Goal: Task Accomplishment & Management: Complete application form

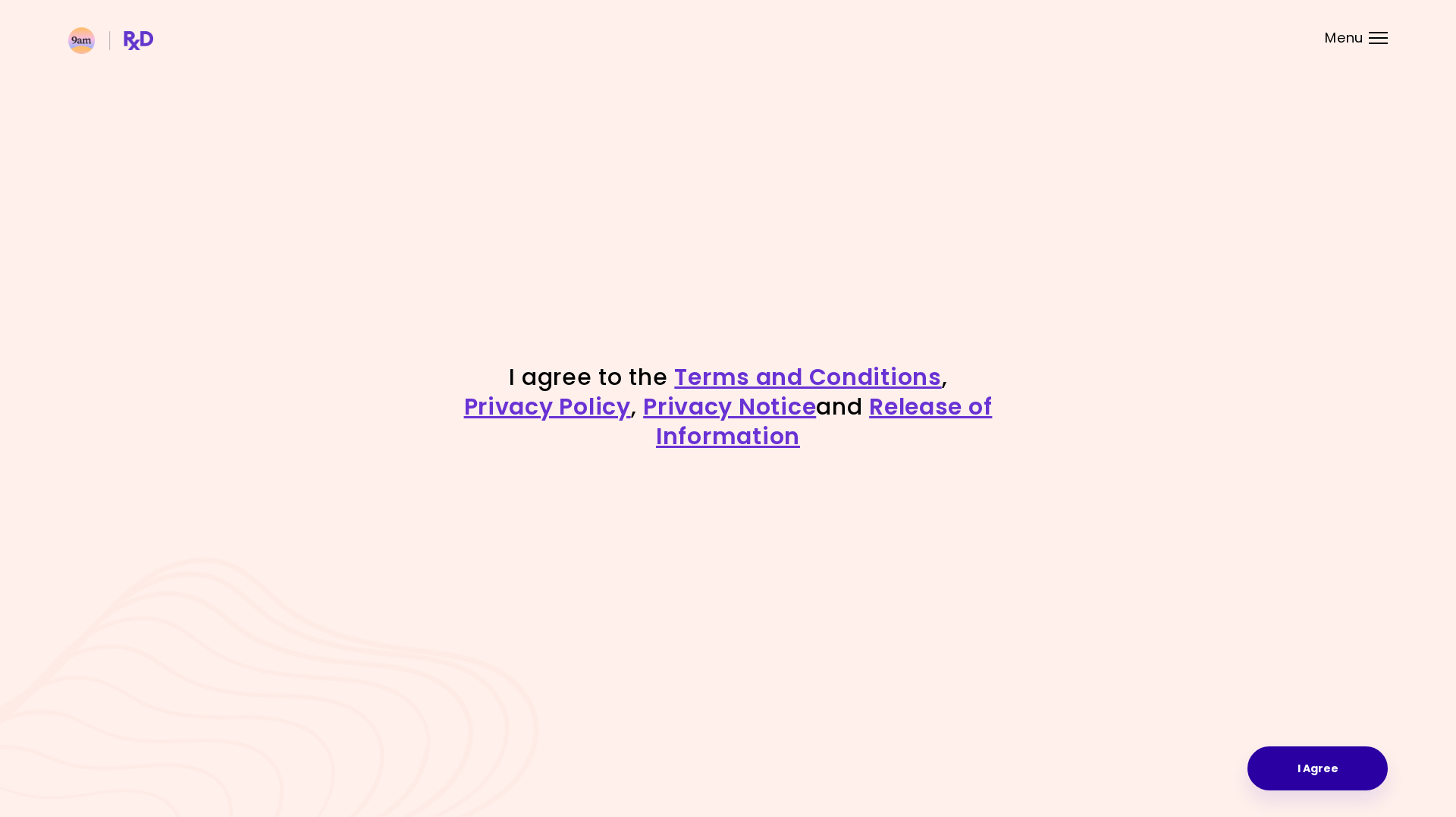
click at [1331, 764] on button "I Agree" at bounding box center [1318, 767] width 141 height 44
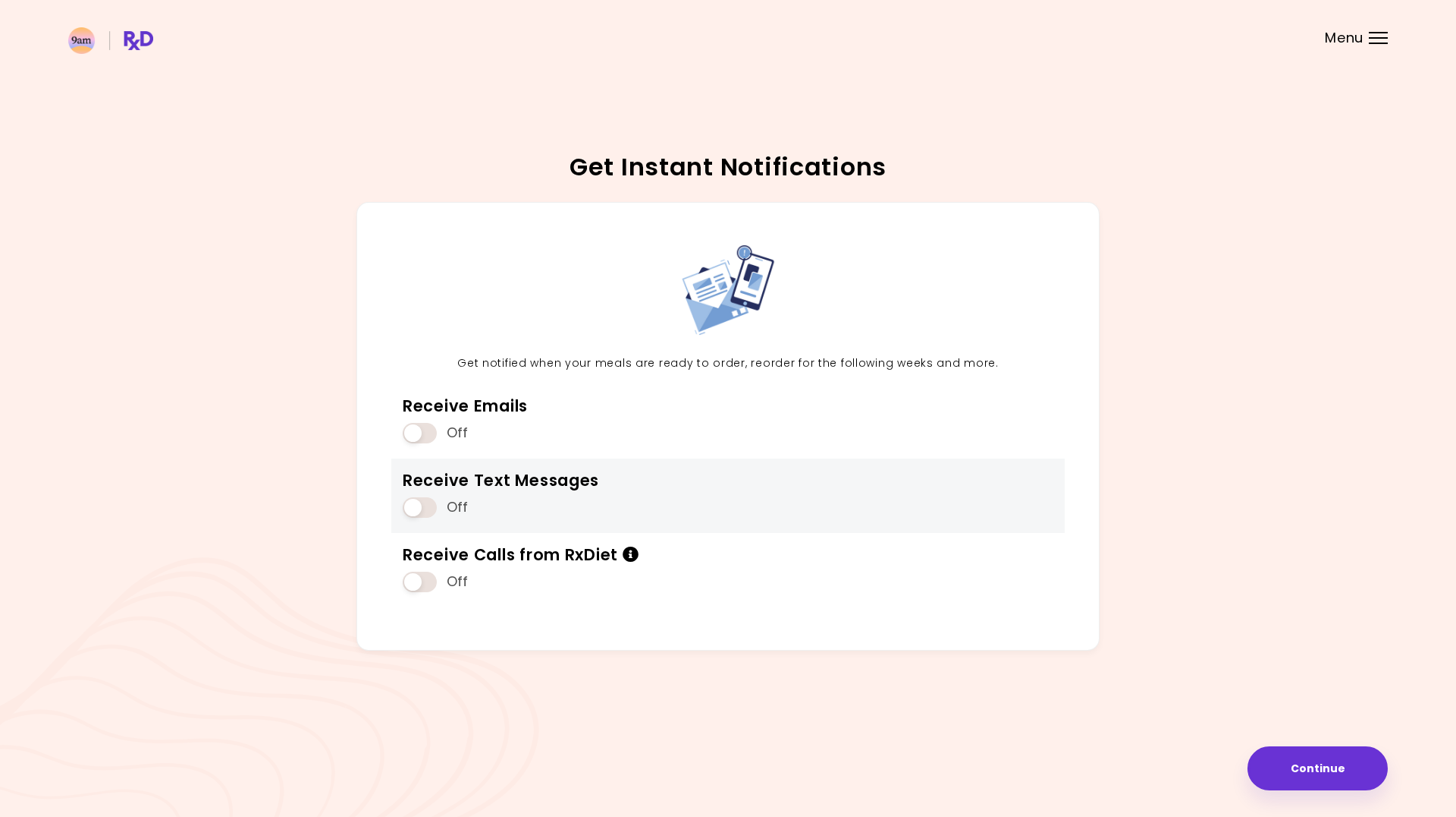
click at [424, 512] on span at bounding box center [419, 507] width 34 height 20
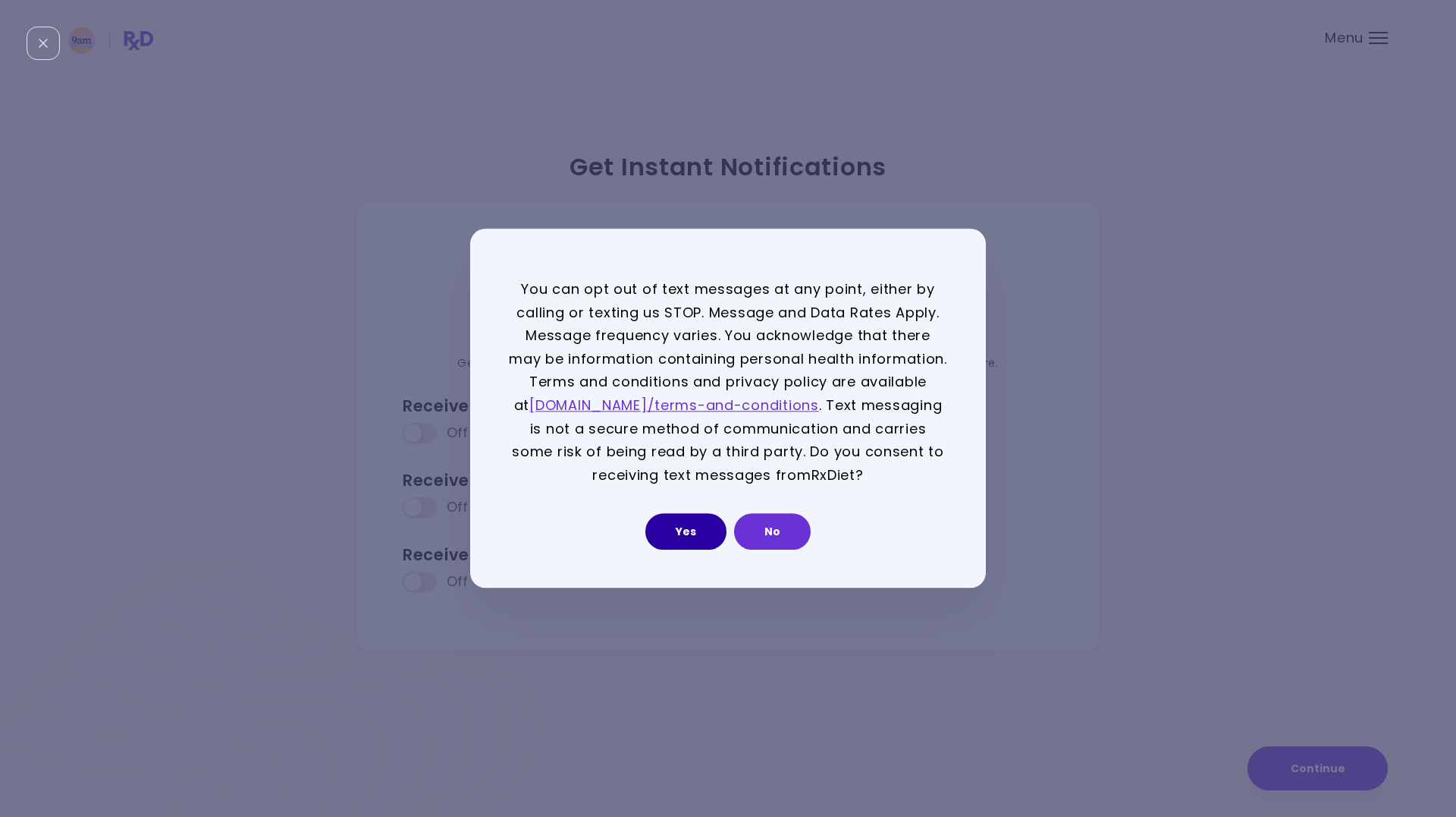
click at [689, 530] on button "Yes" at bounding box center [686, 532] width 81 height 37
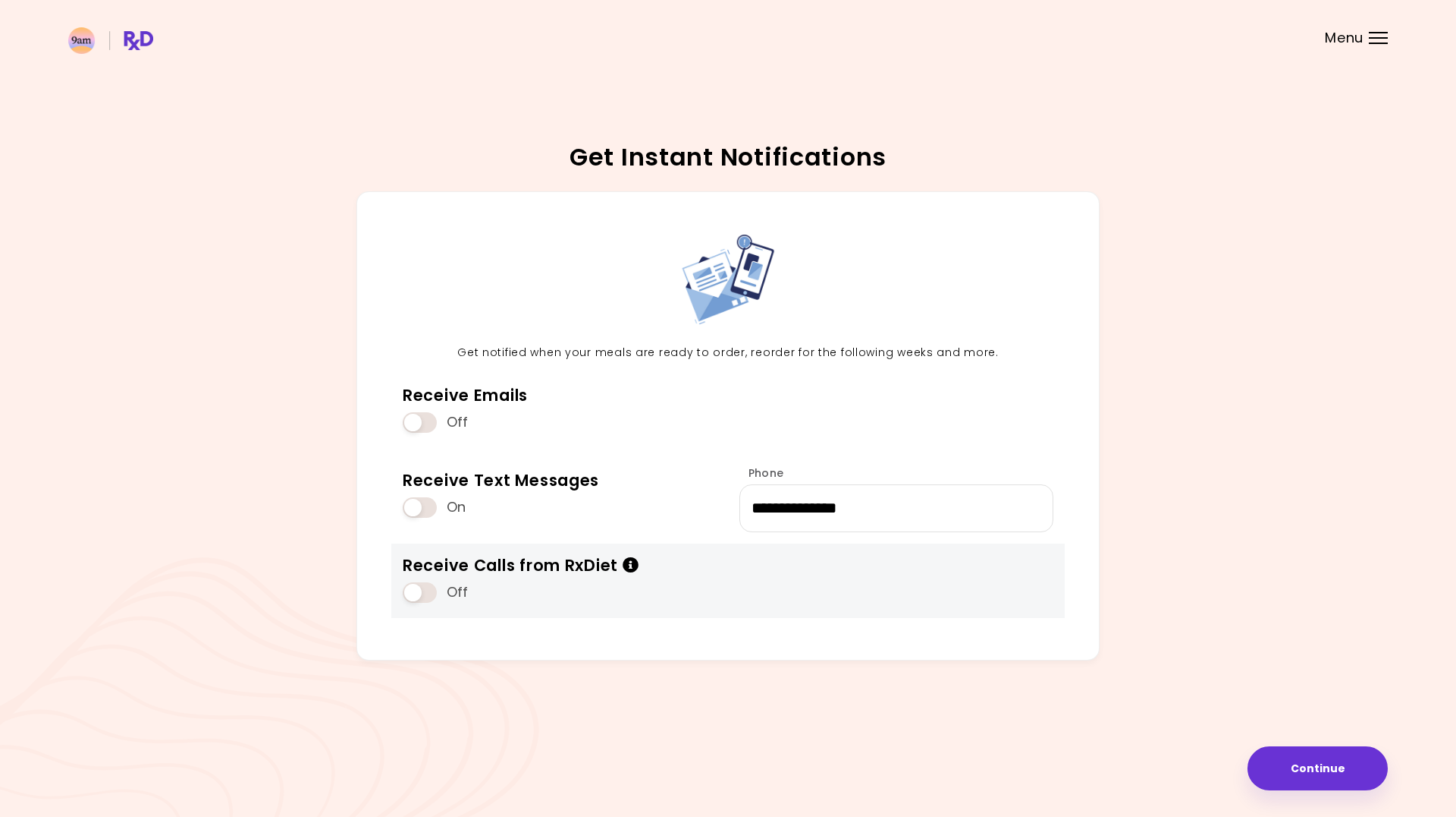
click at [632, 561] on icon "Info" at bounding box center [630, 565] width 17 height 16
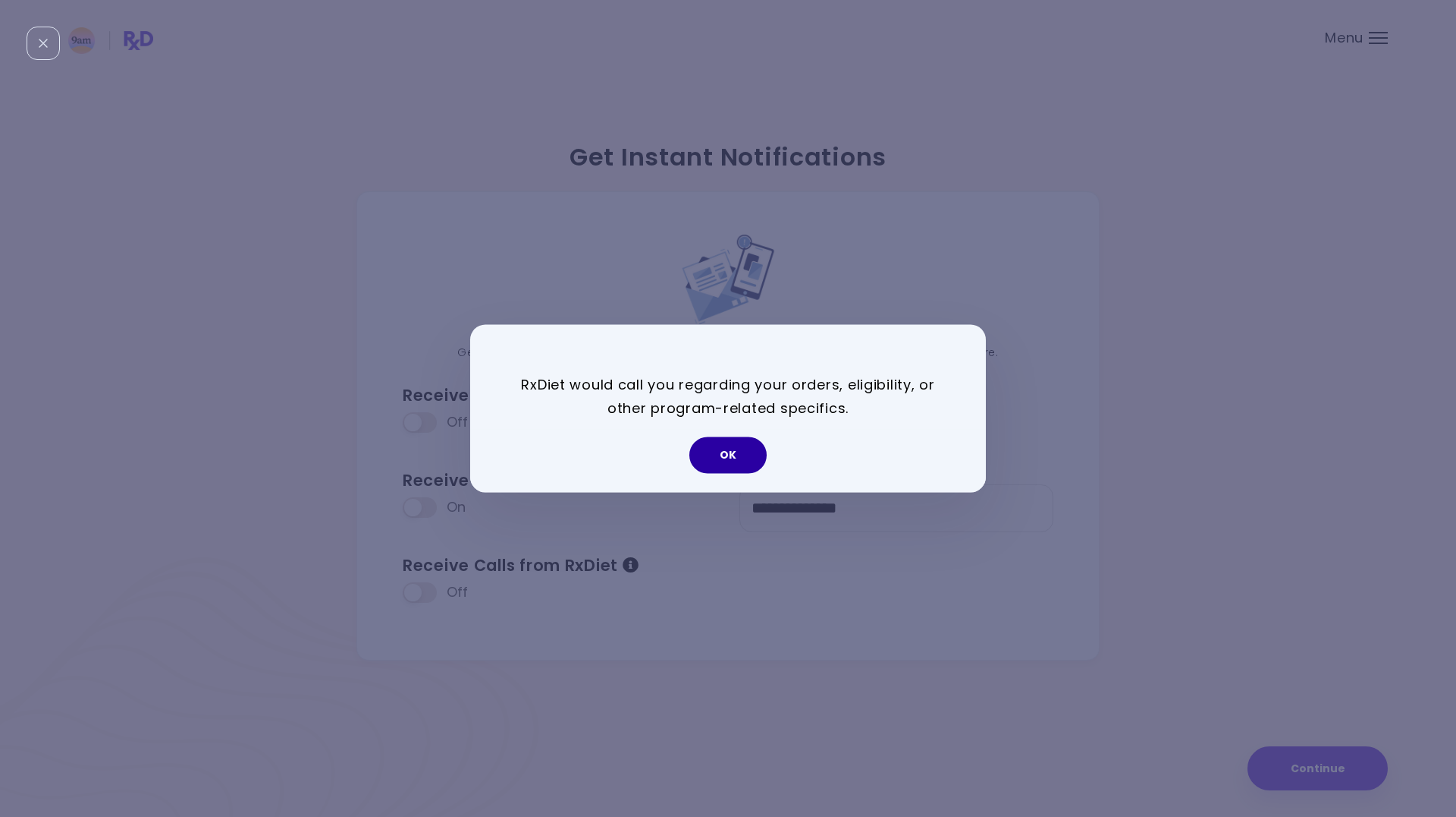
click at [729, 455] on button "OK" at bounding box center [728, 455] width 77 height 37
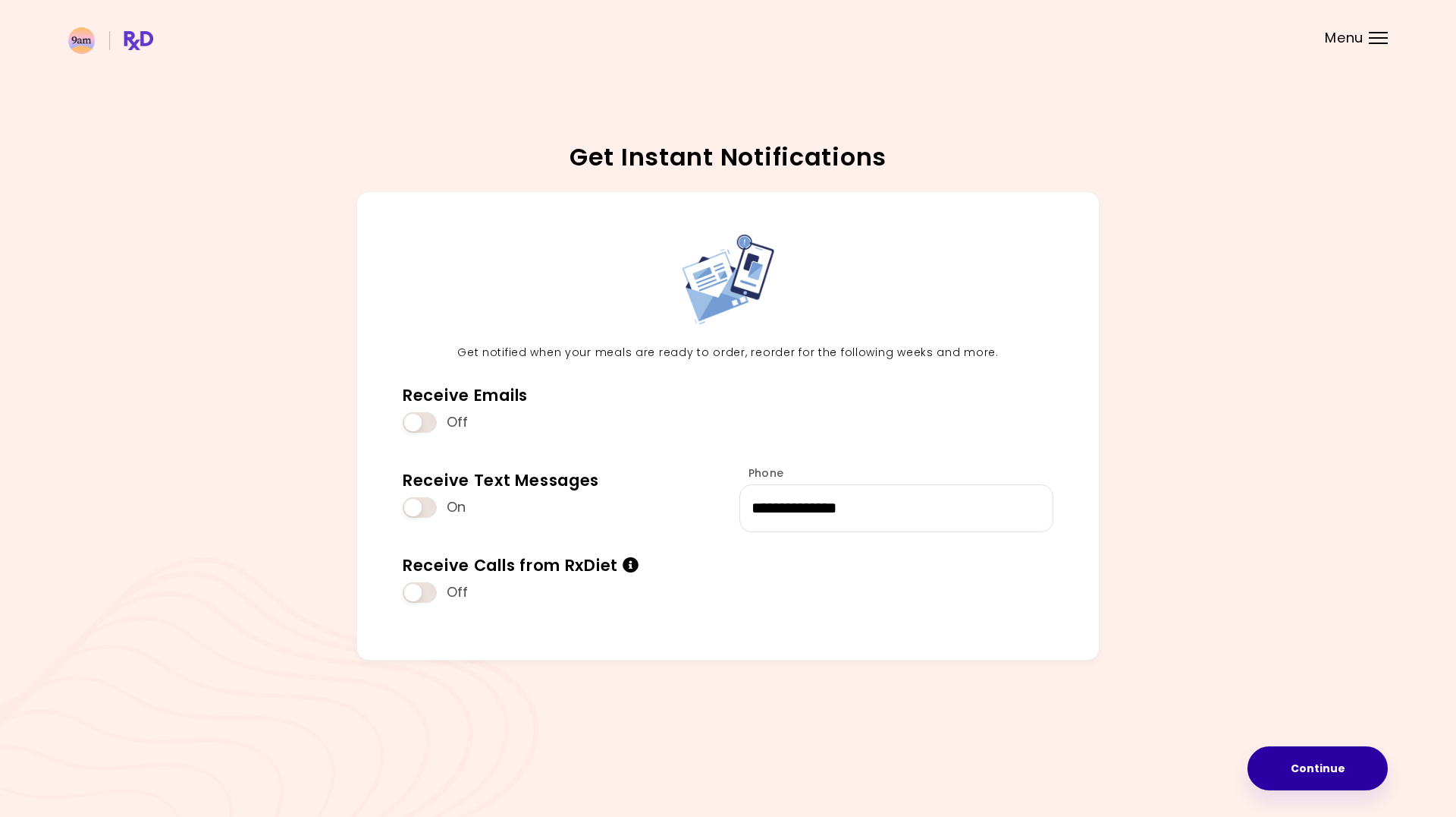
click at [1328, 772] on button "Continue" at bounding box center [1318, 767] width 141 height 44
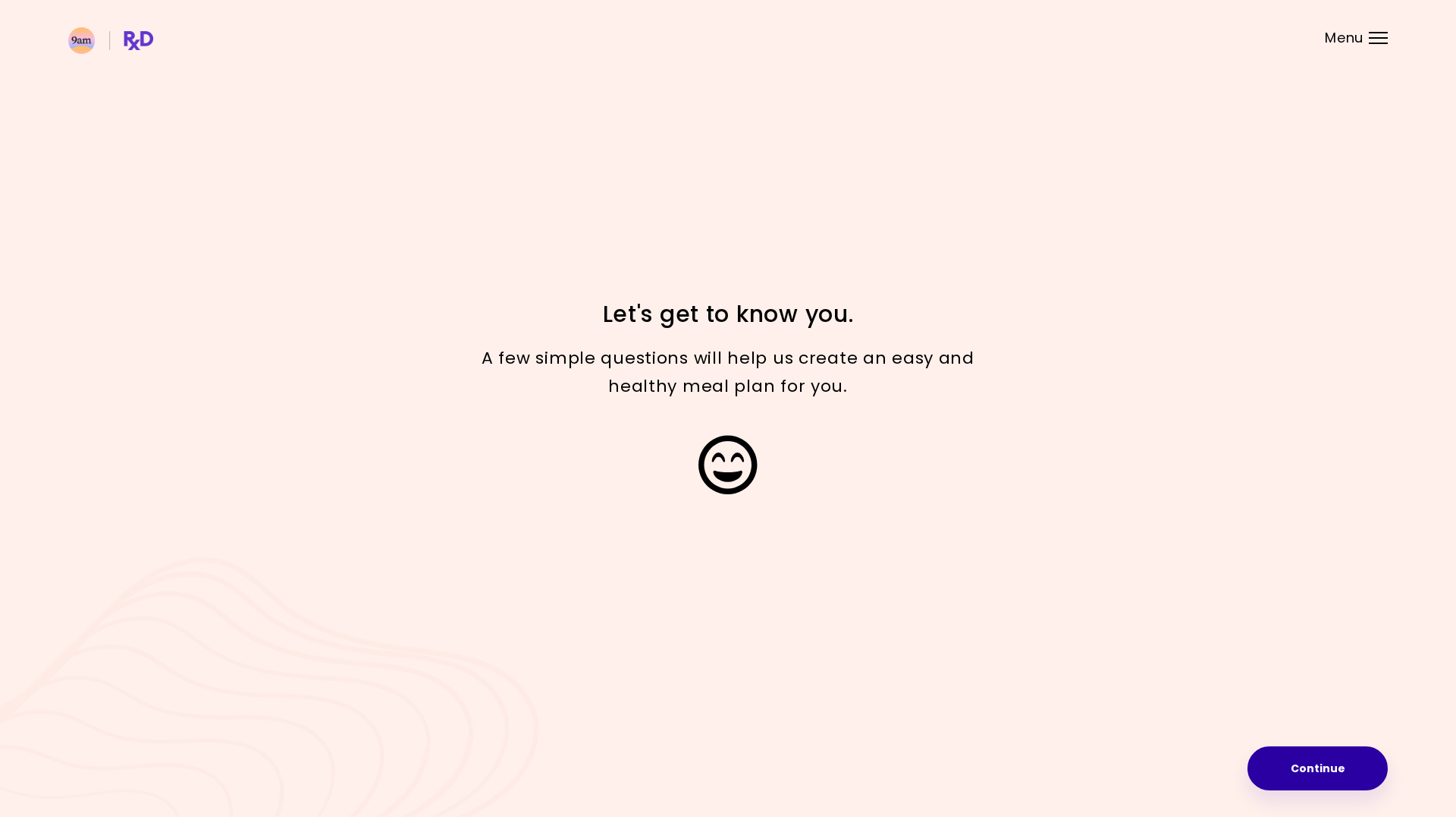
click at [1342, 765] on button "Continue" at bounding box center [1318, 767] width 141 height 44
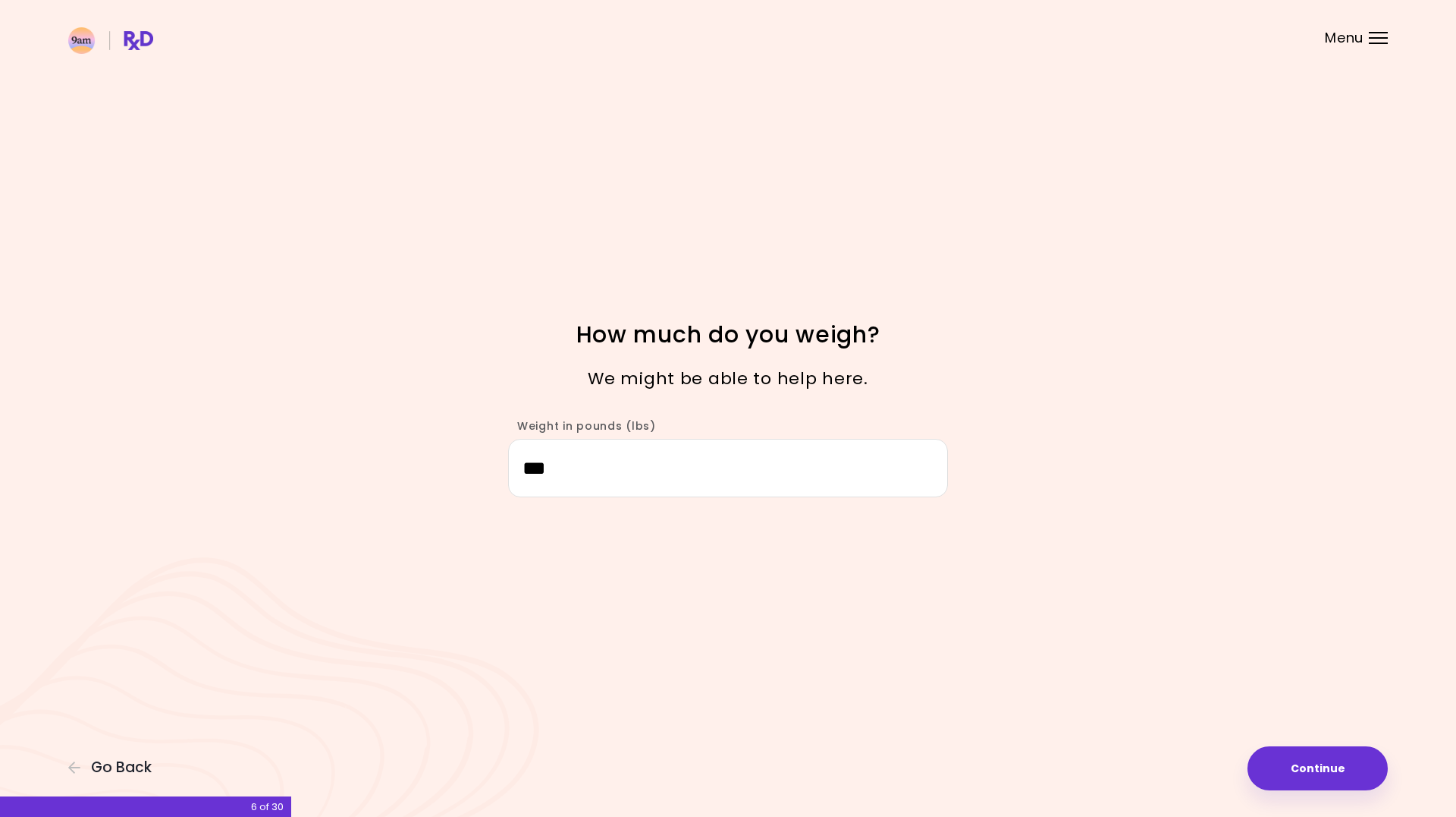
click at [1342, 765] on button "Continue" at bounding box center [1318, 767] width 141 height 44
select select "****"
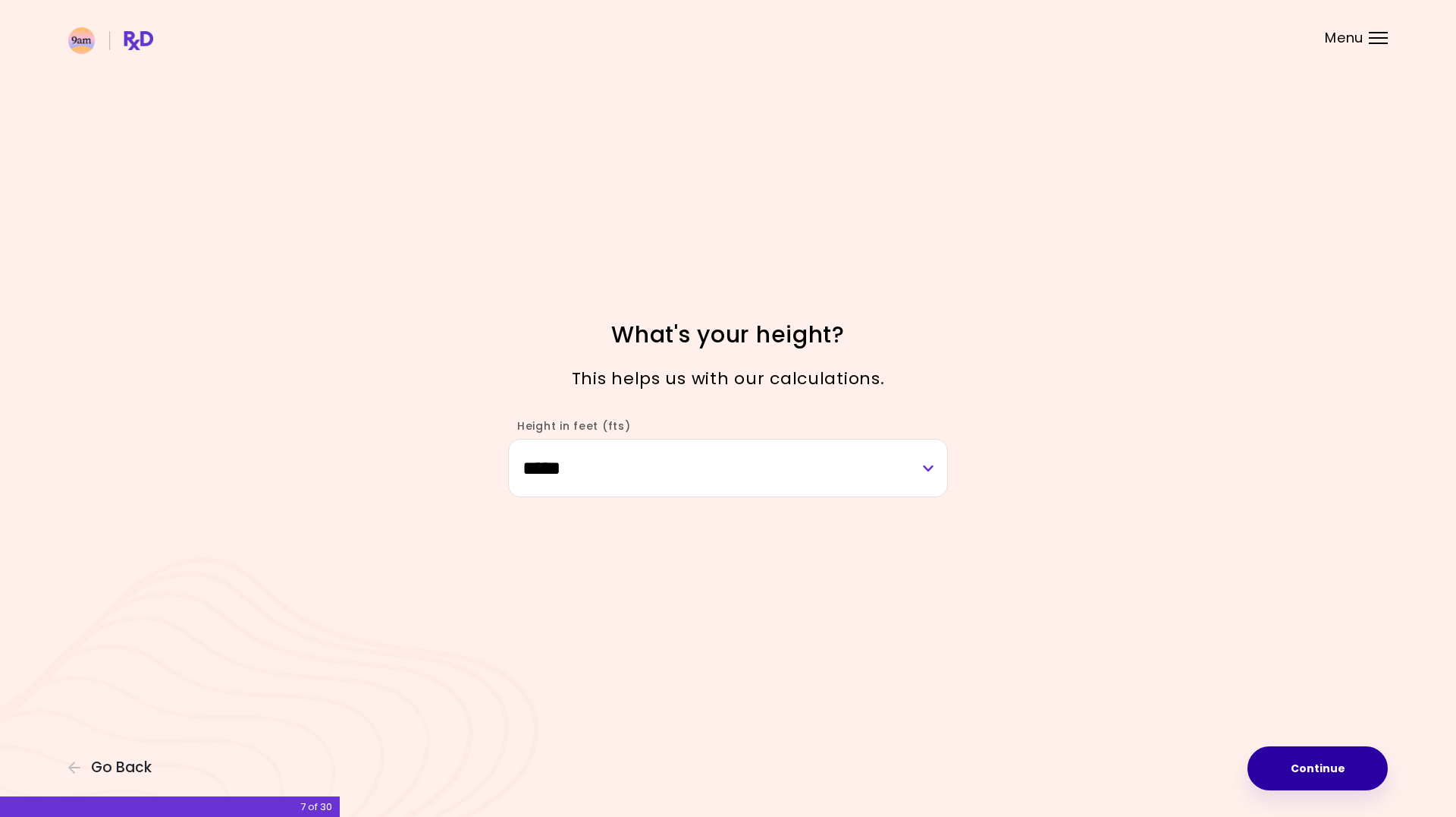
click at [1346, 759] on button "Continue" at bounding box center [1318, 767] width 141 height 44
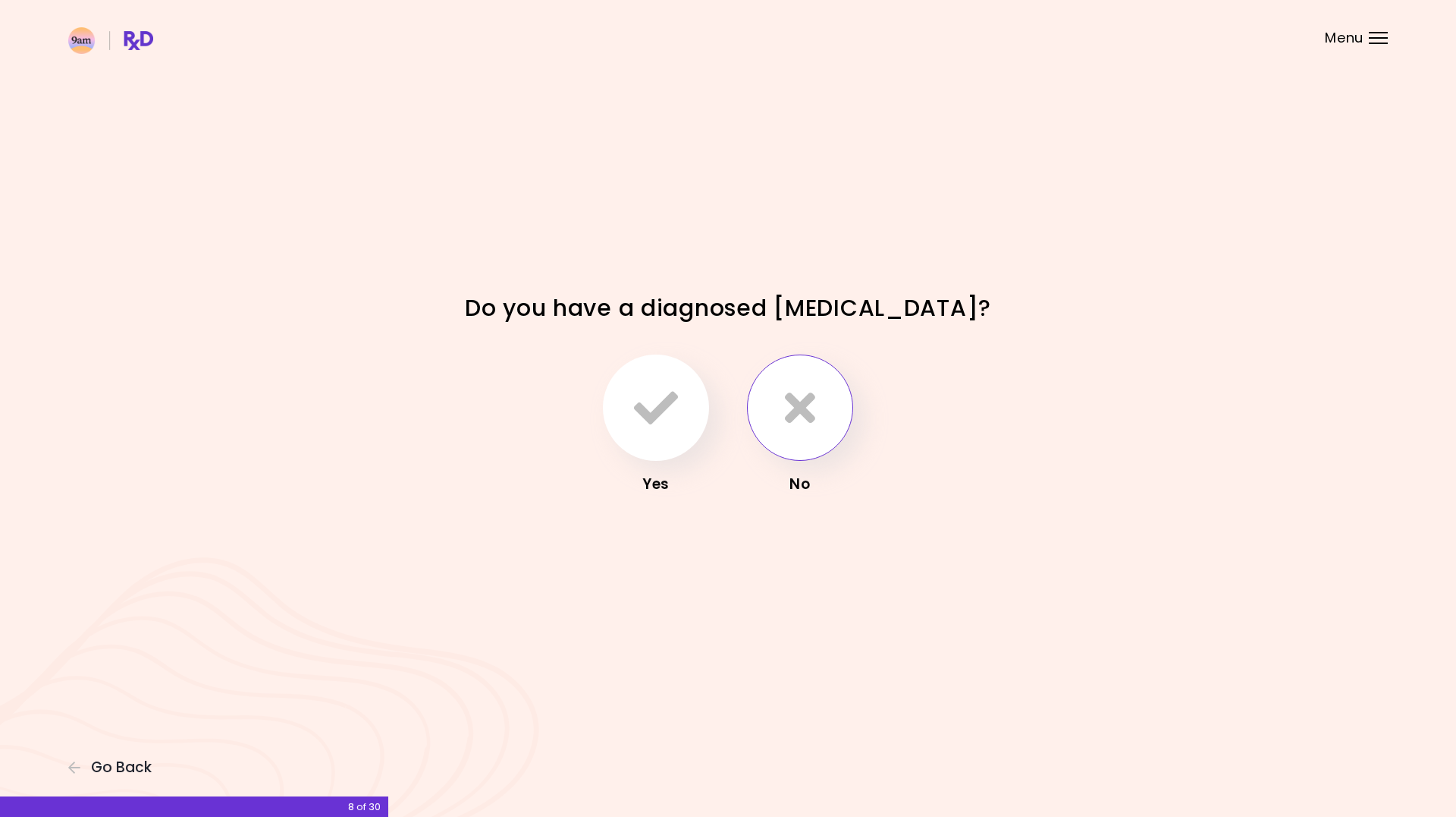
click at [796, 413] on icon "button" at bounding box center [801, 407] width 30 height 44
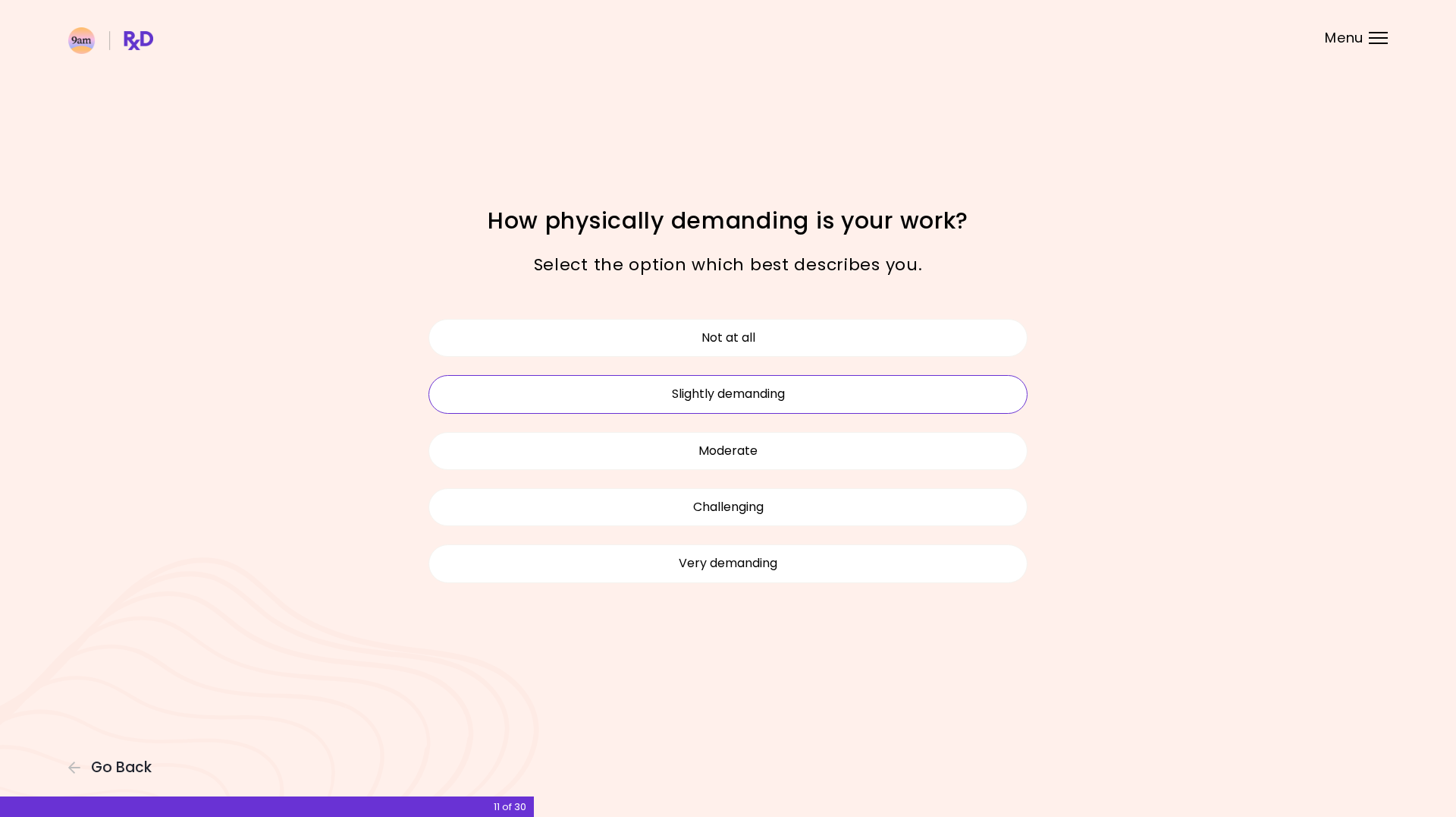
click at [745, 377] on button "Slightly demanding" at bounding box center [728, 394] width 599 height 38
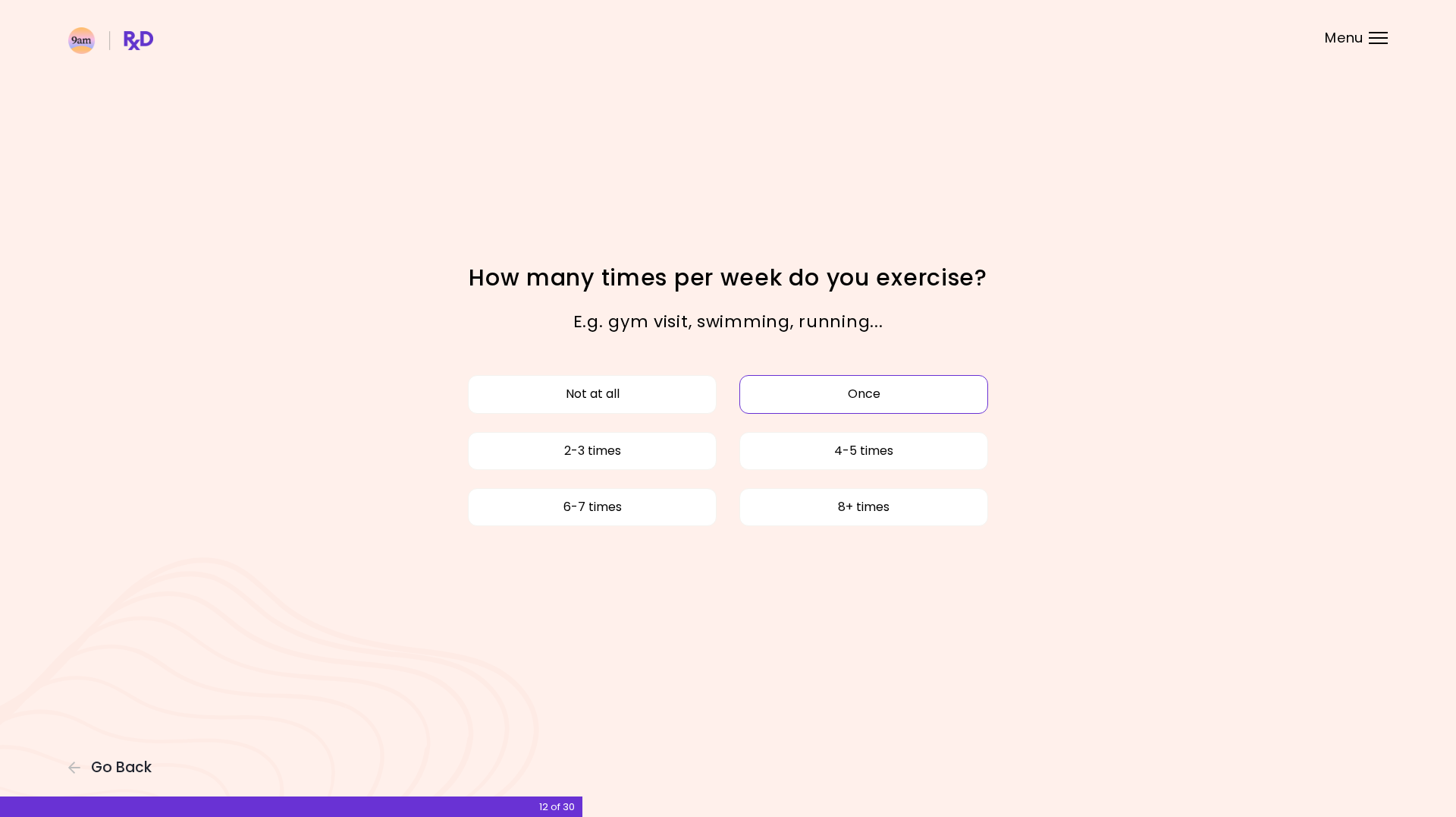
click at [743, 387] on button "Once" at bounding box center [863, 394] width 248 height 38
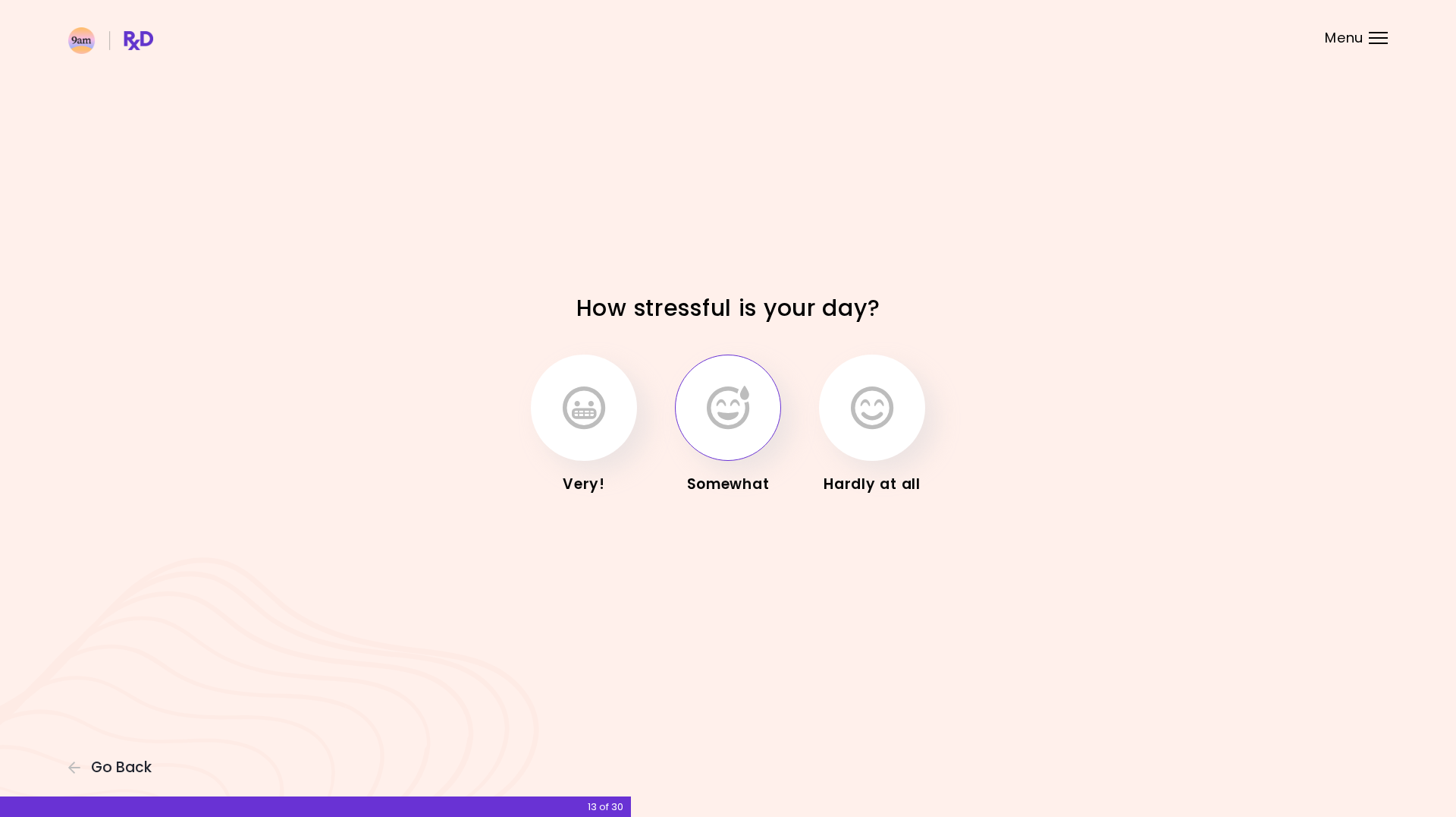
click at [735, 428] on icon "button" at bounding box center [728, 407] width 43 height 44
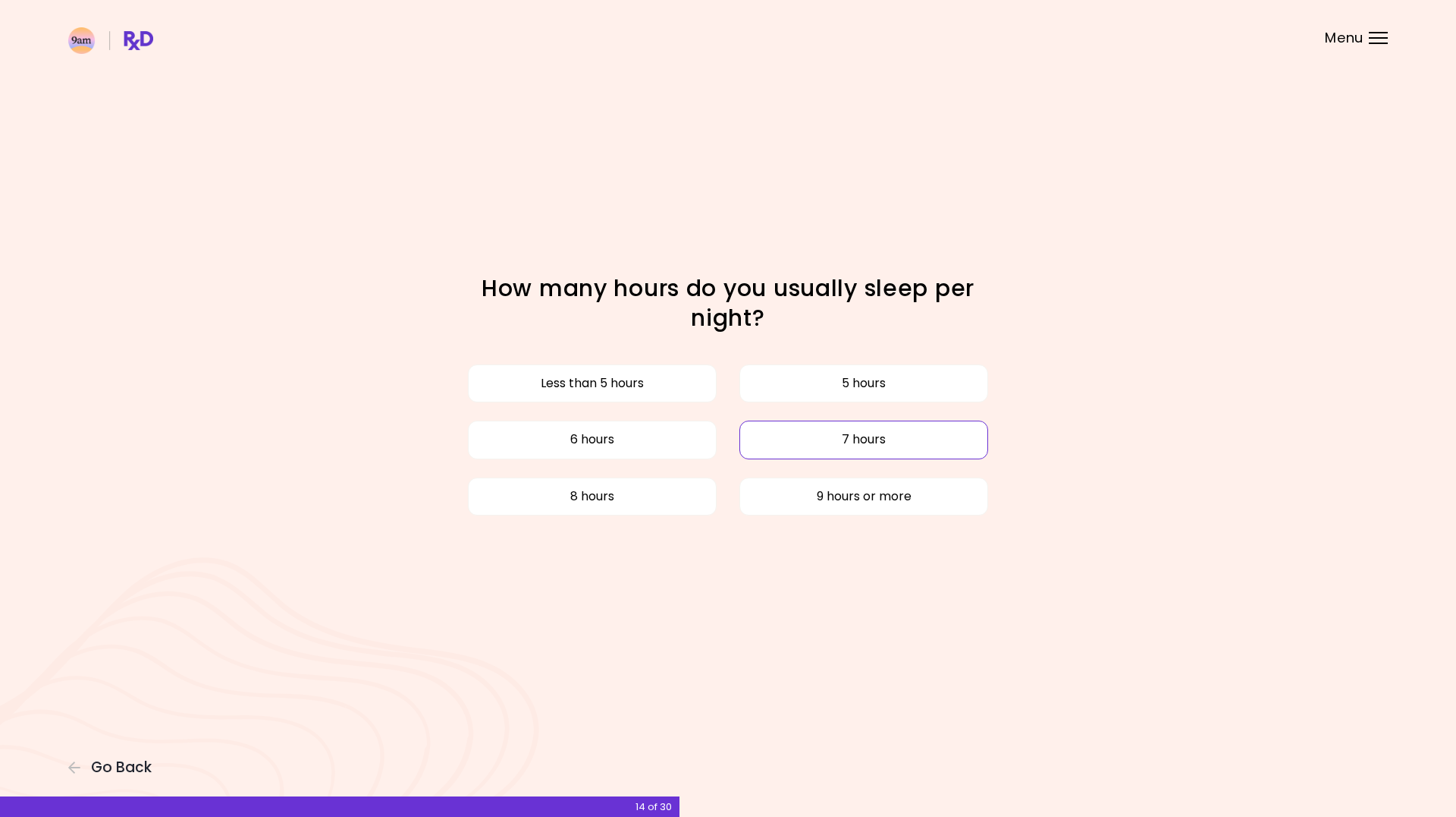
click at [810, 445] on button "7 hours" at bounding box center [863, 439] width 248 height 38
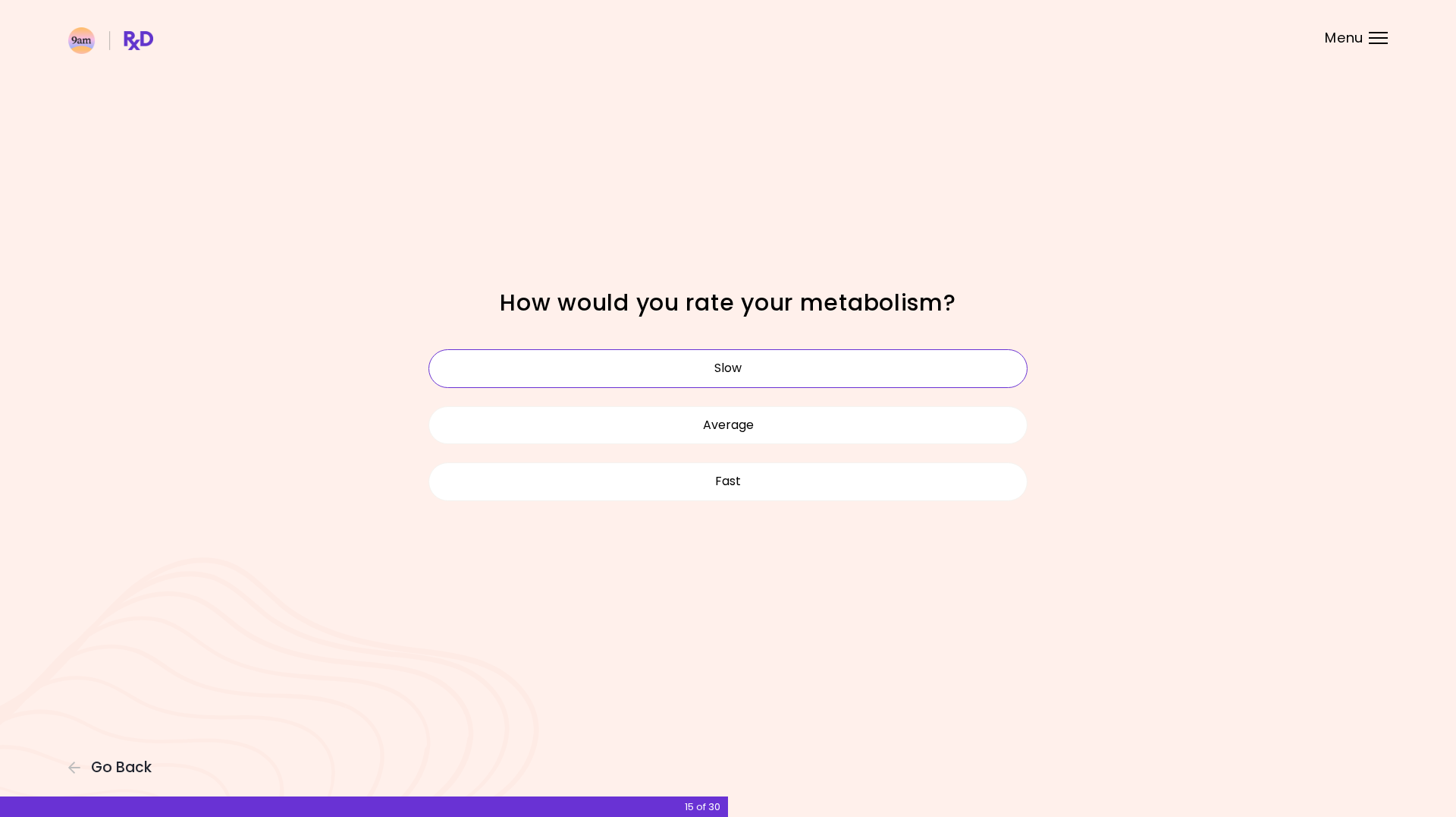
click at [797, 374] on button "Slow" at bounding box center [728, 368] width 599 height 38
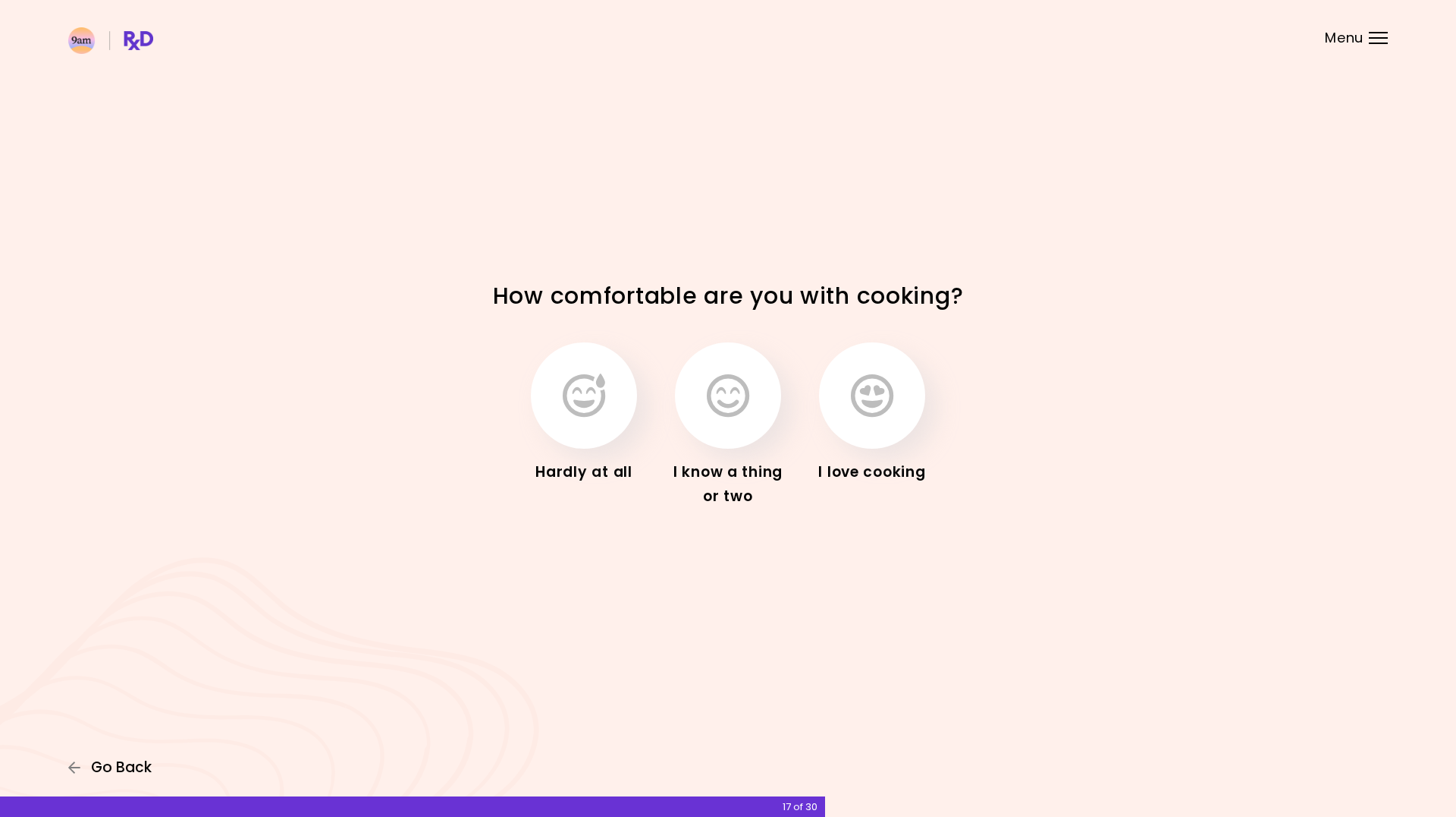
click at [77, 769] on icon "button" at bounding box center [75, 766] width 13 height 13
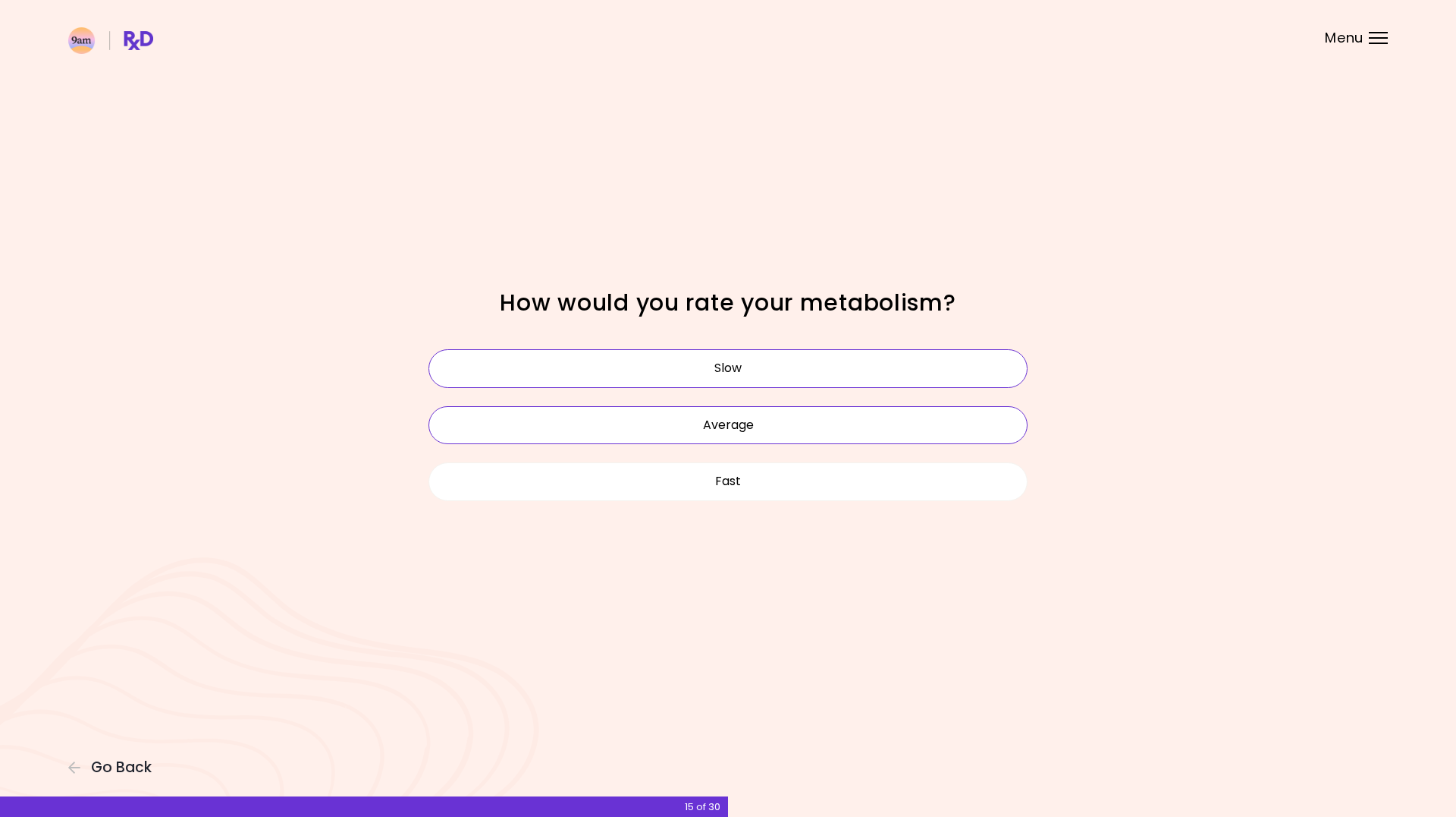
click at [716, 433] on button "Average" at bounding box center [728, 425] width 599 height 38
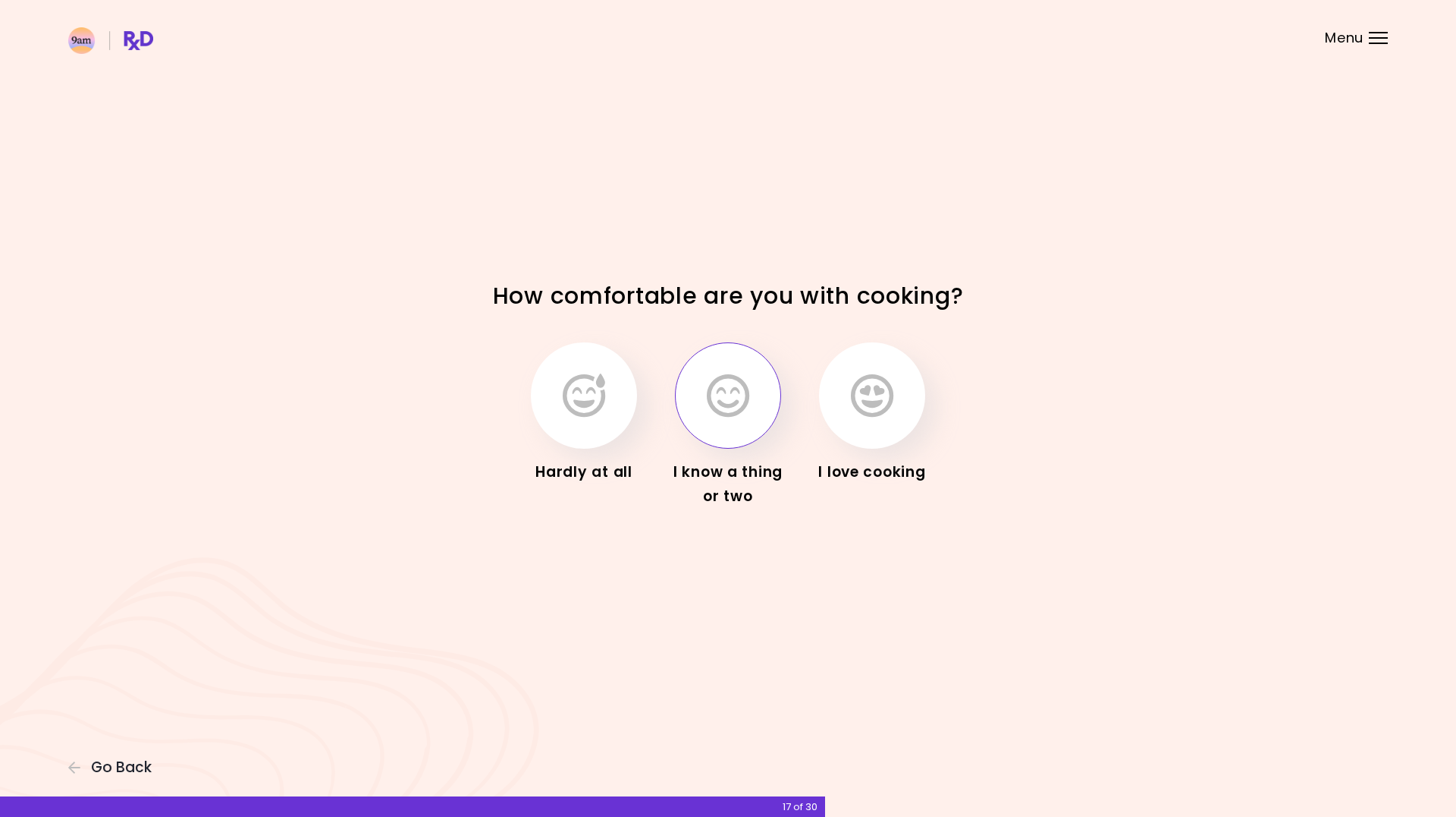
click at [699, 422] on button "button" at bounding box center [728, 395] width 106 height 106
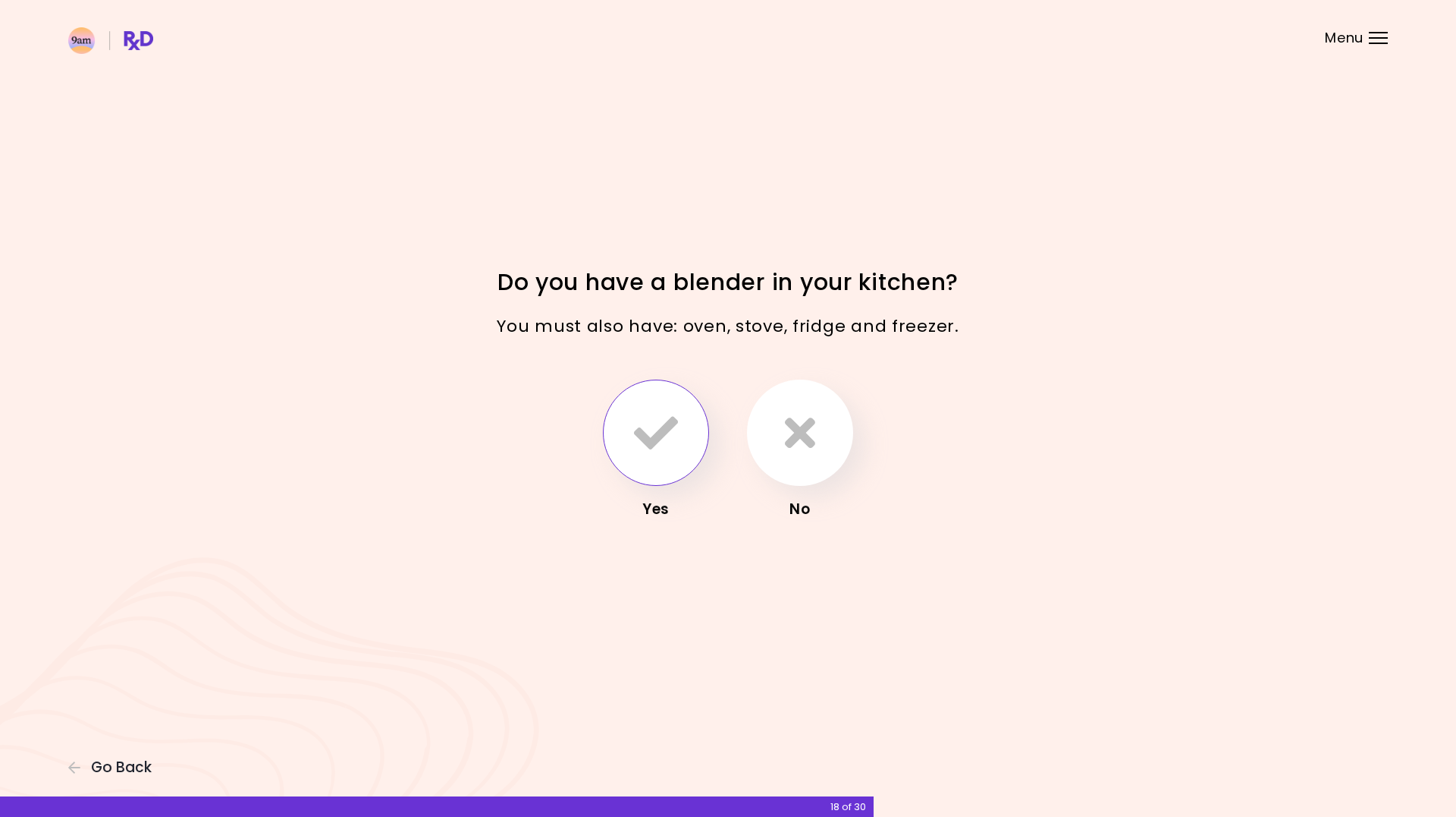
click at [648, 429] on icon "button" at bounding box center [655, 432] width 44 height 44
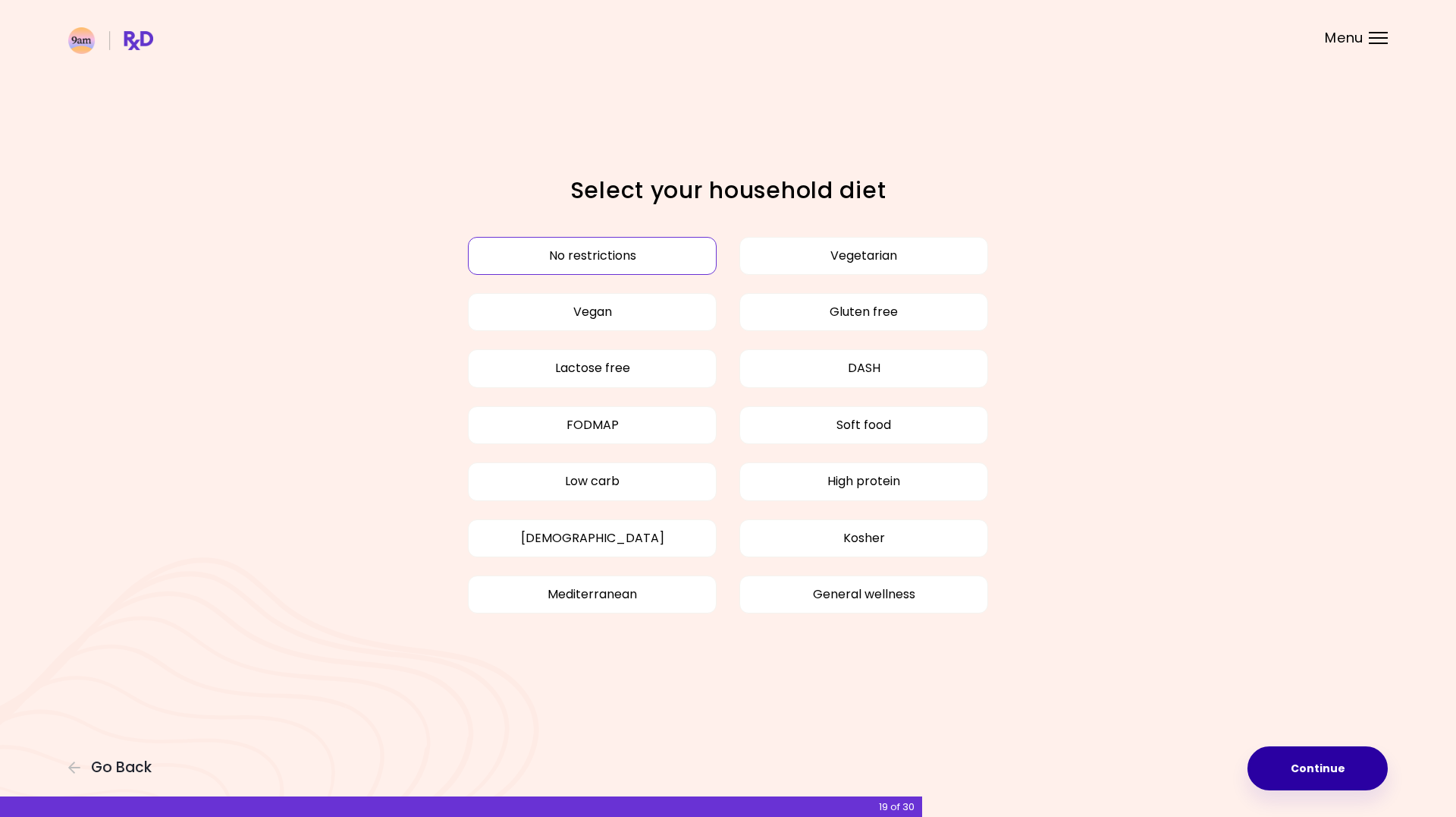
click at [1338, 775] on button "Continue" at bounding box center [1318, 767] width 141 height 44
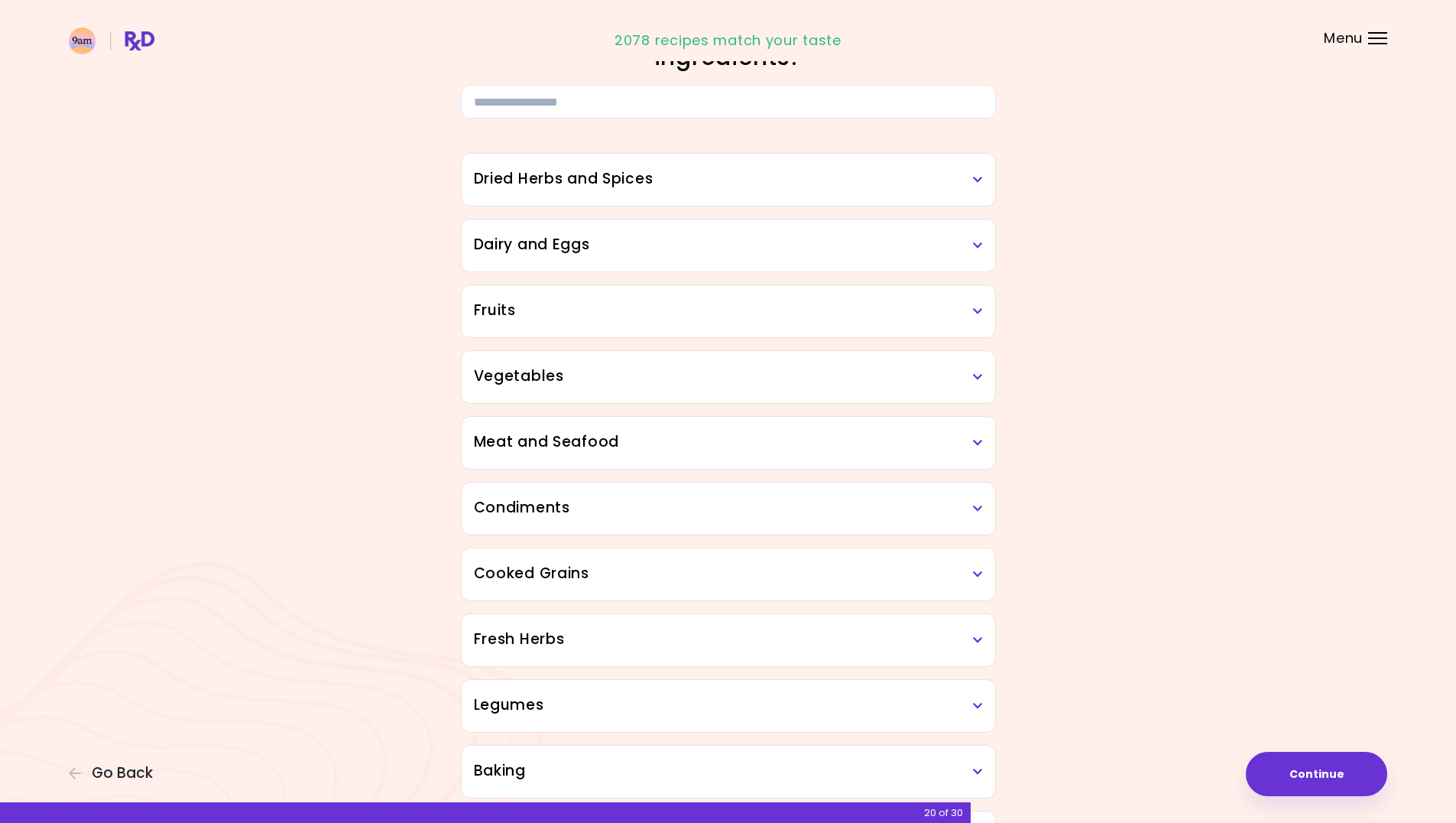
scroll to position [76, 0]
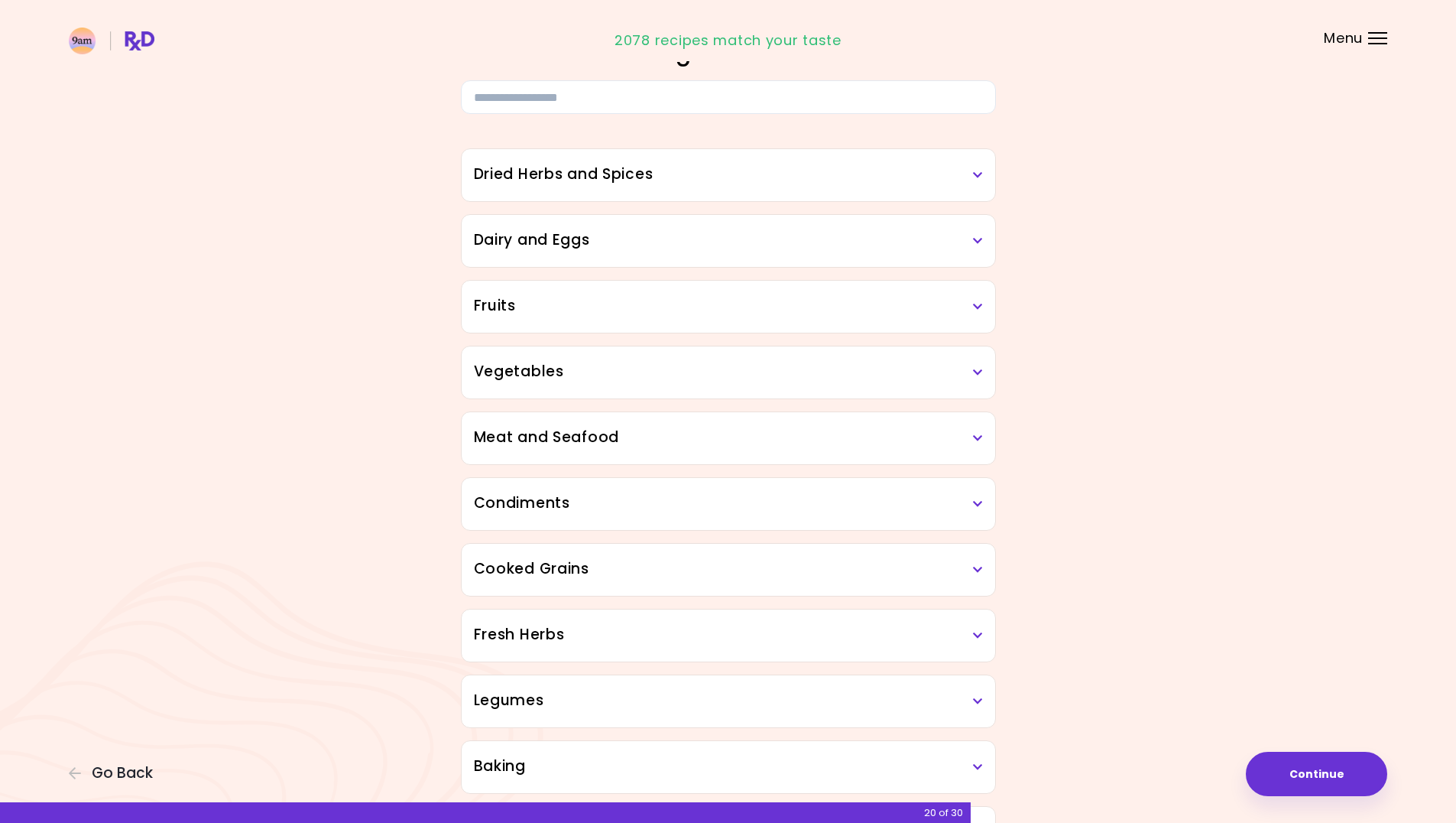
click at [988, 378] on div "Vegetables" at bounding box center [728, 372] width 534 height 52
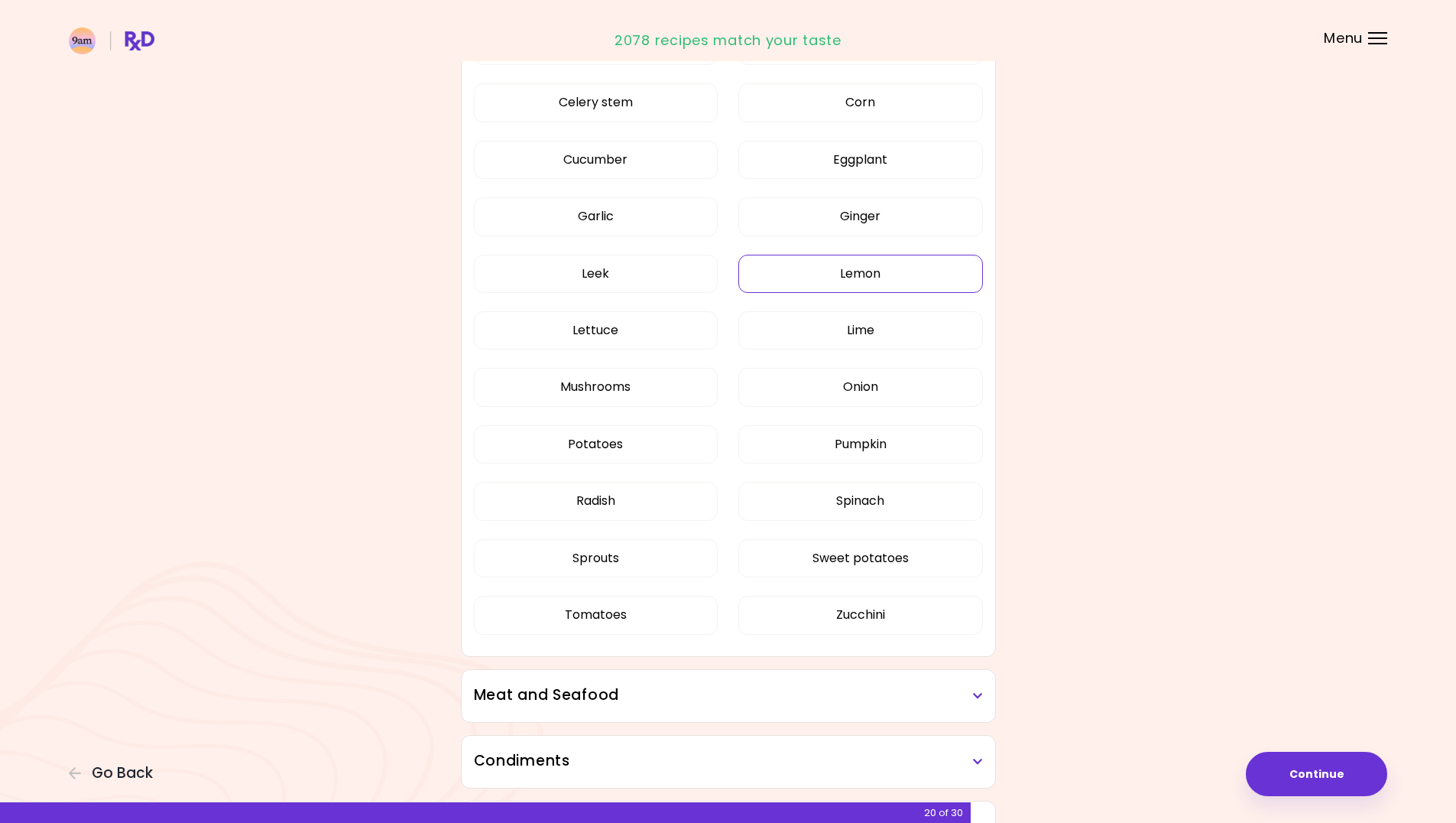
scroll to position [765, 0]
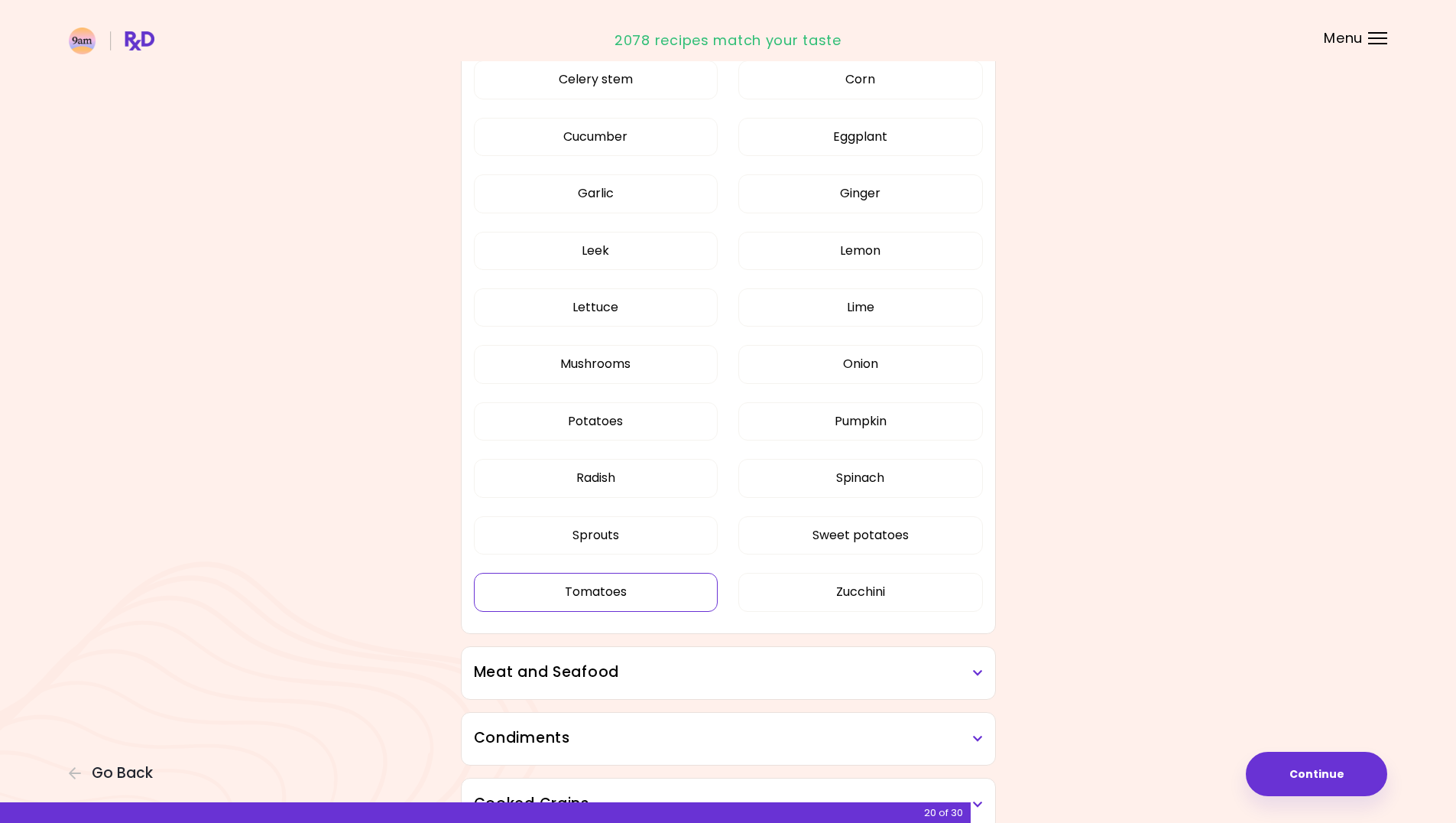
click at [615, 590] on button "Tomatoes" at bounding box center [596, 591] width 245 height 39
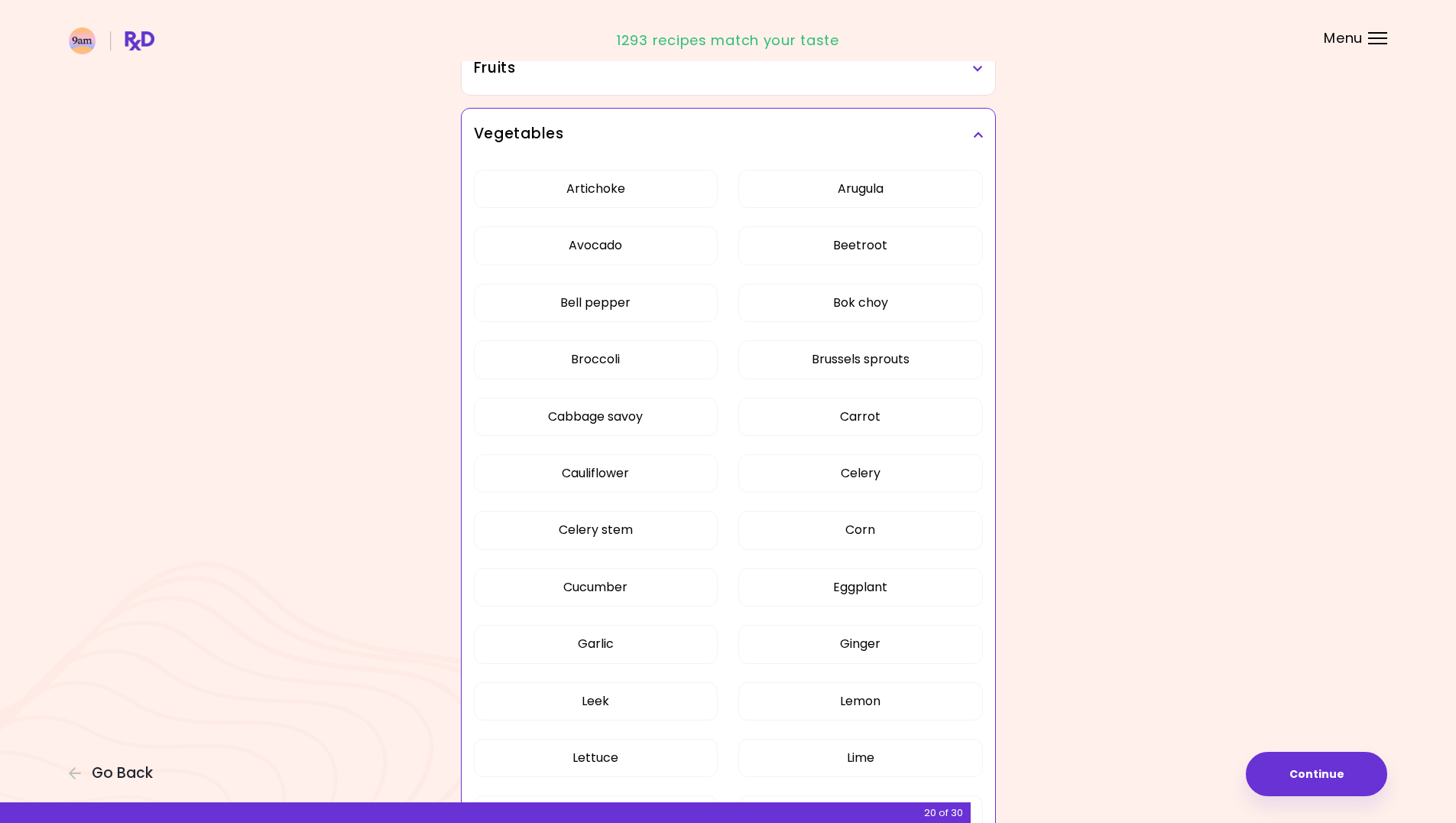
scroll to position [306, 0]
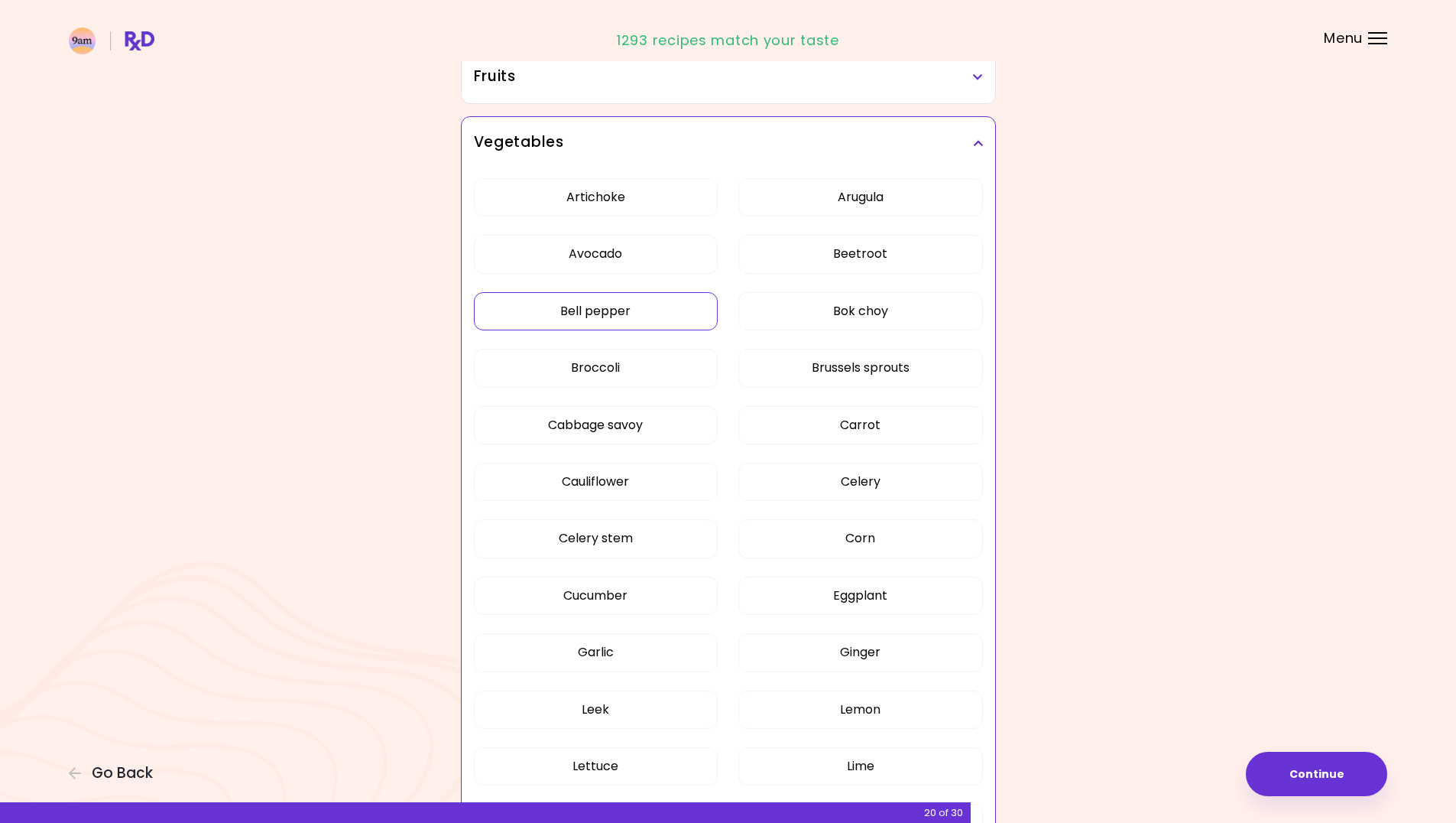
click at [632, 311] on button "Bell pepper" at bounding box center [596, 311] width 245 height 39
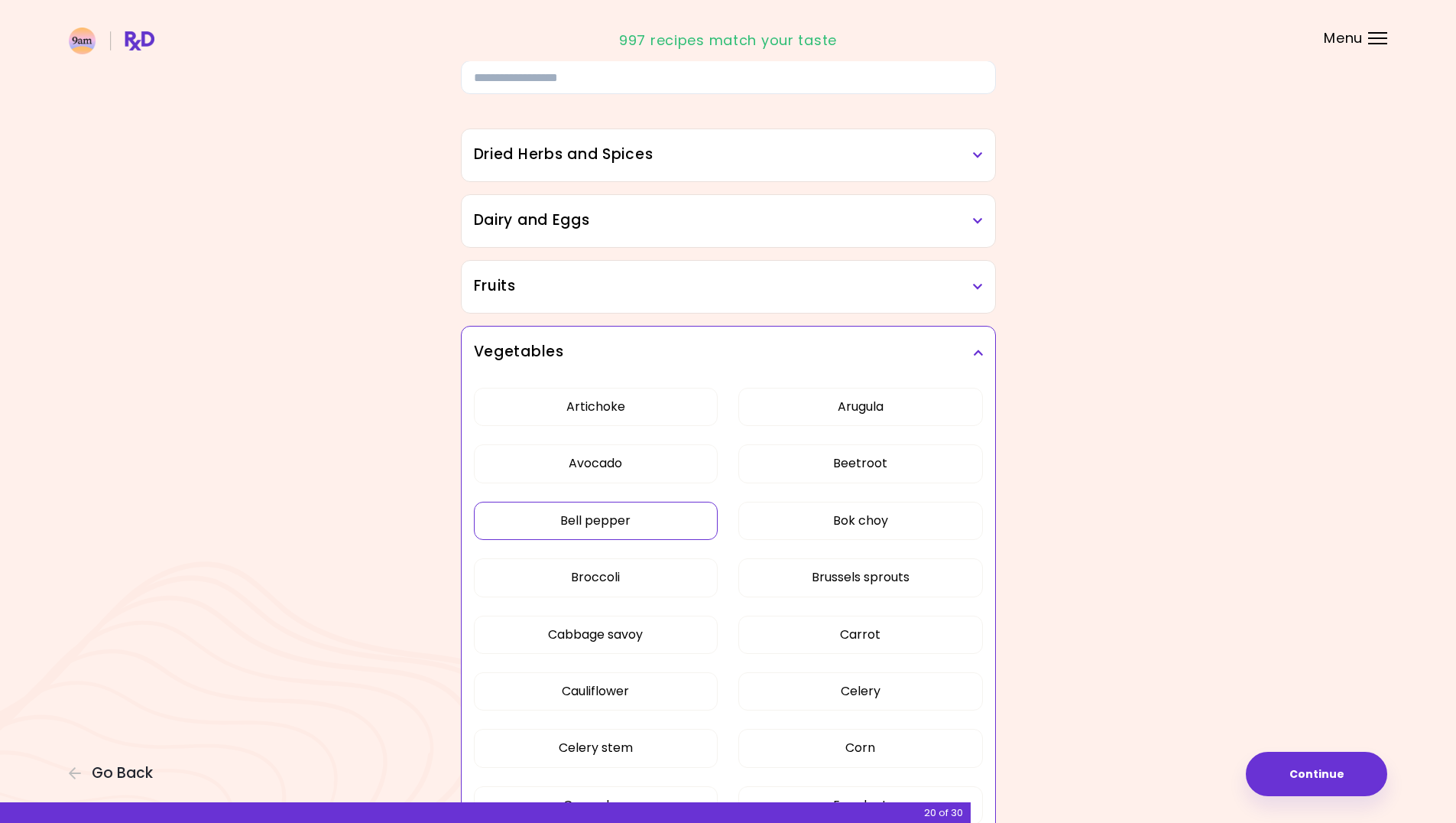
scroll to position [0, 0]
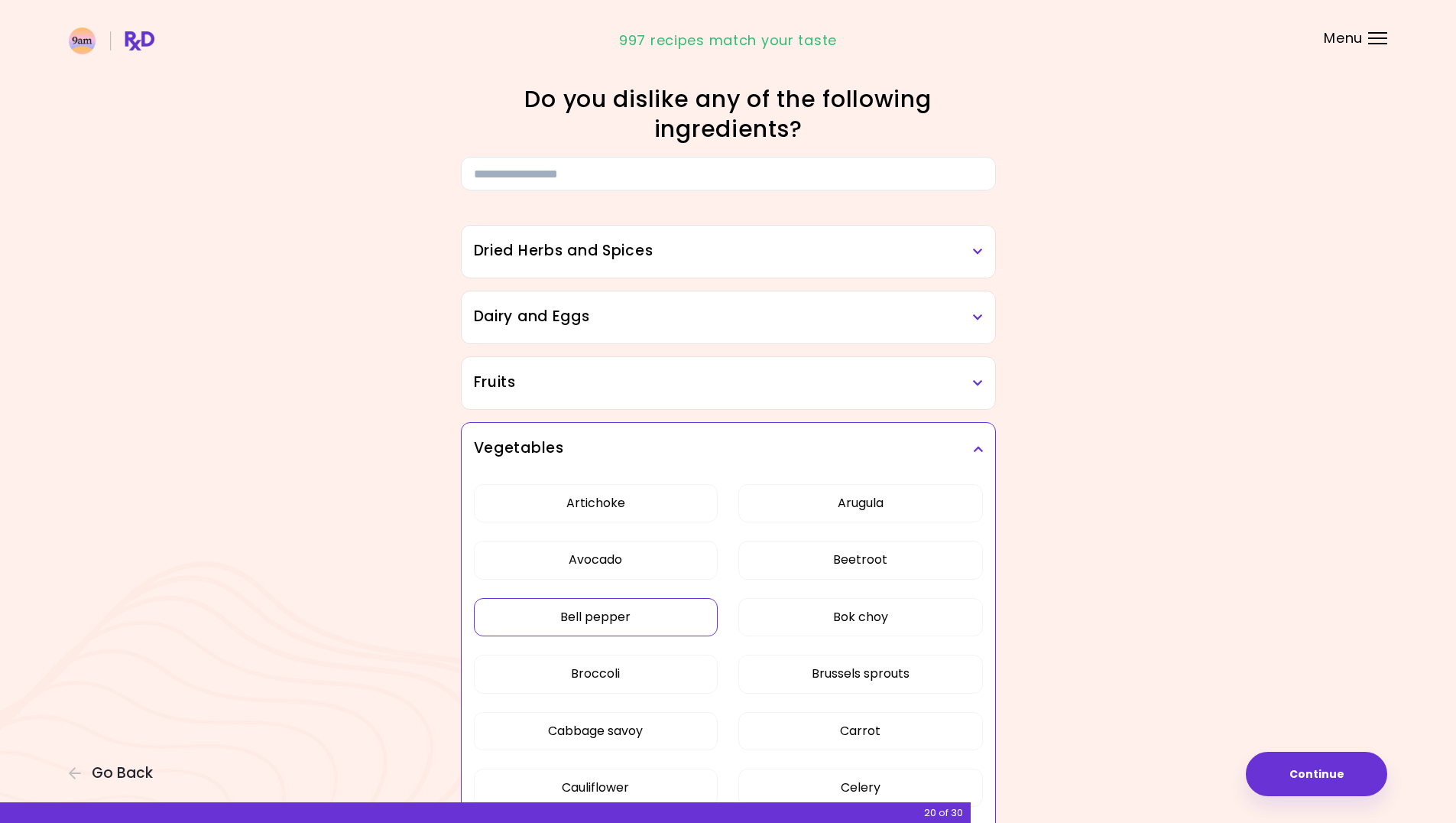
click at [837, 374] on h3 "Fruits" at bounding box center [728, 382] width 509 height 22
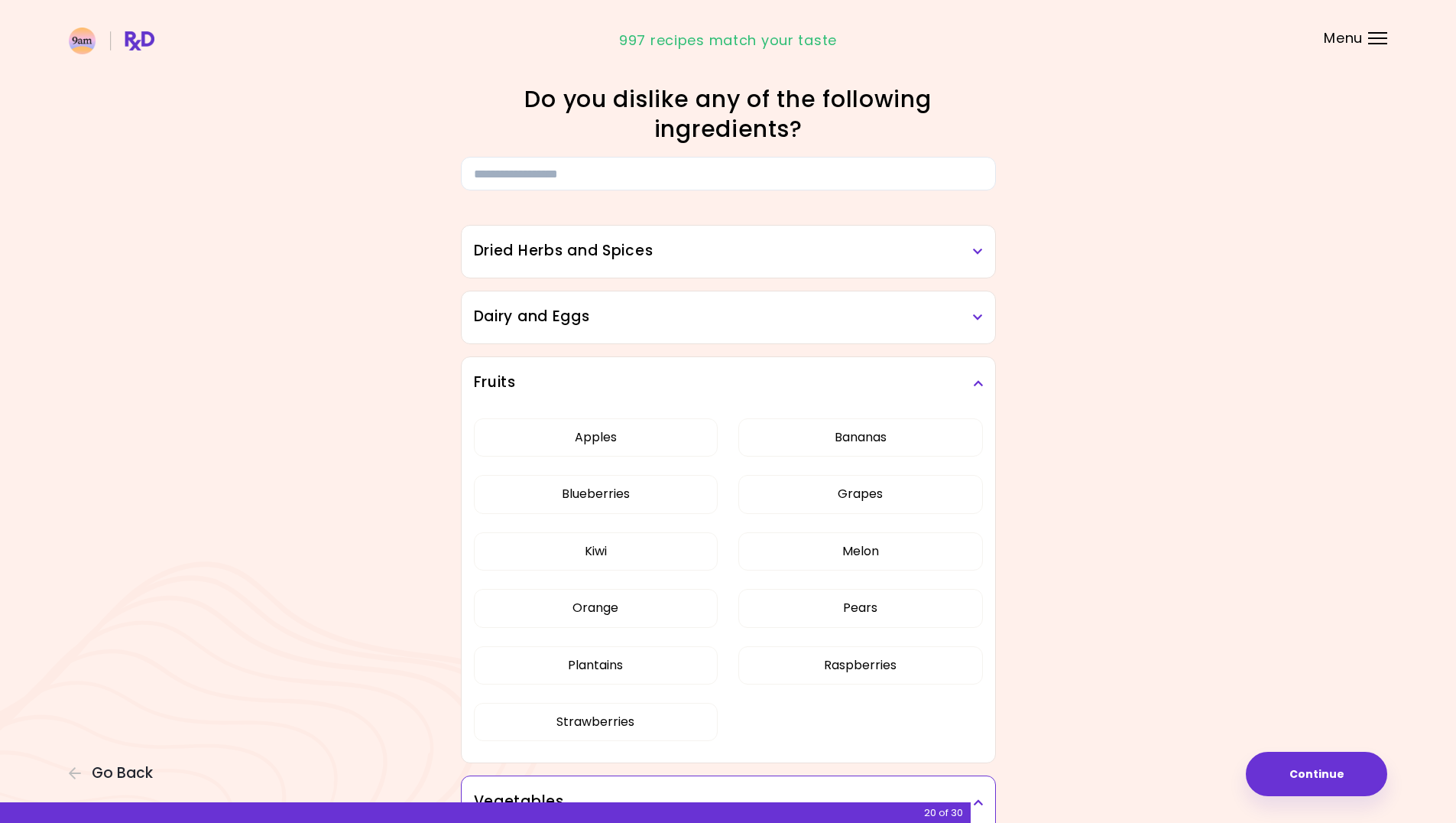
click at [785, 243] on h3 "Dried Herbs and Spices" at bounding box center [728, 250] width 509 height 22
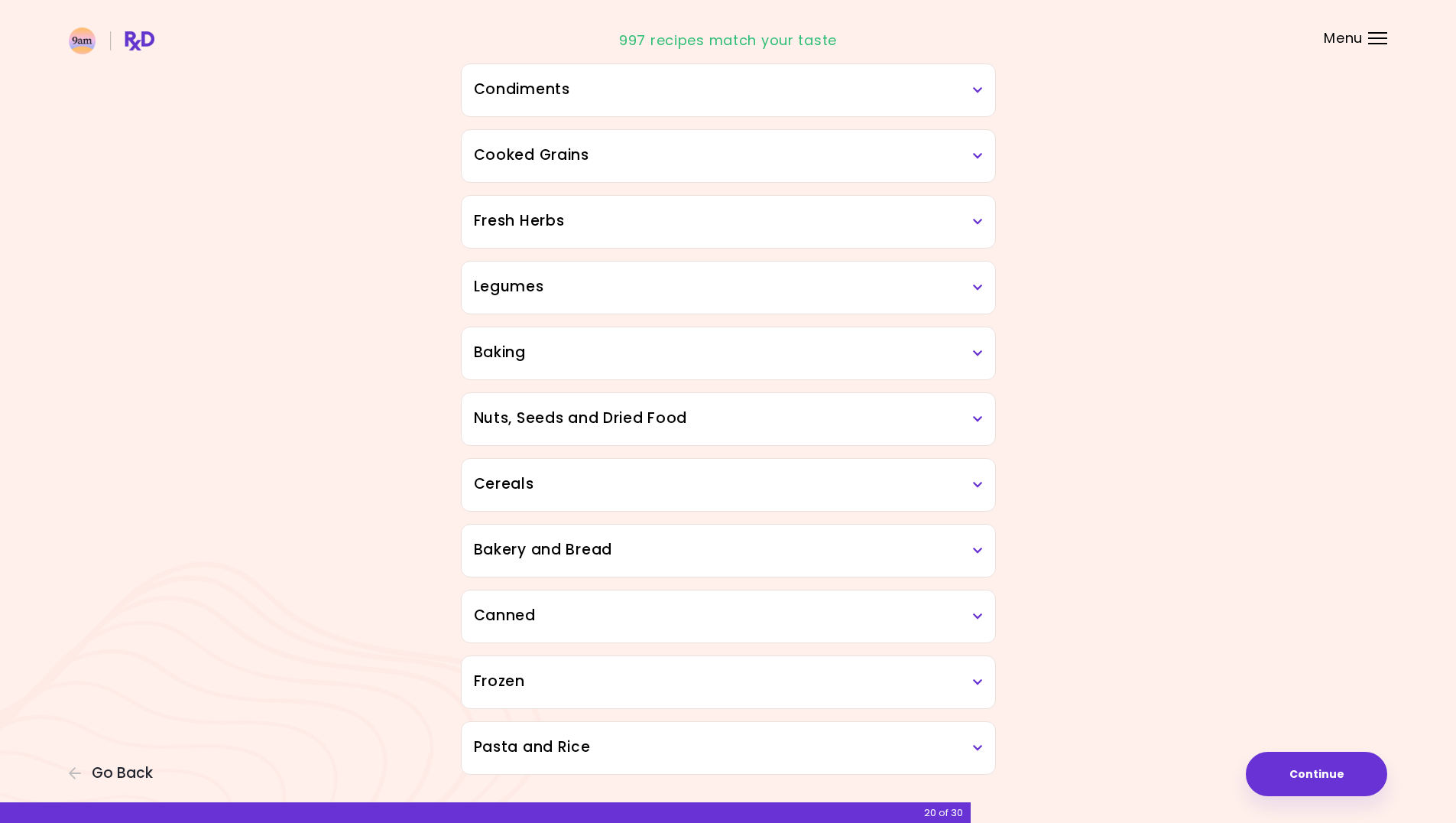
scroll to position [2042, 0]
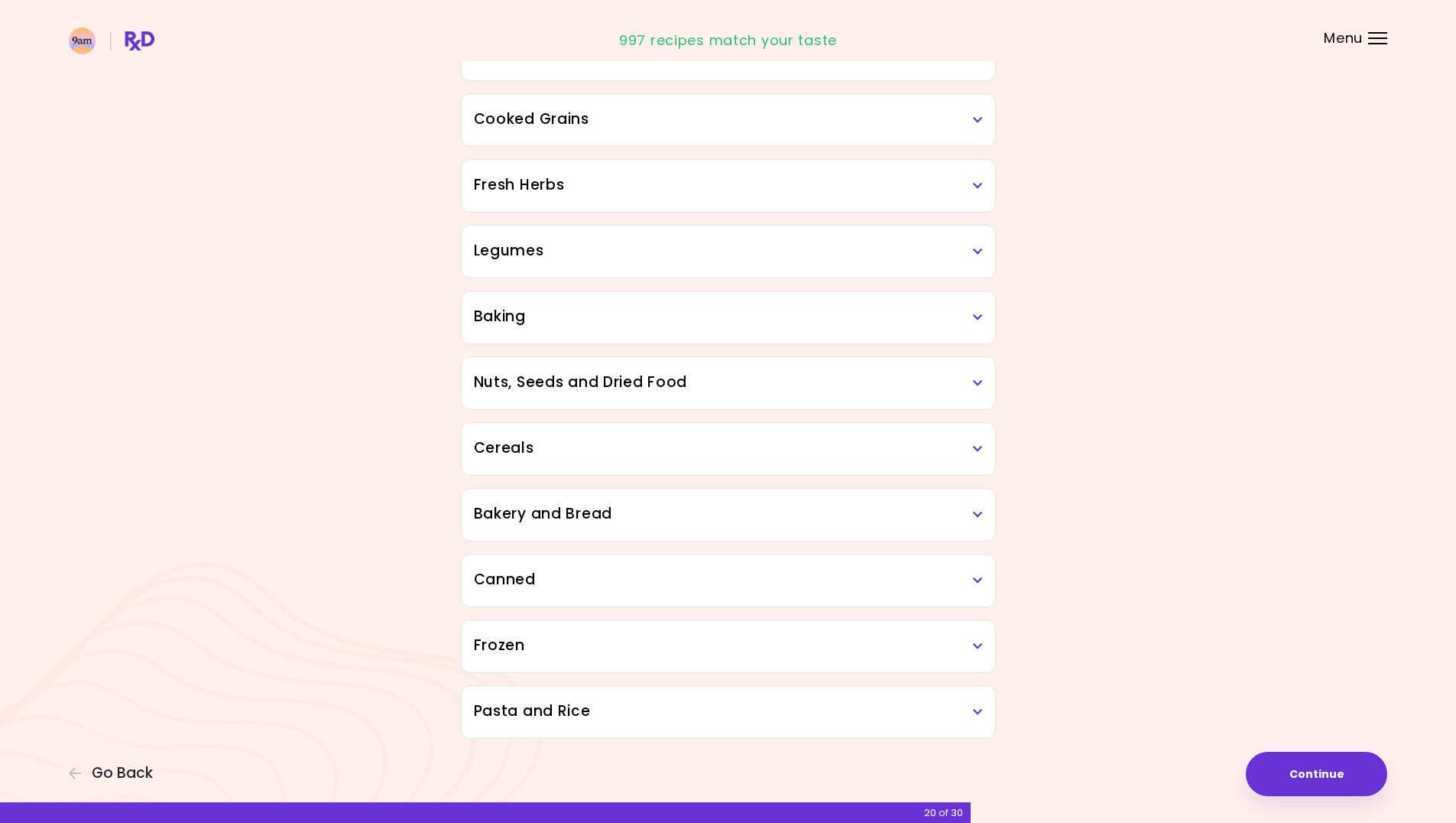
click at [954, 581] on h3 "Canned" at bounding box center [728, 580] width 509 height 22
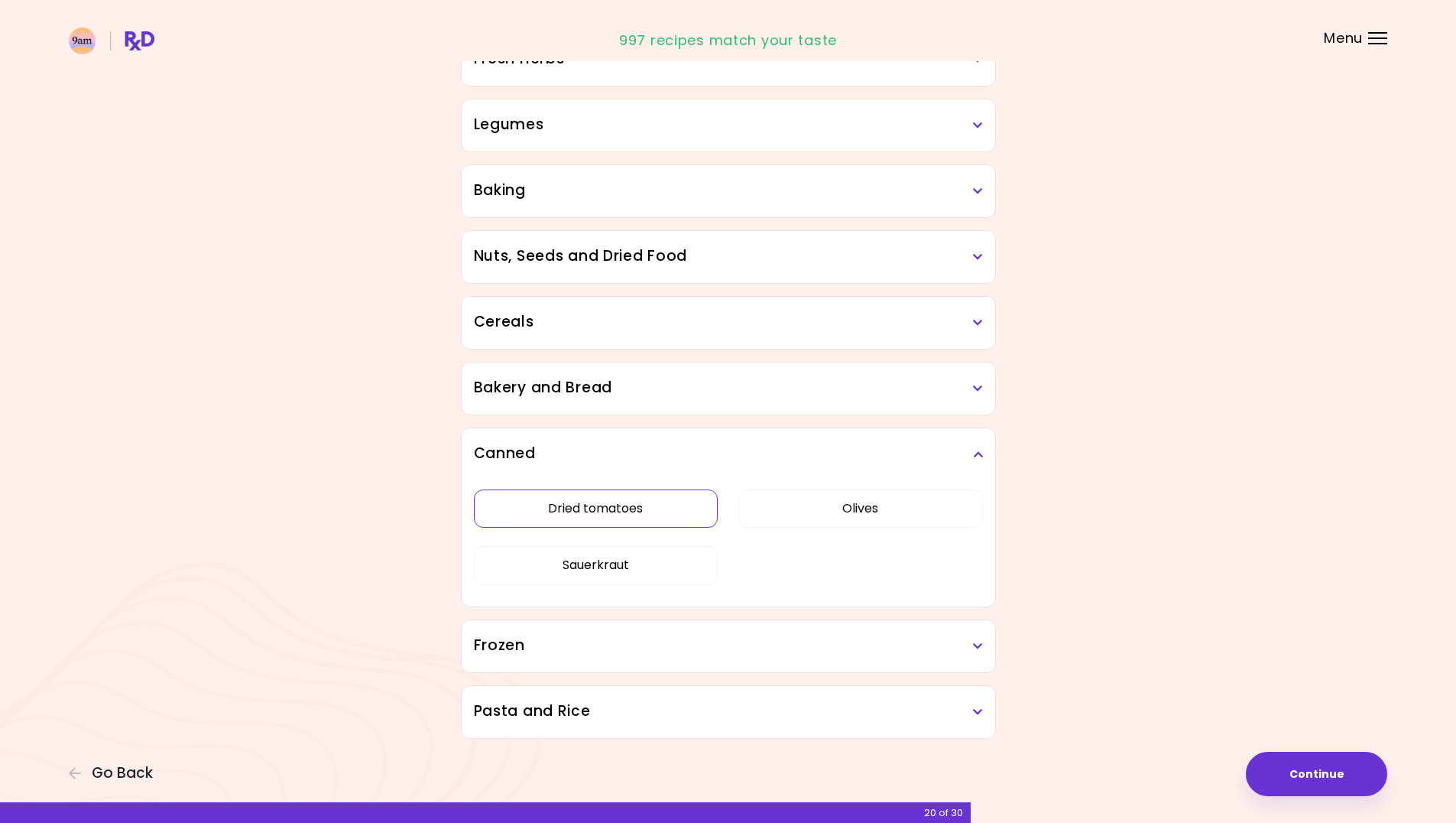
click at [601, 528] on button "Dried tomatoes" at bounding box center [596, 508] width 245 height 39
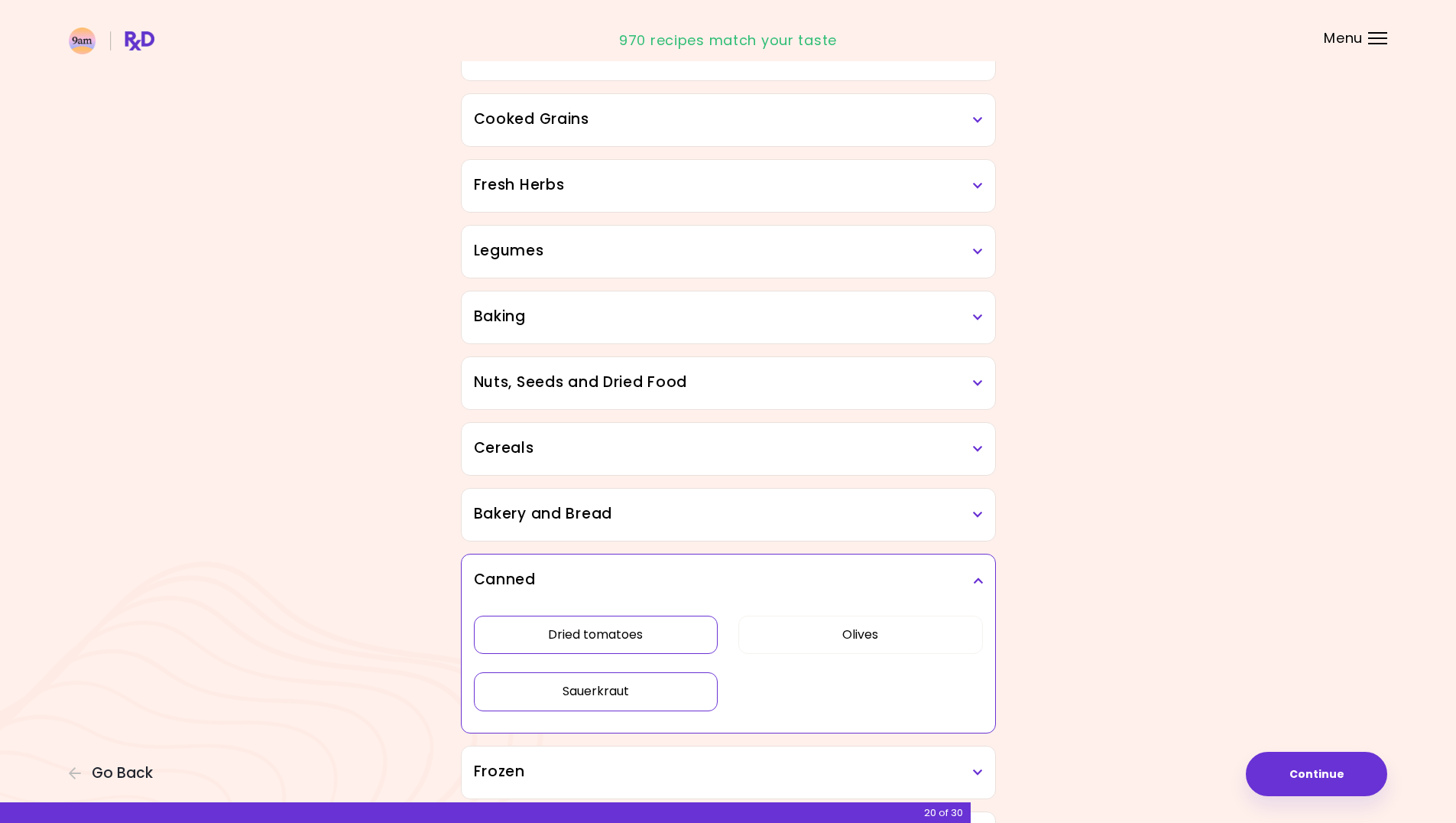
click at [617, 696] on button "Sauerkraut" at bounding box center [596, 691] width 245 height 39
click at [894, 640] on button "Olives" at bounding box center [860, 635] width 245 height 39
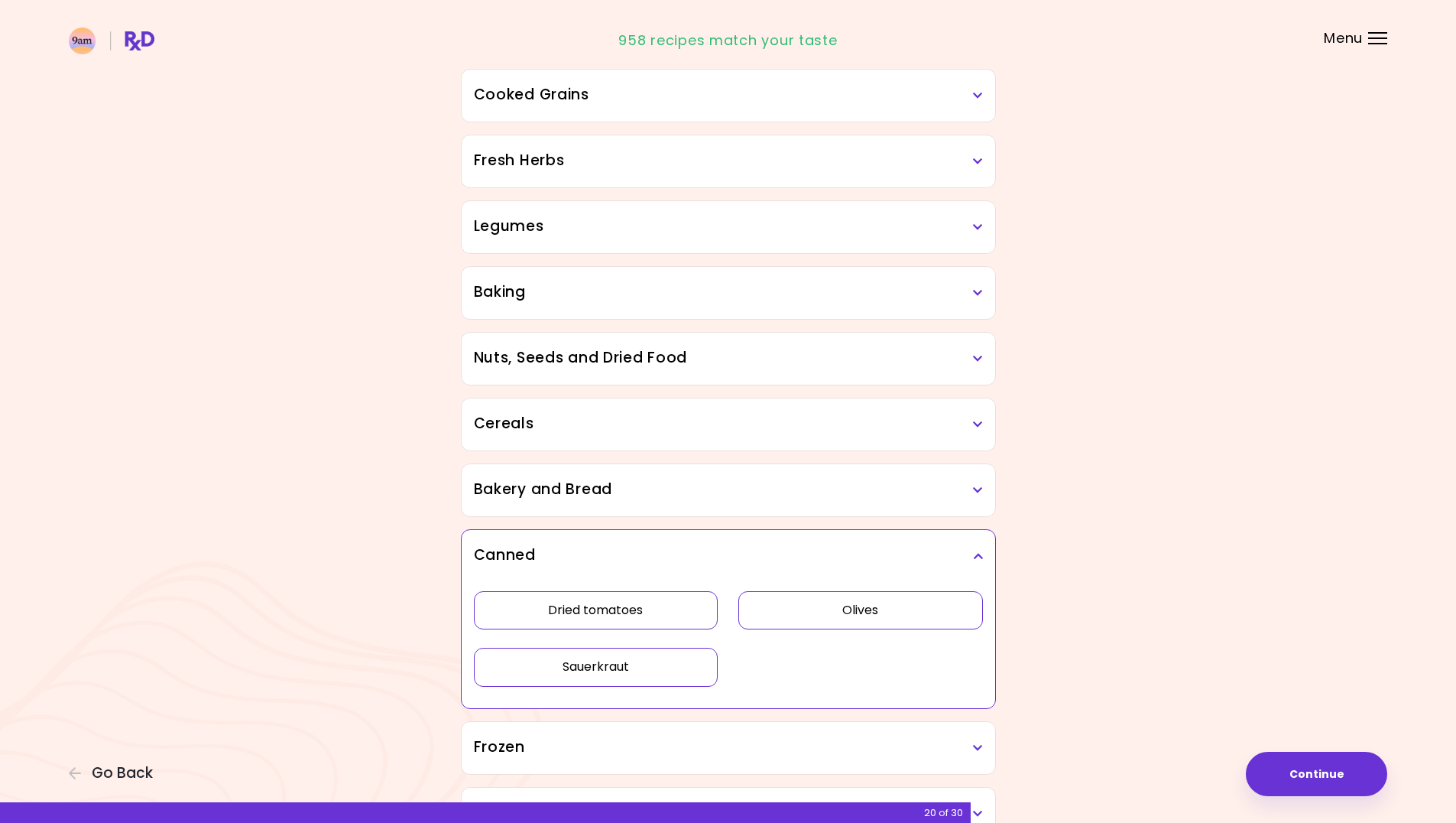
scroll to position [602, 0]
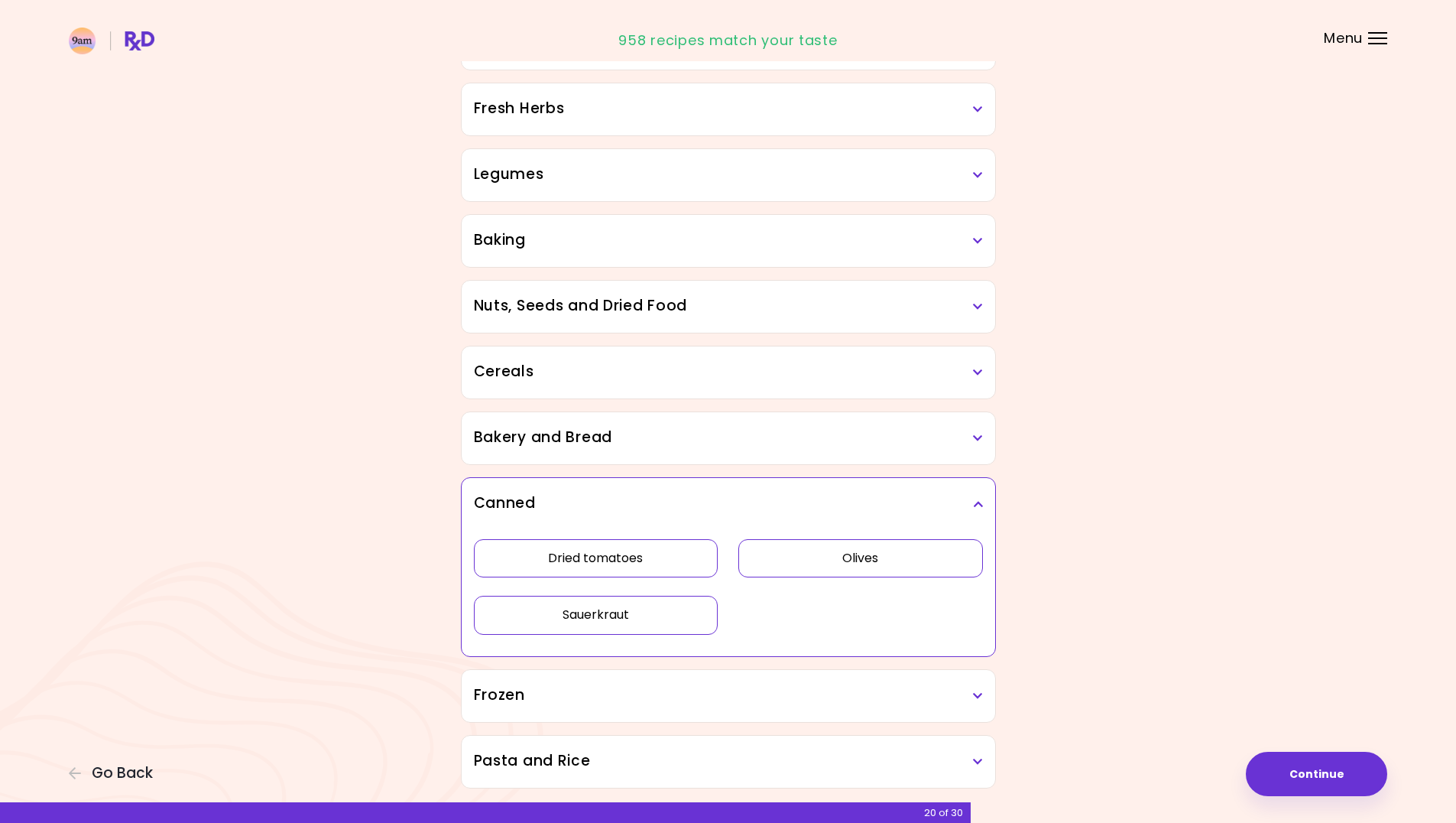
click at [894, 548] on button "Olives" at bounding box center [860, 558] width 245 height 39
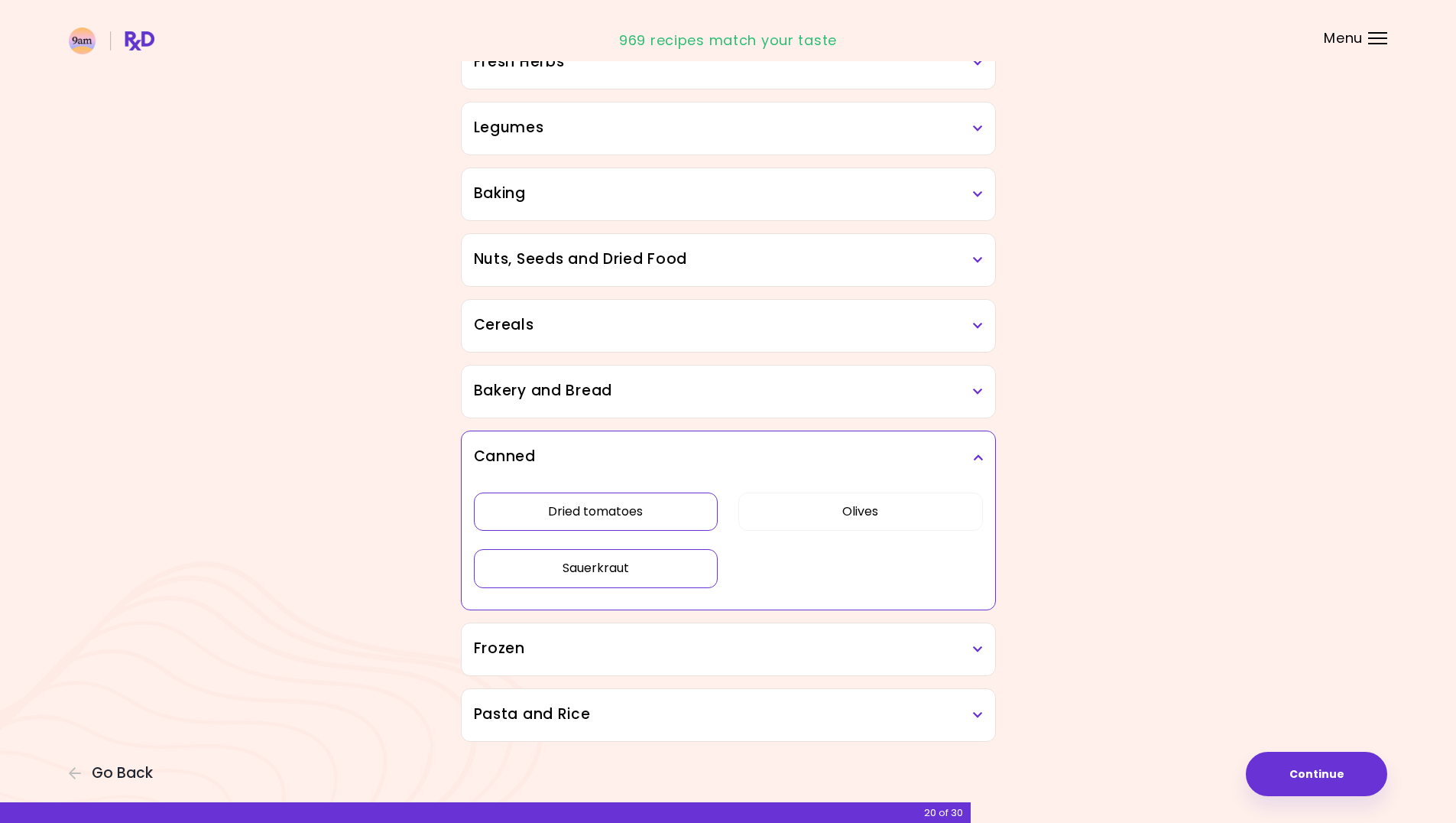
scroll to position [652, 0]
click at [952, 638] on h3 "Frozen" at bounding box center [728, 645] width 509 height 22
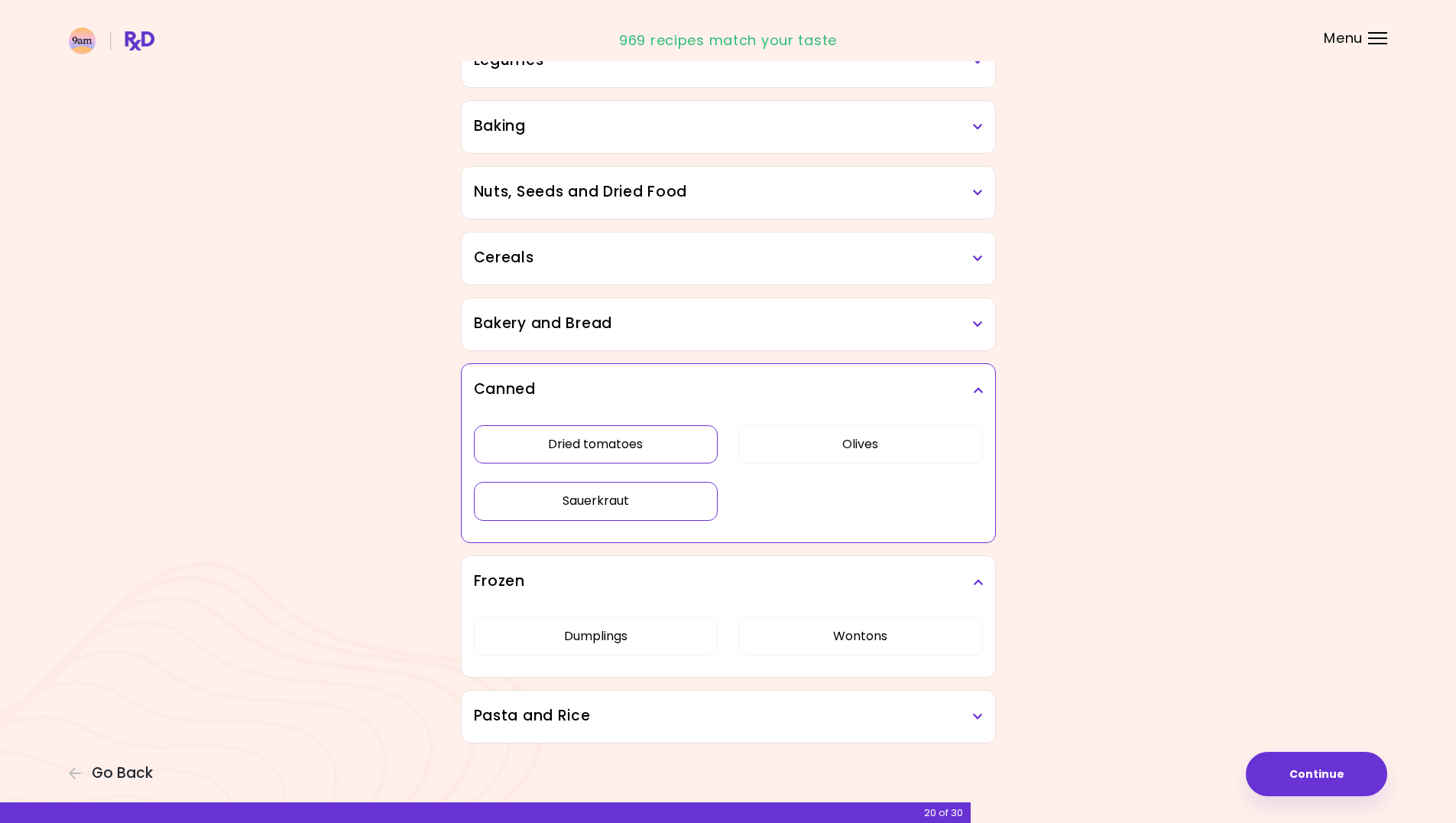
scroll to position [721, 0]
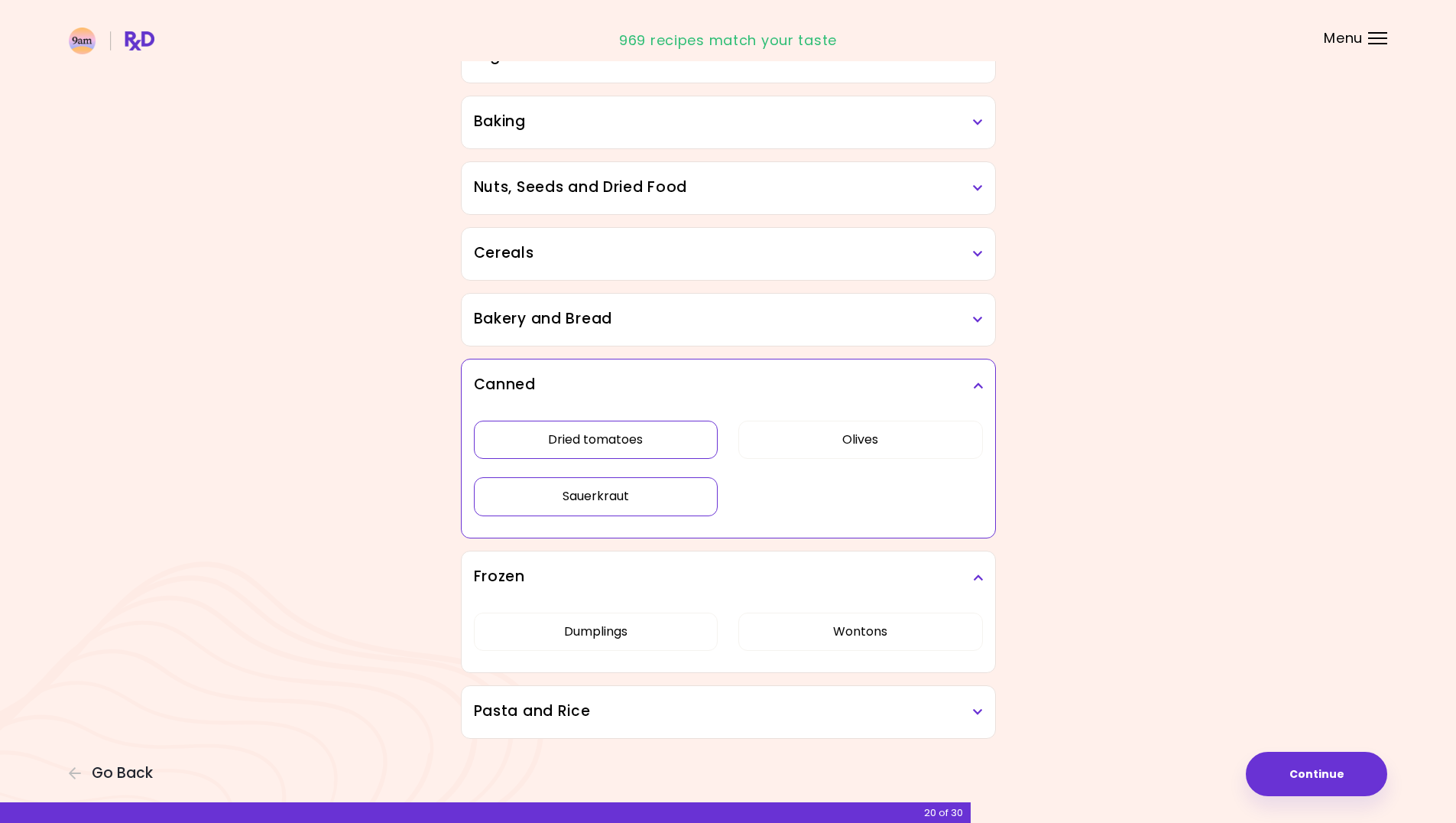
click at [961, 717] on h3 "Pasta and Rice" at bounding box center [728, 711] width 509 height 22
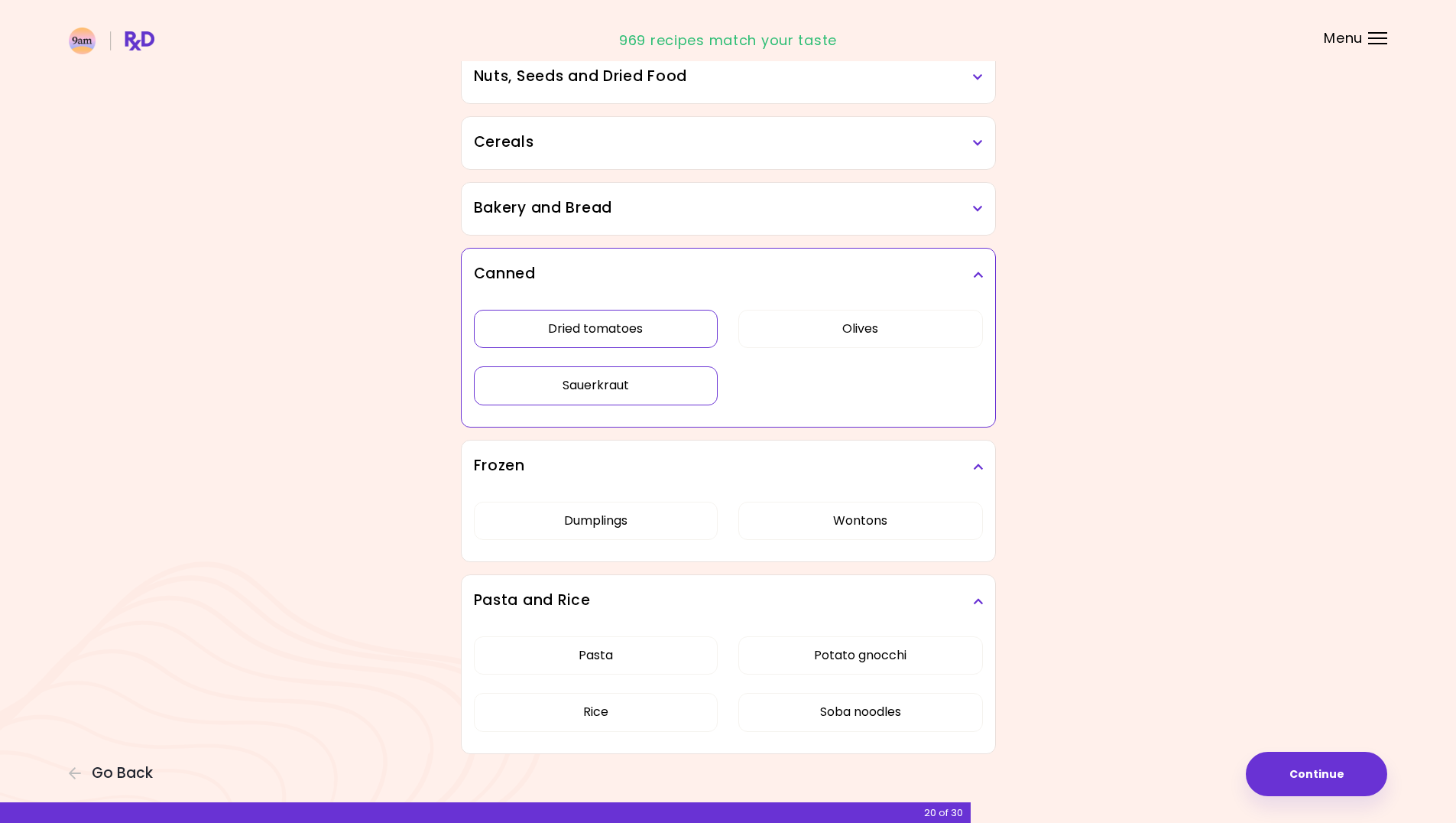
scroll to position [847, 0]
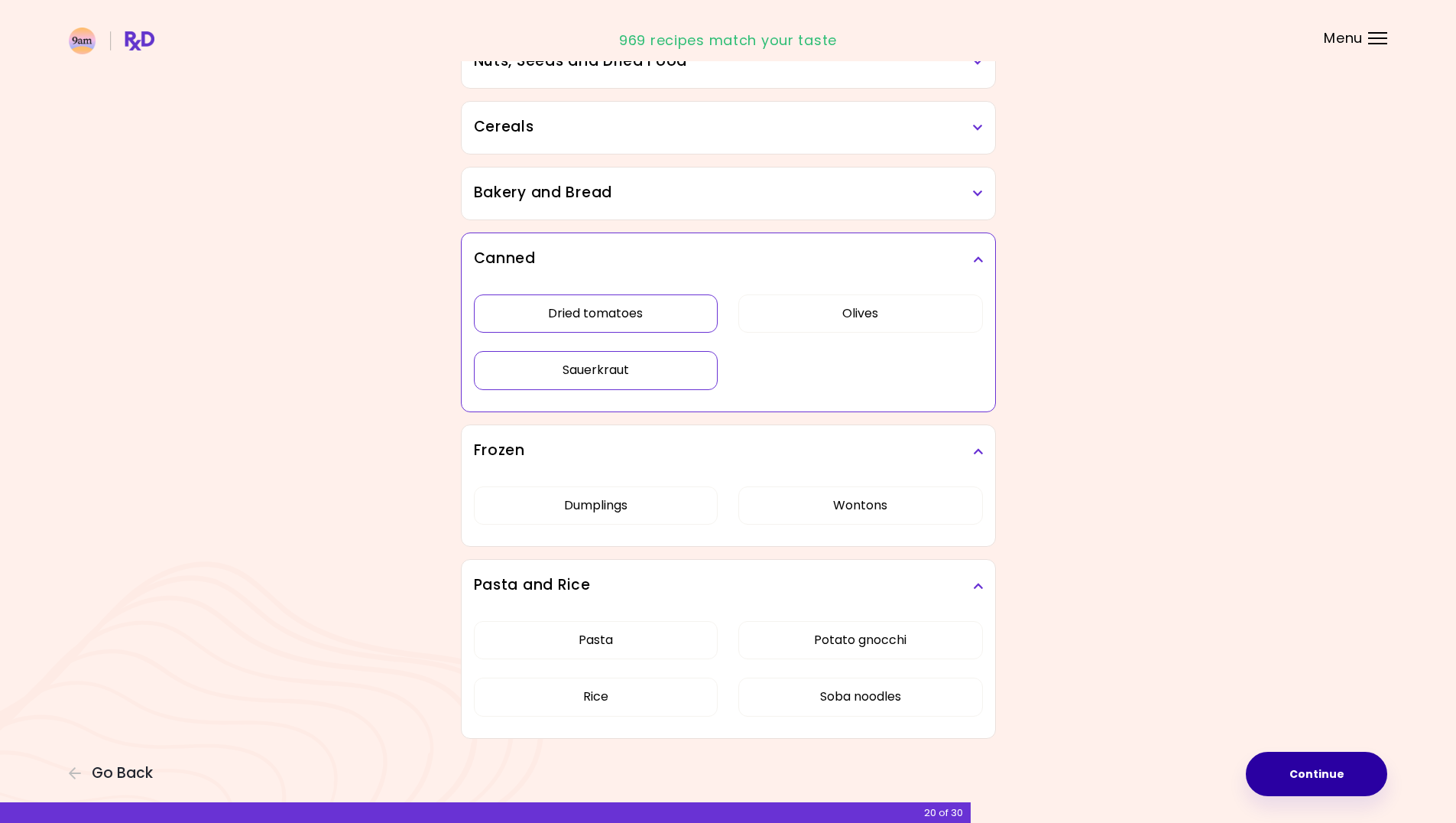
click at [1312, 778] on button "Continue" at bounding box center [1316, 773] width 142 height 44
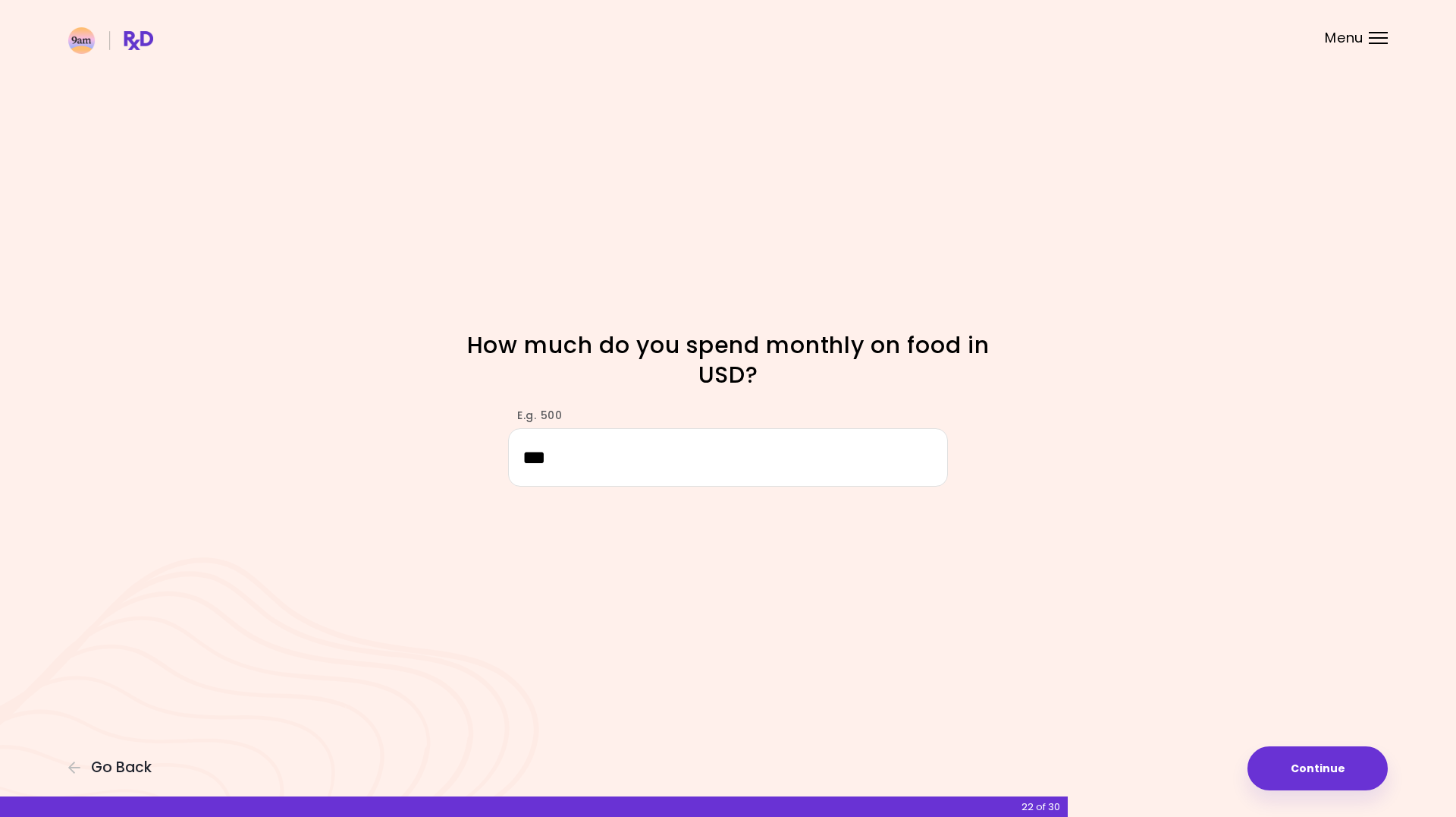
type input "***"
click at [1128, 523] on div "Focusable invisible element How much do you spend monthly on food in USD? E.g. …" at bounding box center [728, 408] width 1456 height 817
click at [1354, 764] on button "Continue" at bounding box center [1318, 767] width 141 height 44
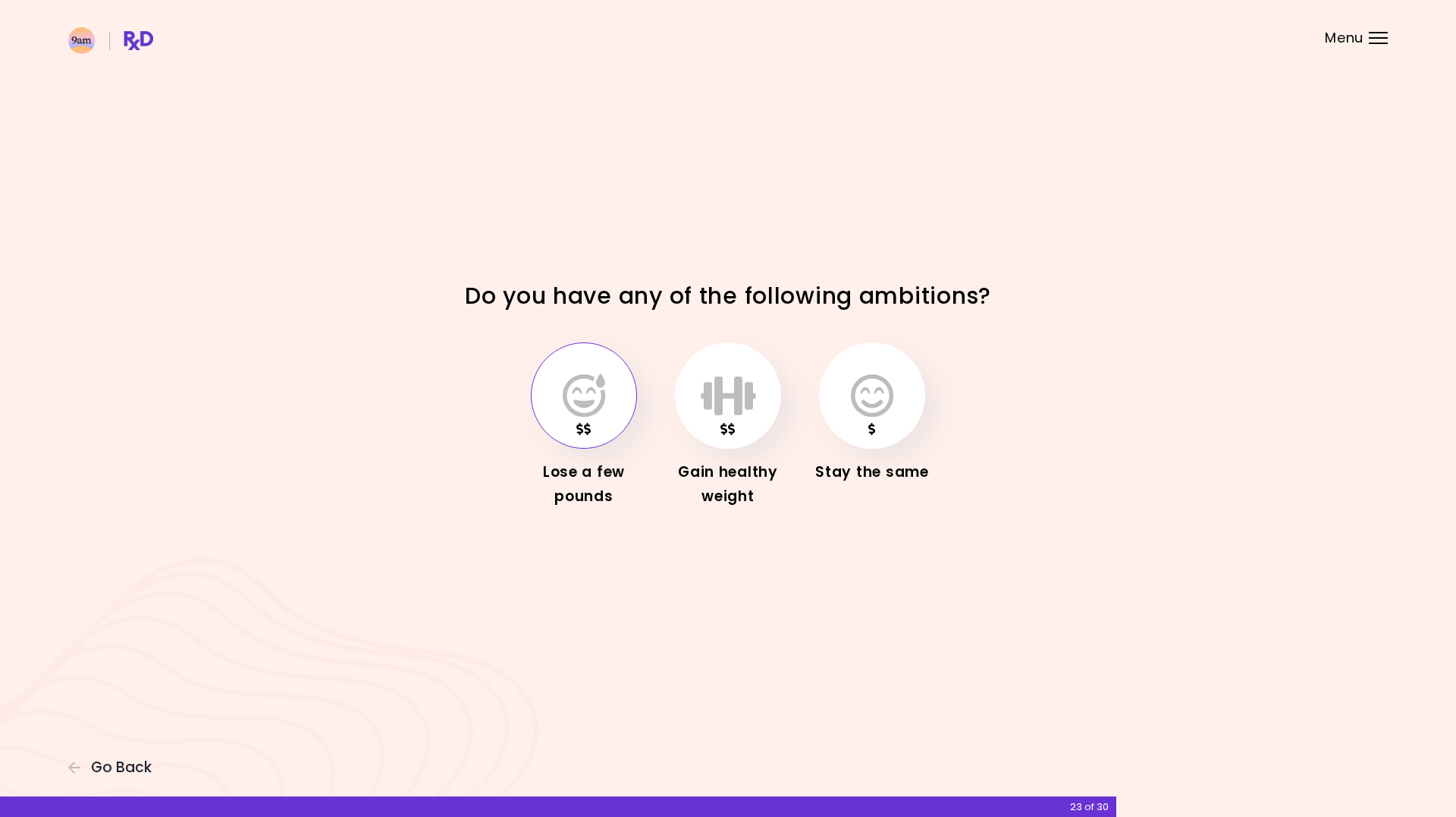
click at [573, 407] on icon "button" at bounding box center [584, 395] width 43 height 44
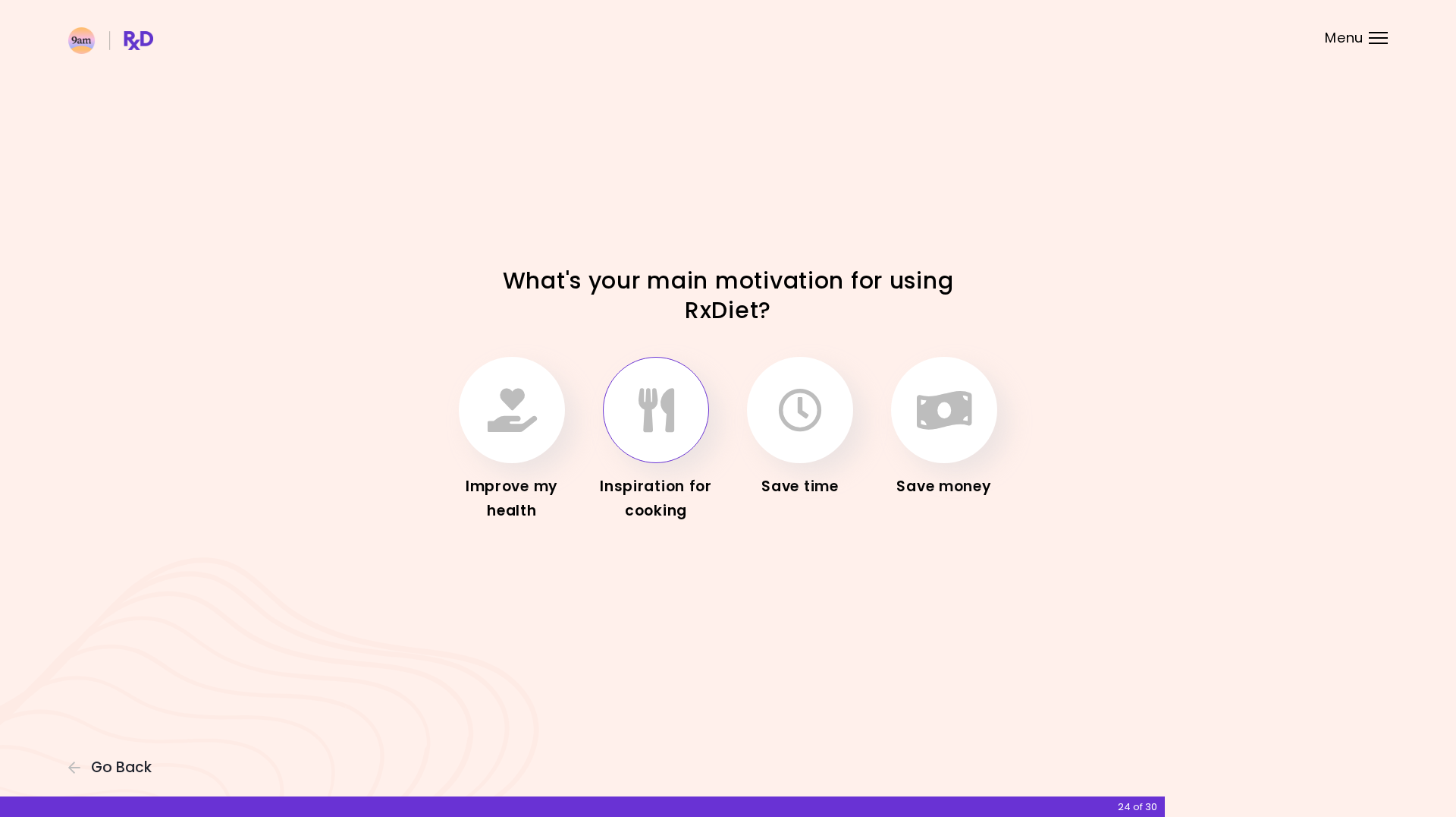
click at [661, 431] on icon "button" at bounding box center [656, 409] width 36 height 44
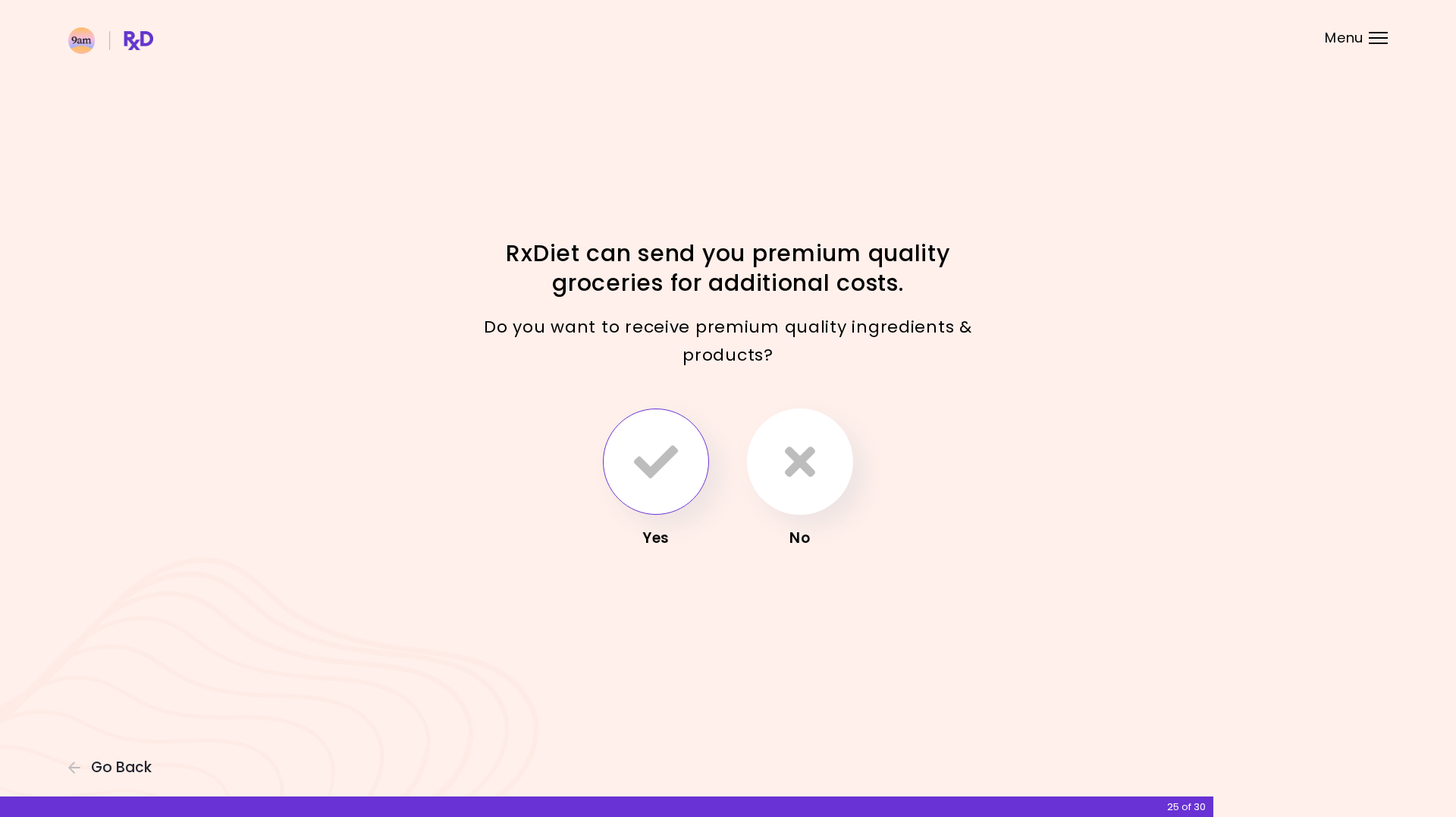
click at [647, 498] on button "button" at bounding box center [655, 461] width 106 height 106
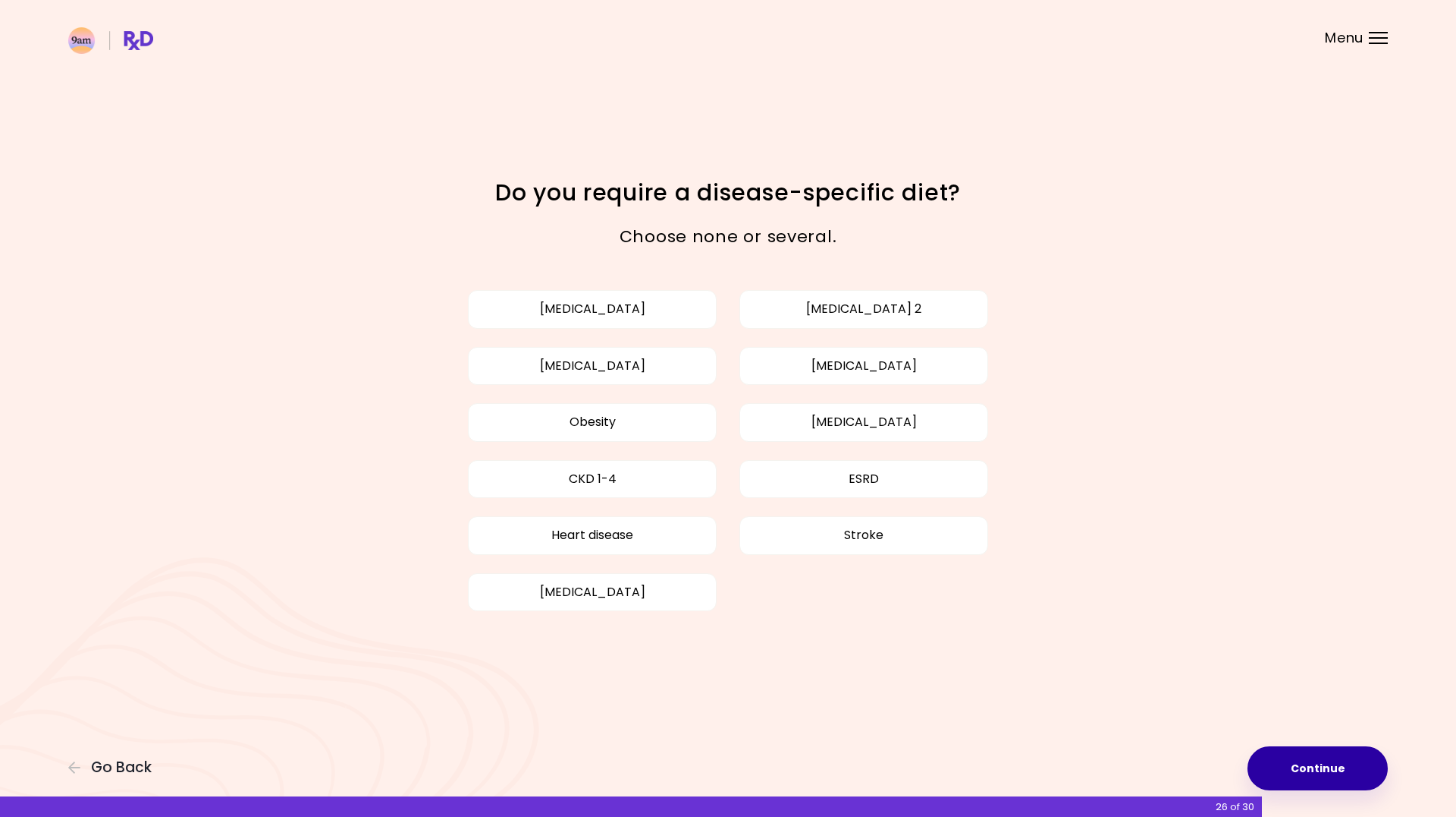
click at [1313, 759] on button "Continue" at bounding box center [1318, 767] width 141 height 44
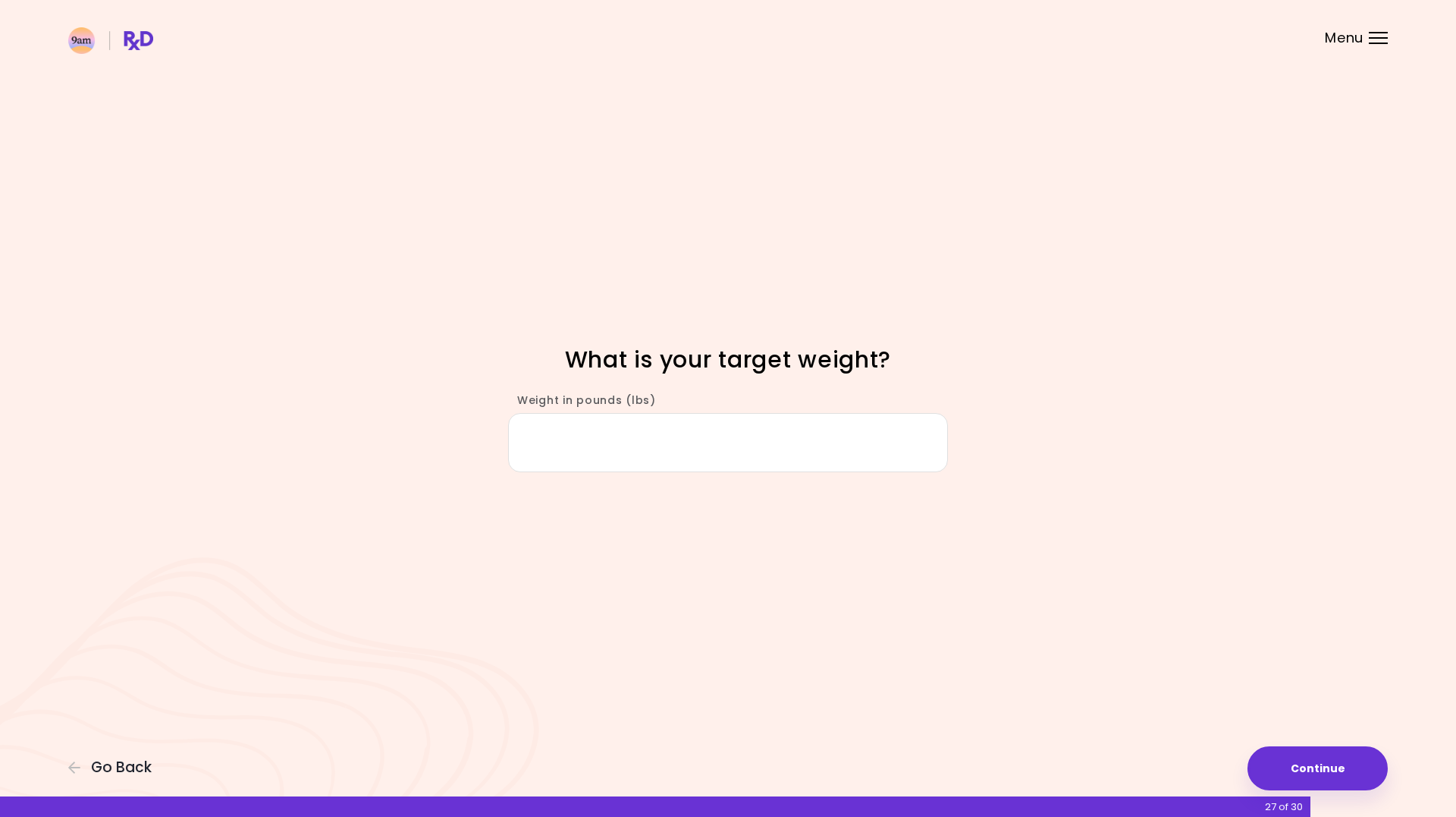
click at [589, 445] on input "Weight in pounds (lbs)" at bounding box center [728, 442] width 440 height 59
type input "***"
click at [1314, 501] on div "Focusable invisible element What is your target weight? Weight in pounds (lbs) …" at bounding box center [728, 408] width 1456 height 817
click at [1361, 765] on button "Continue" at bounding box center [1318, 767] width 141 height 44
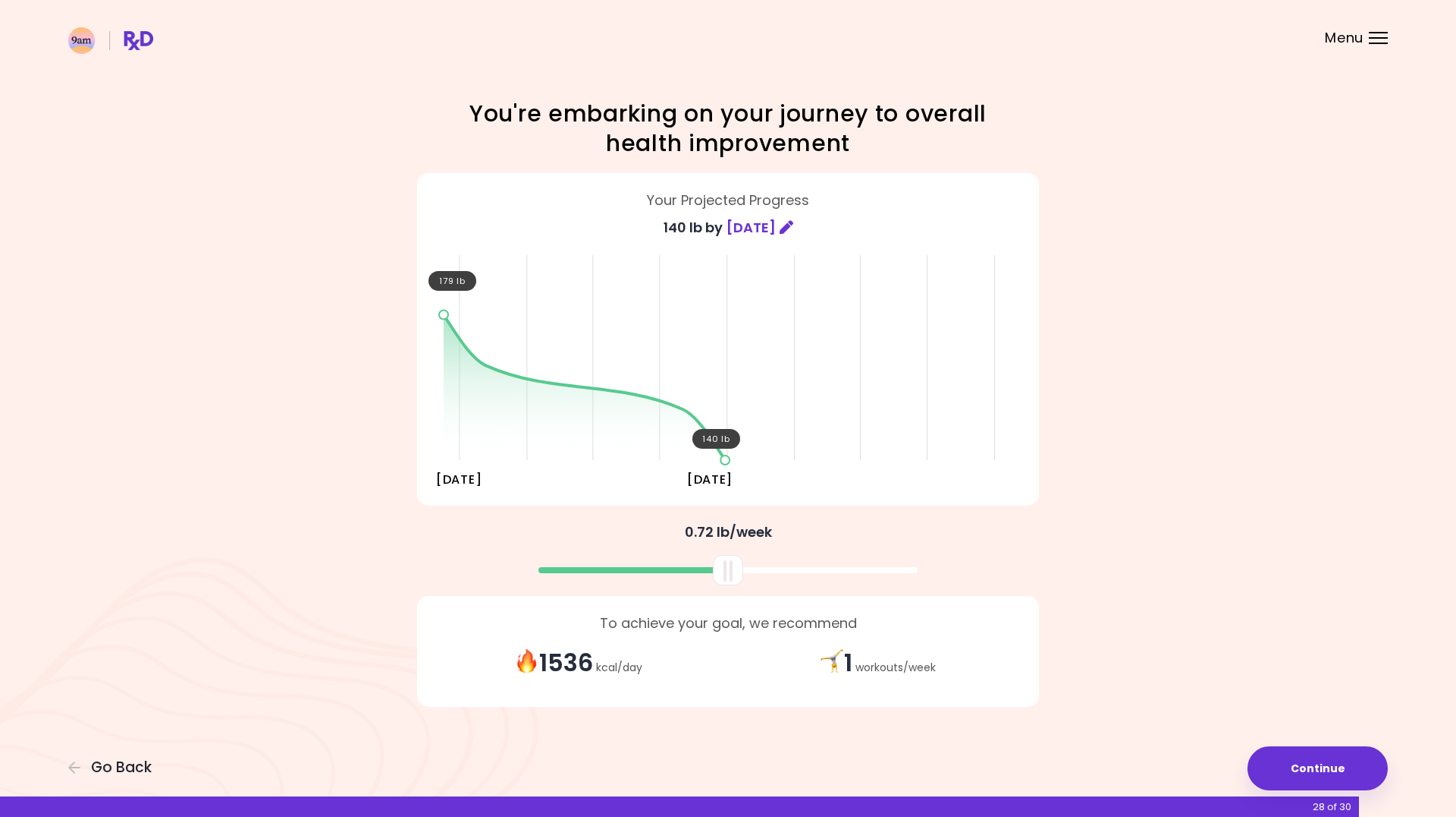
click at [793, 228] on icon at bounding box center [786, 226] width 13 height 13
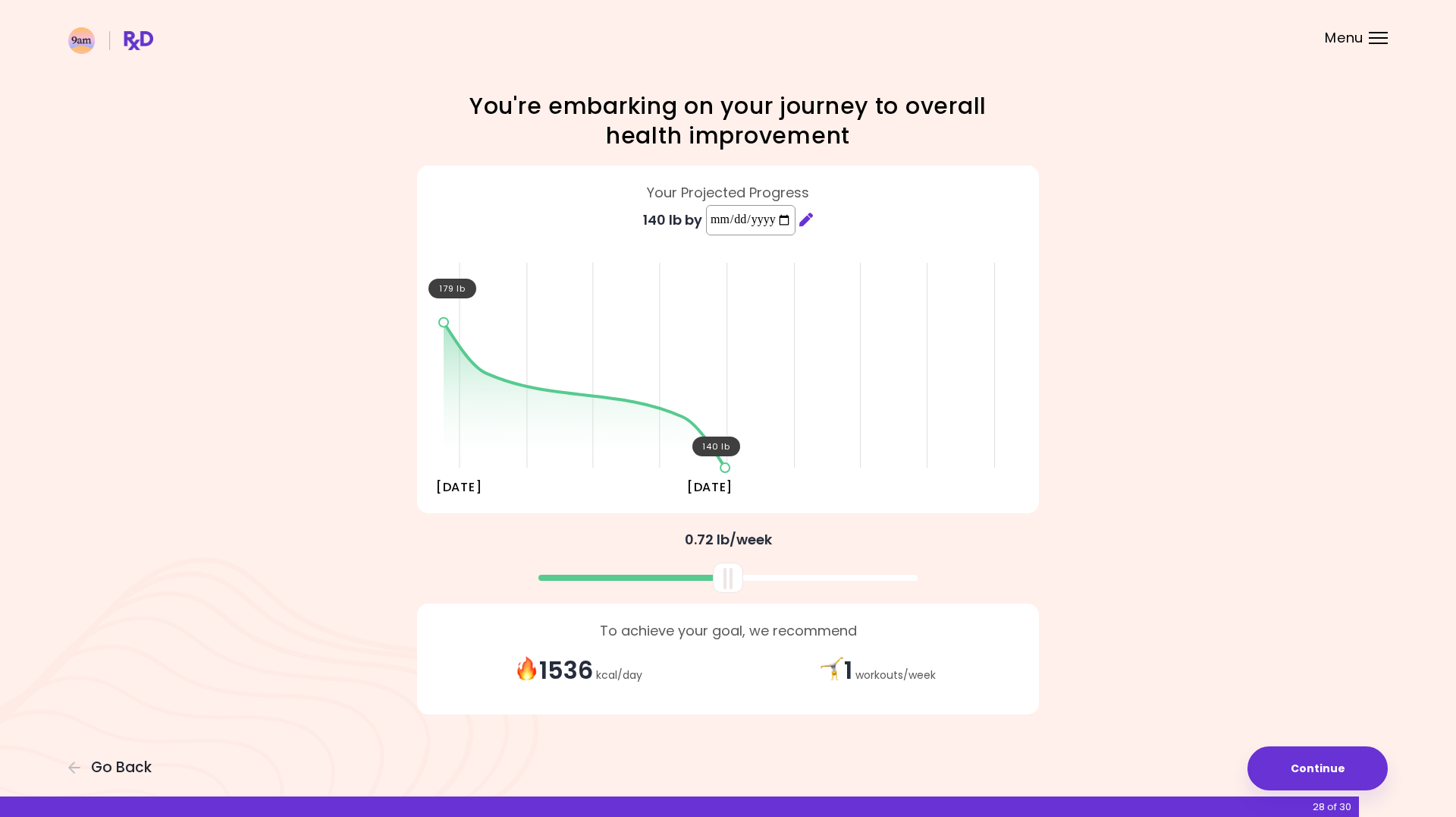
drag, startPoint x: 779, startPoint y: 221, endPoint x: 620, endPoint y: 213, distance: 159.2
click at [620, 213] on div "**********" at bounding box center [728, 227] width 599 height 39
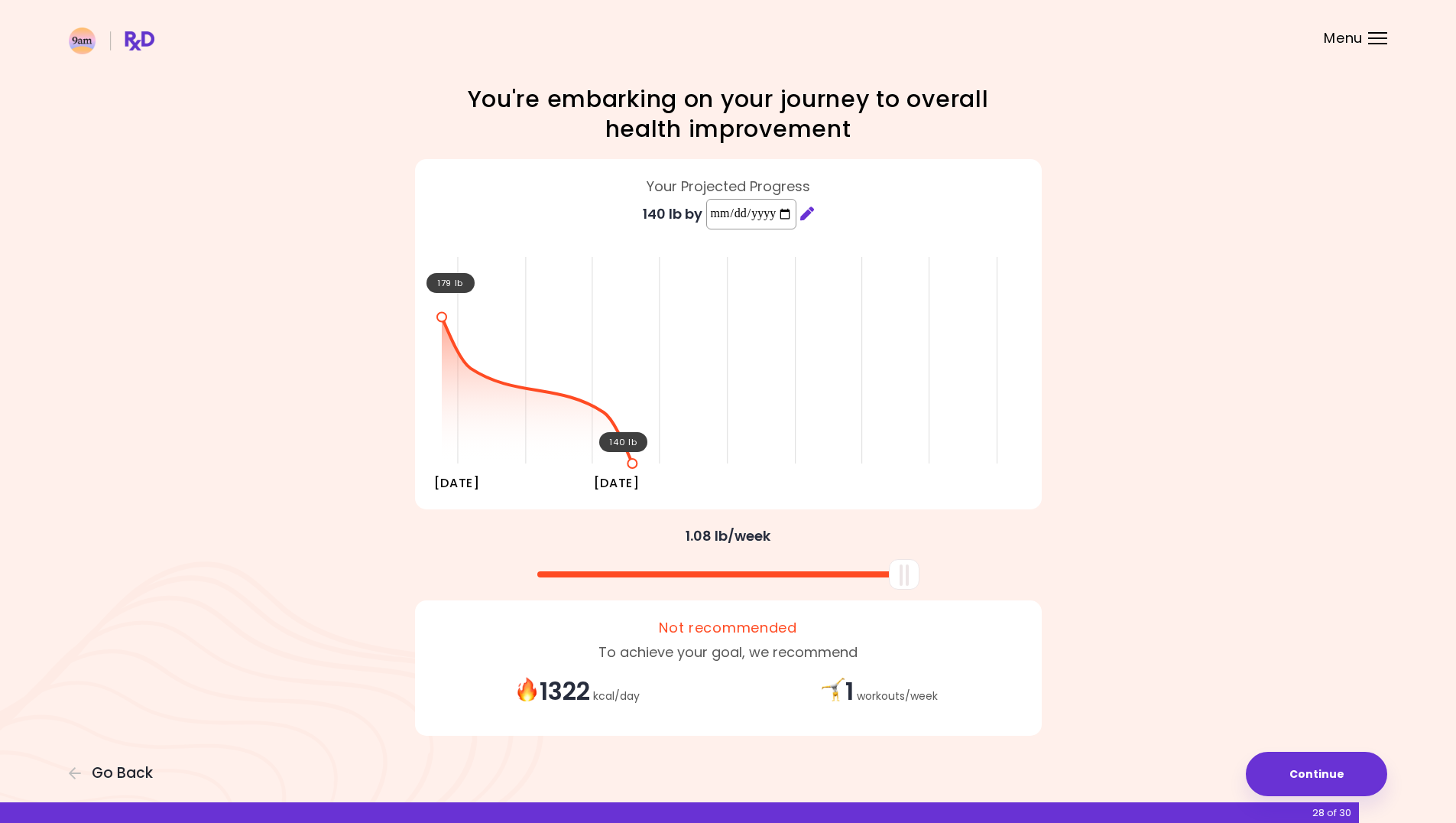
type input "**********"
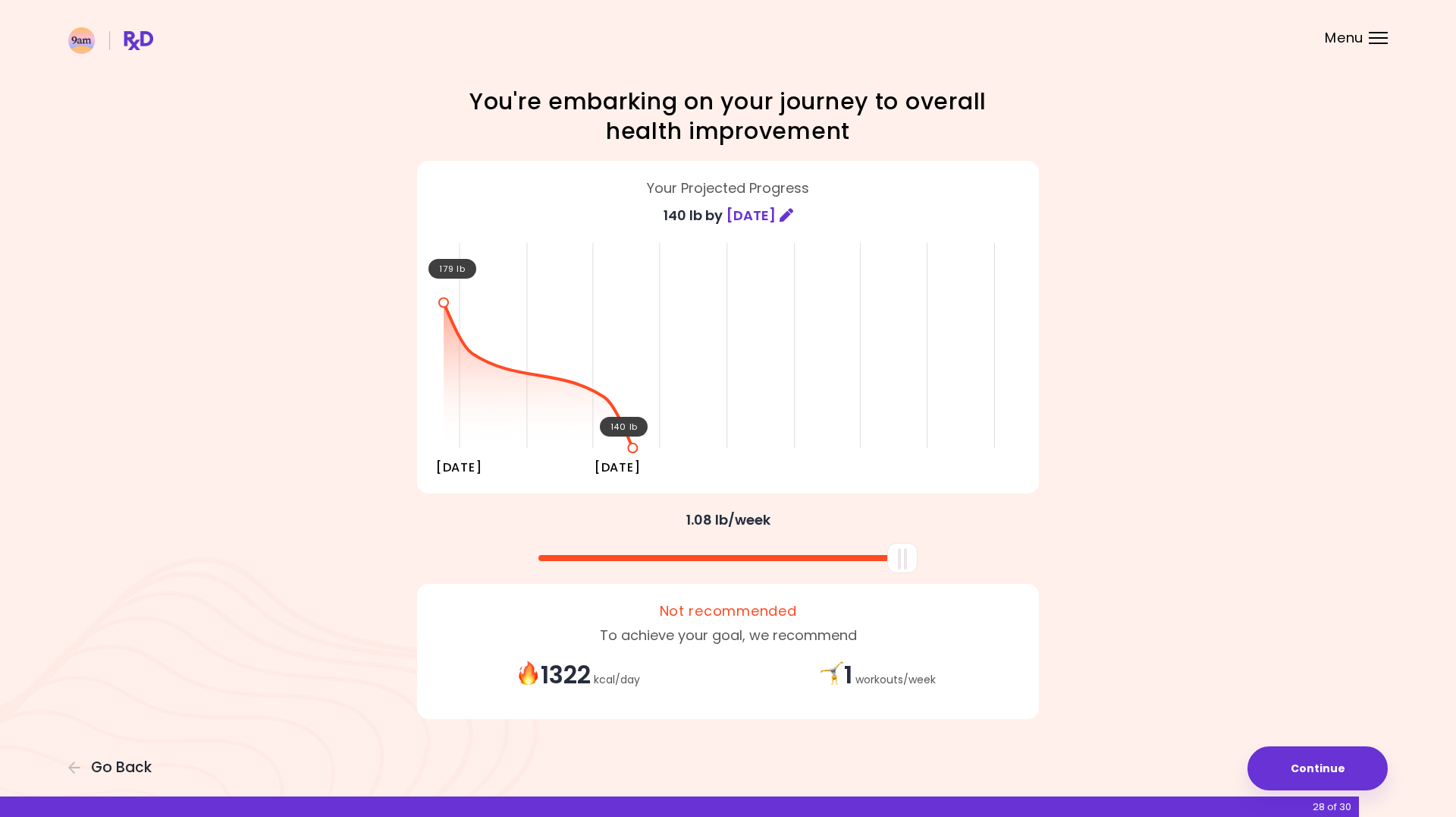
click at [1251, 355] on div "Focusable invisible element You're embarking on your journey to overall health …" at bounding box center [728, 408] width 1456 height 817
click at [752, 218] on span "[DATE]" at bounding box center [751, 215] width 49 height 24
click at [793, 217] on icon at bounding box center [786, 214] width 13 height 13
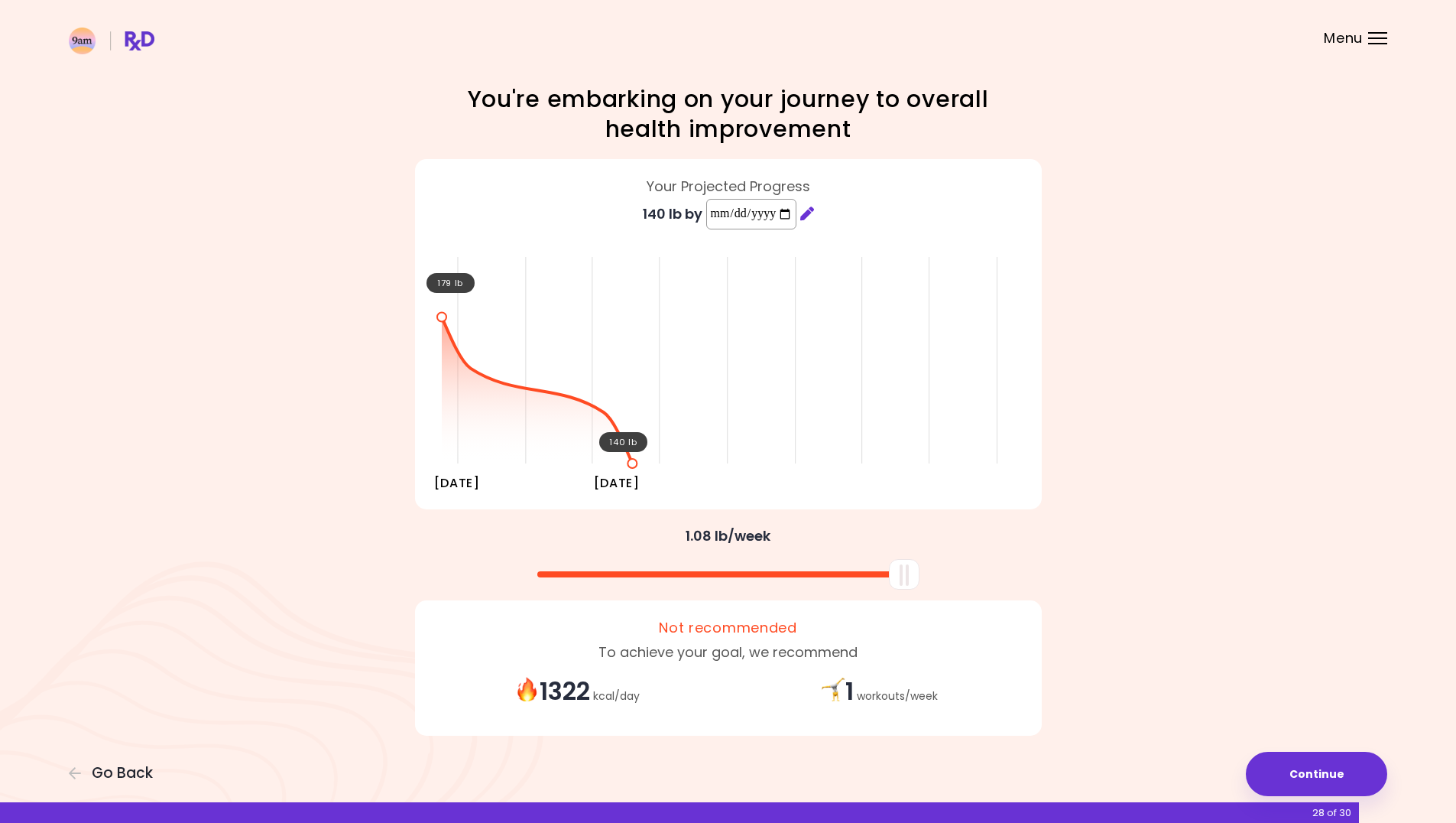
click at [711, 212] on input "**********" at bounding box center [751, 214] width 91 height 31
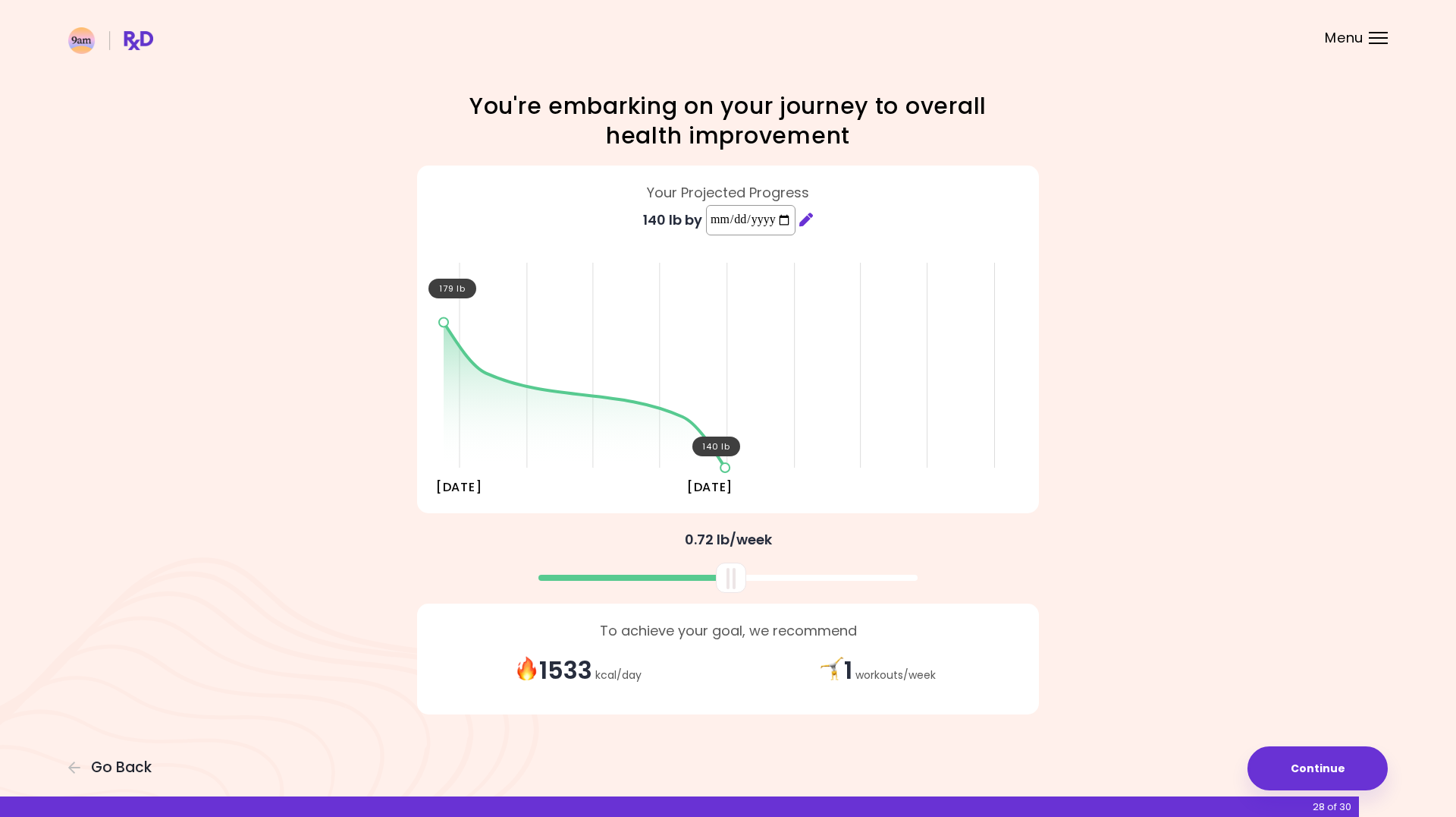
type input "**********"
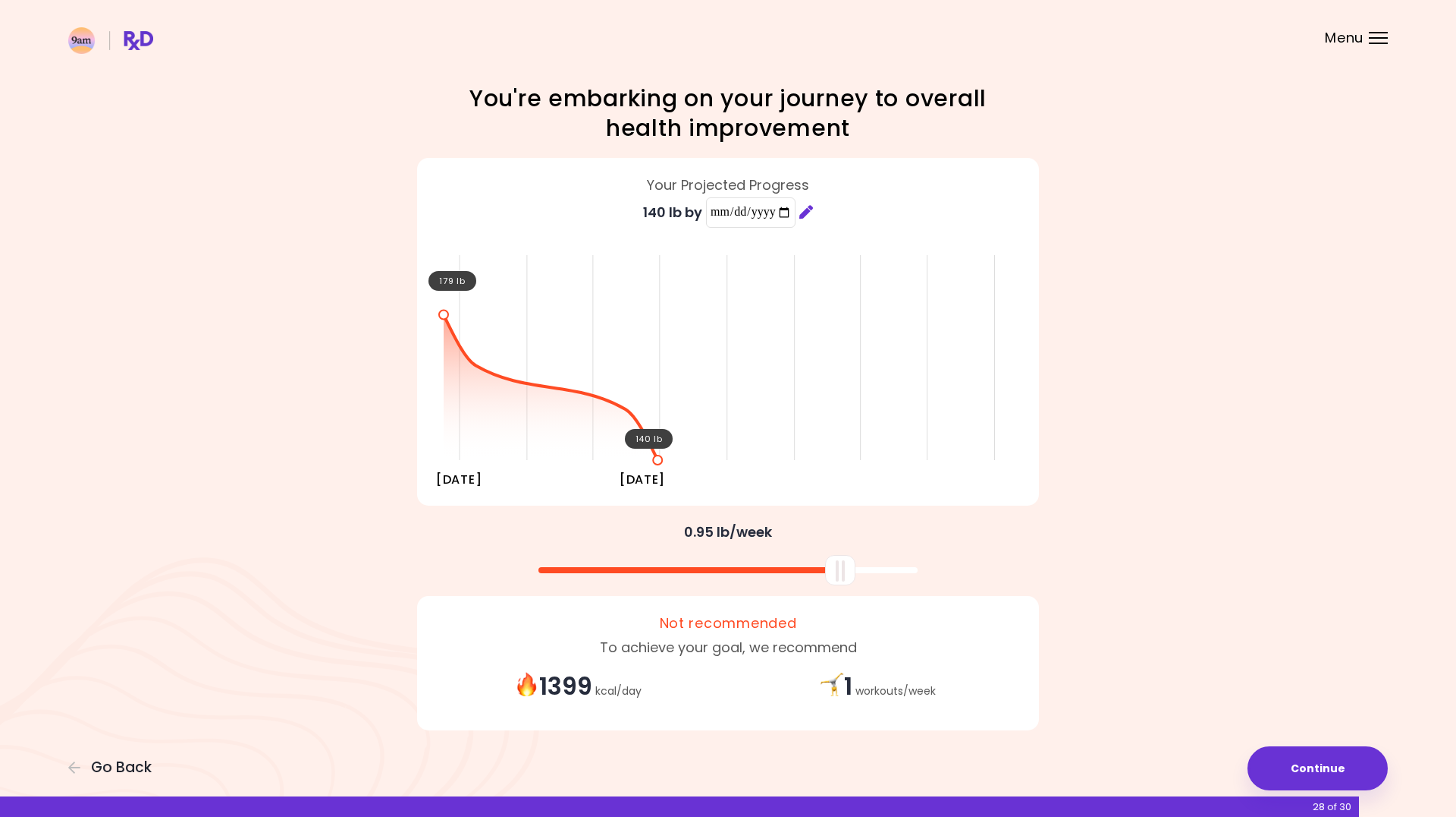
click at [1221, 386] on div "**********" at bounding box center [728, 413] width 1456 height 825
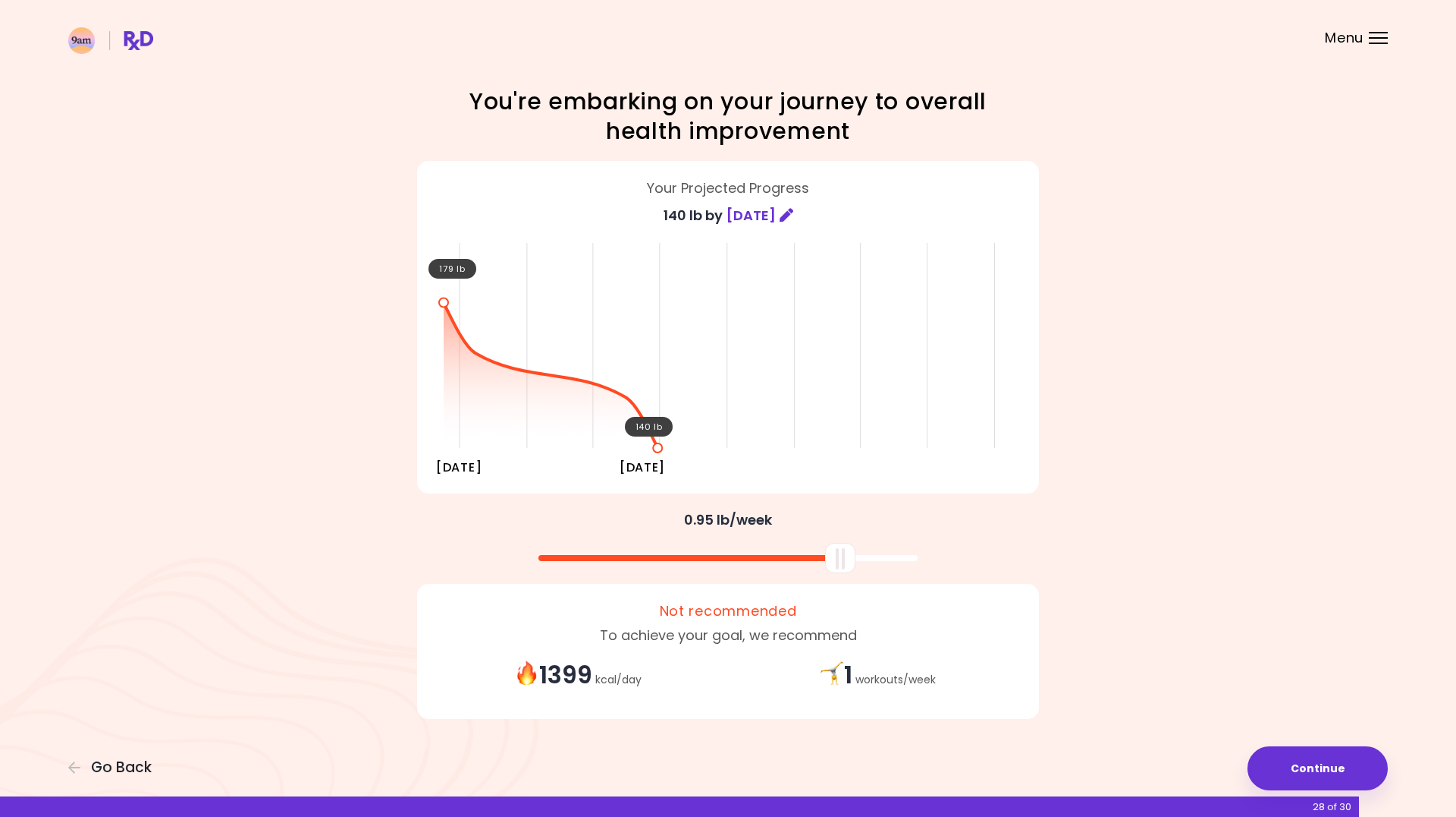
click at [727, 217] on span "[DATE]" at bounding box center [751, 215] width 49 height 24
click at [793, 219] on icon at bounding box center [786, 214] width 13 height 13
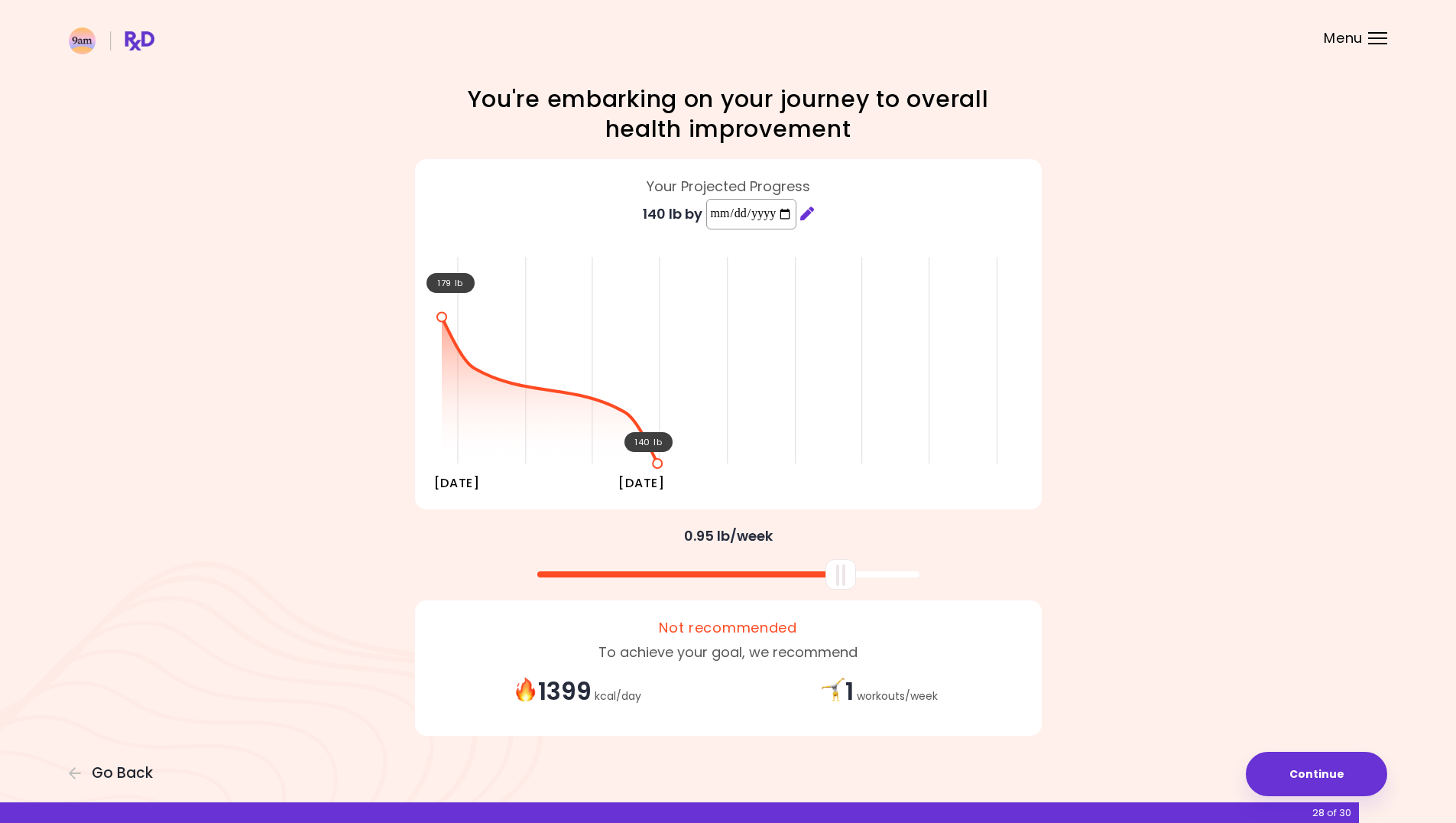
click at [712, 213] on input "**********" at bounding box center [751, 214] width 91 height 31
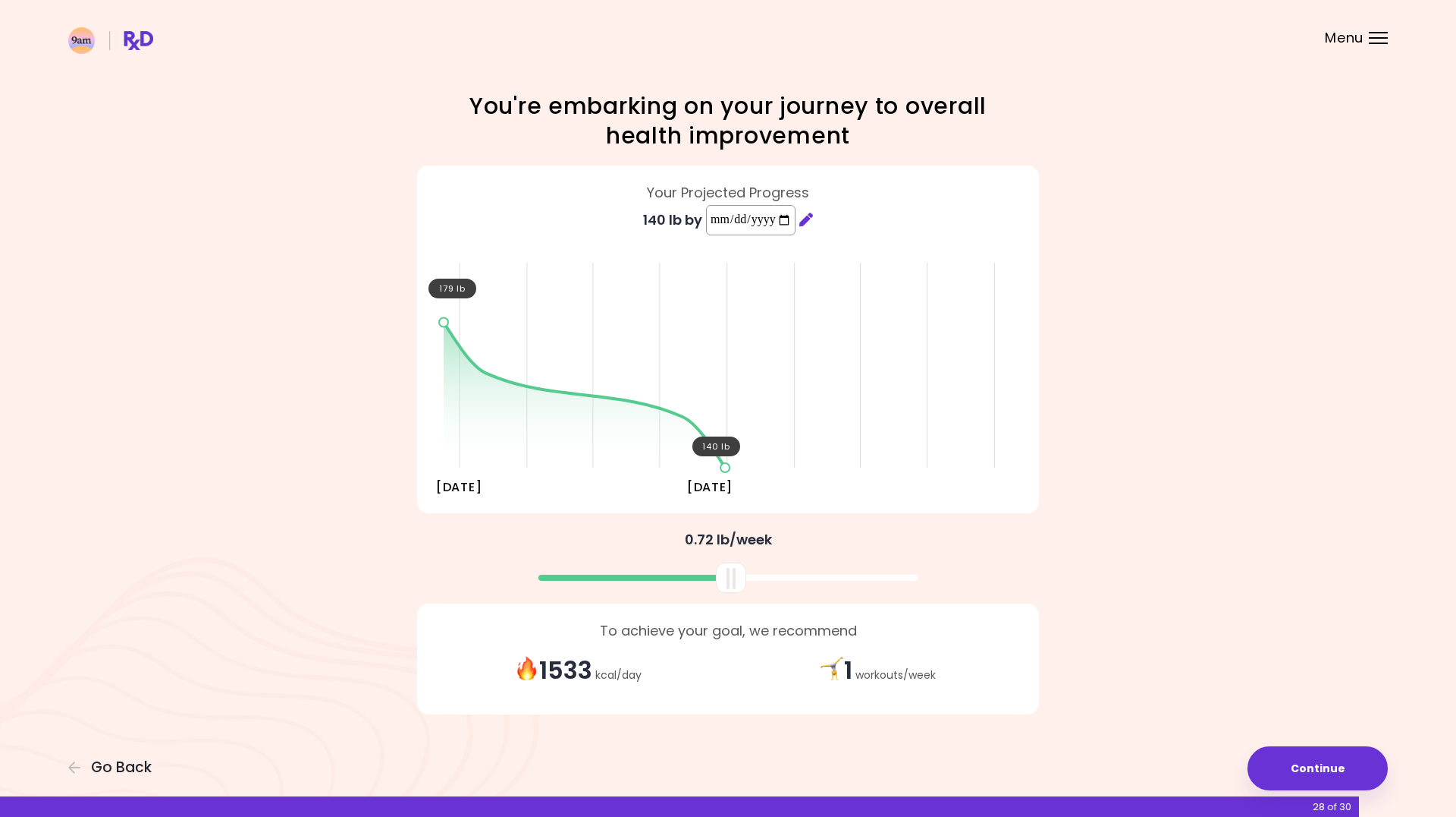
type input "**********"
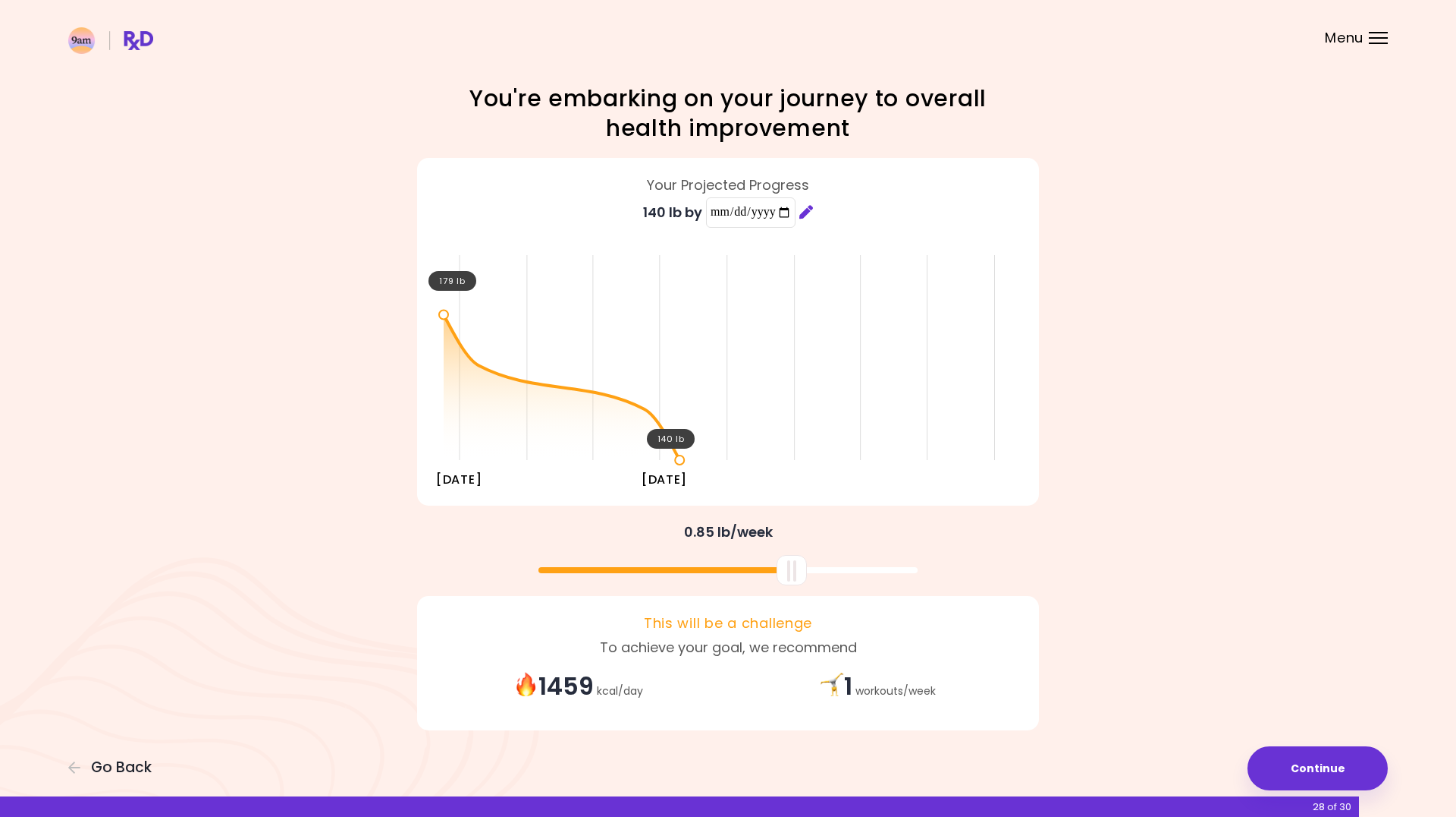
click at [1226, 423] on div "**********" at bounding box center [728, 413] width 1456 height 825
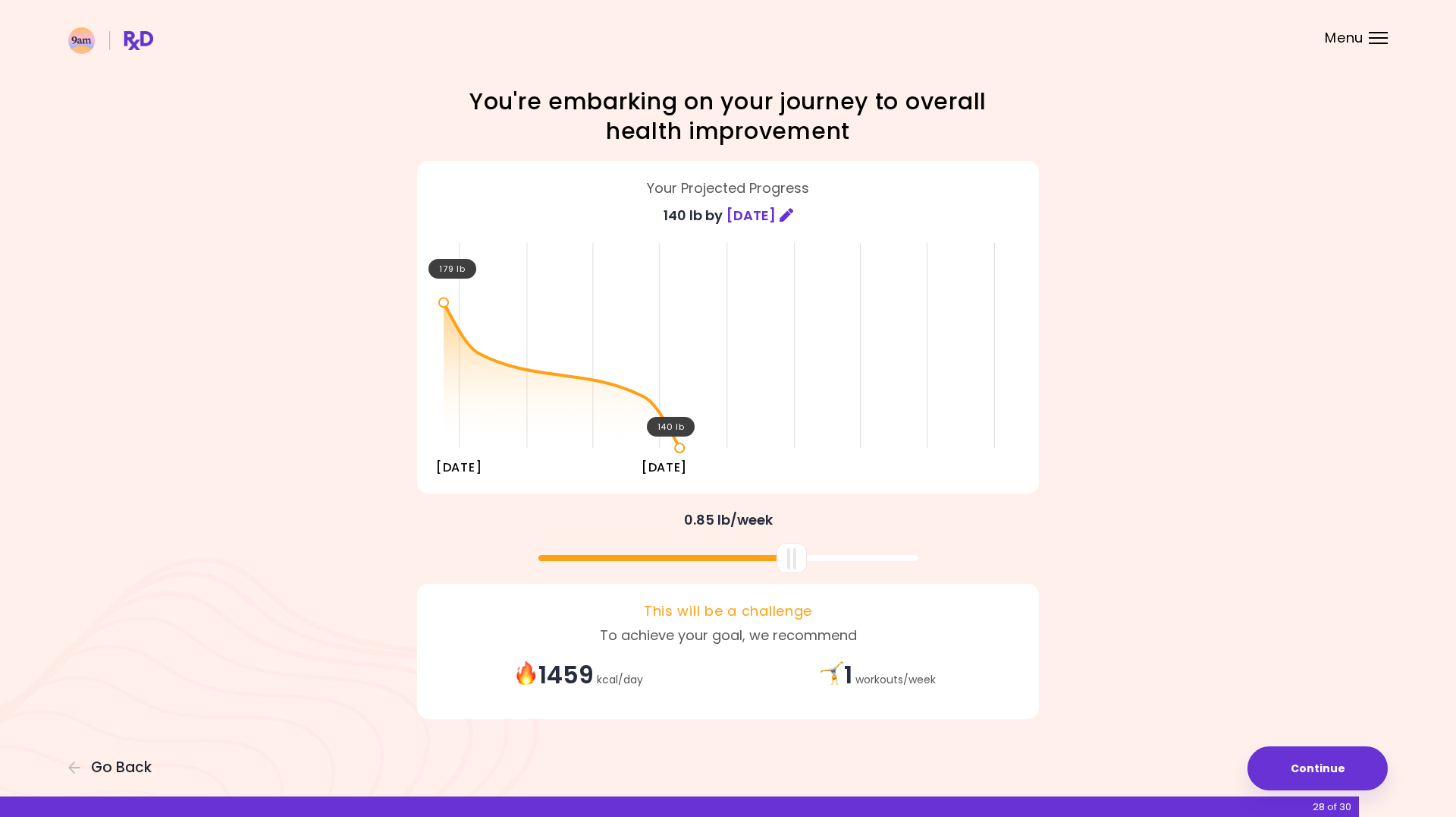
click at [851, 678] on div "1 workouts / week" at bounding box center [878, 674] width 299 height 33
click at [1314, 759] on button "Continue" at bounding box center [1318, 767] width 141 height 44
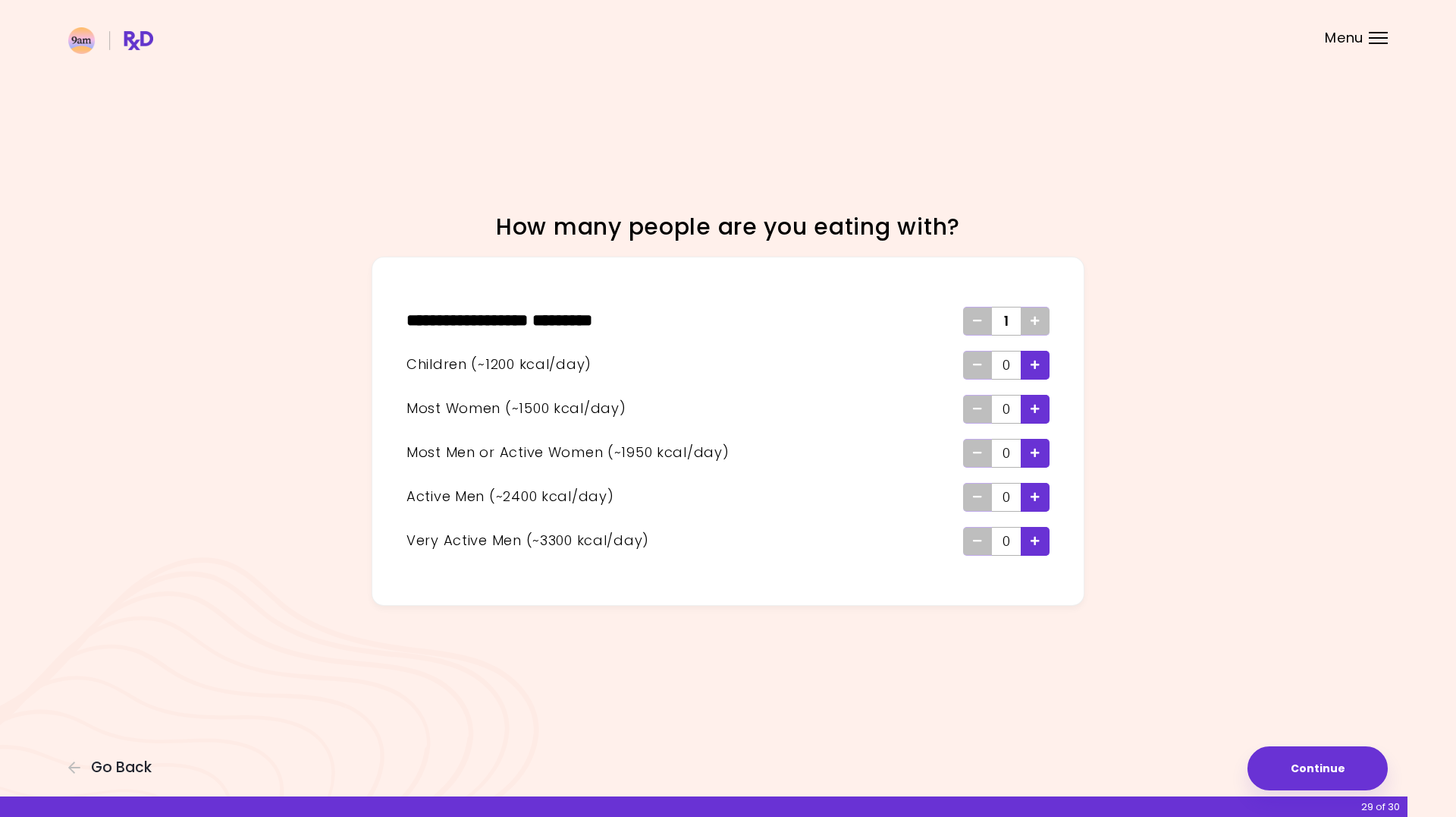
click at [1037, 372] on span "Add - Child" at bounding box center [1036, 364] width 9 height 24
click at [1037, 499] on icon "Add - Active Man" at bounding box center [1036, 496] width 9 height 10
click at [1329, 765] on button "Continue" at bounding box center [1318, 767] width 141 height 44
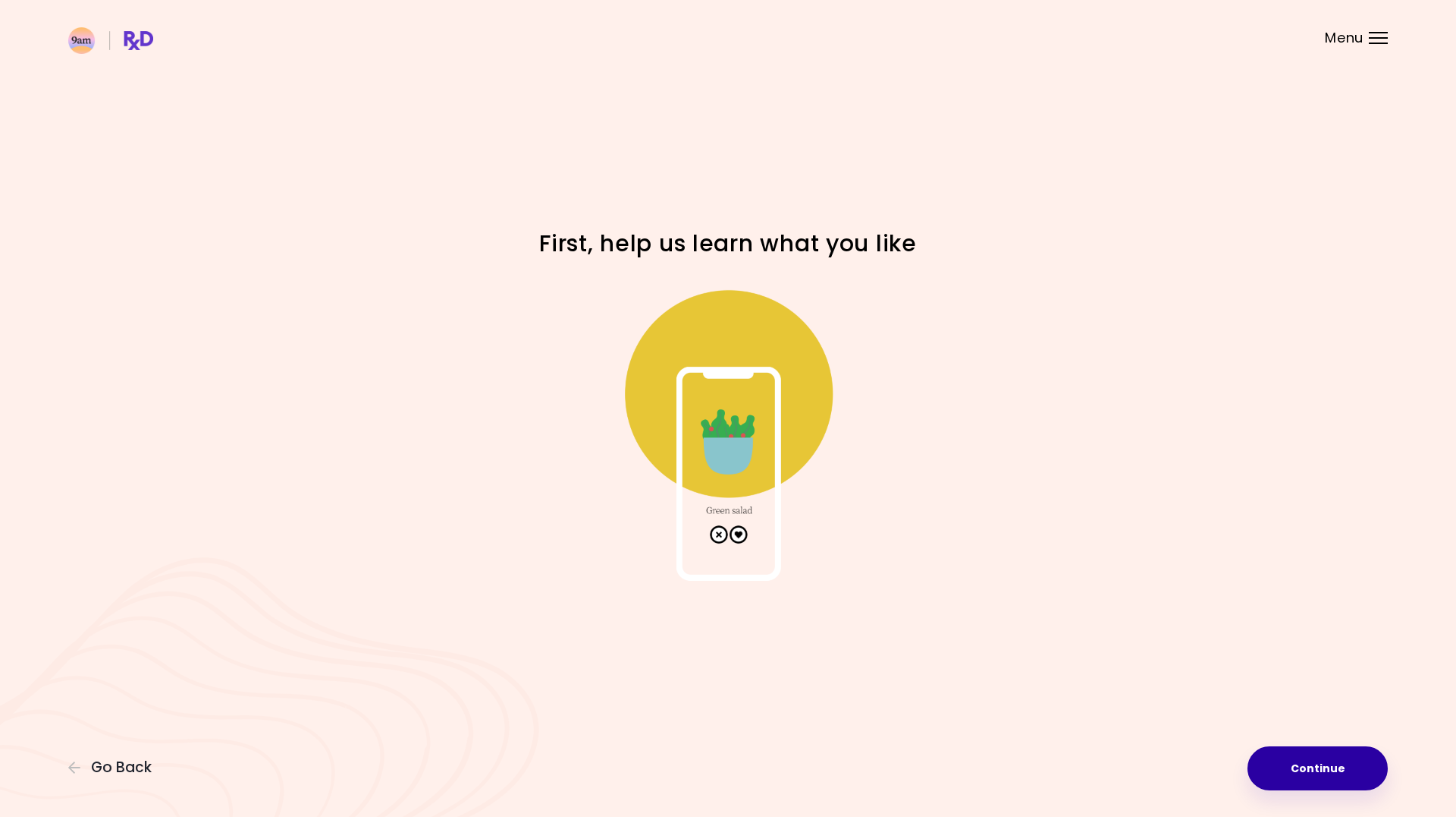
click at [1329, 765] on button "Continue" at bounding box center [1318, 767] width 141 height 44
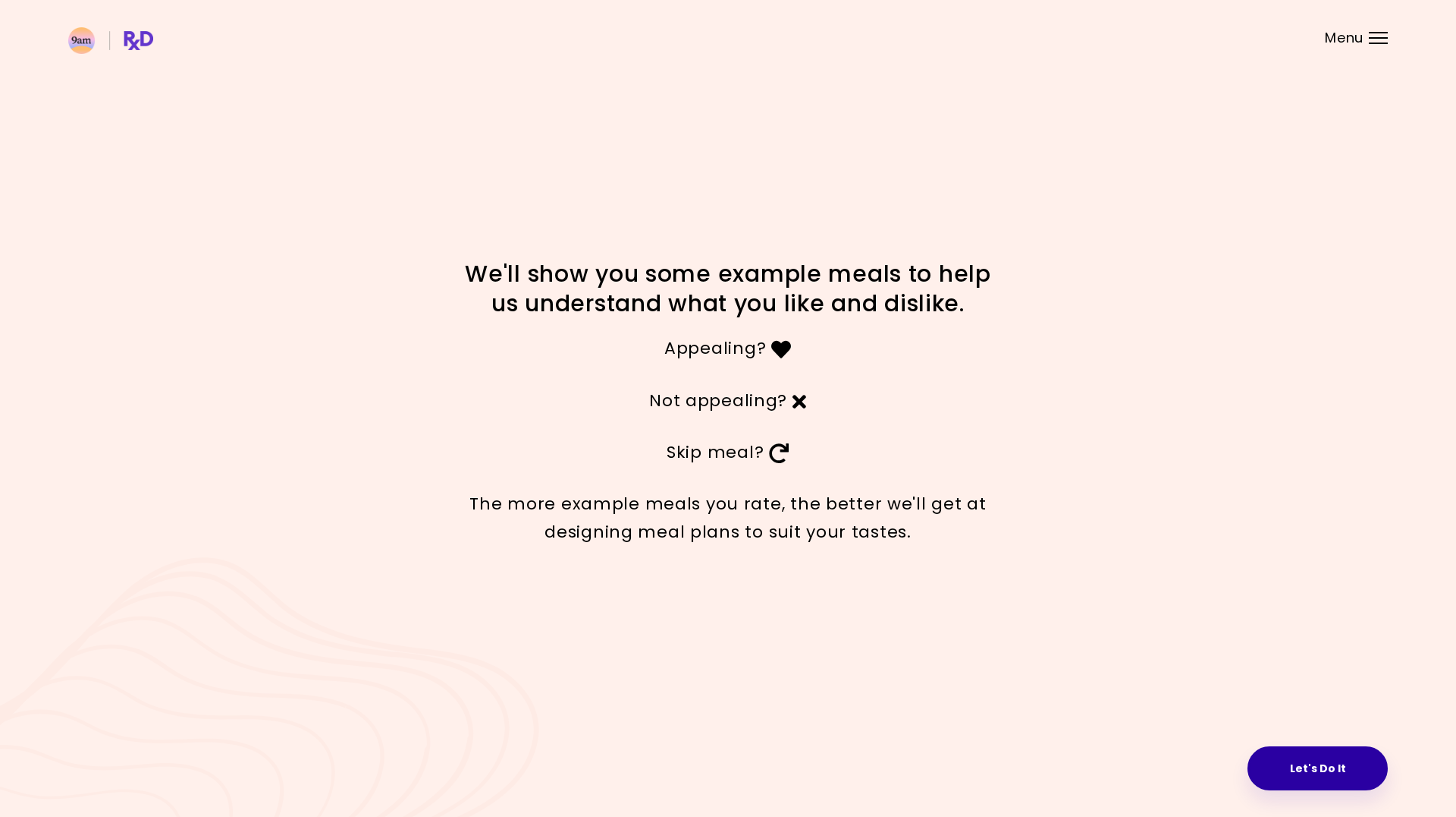
click at [1328, 765] on button "Let's Do It" at bounding box center [1318, 767] width 141 height 44
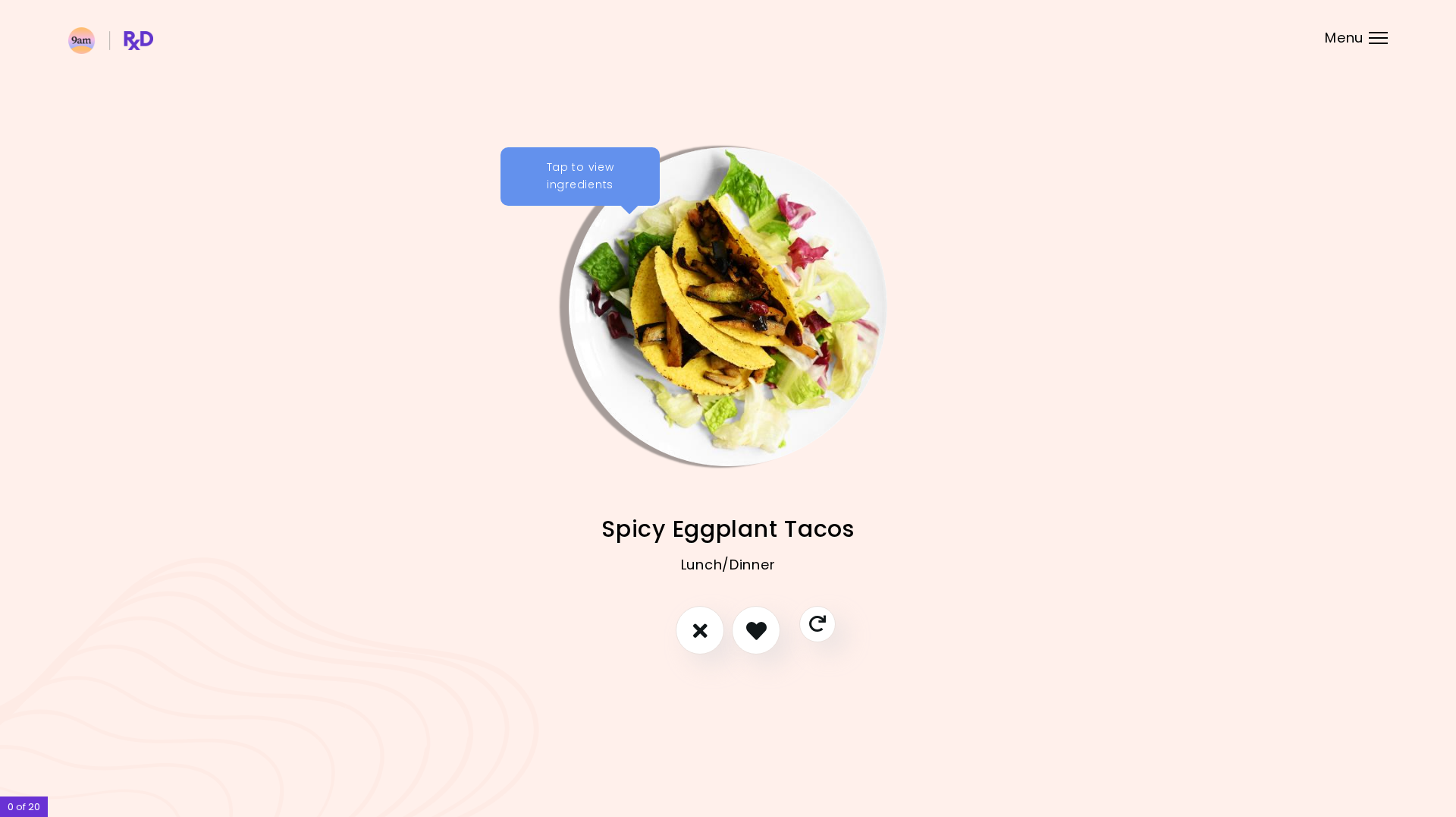
click at [540, 174] on div "Tap to view ingredients" at bounding box center [580, 176] width 159 height 59
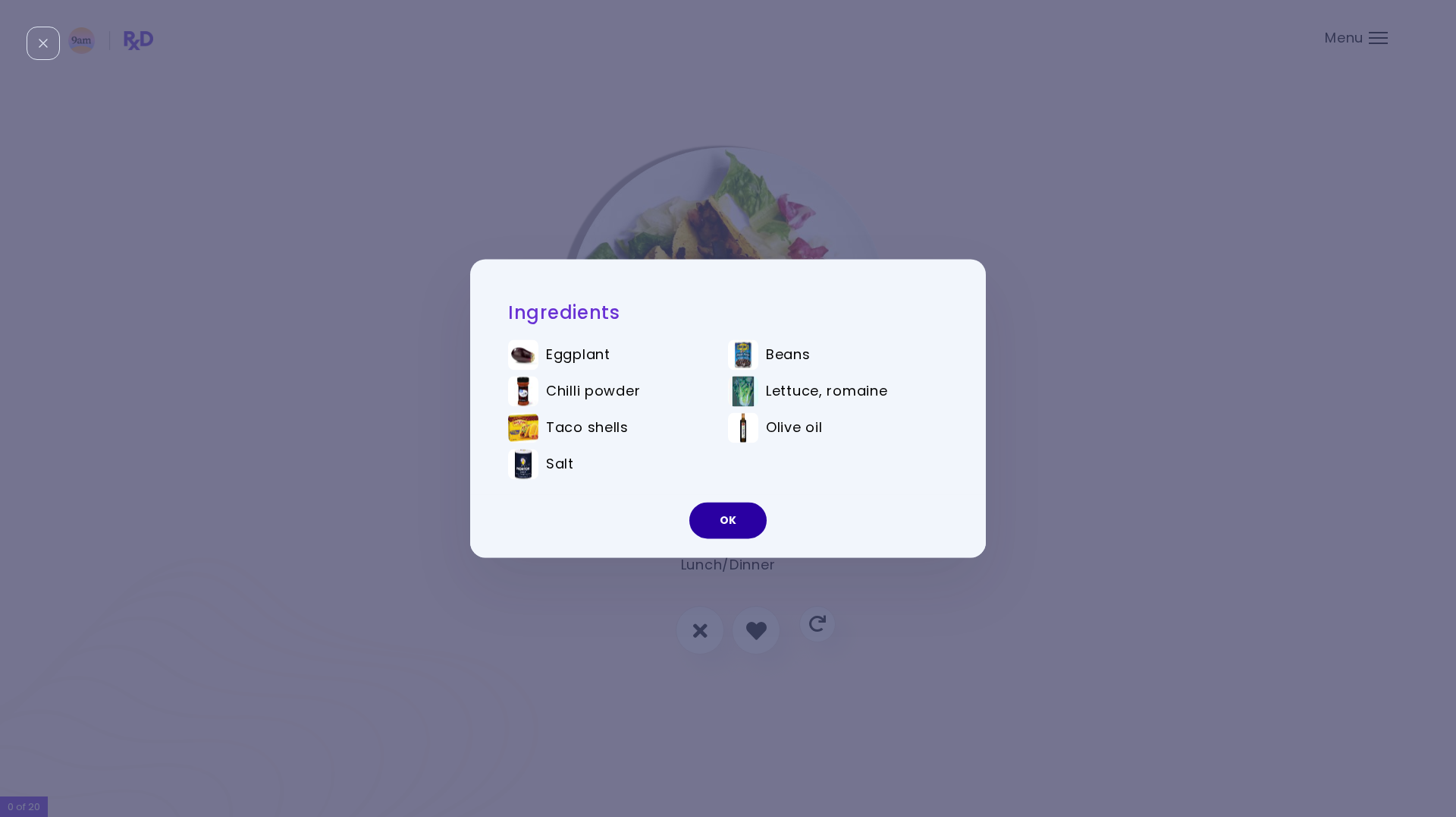
click at [730, 518] on button "OK" at bounding box center [728, 520] width 77 height 37
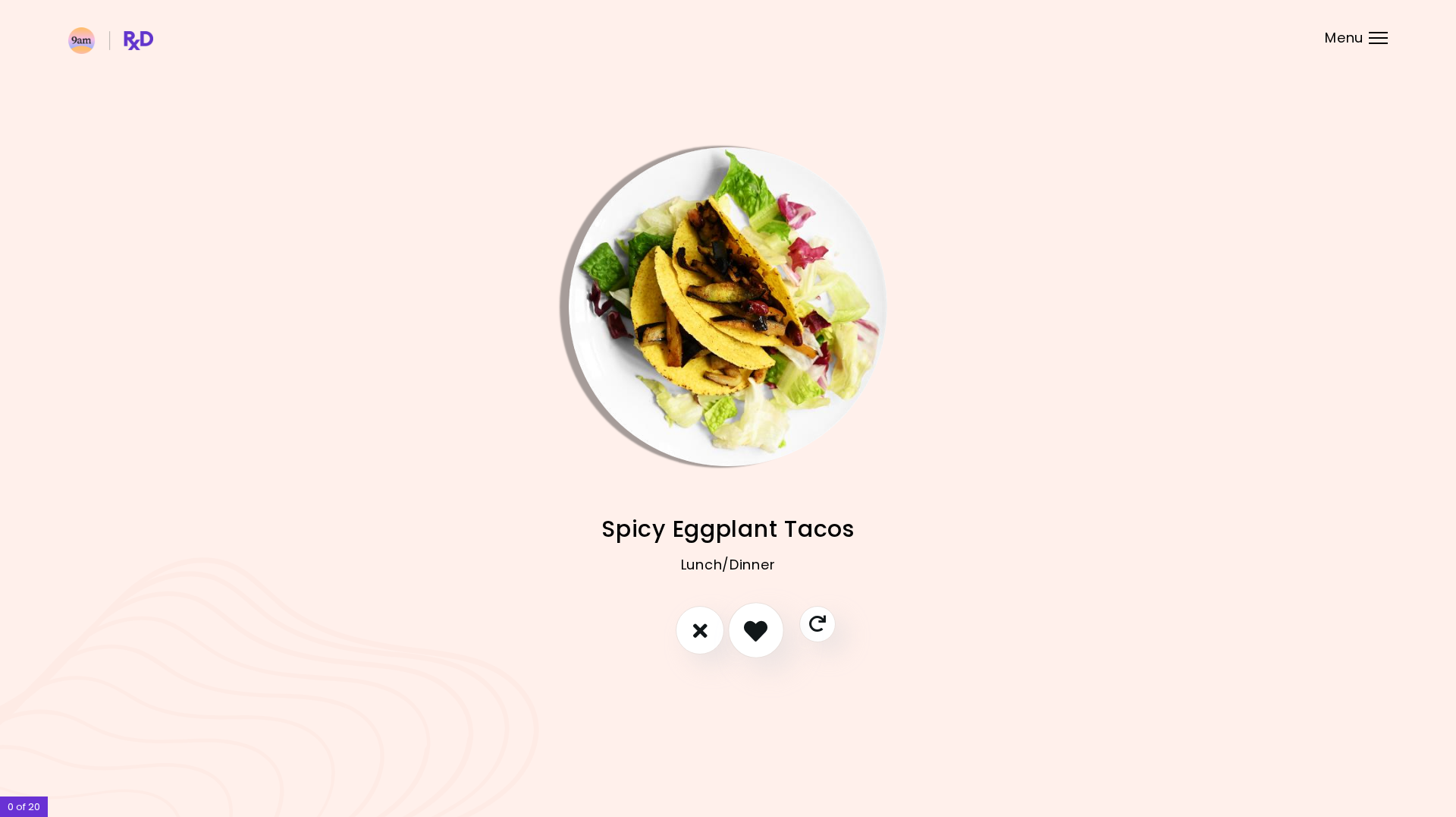
click at [745, 627] on icon "I like this recipe" at bounding box center [756, 630] width 23 height 23
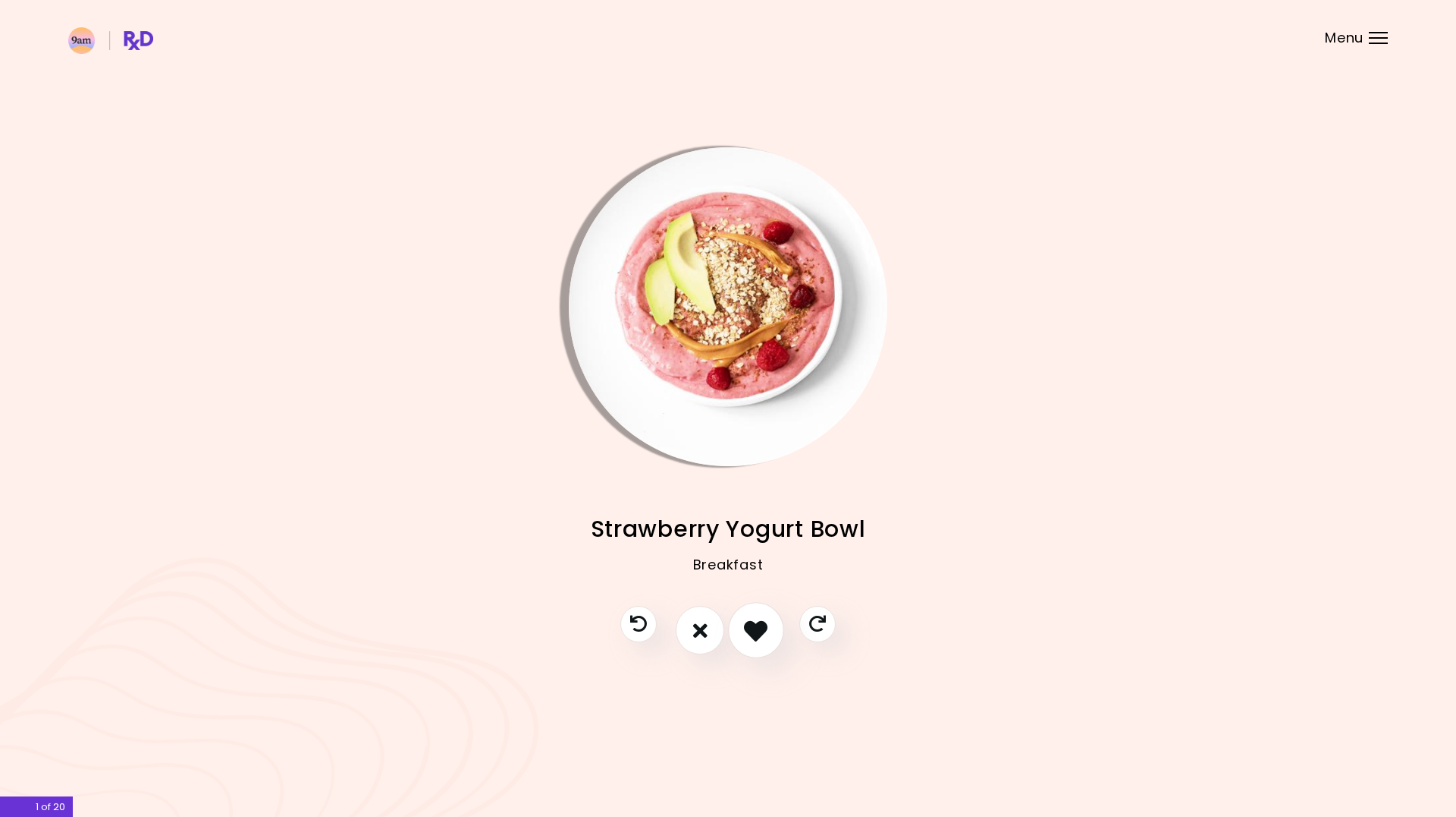
click at [758, 625] on icon "I like this recipe" at bounding box center [756, 630] width 23 height 23
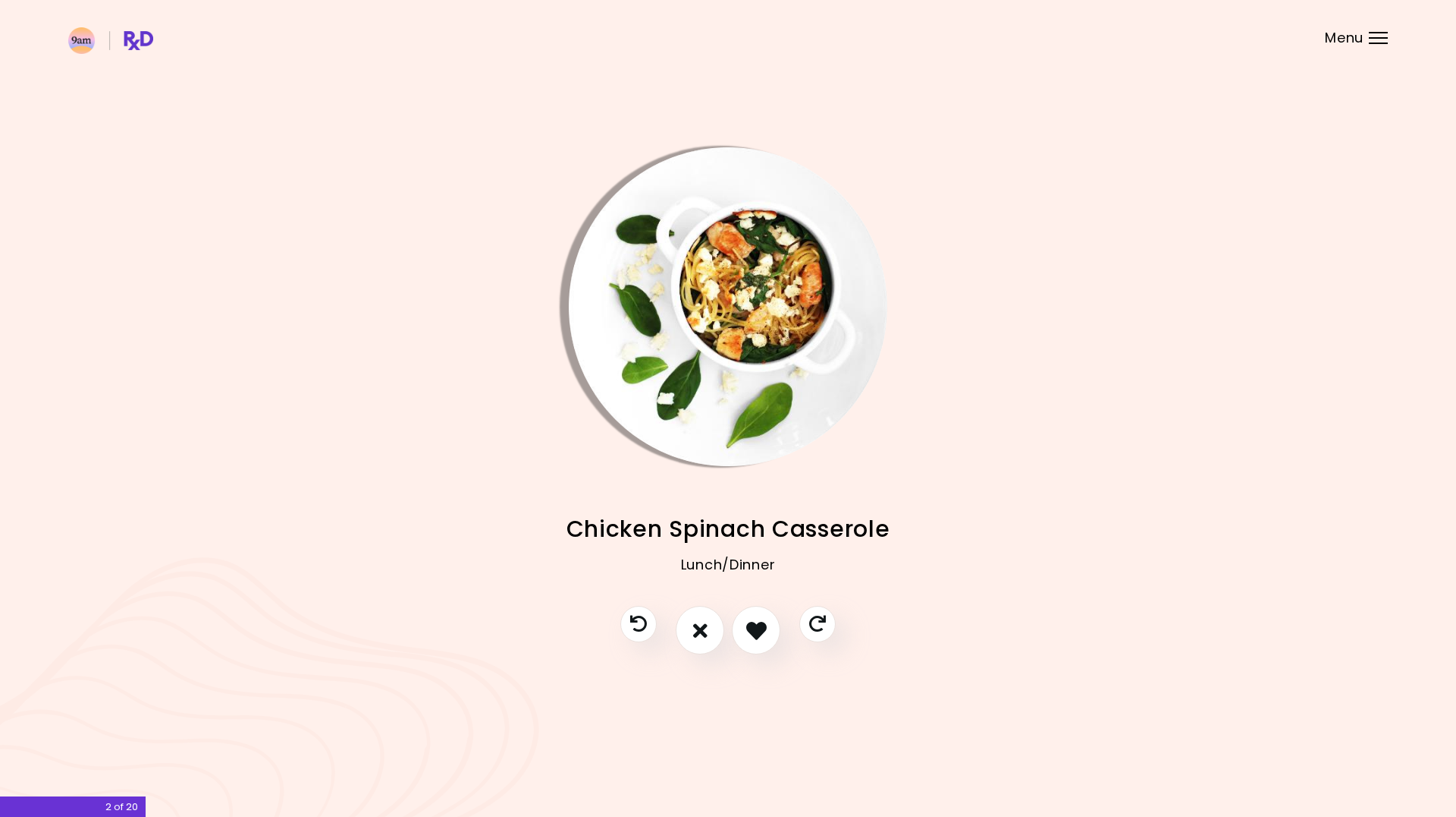
click at [708, 256] on img "Info - Chicken Spinach Casserole" at bounding box center [728, 306] width 319 height 319
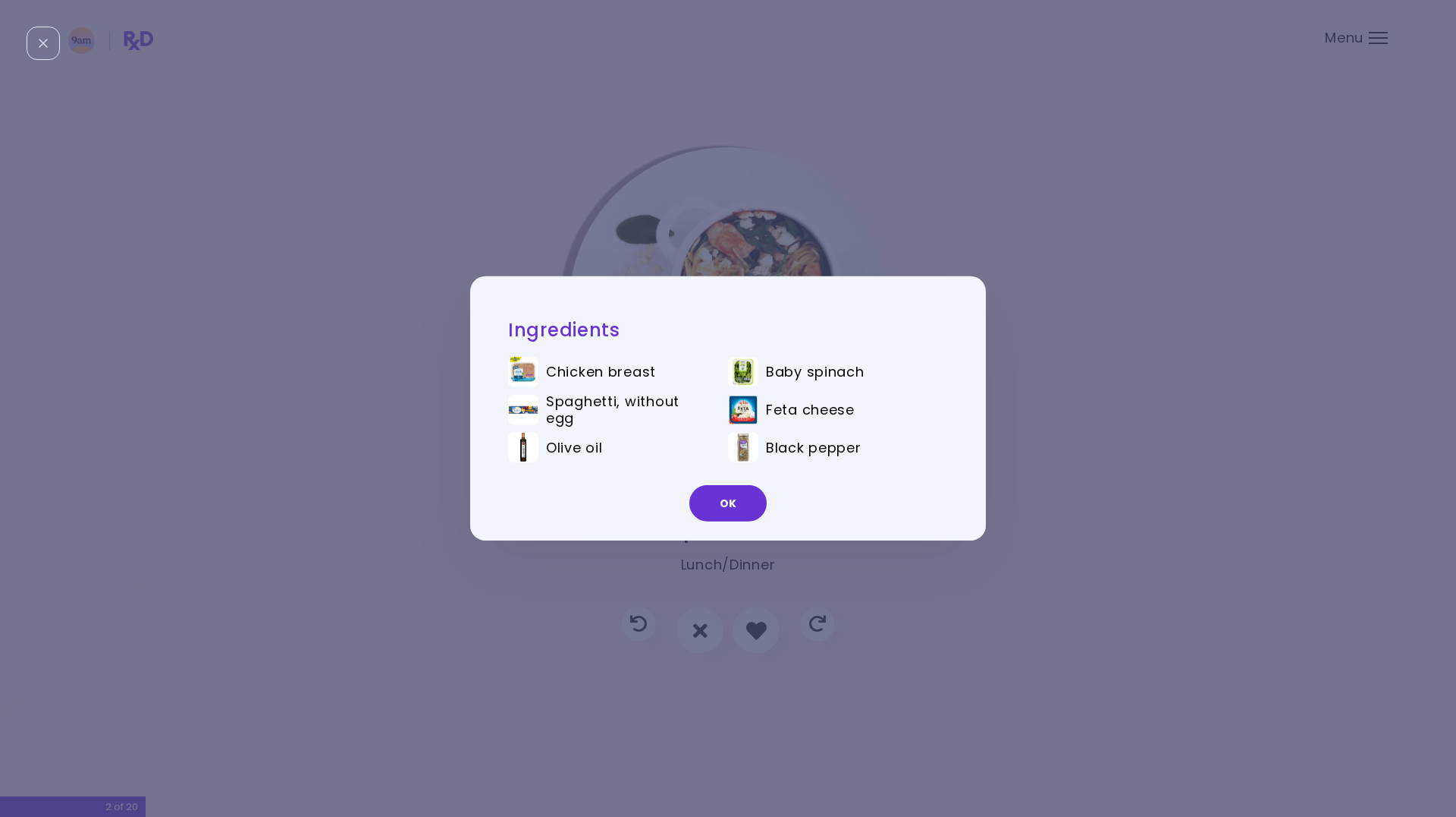
click at [724, 498] on button "OK" at bounding box center [728, 502] width 77 height 37
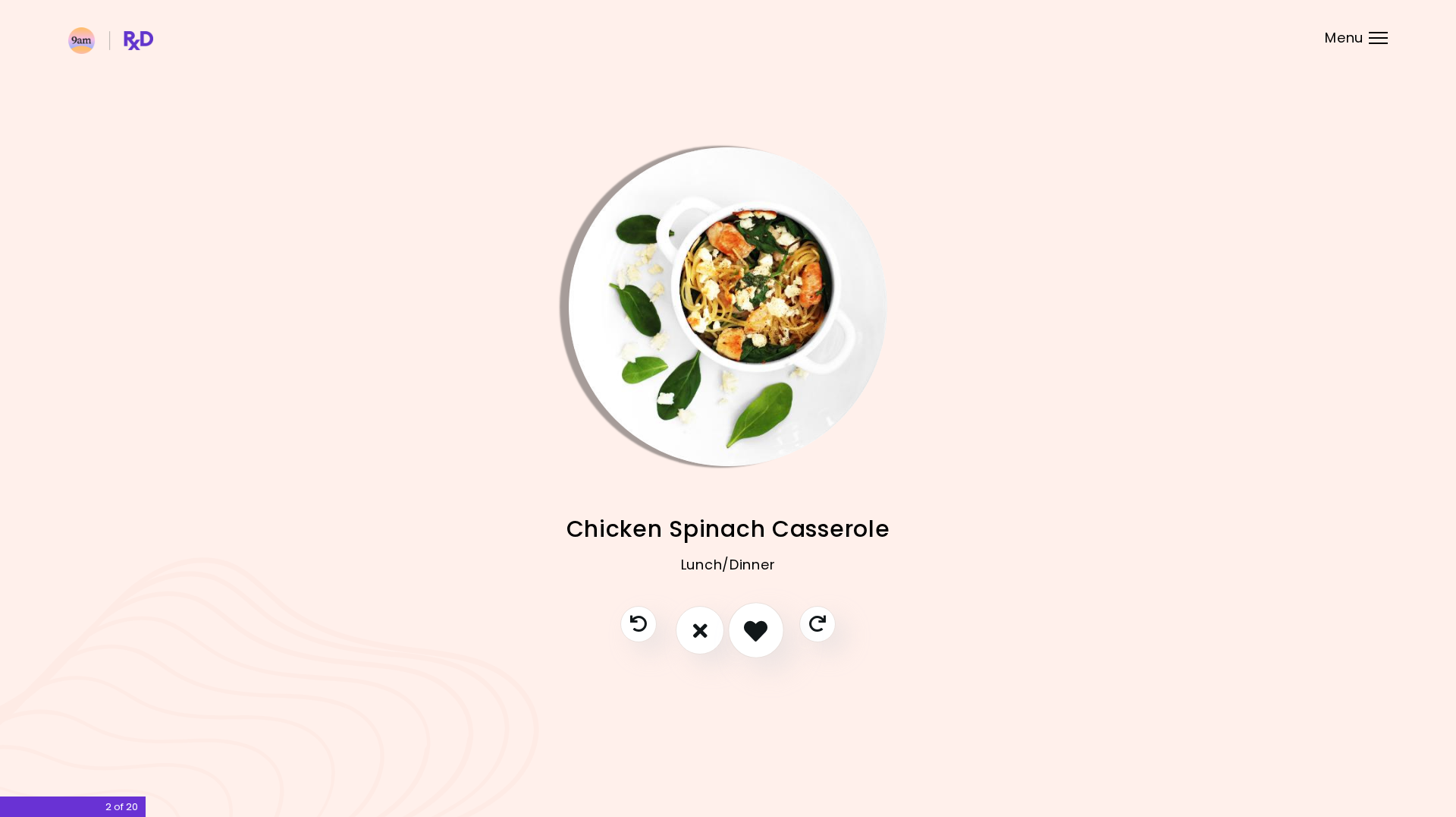
click at [766, 624] on icon "I like this recipe" at bounding box center [756, 630] width 23 height 23
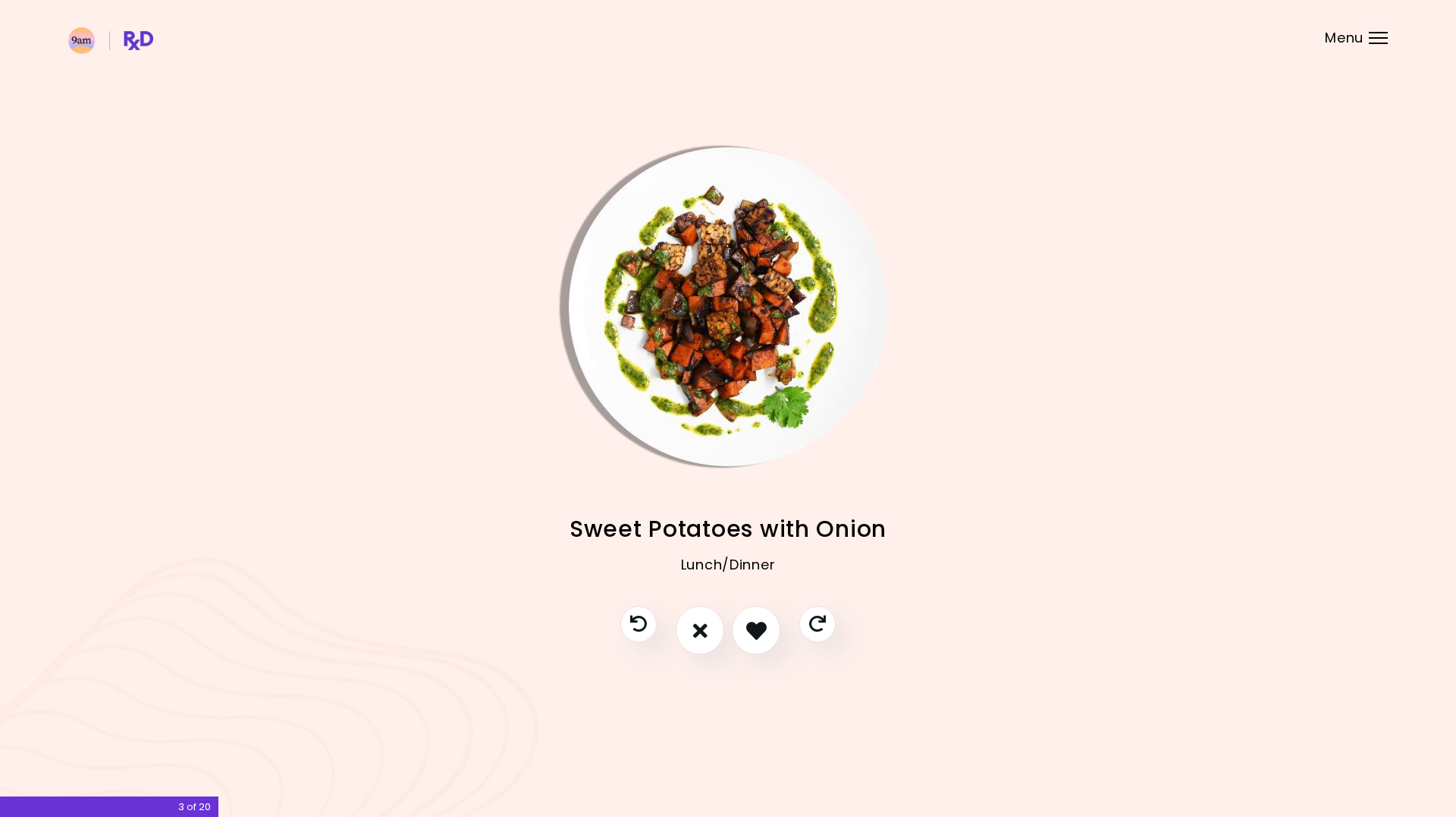
click at [694, 340] on img "Info - Sweet Potatoes with Onion" at bounding box center [728, 306] width 319 height 319
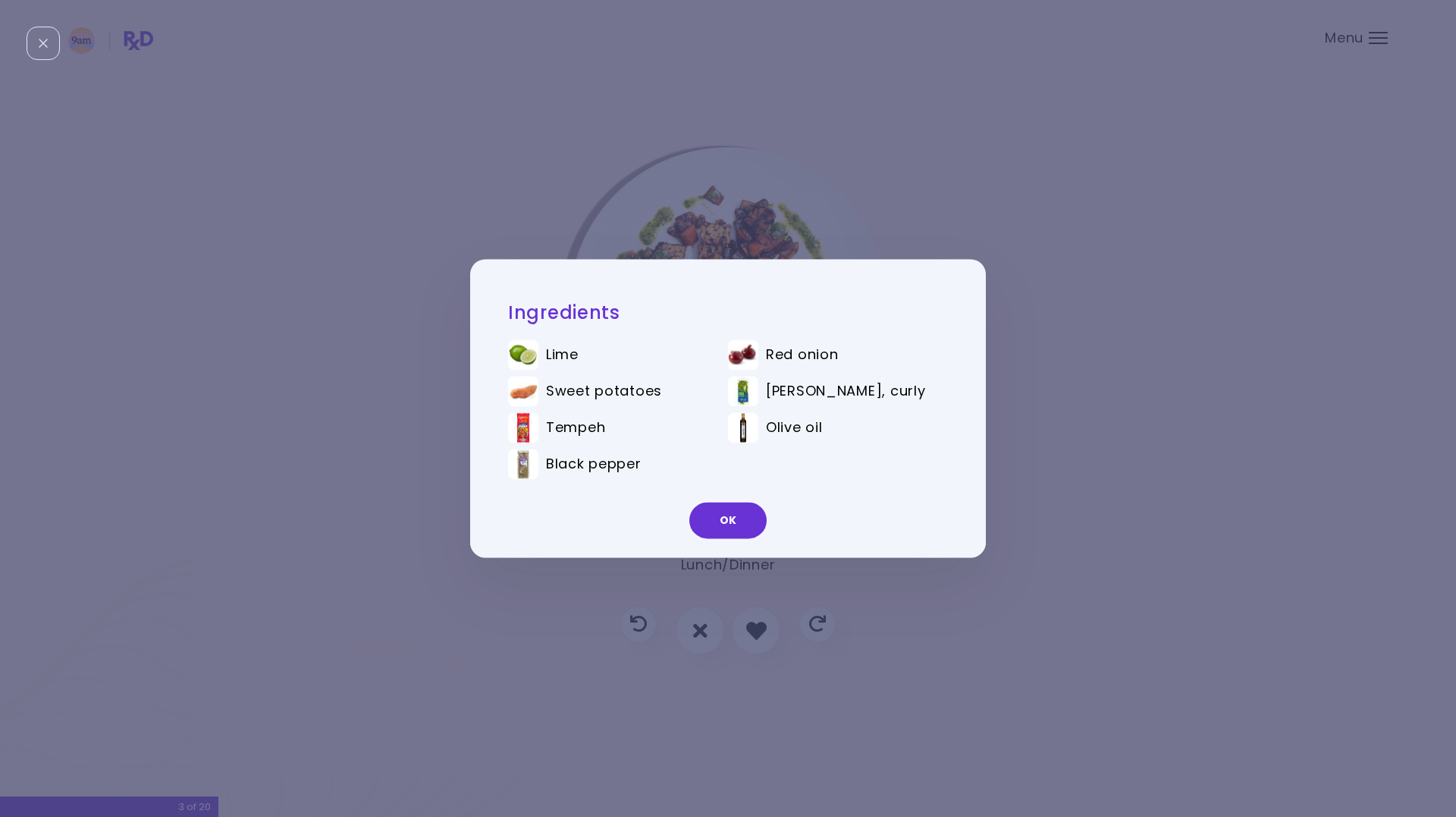
click at [981, 240] on div "Ingredients Lime Red onion Sweet potatoes Parsley, curly Tempeh Olive oil Black…" at bounding box center [728, 408] width 1456 height 817
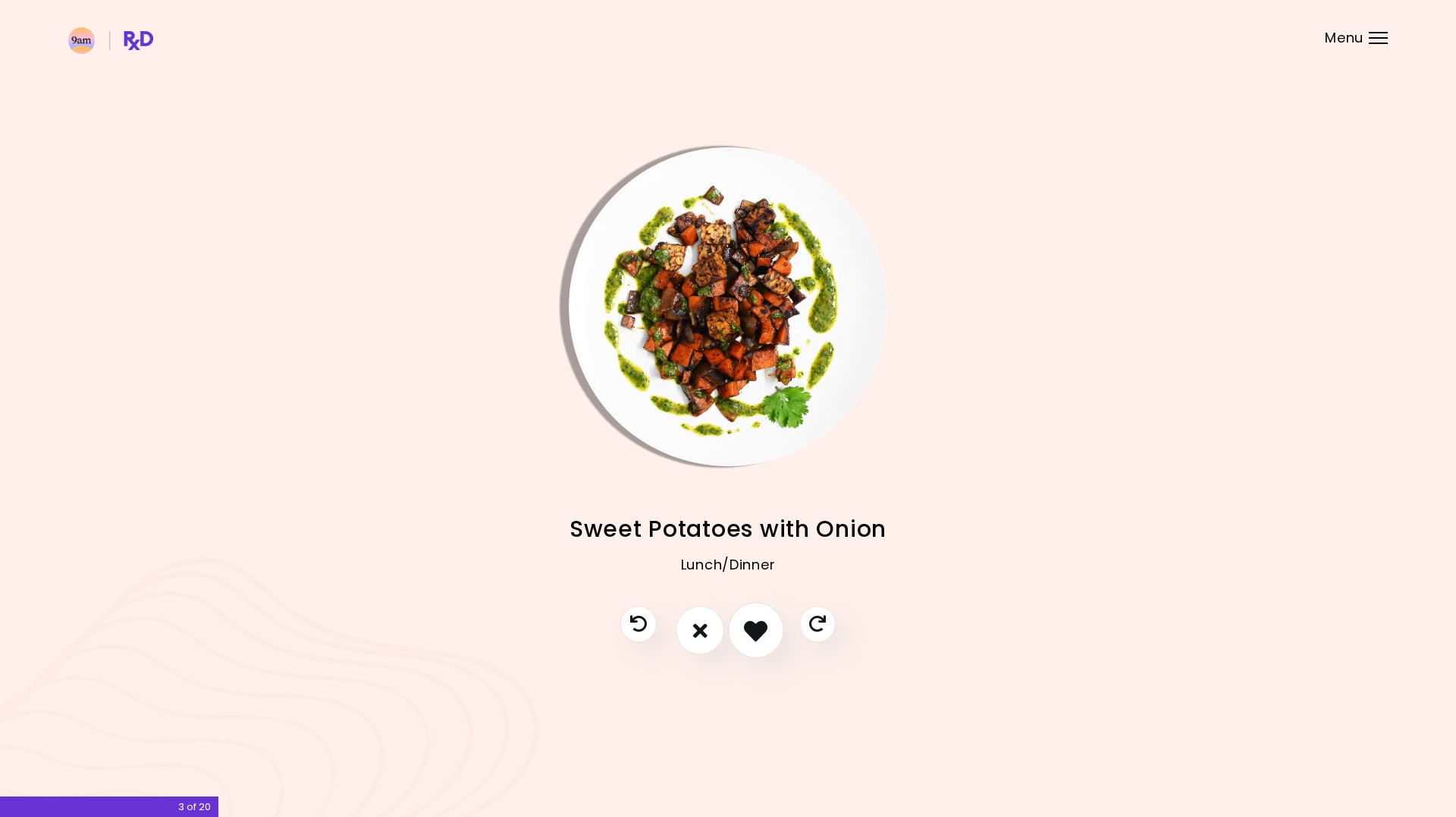
click at [761, 627] on icon "I like this recipe" at bounding box center [756, 630] width 23 height 23
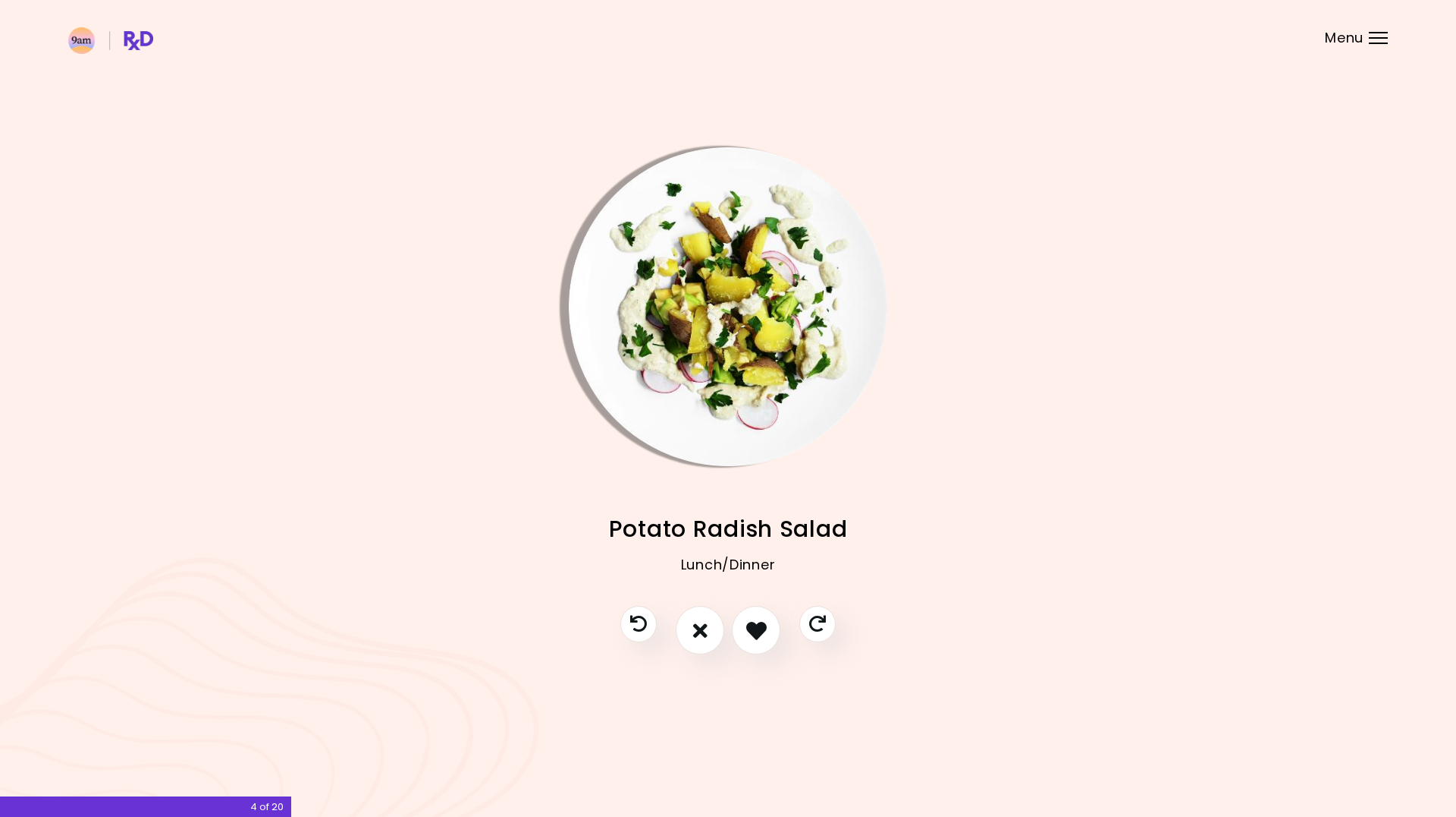
click at [761, 386] on img "Info - Potato Radish Salad" at bounding box center [728, 306] width 319 height 319
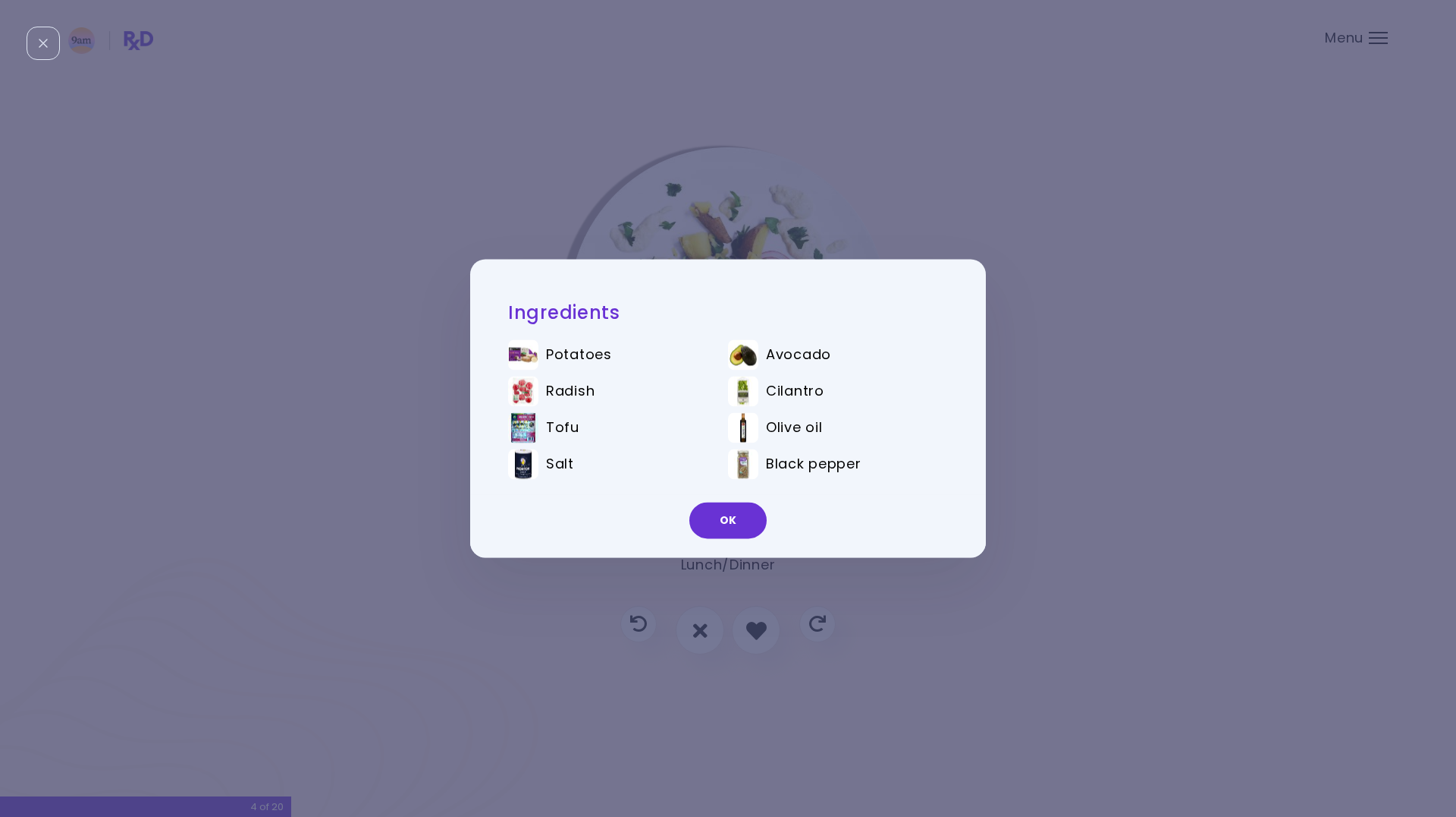
click at [1098, 462] on div "Ingredients Potatoes Avocado Radish Cilantro Tofu Olive oil Salt Black pepper OK" at bounding box center [728, 408] width 1456 height 817
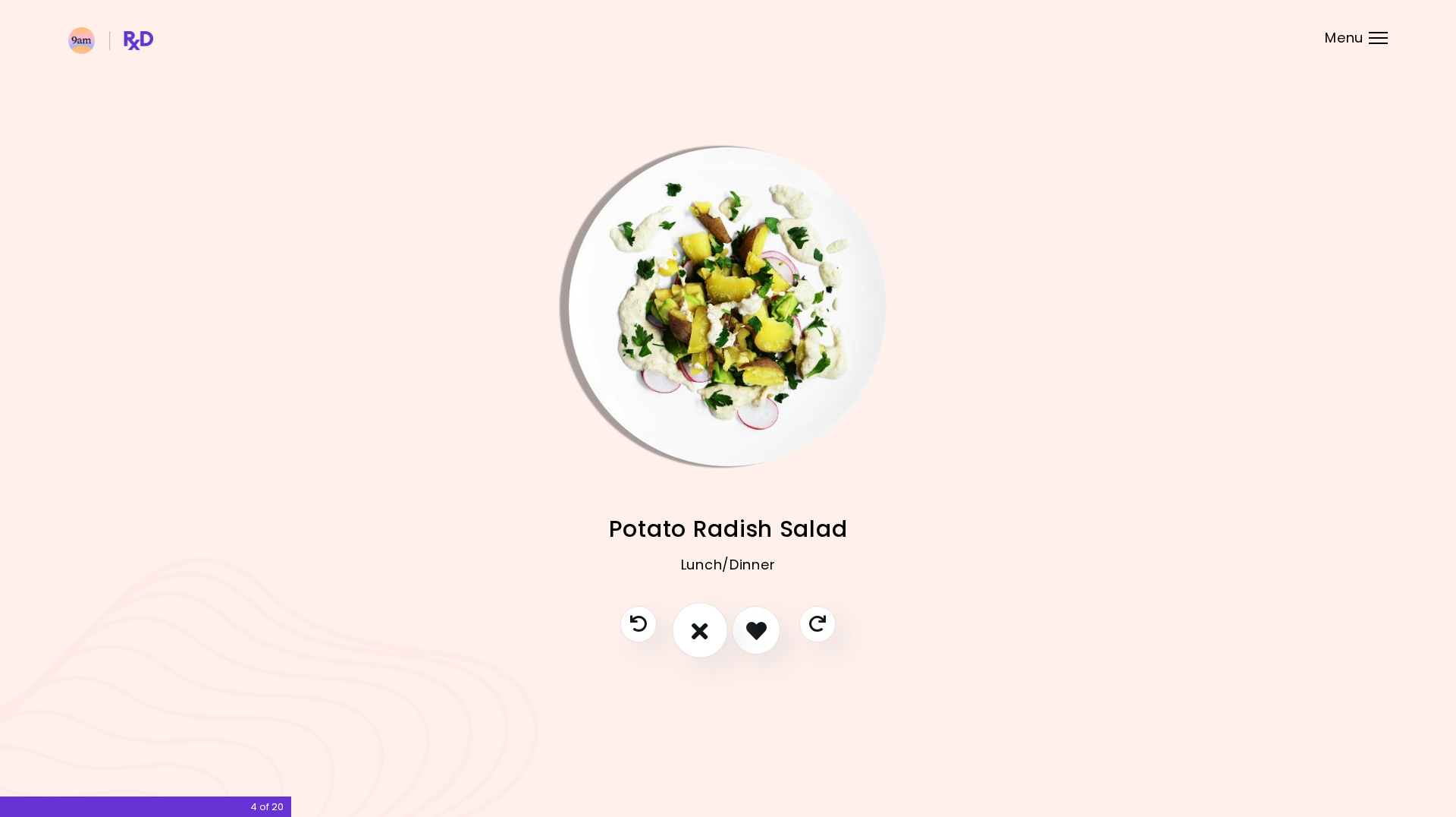
click at [700, 628] on icon "I don't like this recipe" at bounding box center [700, 630] width 17 height 23
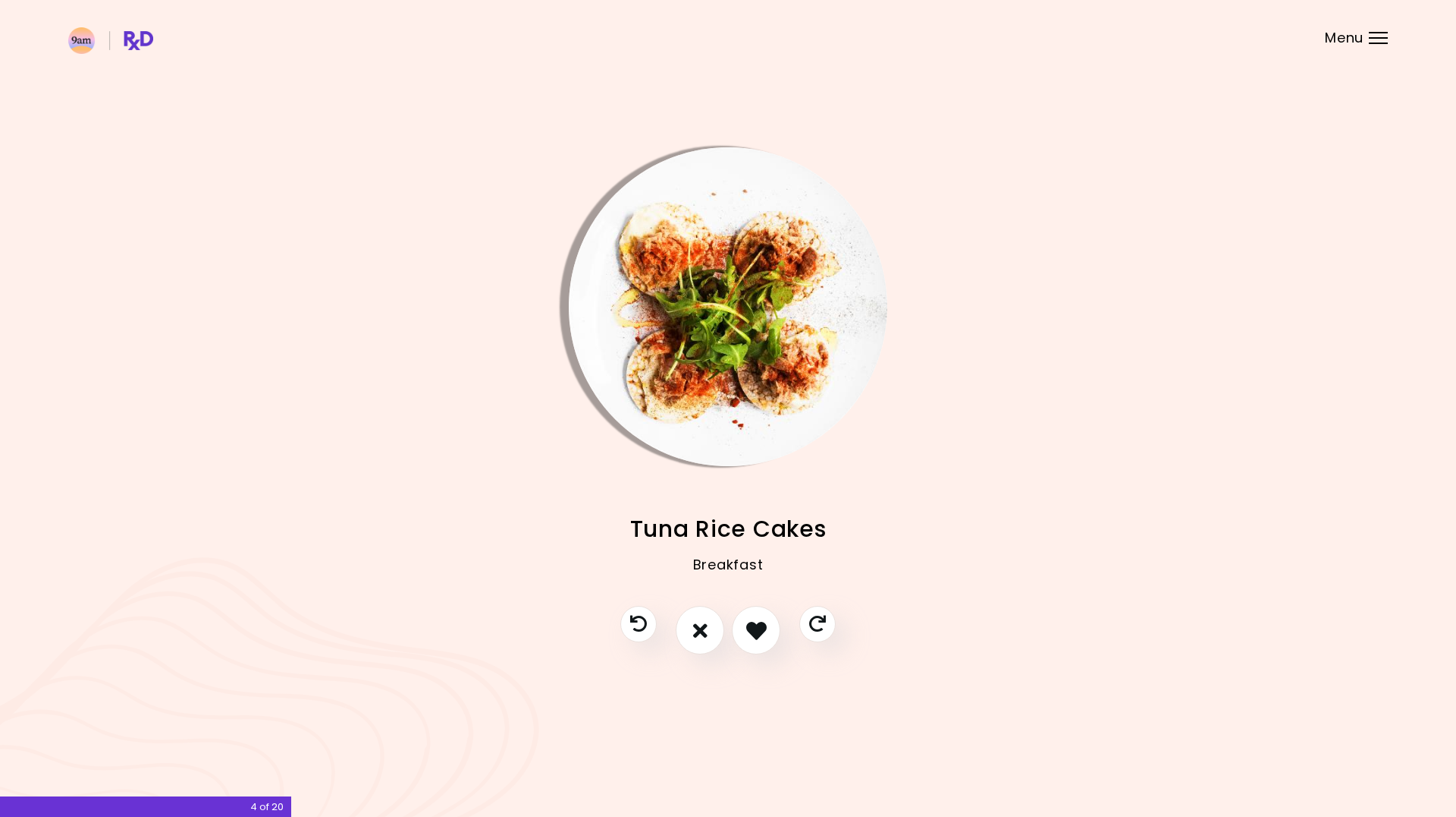
click at [745, 340] on img "Info - Tuna Rice Cakes" at bounding box center [728, 306] width 319 height 319
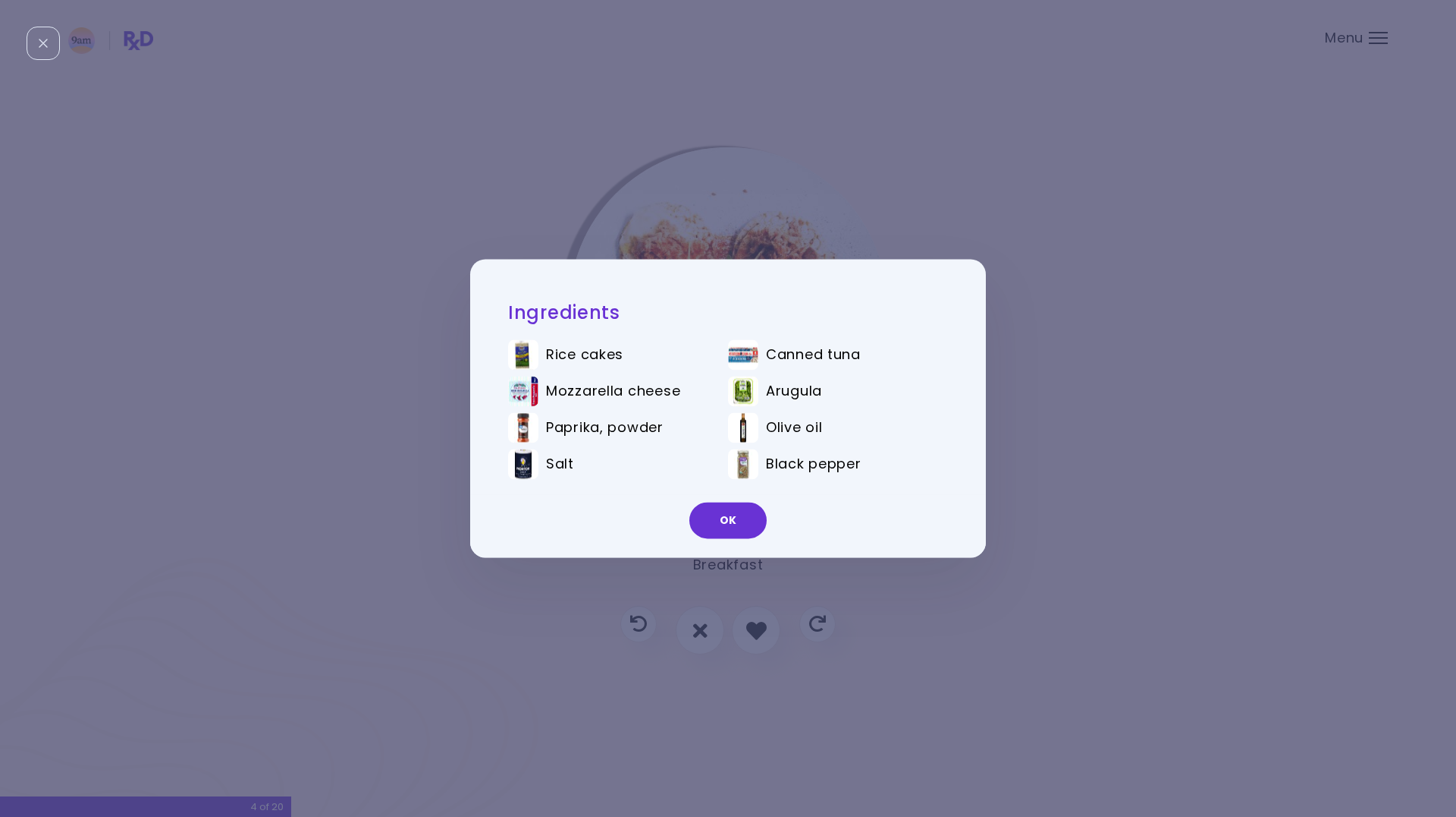
click at [1072, 413] on div "Ingredients Rice cakes Canned tuna Mozzarella cheese Arugula Paprika, powder Ol…" at bounding box center [728, 408] width 1456 height 817
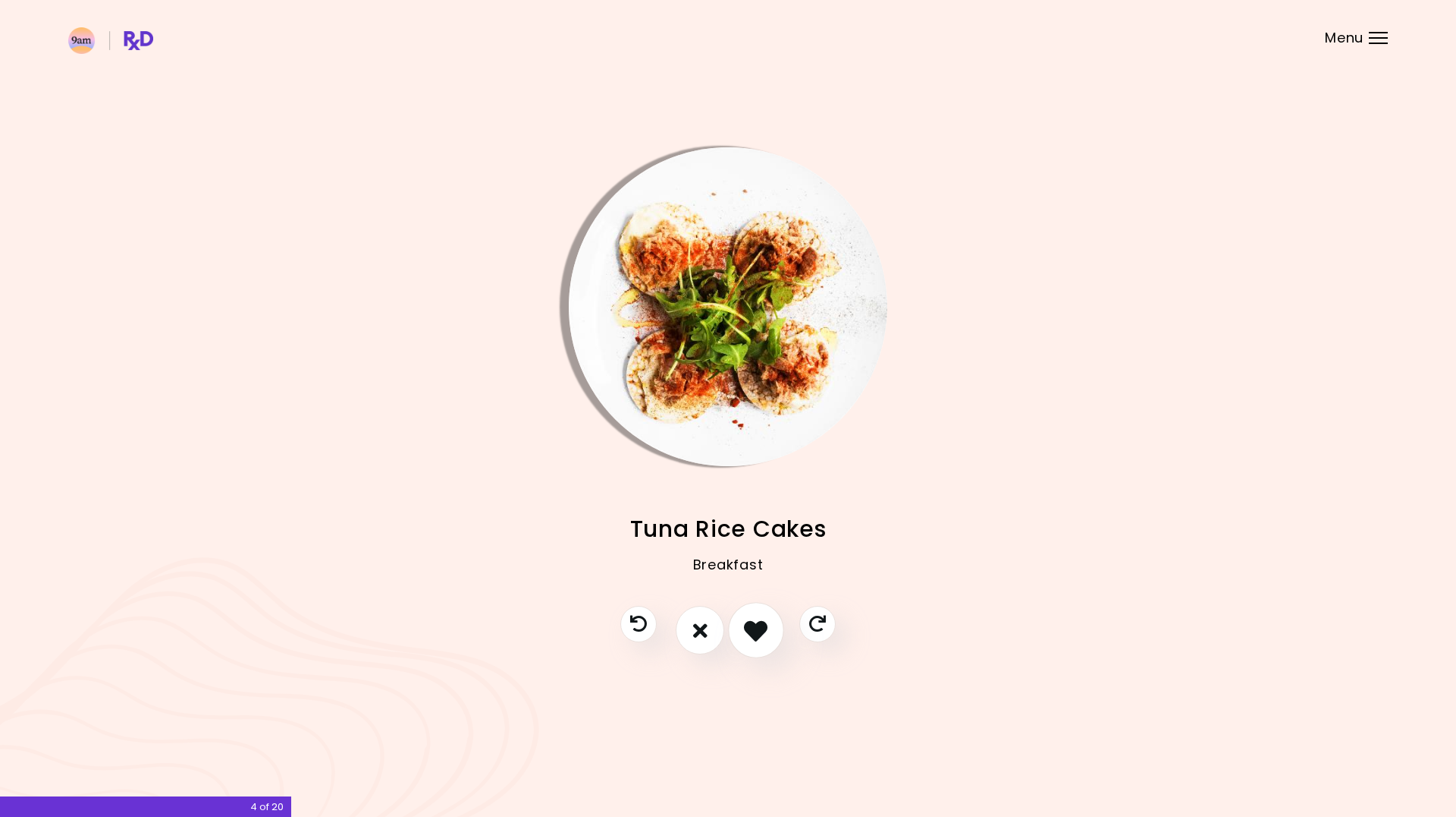
click at [768, 633] on icon "I like this recipe" at bounding box center [756, 630] width 23 height 23
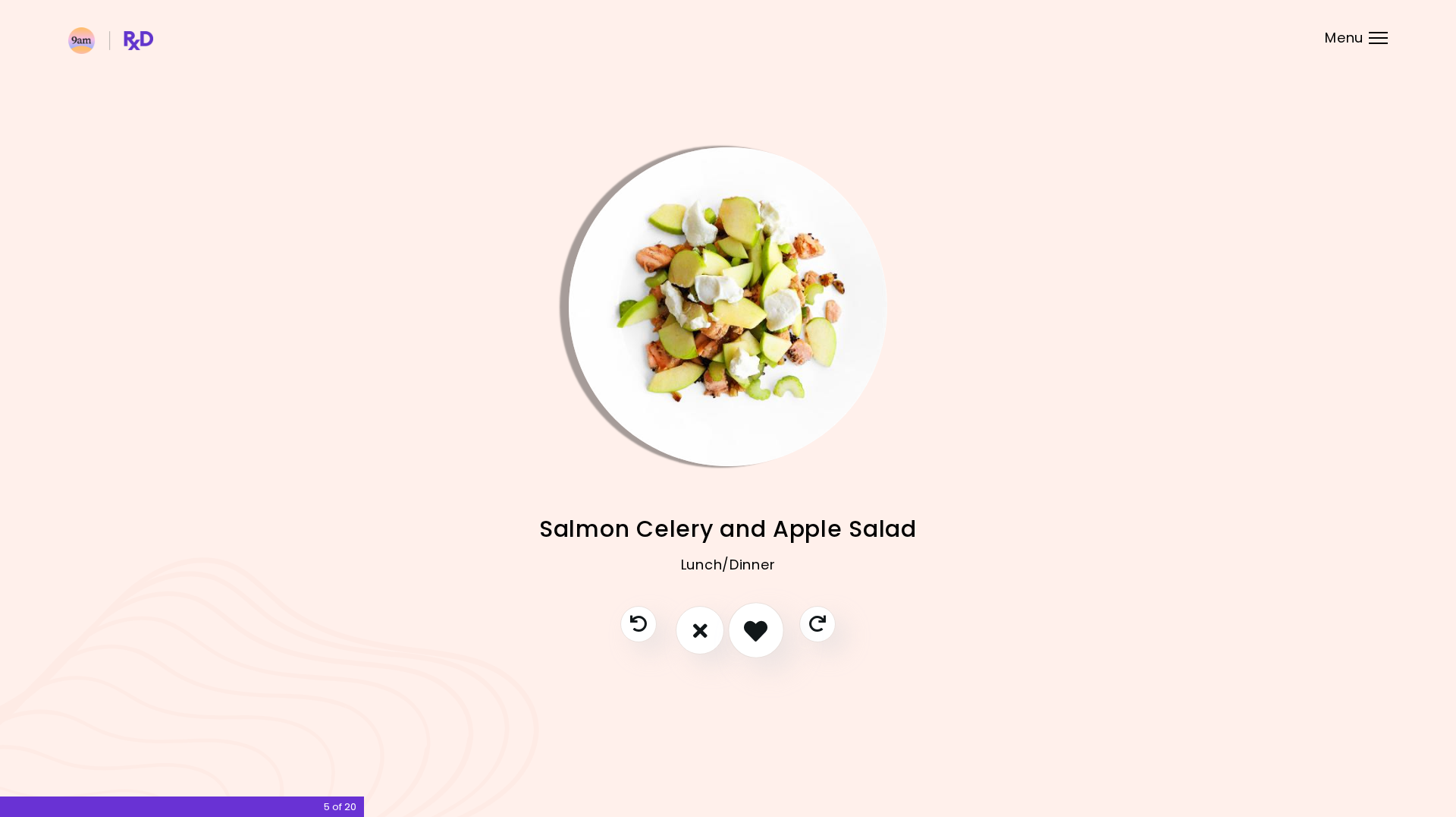
click at [750, 633] on icon "I like this recipe" at bounding box center [756, 630] width 23 height 23
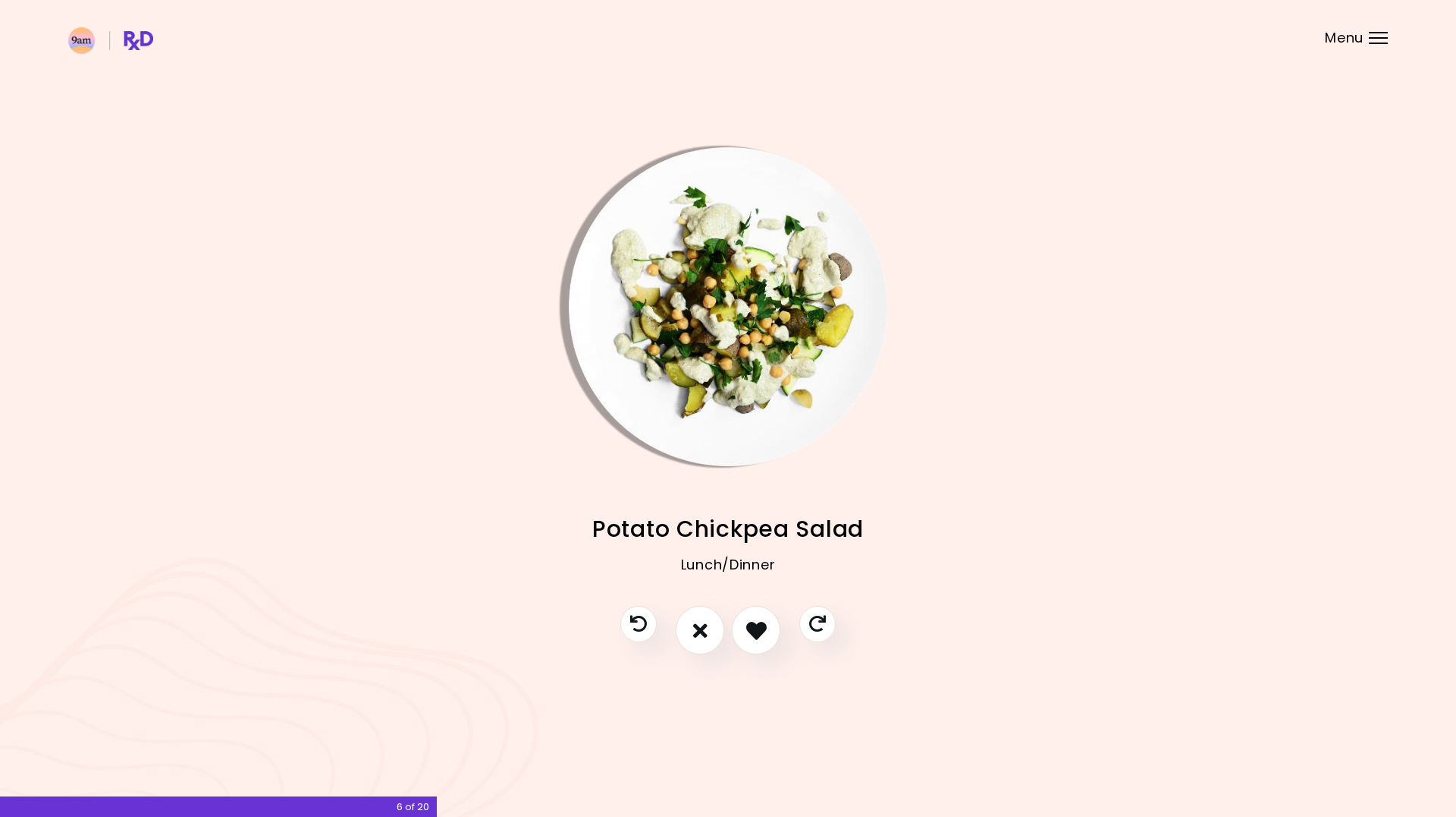
click at [744, 402] on img "Info - Potato Chickpea Salad" at bounding box center [728, 306] width 319 height 319
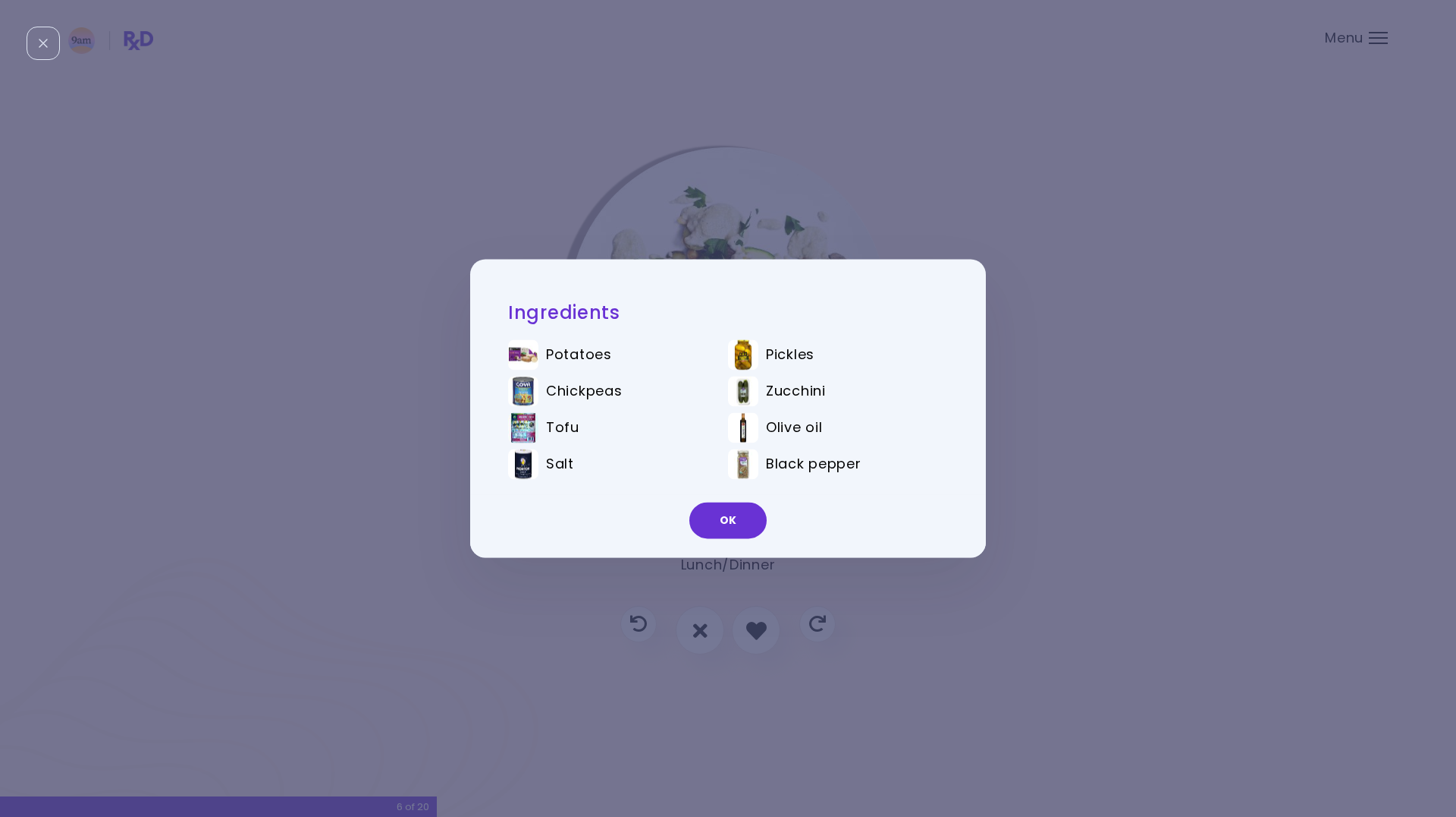
click at [1041, 466] on div "Ingredients Potatoes Pickles Chickpeas Zucchini Tofu Olive oil Salt Black peppe…" at bounding box center [728, 408] width 1456 height 817
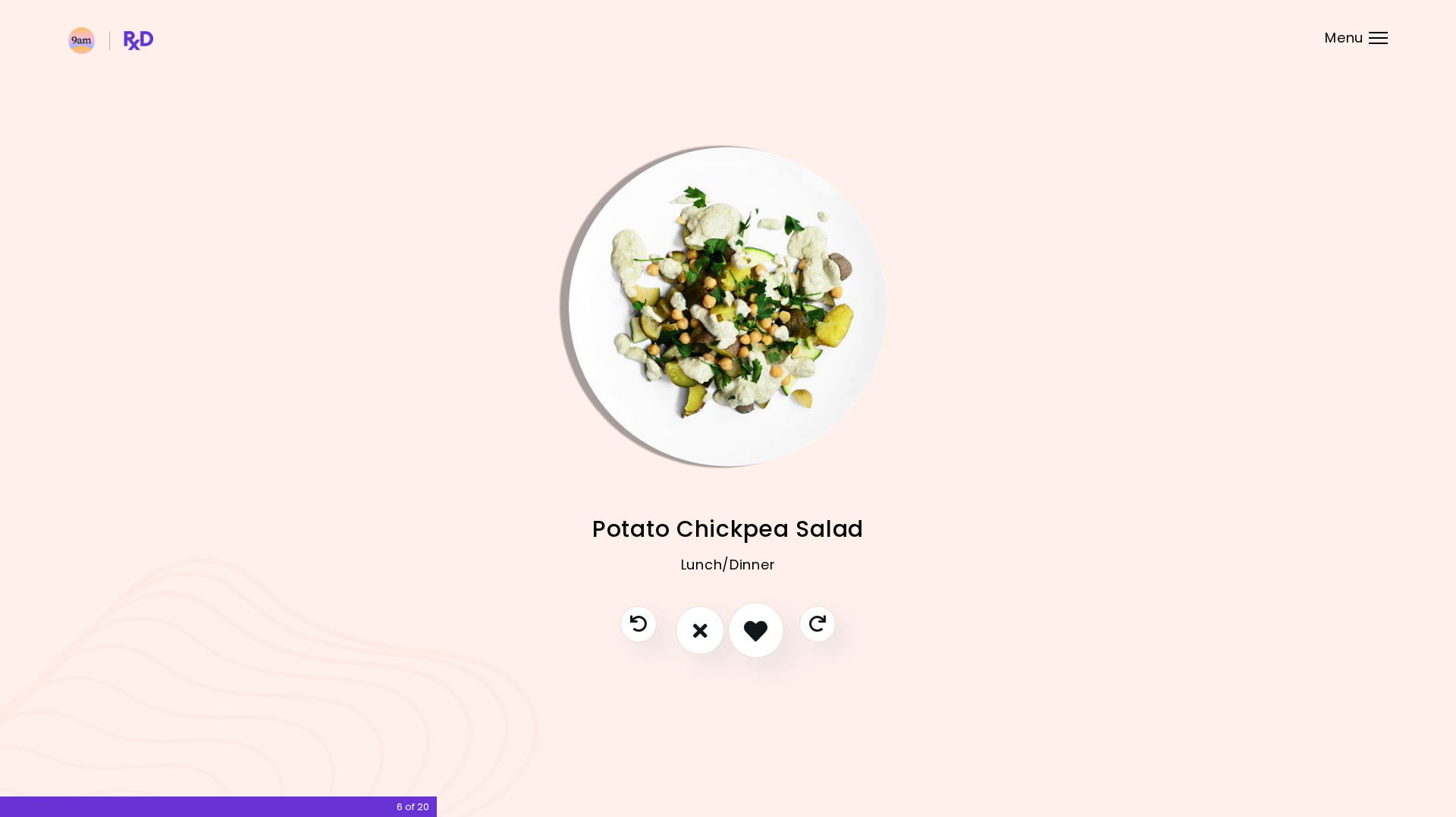
click at [767, 633] on icon "I like this recipe" at bounding box center [756, 630] width 23 height 23
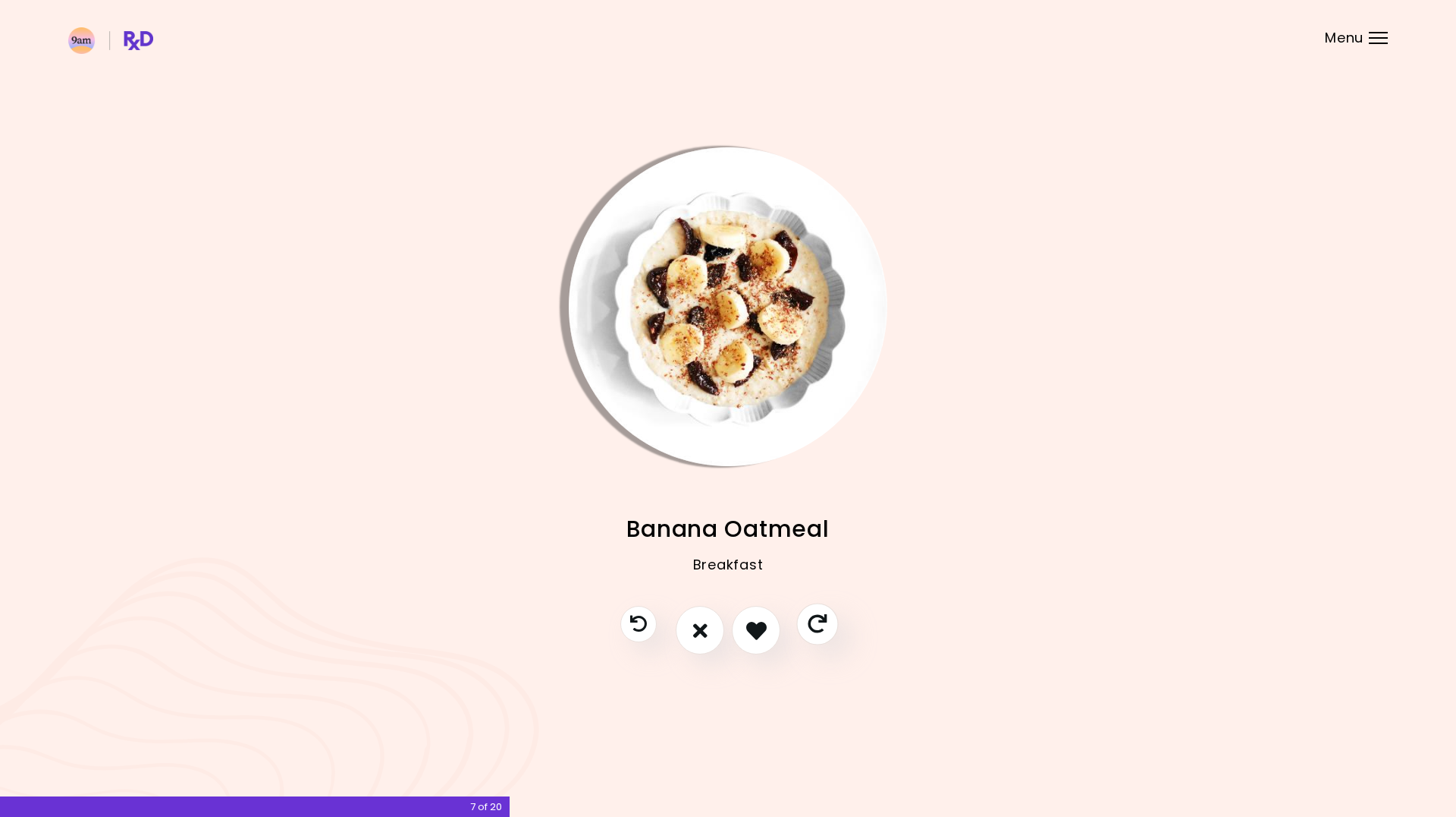
click at [826, 618] on button "Skip" at bounding box center [817, 624] width 42 height 42
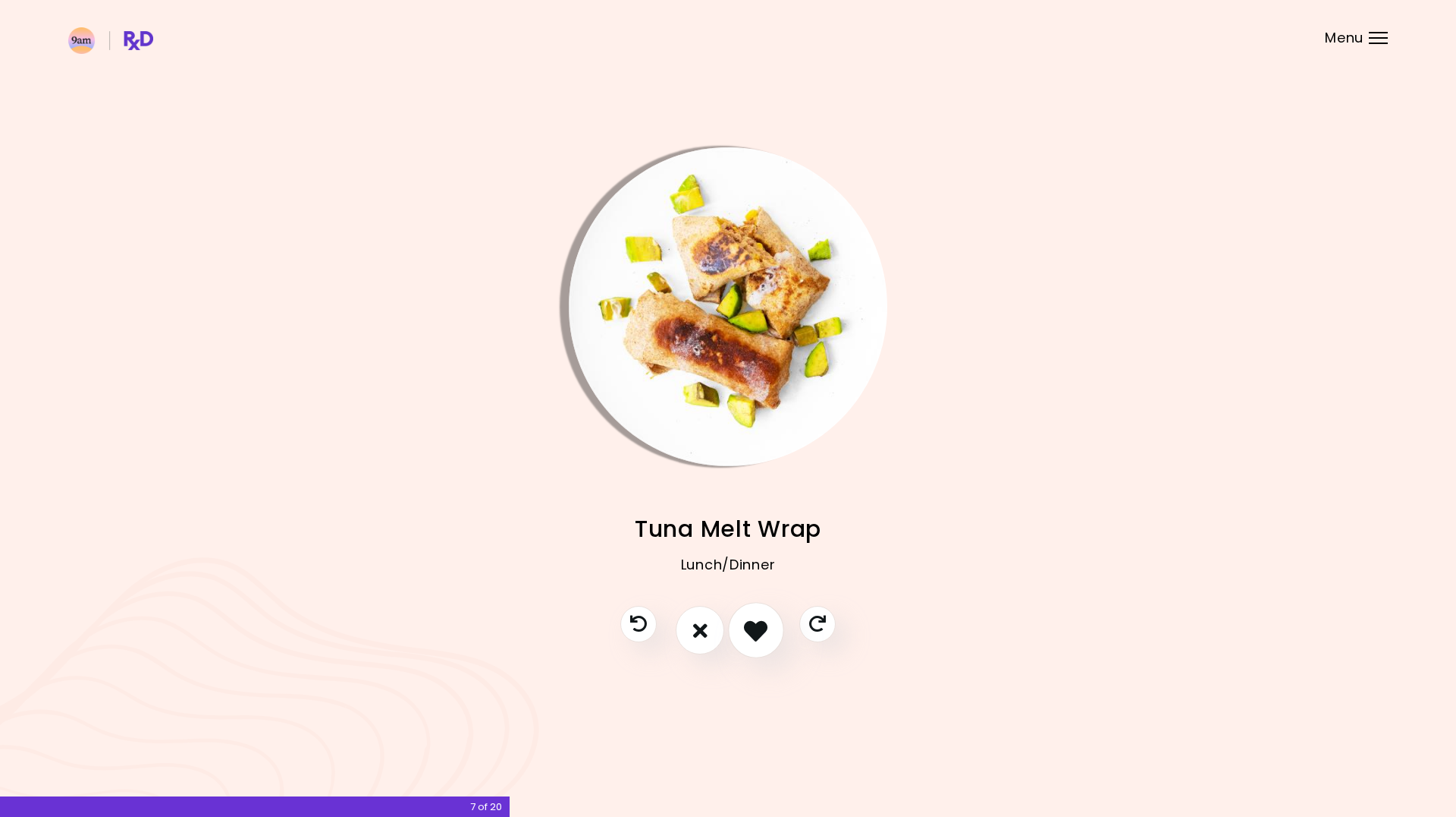
click at [767, 625] on icon "I like this recipe" at bounding box center [756, 630] width 23 height 23
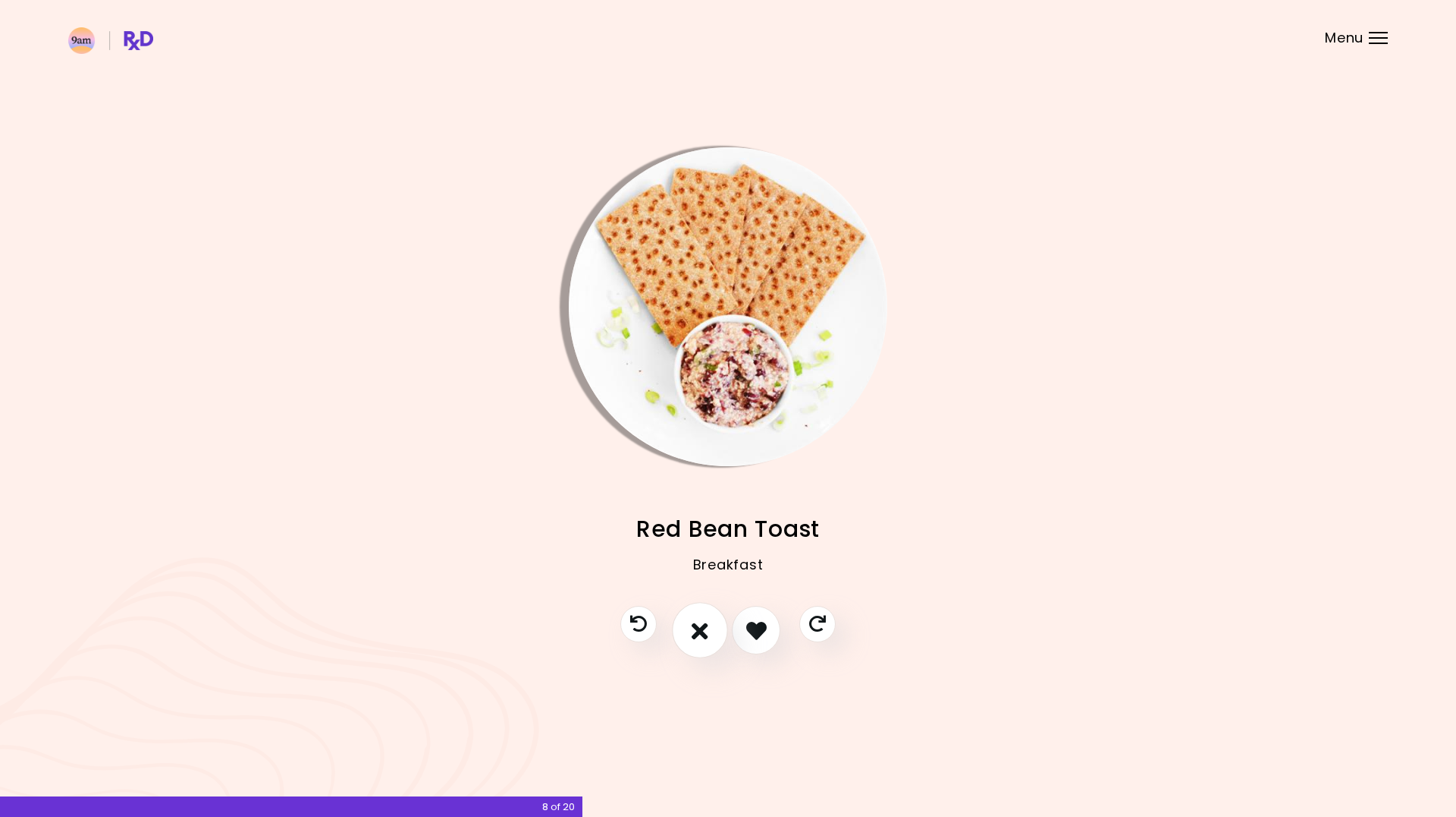
click at [709, 627] on button "I don't like this recipe" at bounding box center [700, 630] width 56 height 56
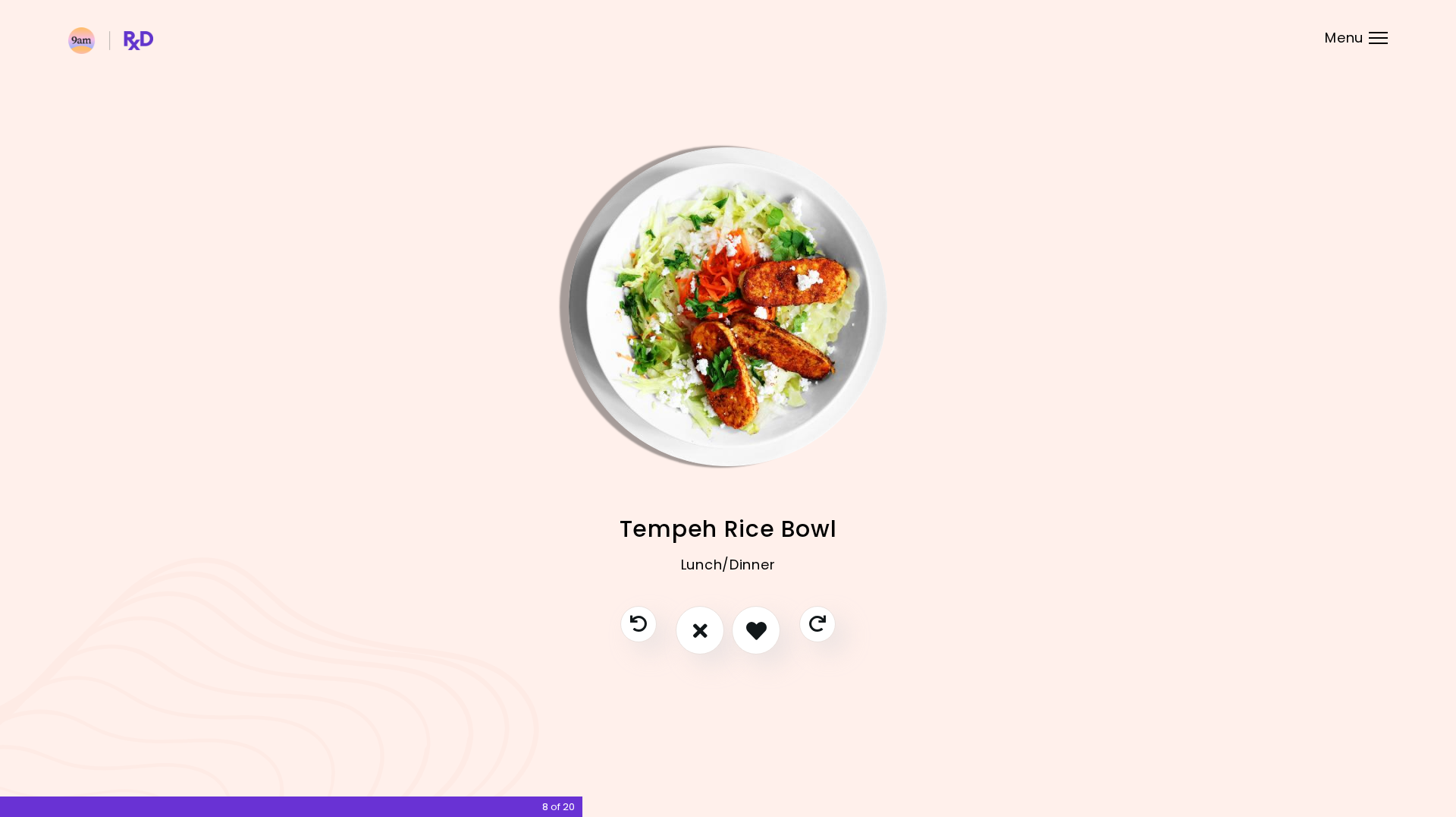
click at [726, 381] on img "Info - Tempeh Rice Bowl" at bounding box center [728, 306] width 319 height 319
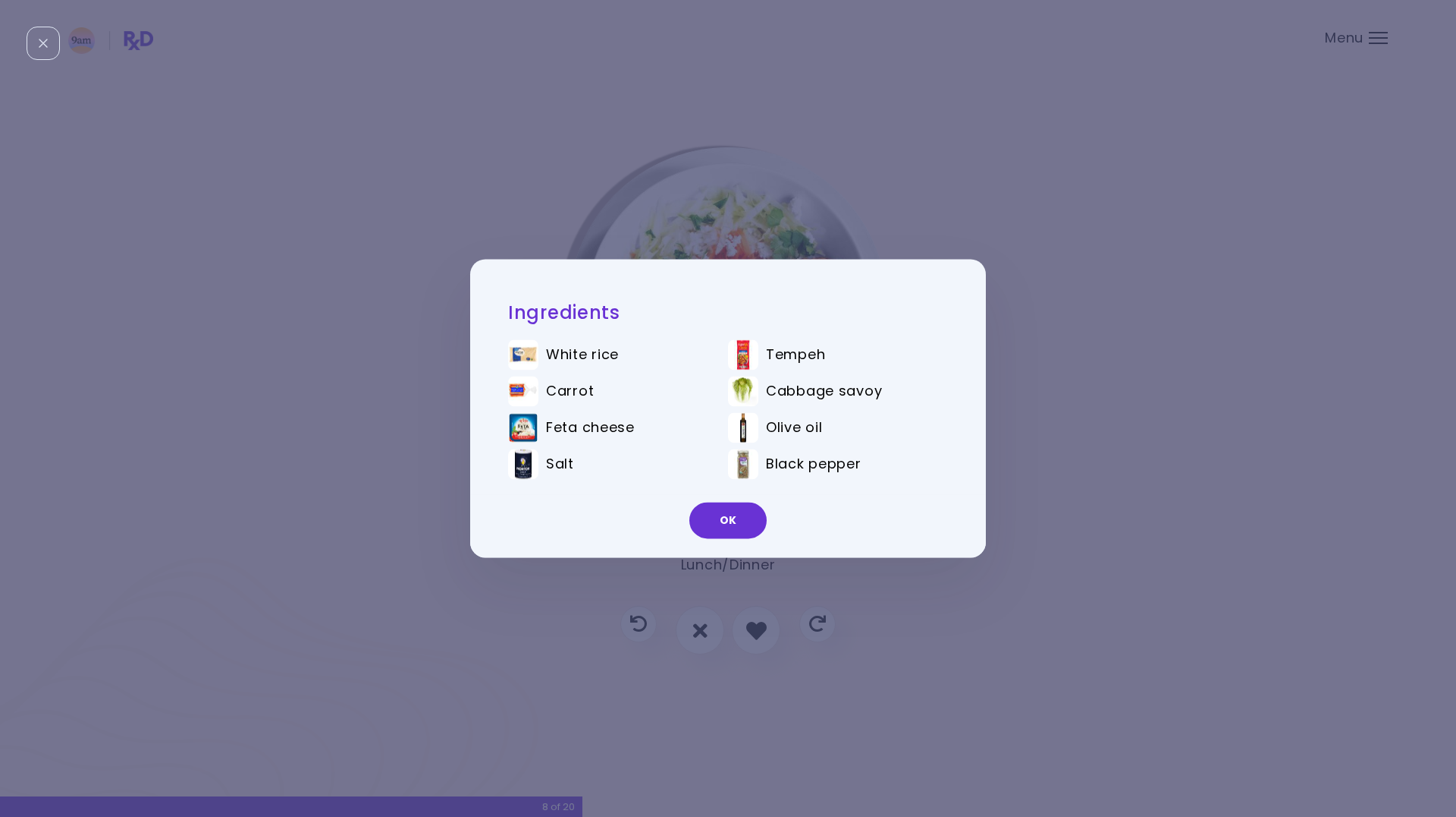
click at [759, 356] on li "Tempeh" at bounding box center [838, 358] width 220 height 37
click at [716, 524] on button "OK" at bounding box center [728, 520] width 77 height 37
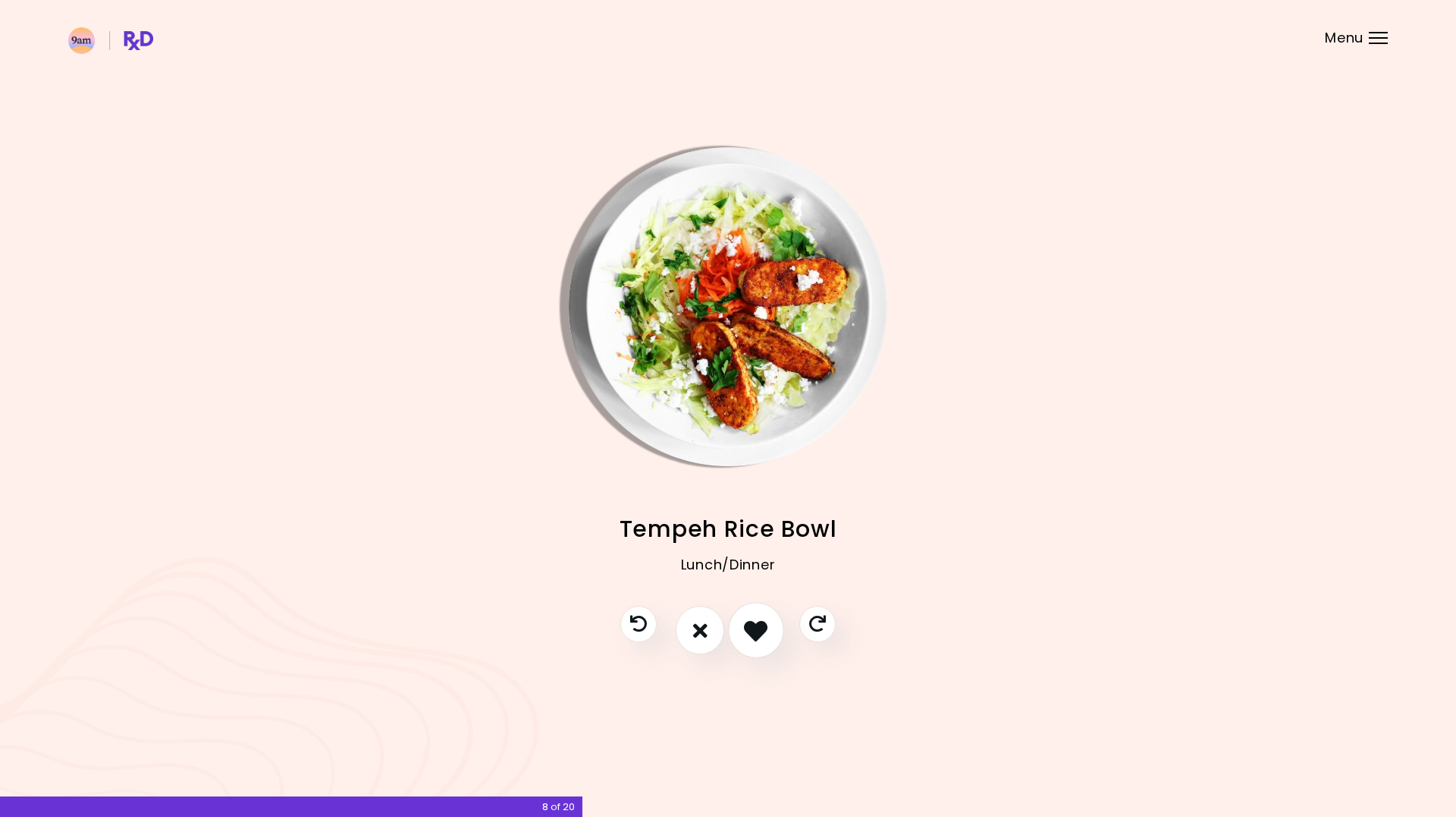
click at [755, 638] on icon "I like this recipe" at bounding box center [756, 630] width 23 height 23
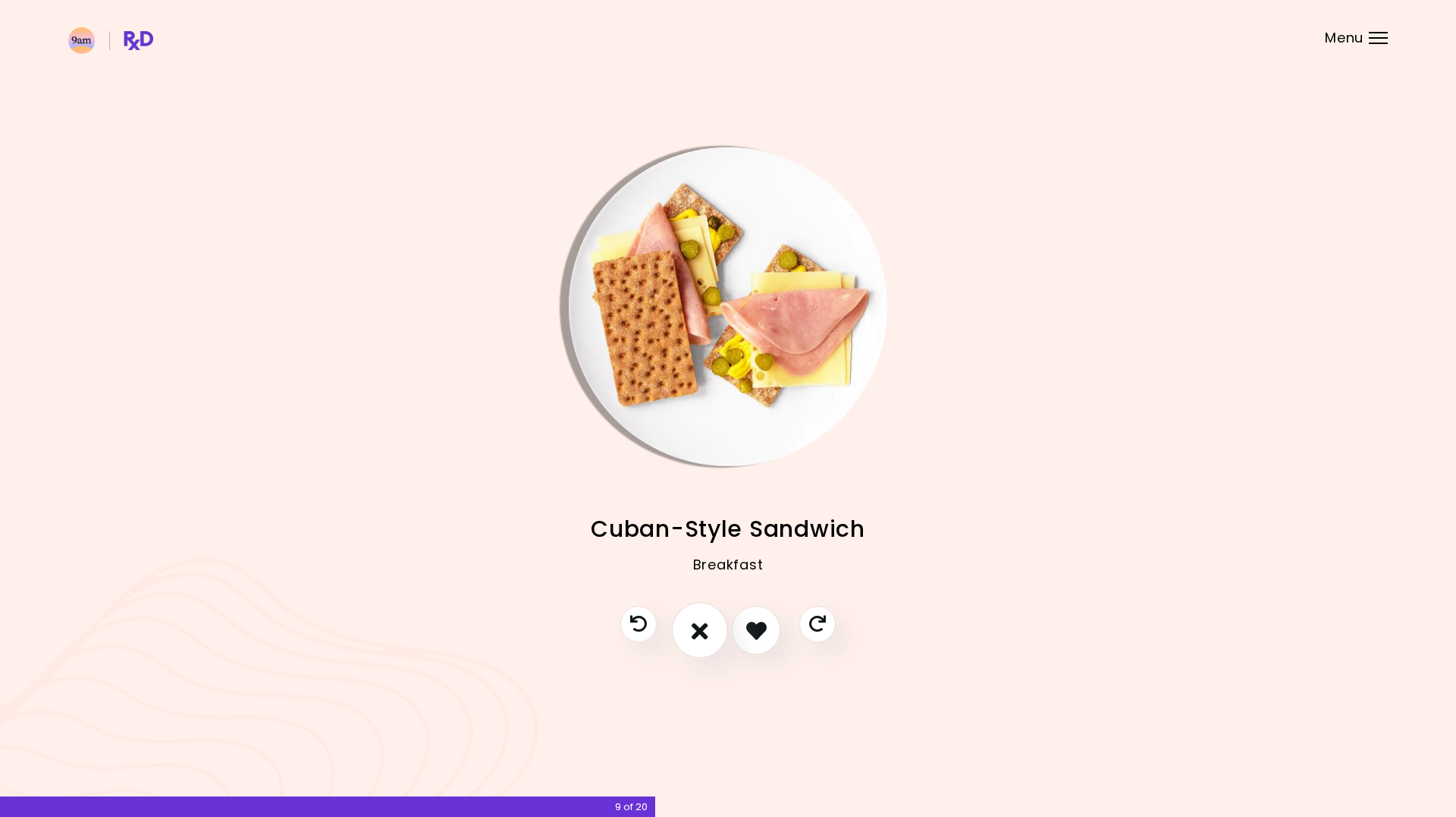
click at [699, 632] on icon "I don't like this recipe" at bounding box center [700, 630] width 17 height 23
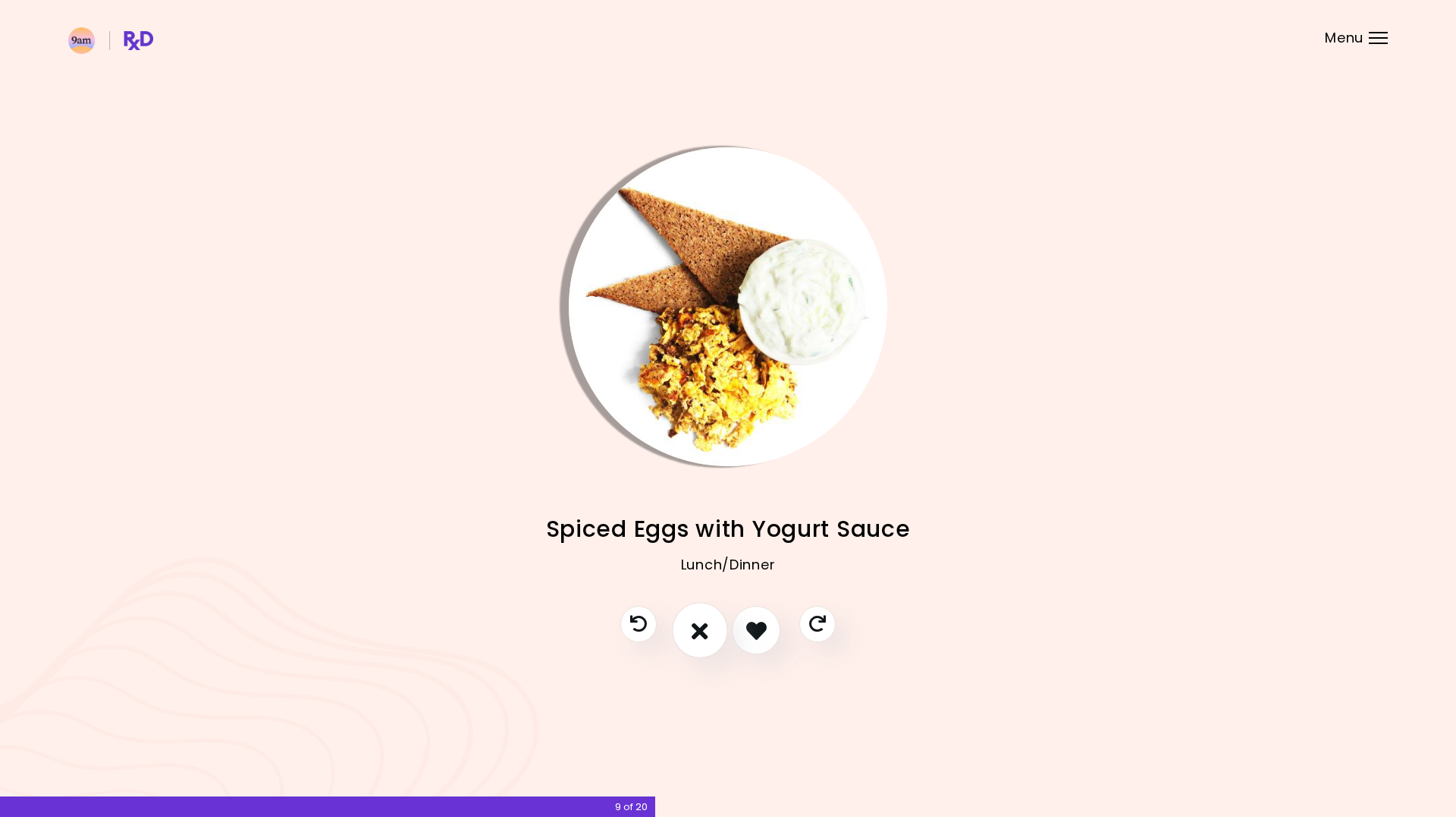
click at [699, 632] on icon "I don't like this recipe" at bounding box center [700, 630] width 17 height 23
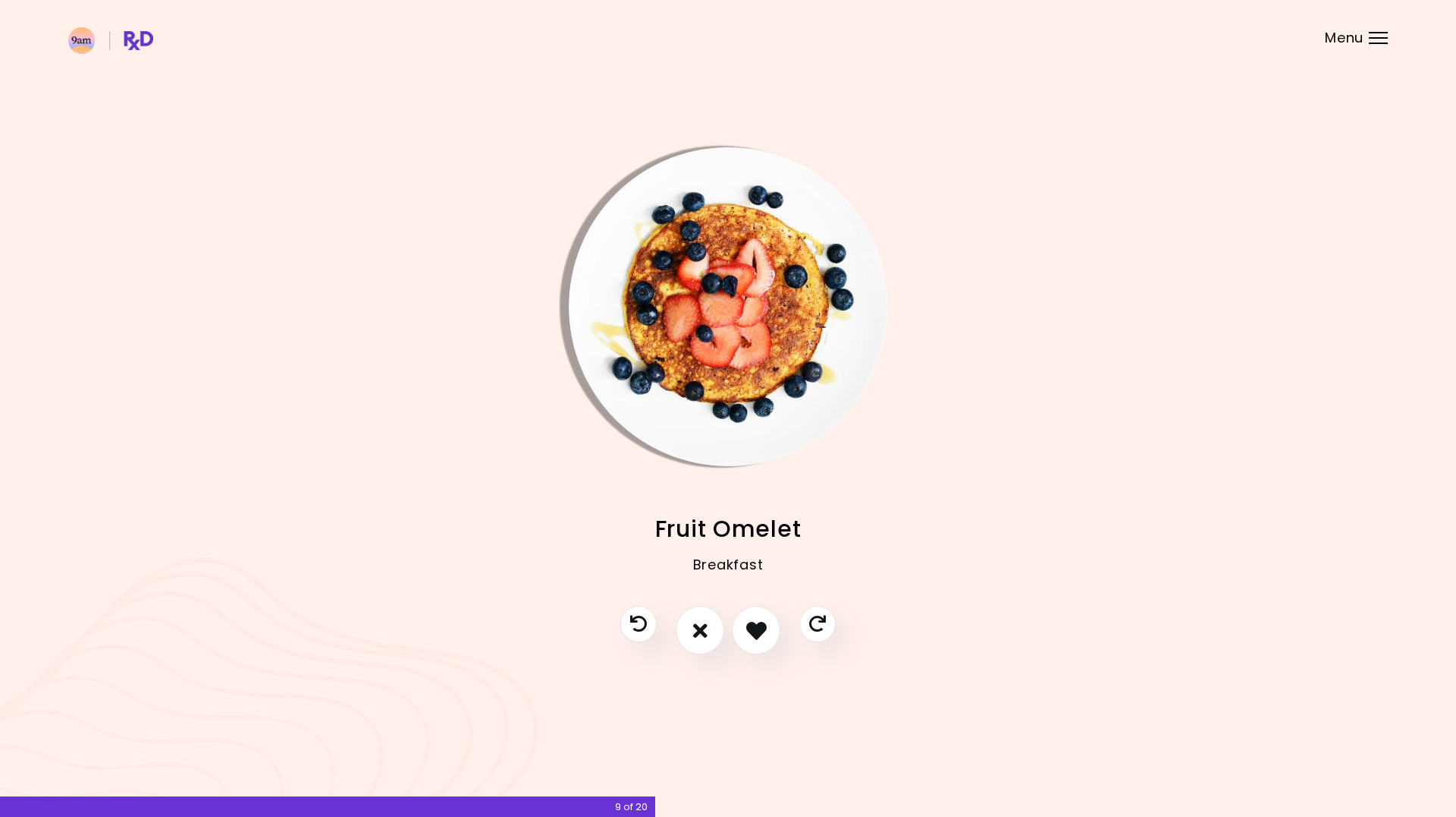
click at [694, 418] on img "Info - Fruit Omelet" at bounding box center [728, 306] width 319 height 319
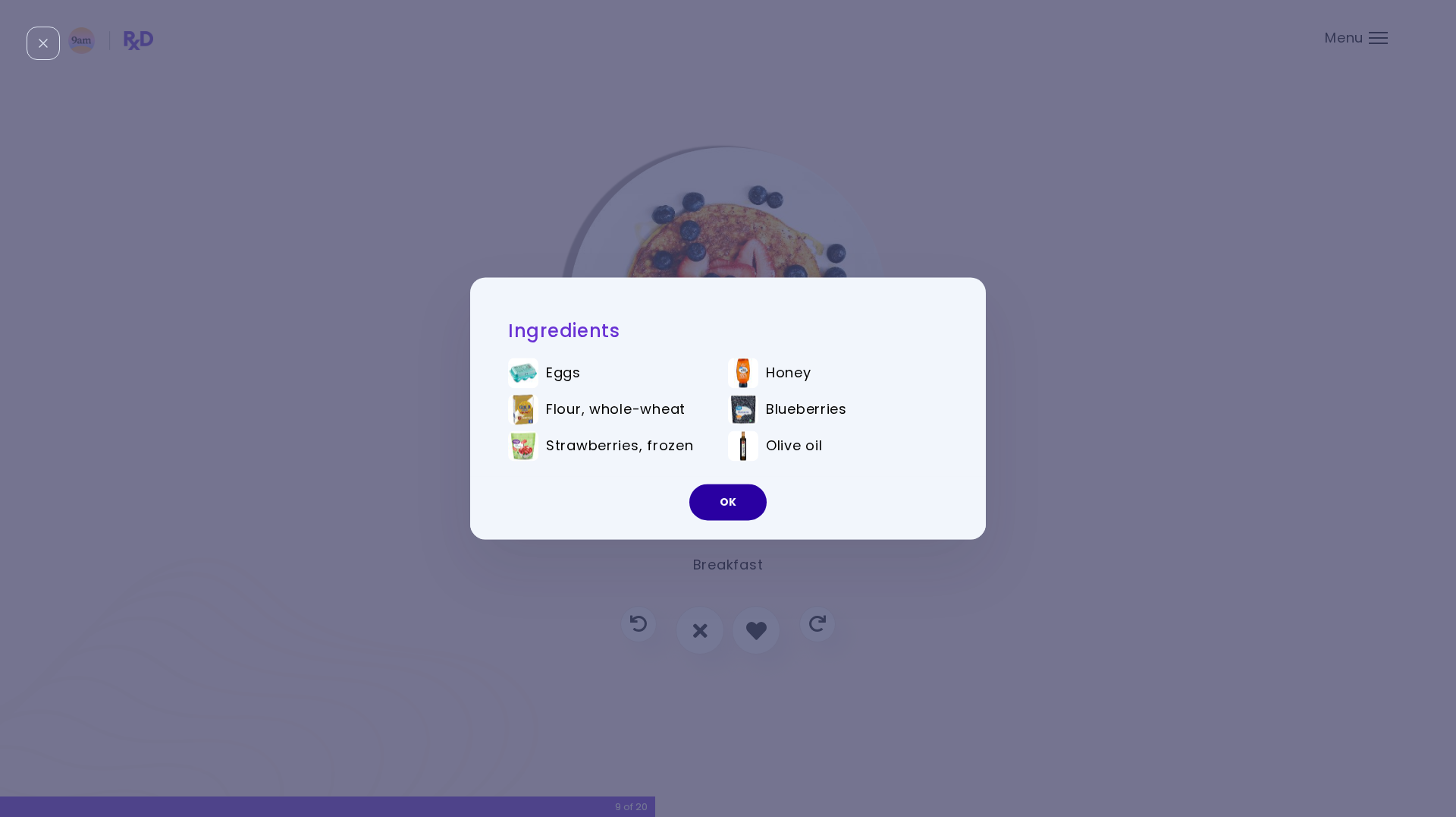
click at [709, 510] on button "OK" at bounding box center [728, 502] width 77 height 37
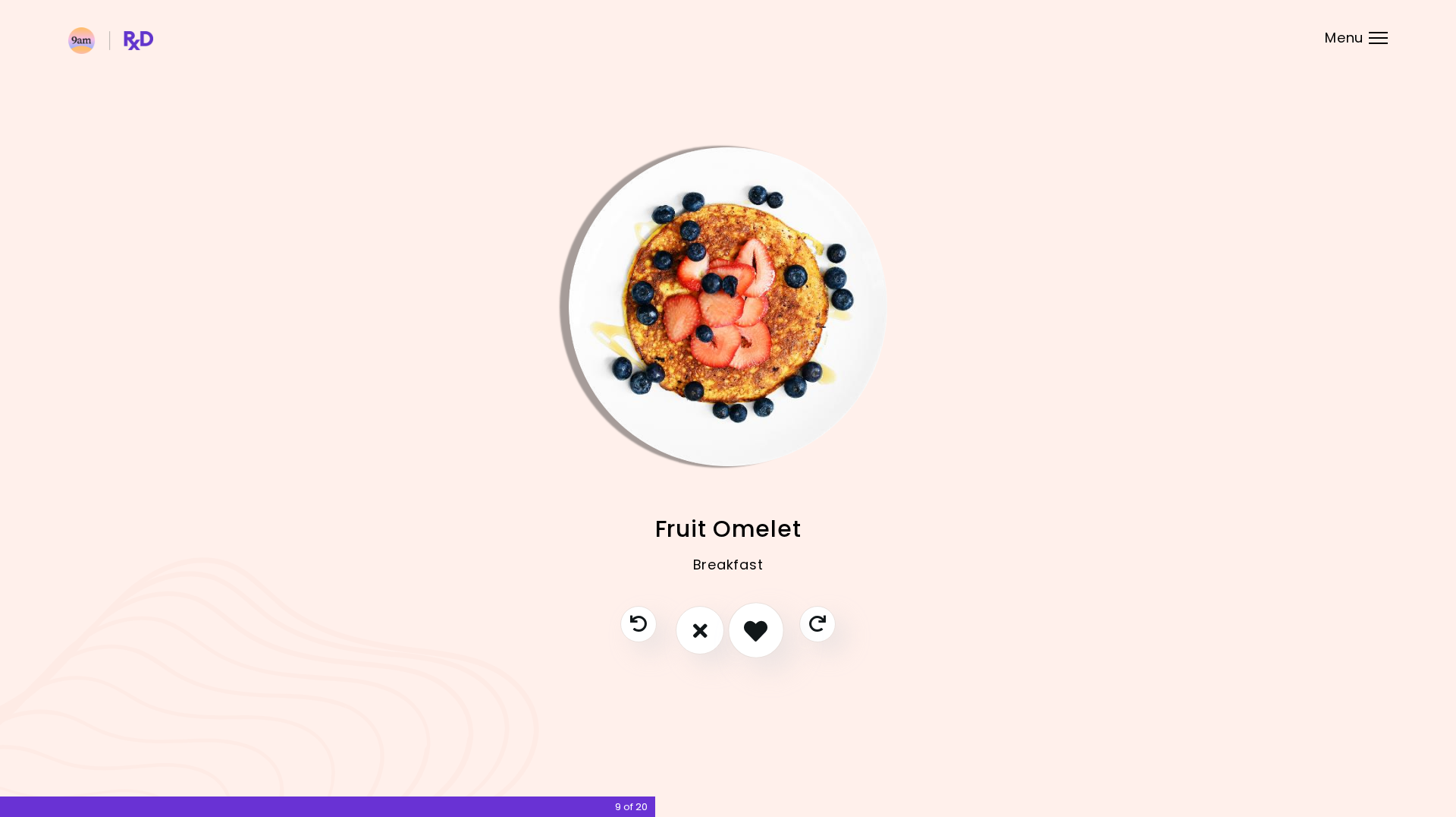
click at [758, 637] on icon "I like this recipe" at bounding box center [756, 630] width 23 height 23
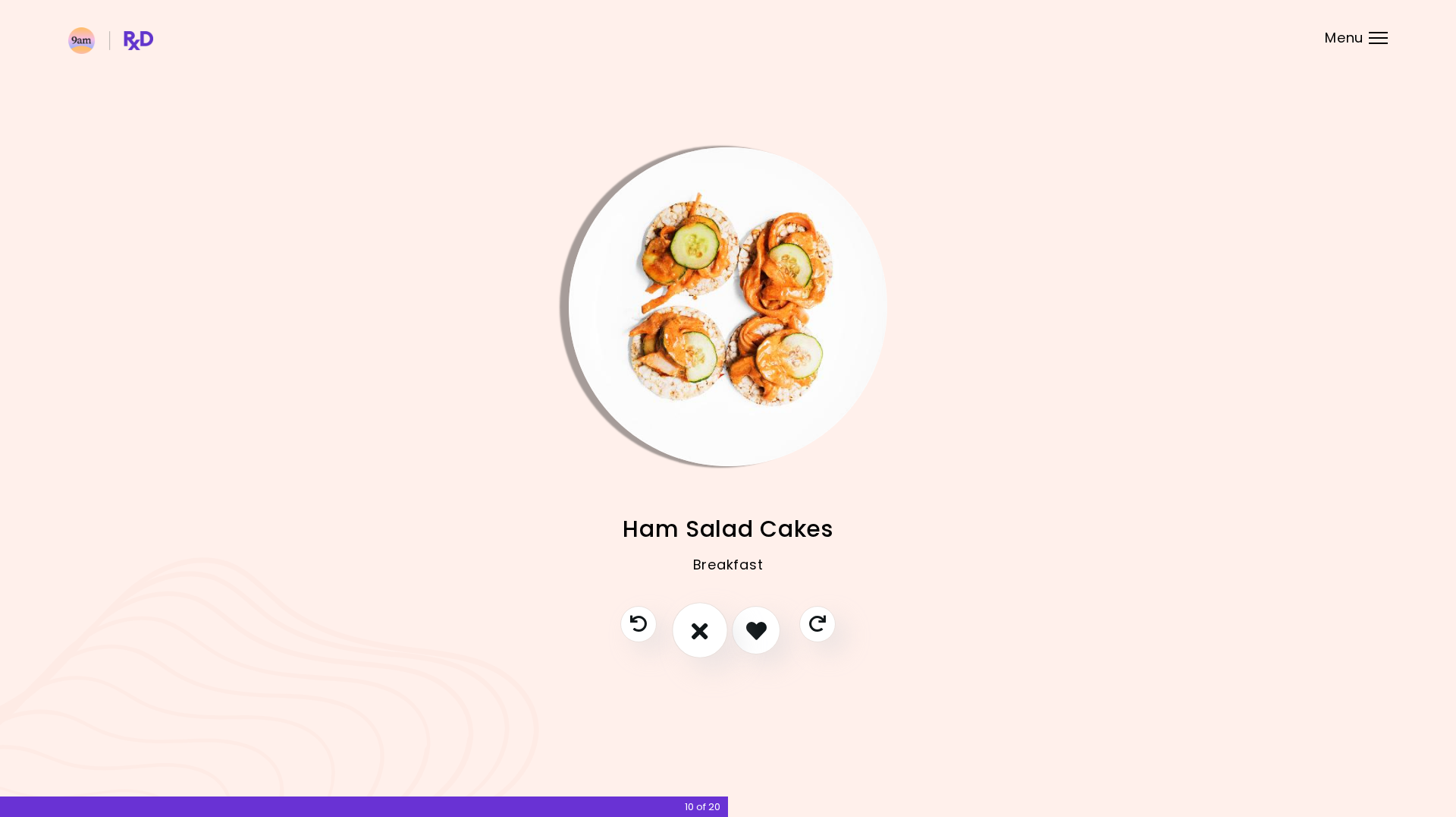
click at [701, 632] on icon "I don't like this recipe" at bounding box center [700, 630] width 17 height 23
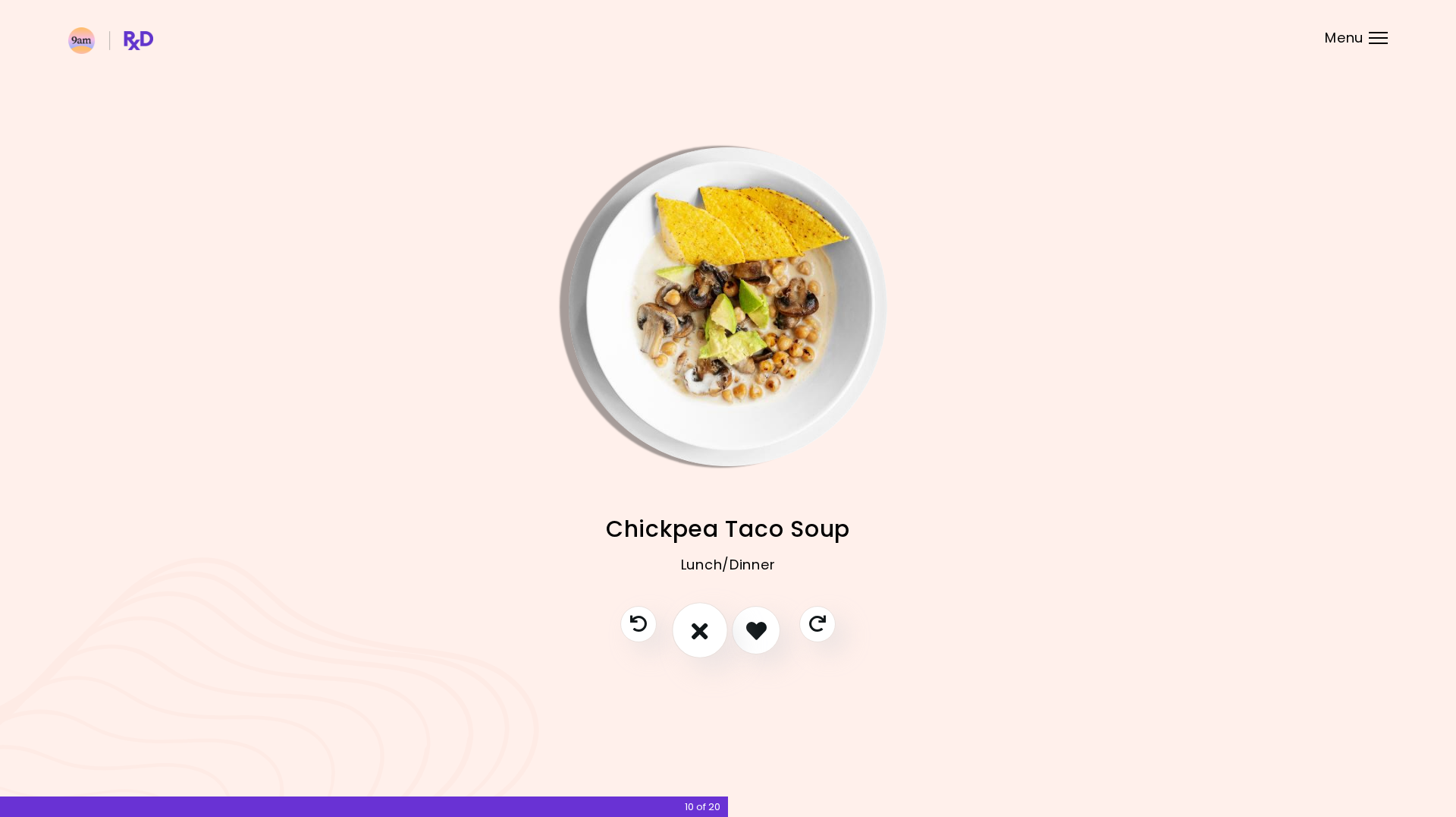
click at [704, 634] on icon "I don't like this recipe" at bounding box center [700, 630] width 17 height 23
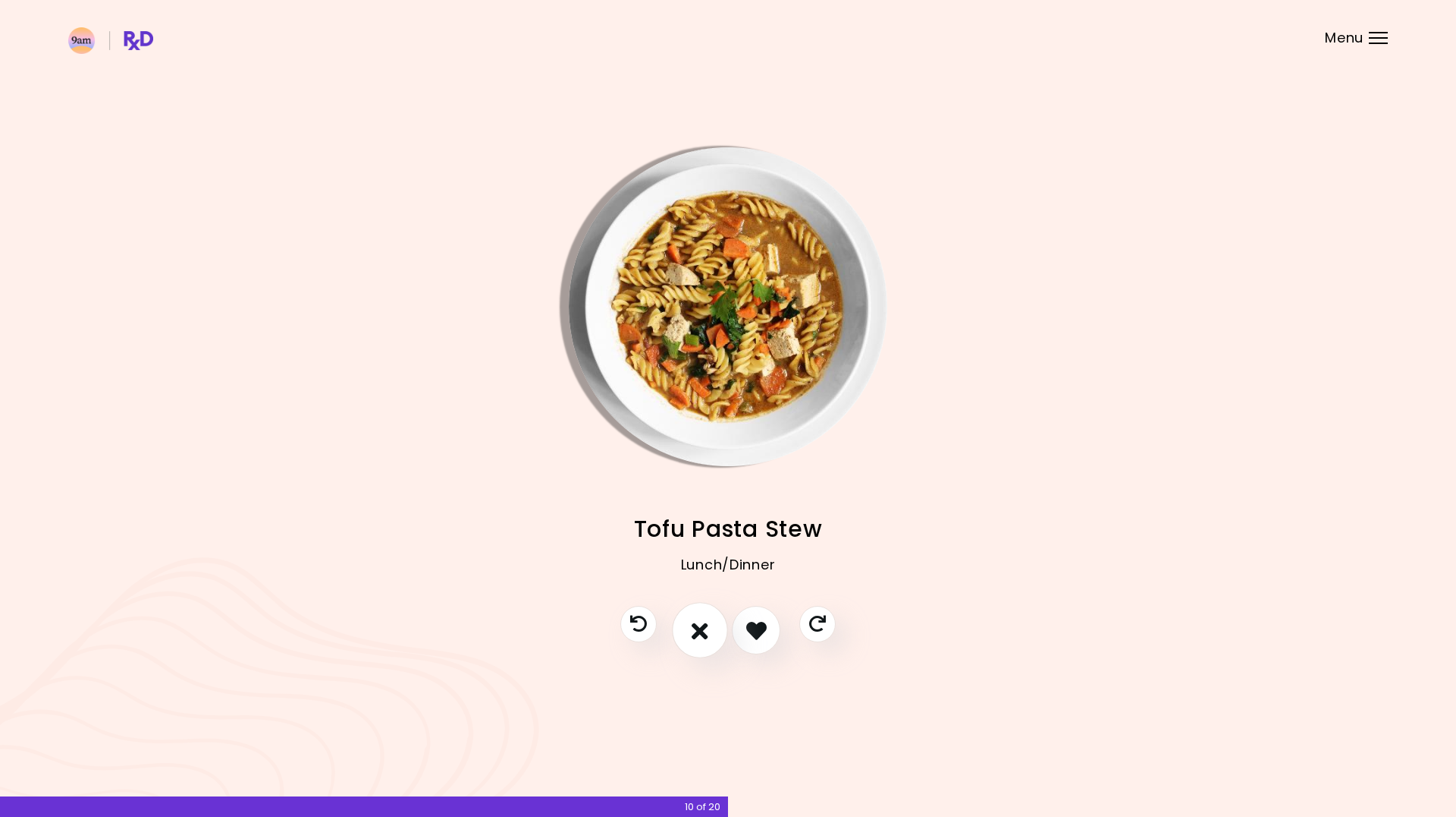
click at [704, 637] on icon "I don't like this recipe" at bounding box center [700, 630] width 17 height 23
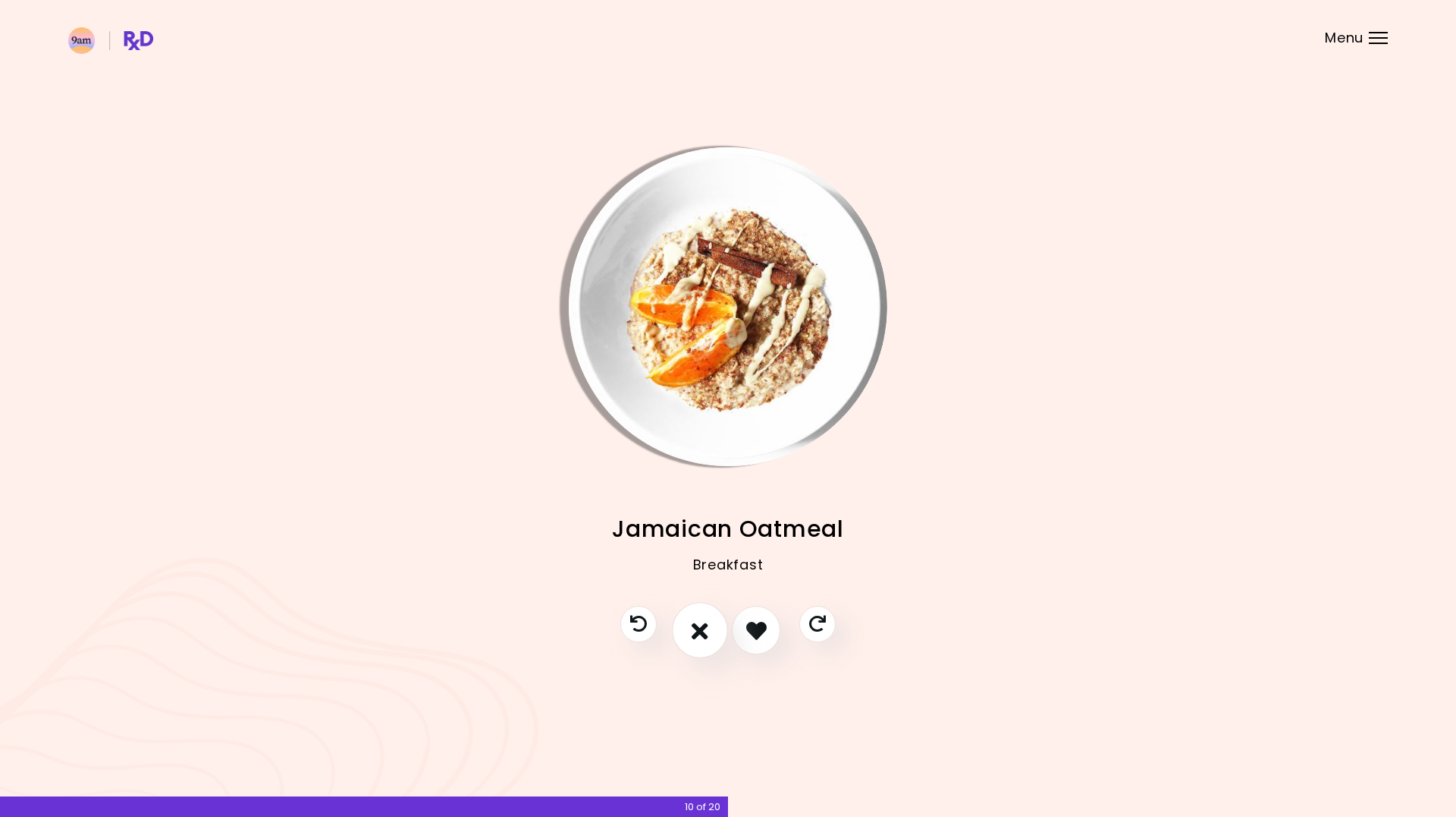
click at [704, 637] on icon "I don't like this recipe" at bounding box center [700, 630] width 17 height 23
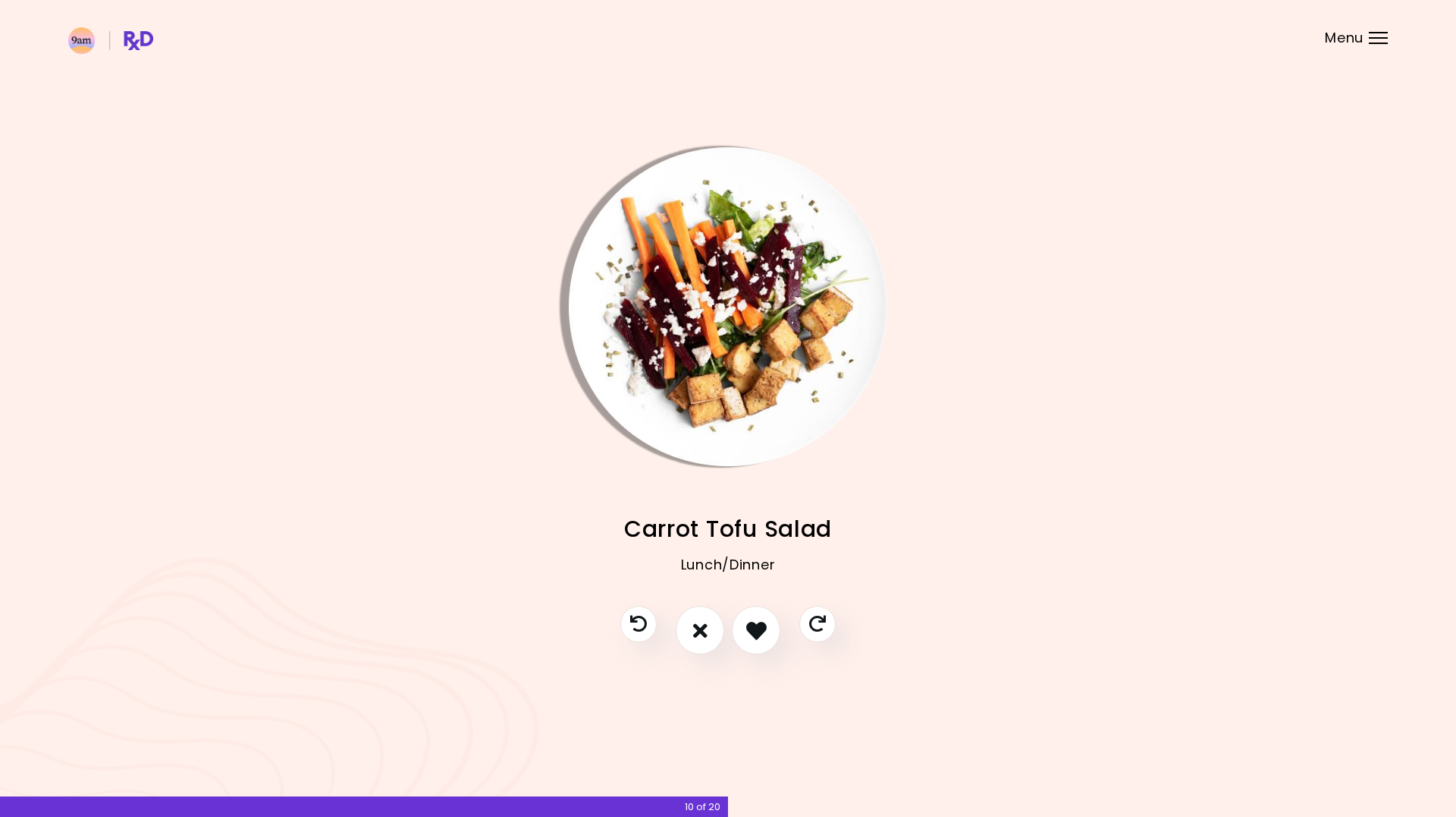
click at [696, 428] on img "Info - Carrot Tofu Salad" at bounding box center [728, 306] width 319 height 319
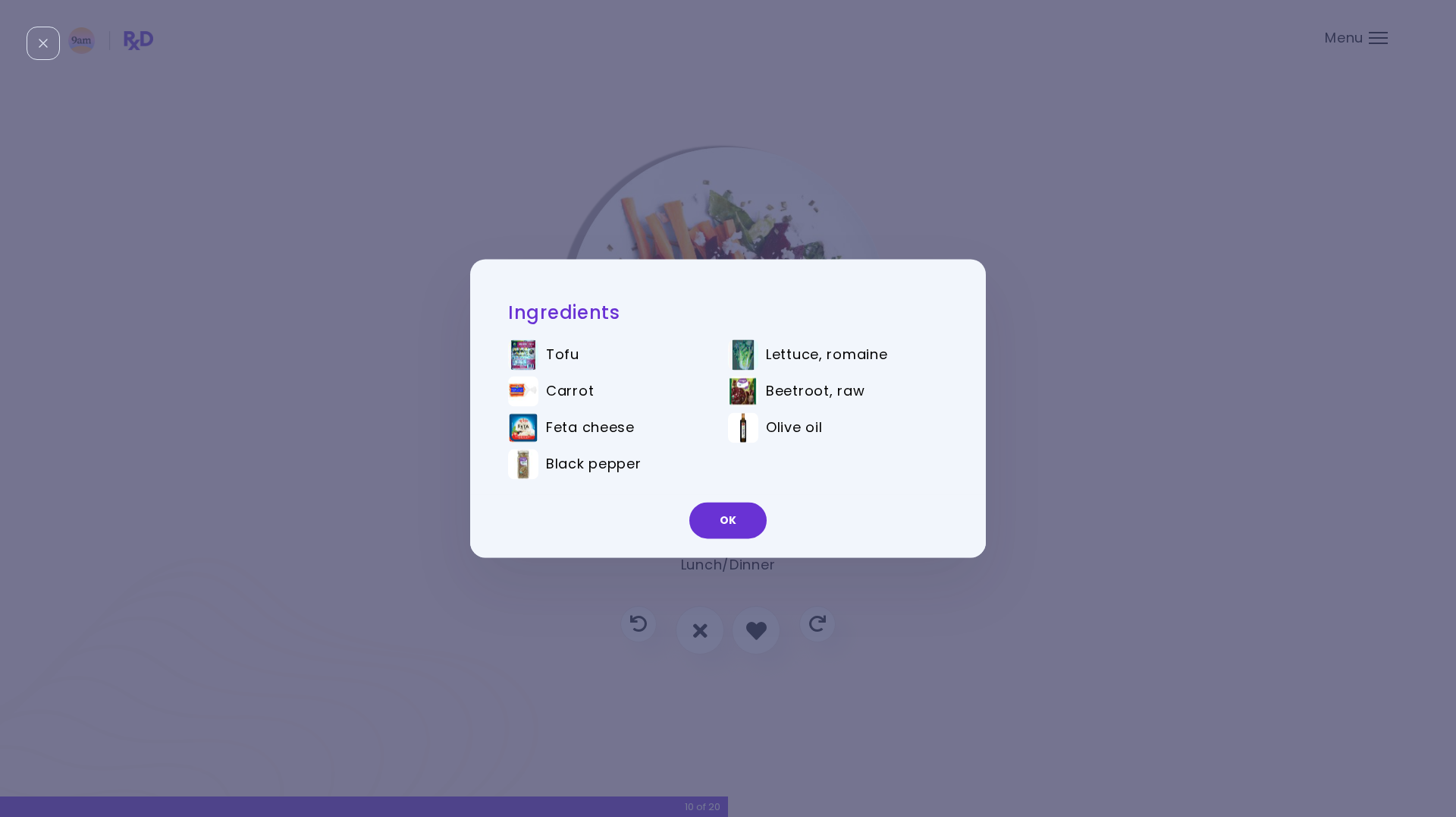
click at [750, 532] on button "OK" at bounding box center [728, 520] width 77 height 37
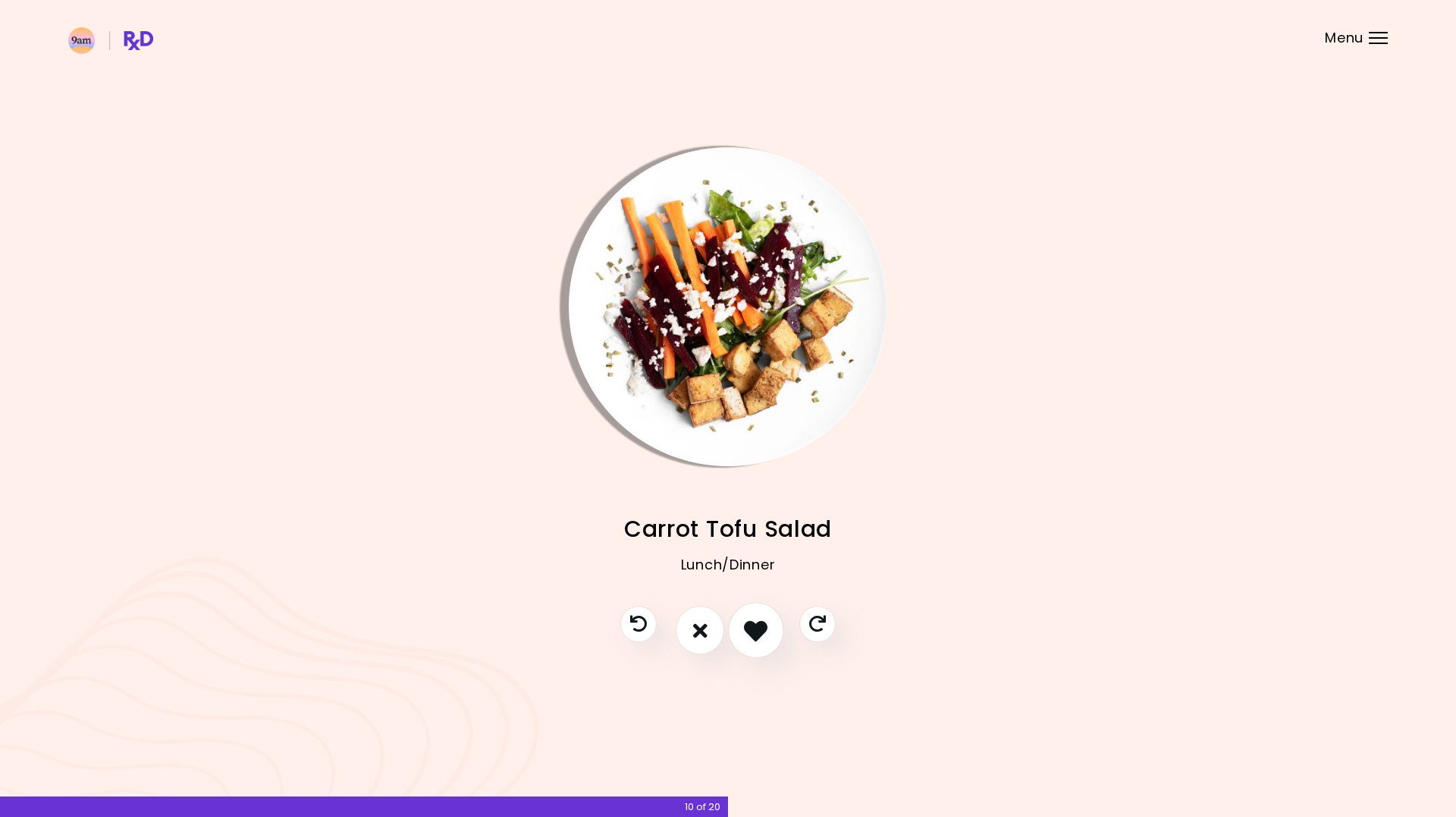
click at [763, 625] on icon "I like this recipe" at bounding box center [756, 630] width 23 height 23
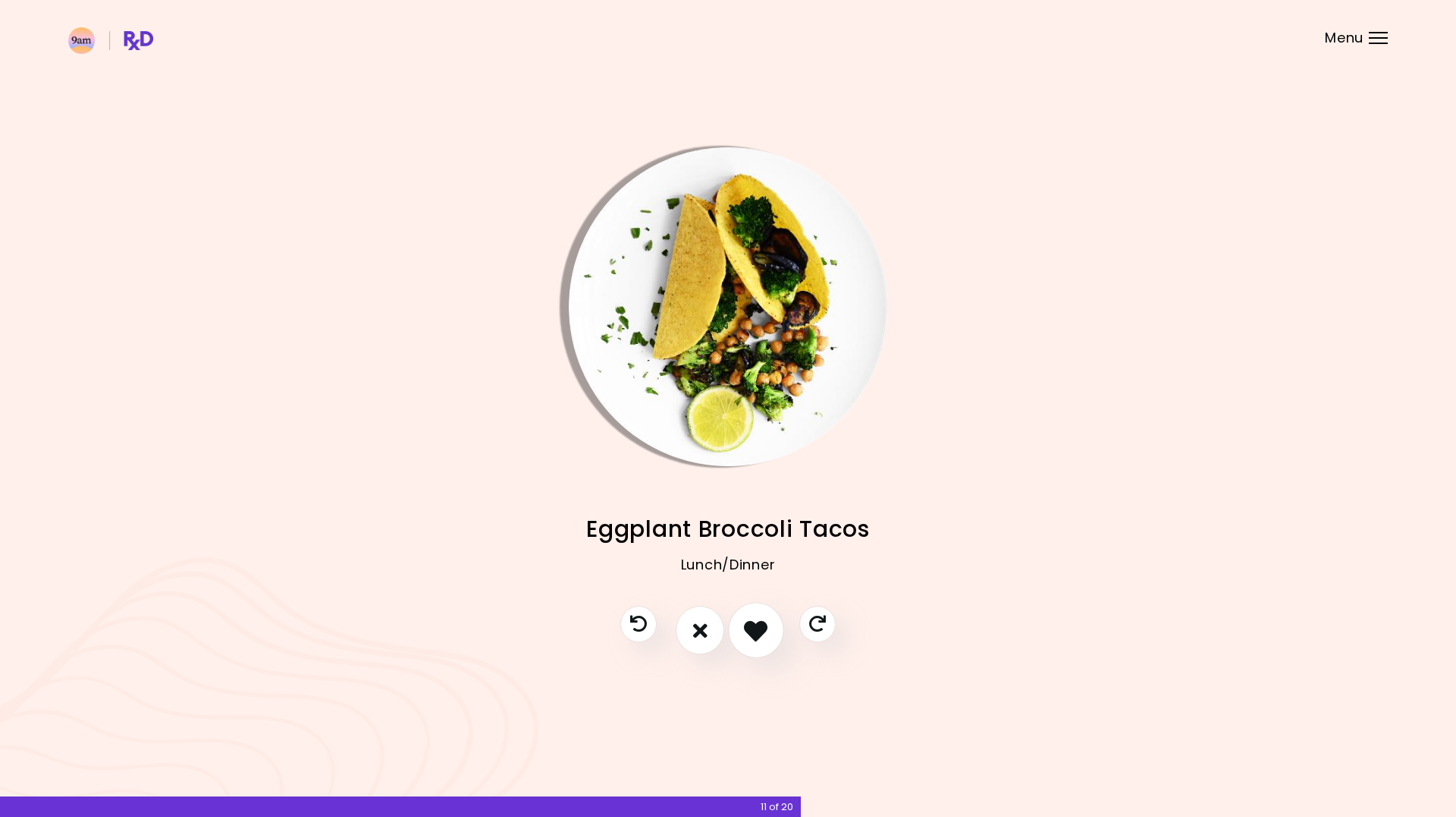
click at [763, 627] on icon "I like this recipe" at bounding box center [756, 630] width 23 height 23
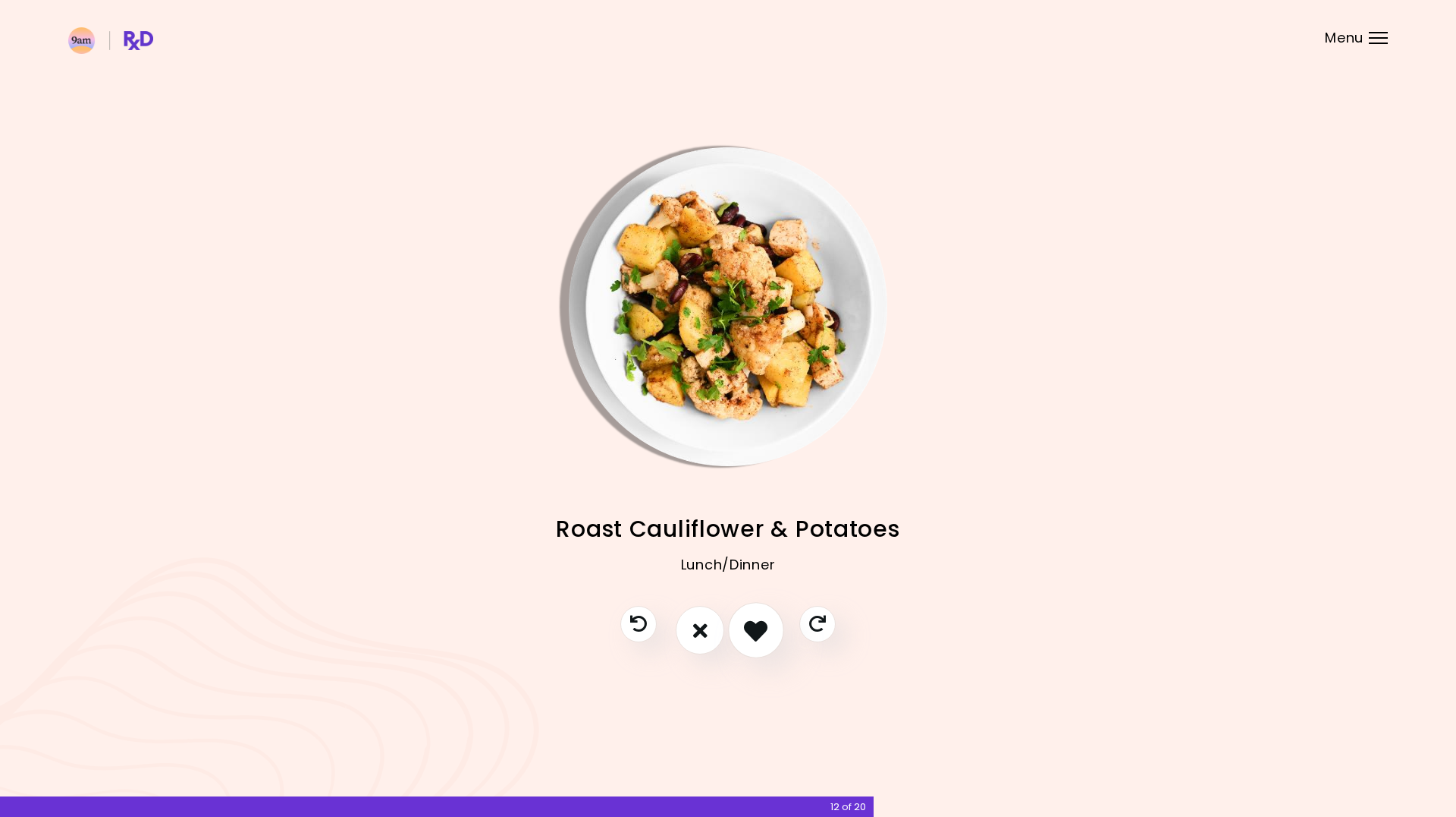
click at [763, 627] on icon "I like this recipe" at bounding box center [756, 630] width 23 height 23
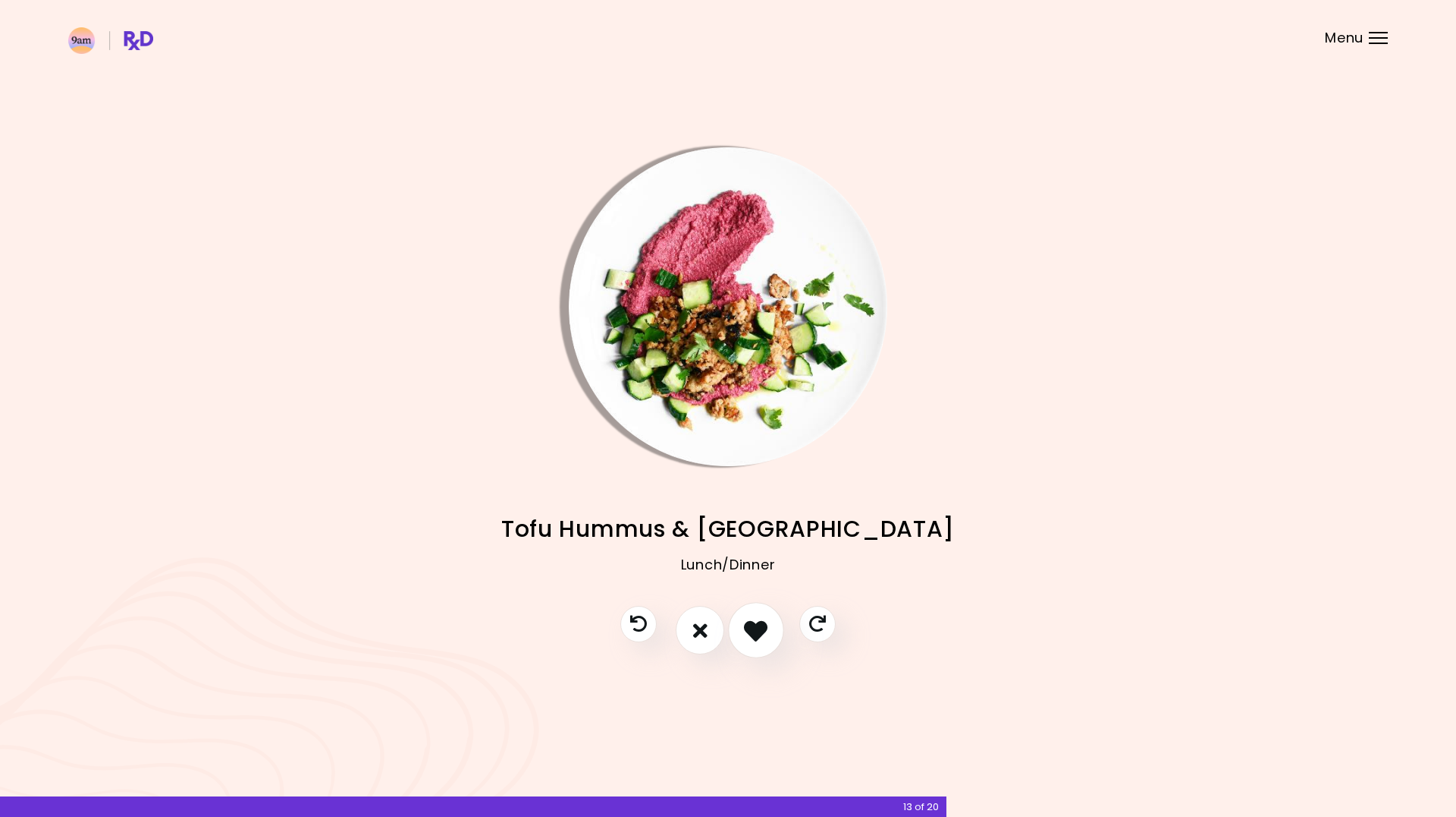
click at [763, 627] on icon "I like this recipe" at bounding box center [756, 630] width 23 height 23
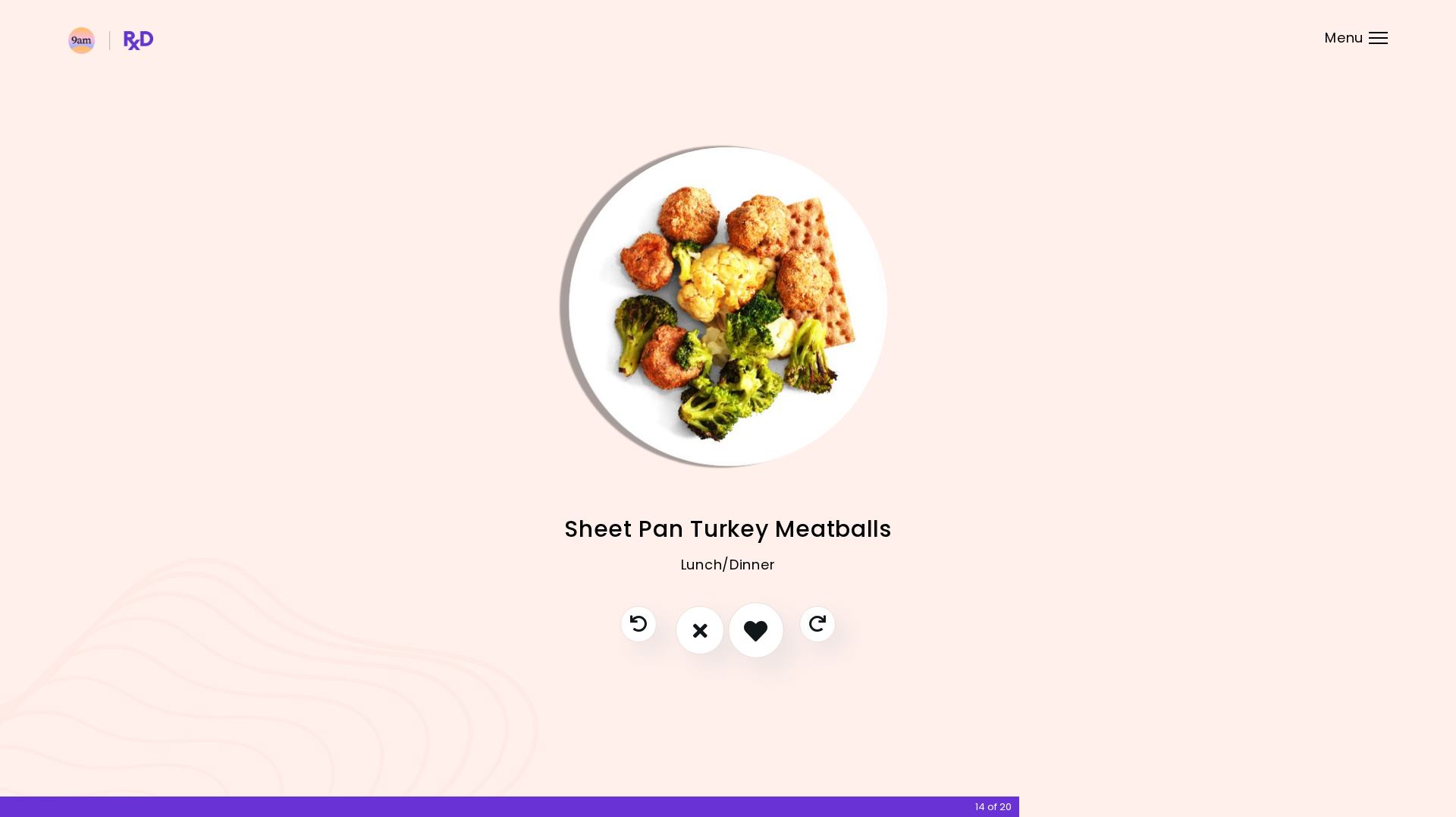
click at [765, 627] on icon "I like this recipe" at bounding box center [756, 630] width 23 height 23
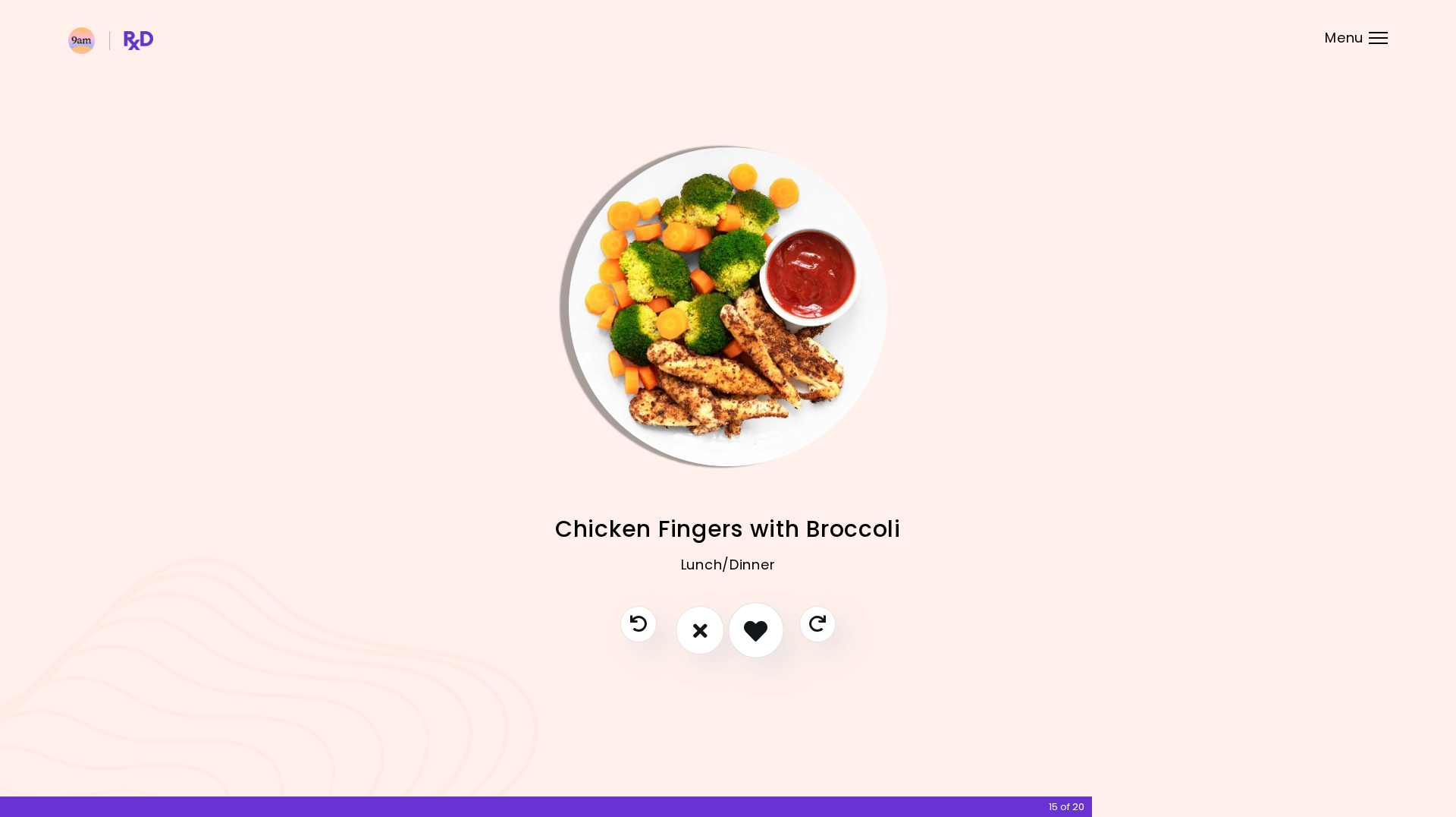
click at [769, 625] on button "I like this recipe" at bounding box center [756, 630] width 56 height 56
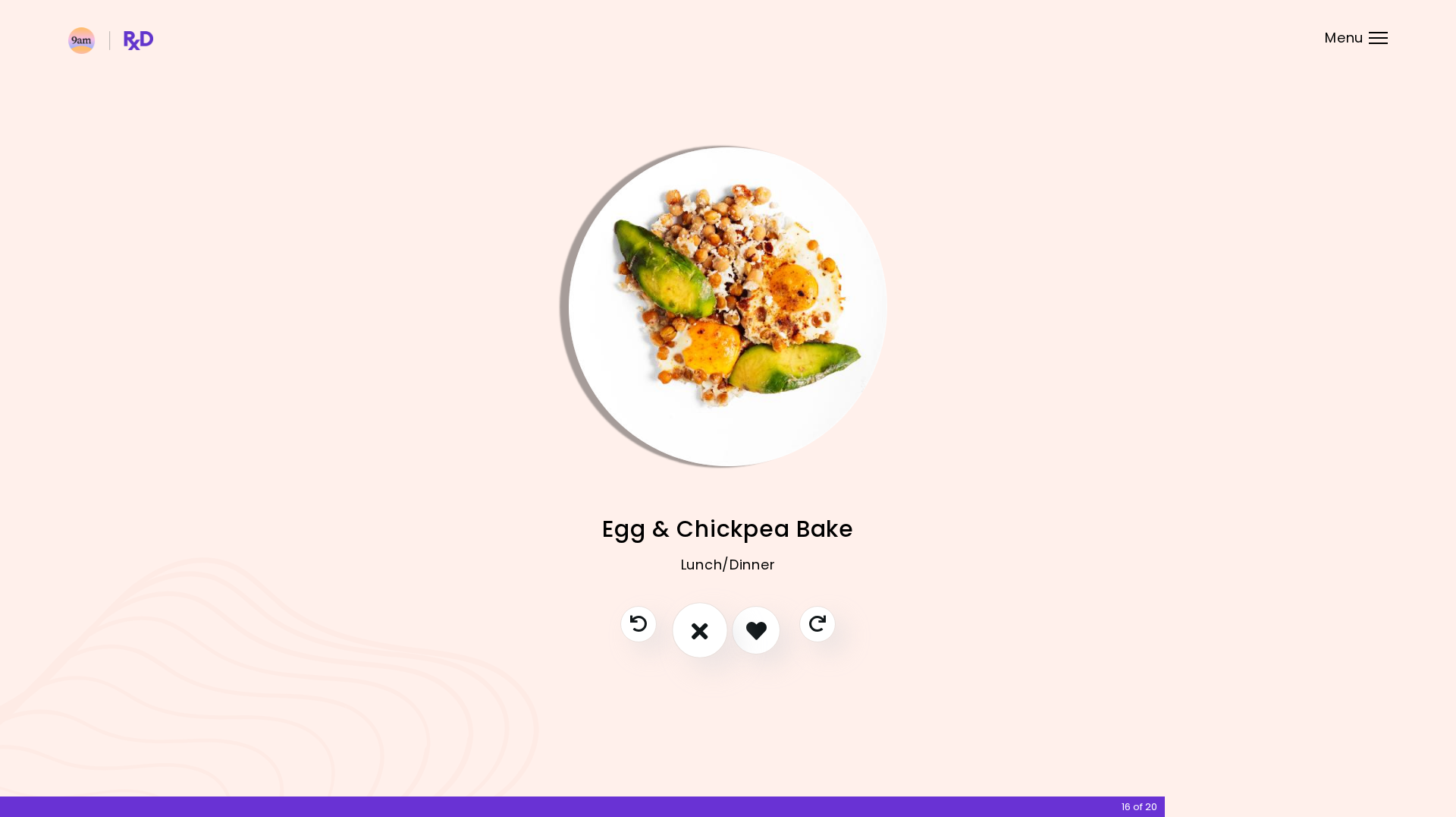
click at [695, 630] on icon "I don't like this recipe" at bounding box center [700, 630] width 17 height 23
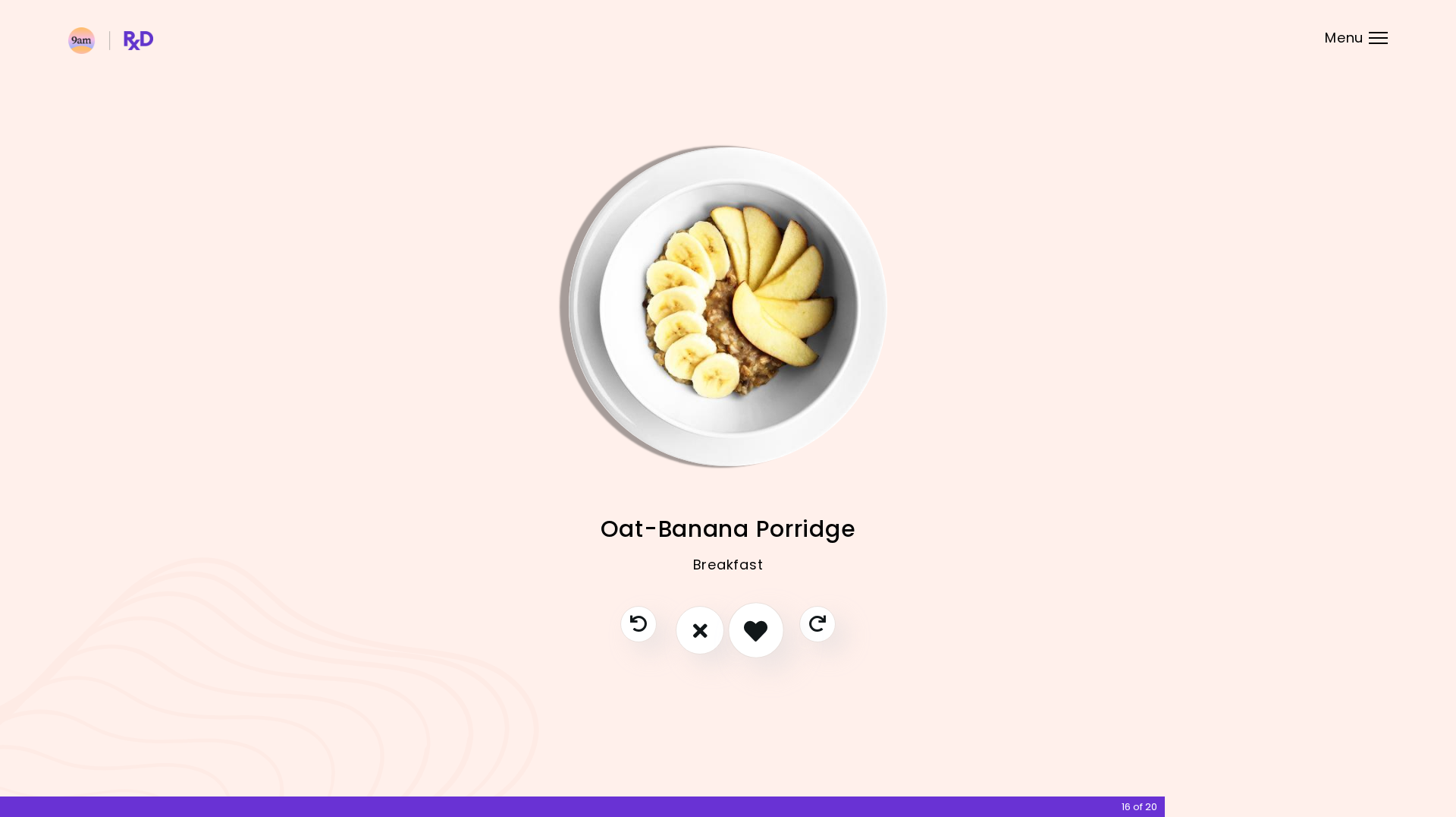
click at [745, 633] on icon "I like this recipe" at bounding box center [756, 630] width 23 height 23
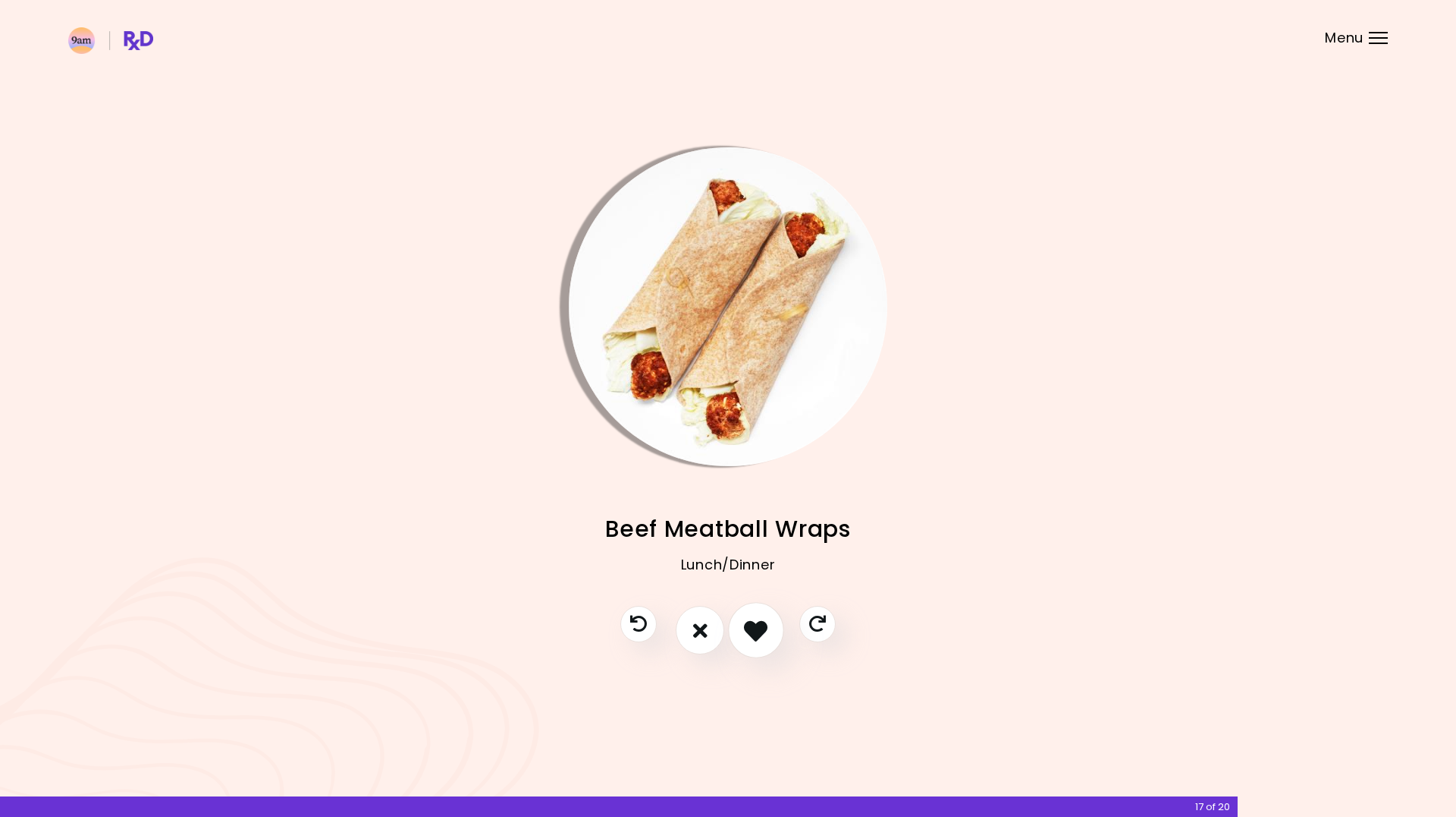
click at [745, 633] on icon "I like this recipe" at bounding box center [756, 630] width 23 height 23
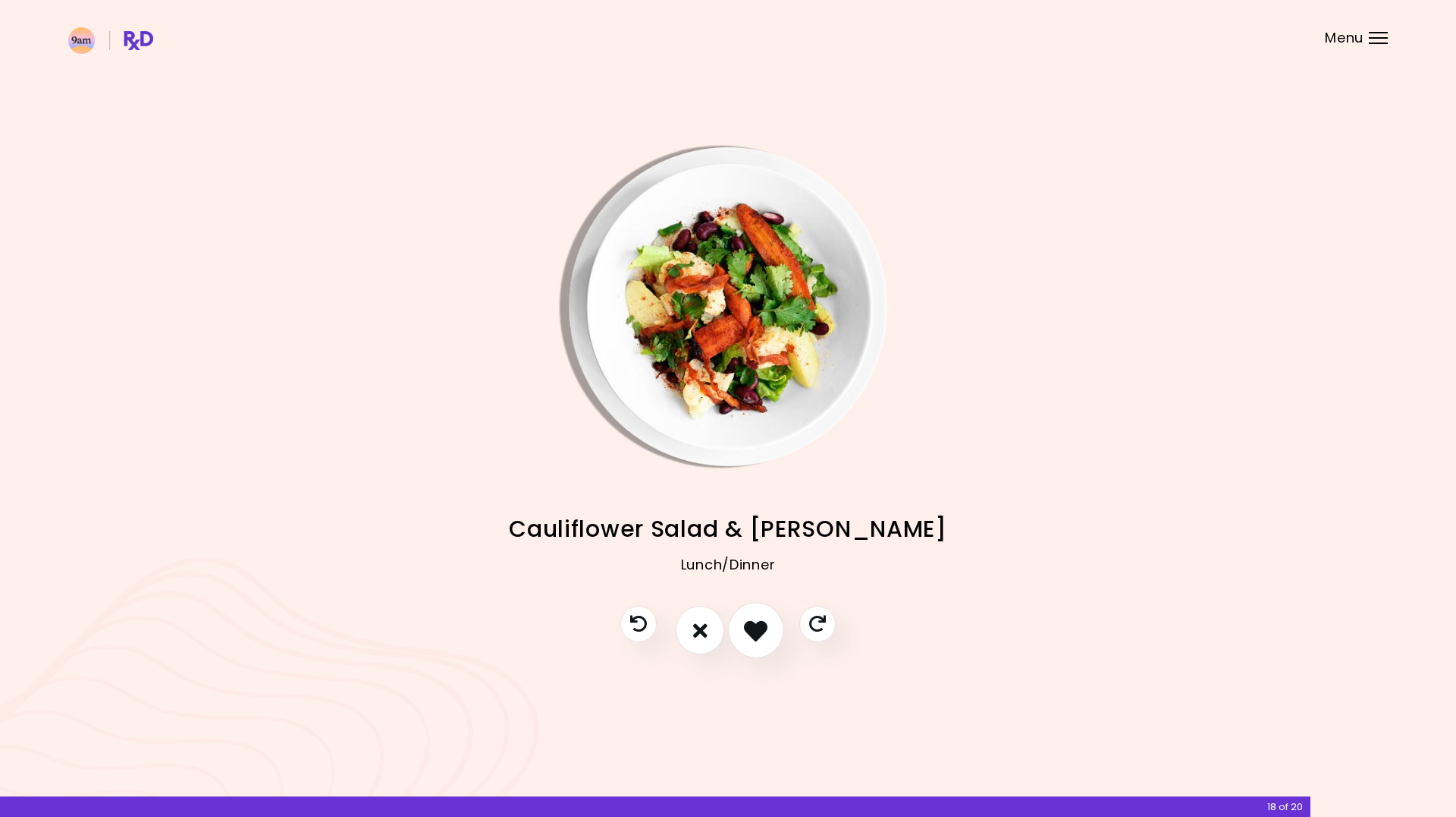
click at [745, 633] on icon "I like this recipe" at bounding box center [756, 630] width 23 height 23
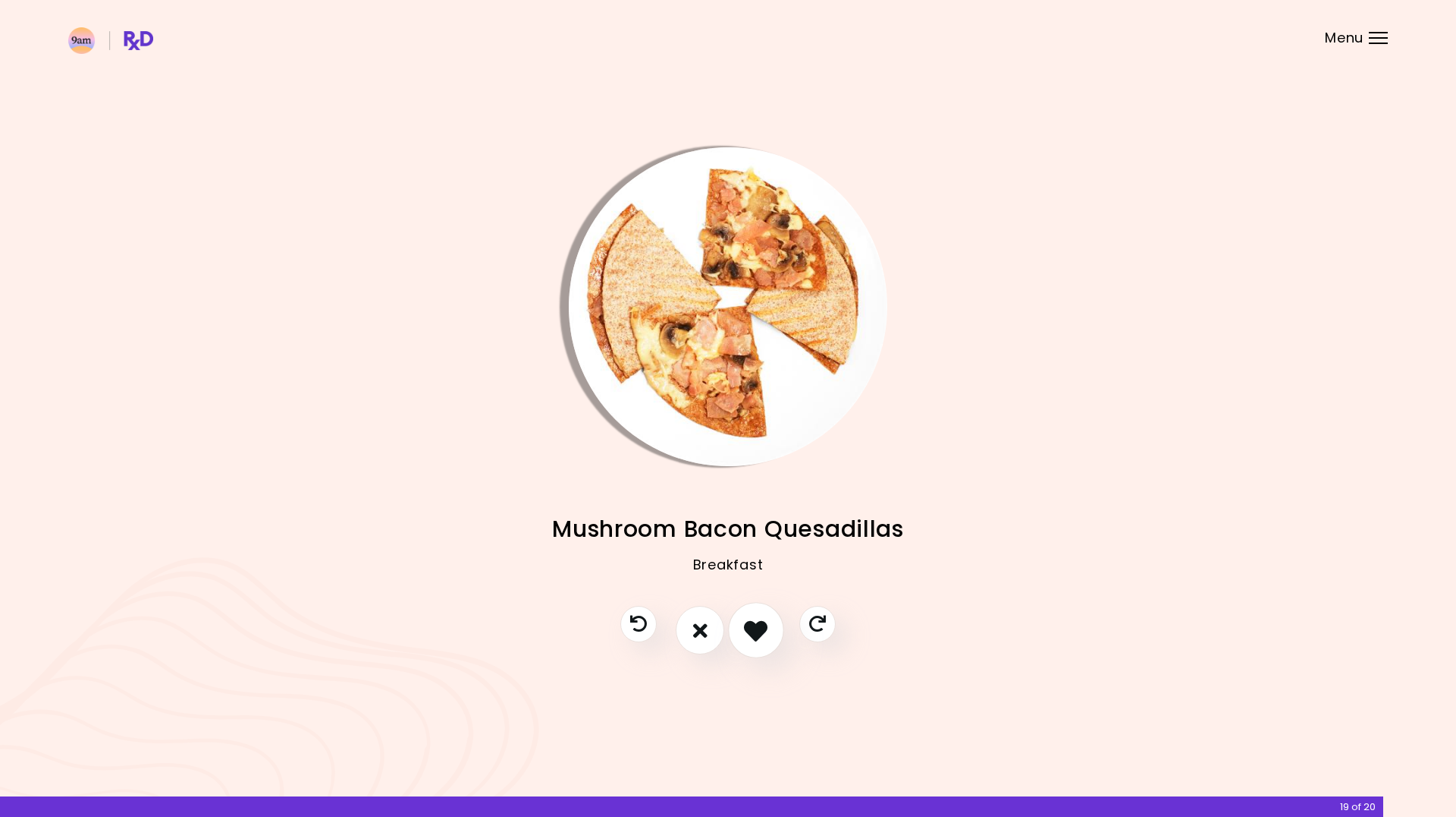
click at [745, 633] on icon "I like this recipe" at bounding box center [756, 630] width 23 height 23
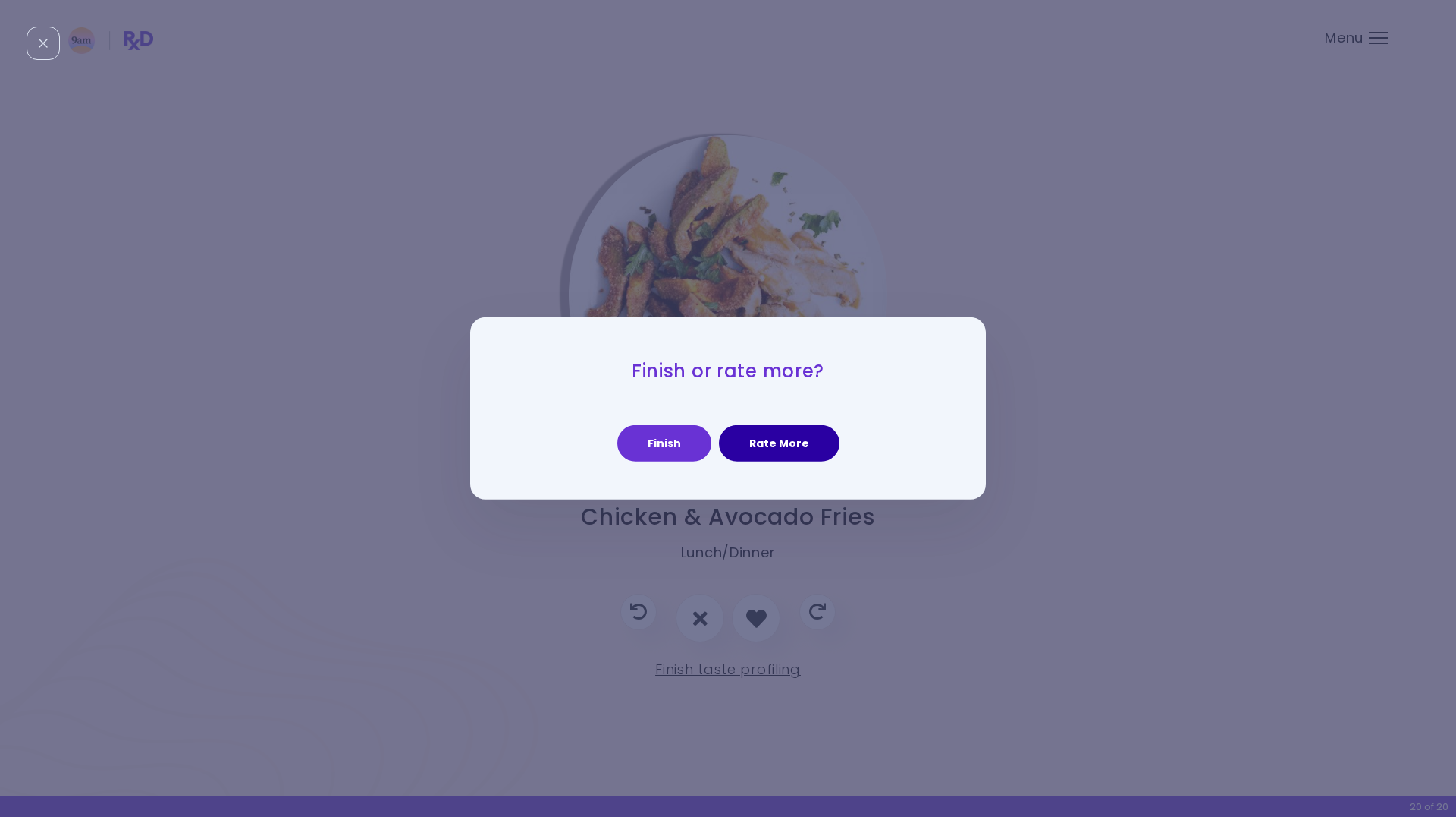
click at [758, 445] on button "Rate More" at bounding box center [778, 443] width 120 height 37
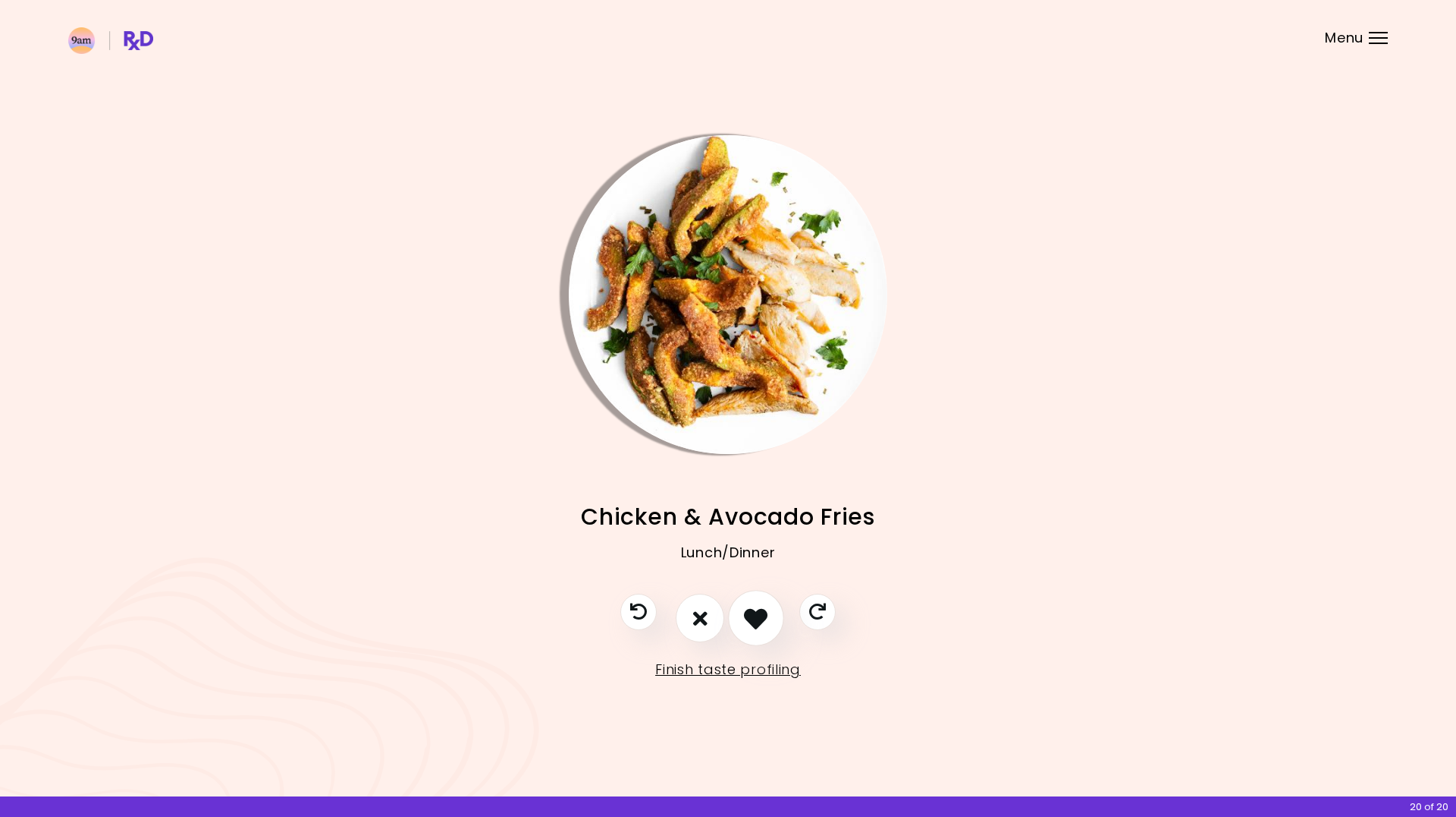
click at [745, 623] on icon "I like this recipe" at bounding box center [756, 618] width 23 height 23
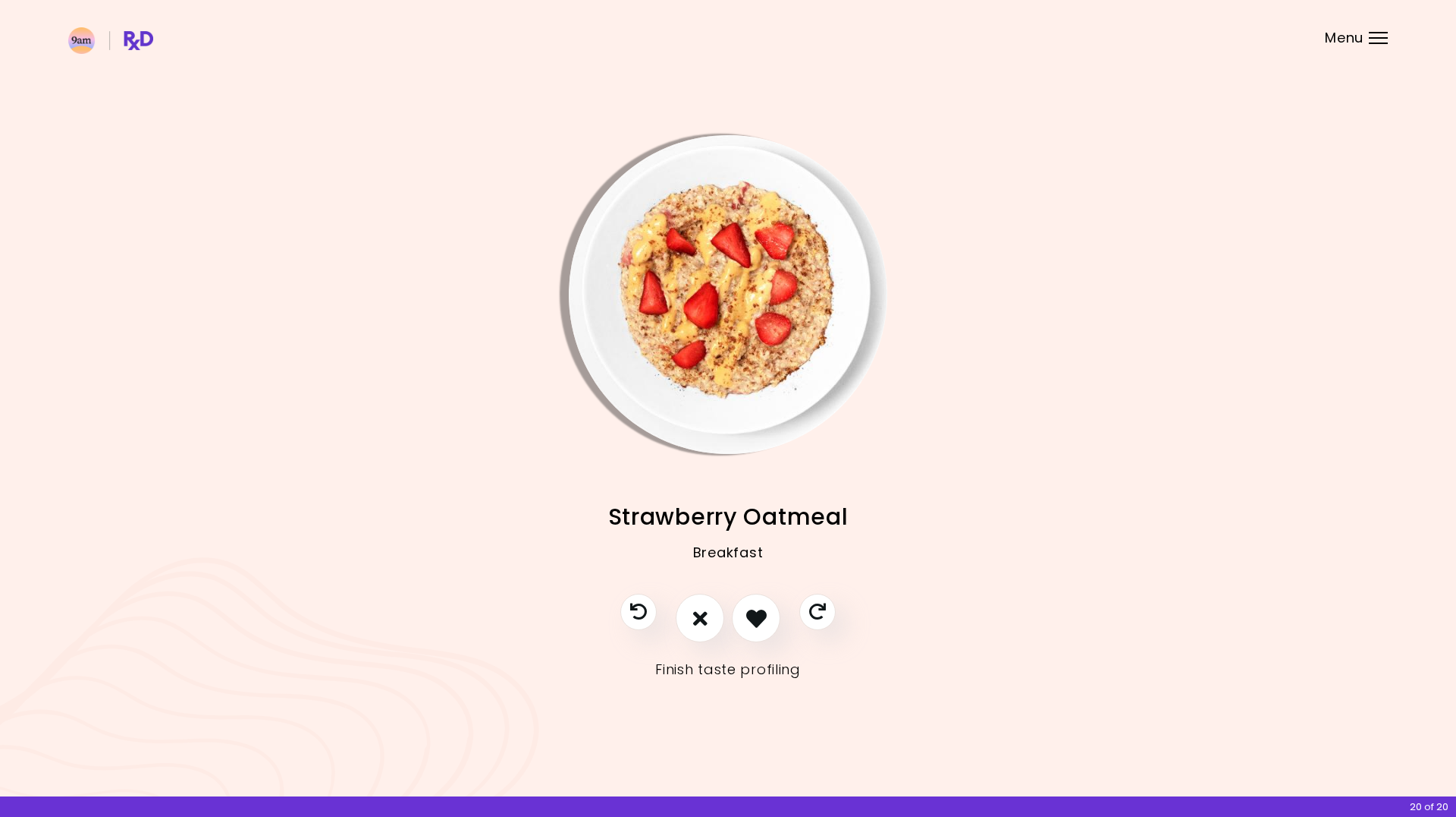
click at [735, 670] on link "Finish taste profiling" at bounding box center [728, 669] width 146 height 24
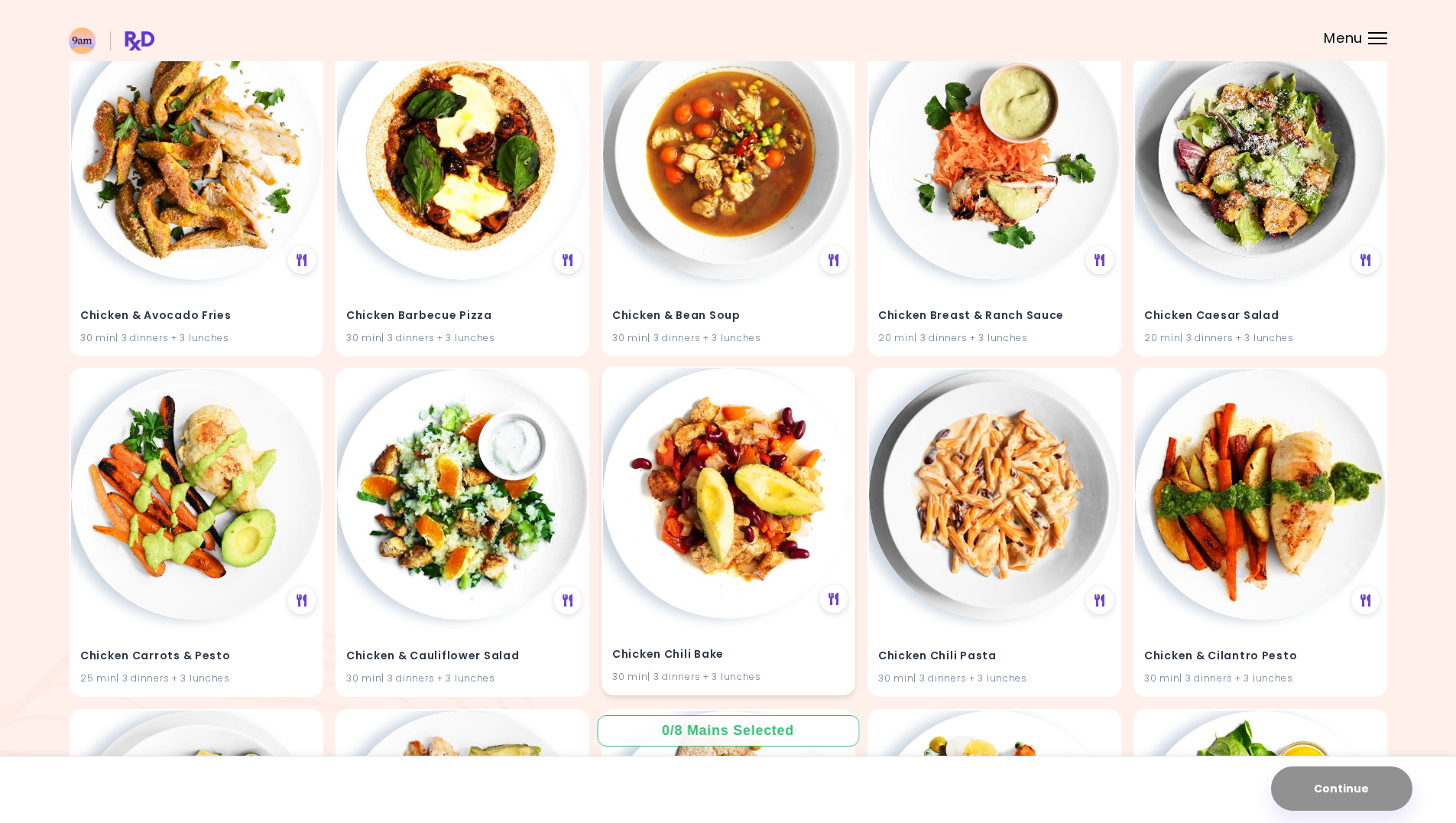
scroll to position [3288, 0]
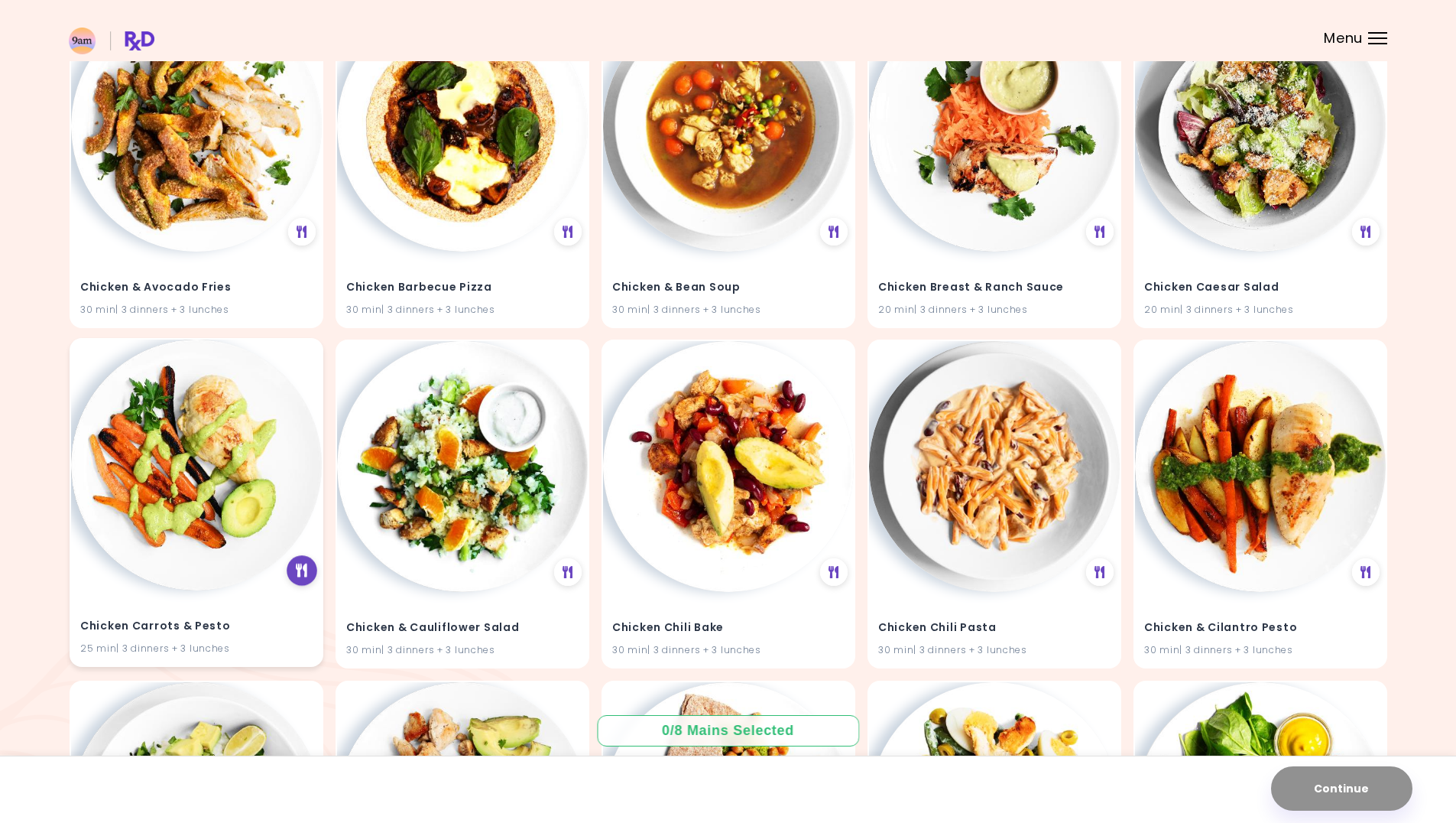
click at [301, 573] on icon at bounding box center [301, 571] width 12 height 13
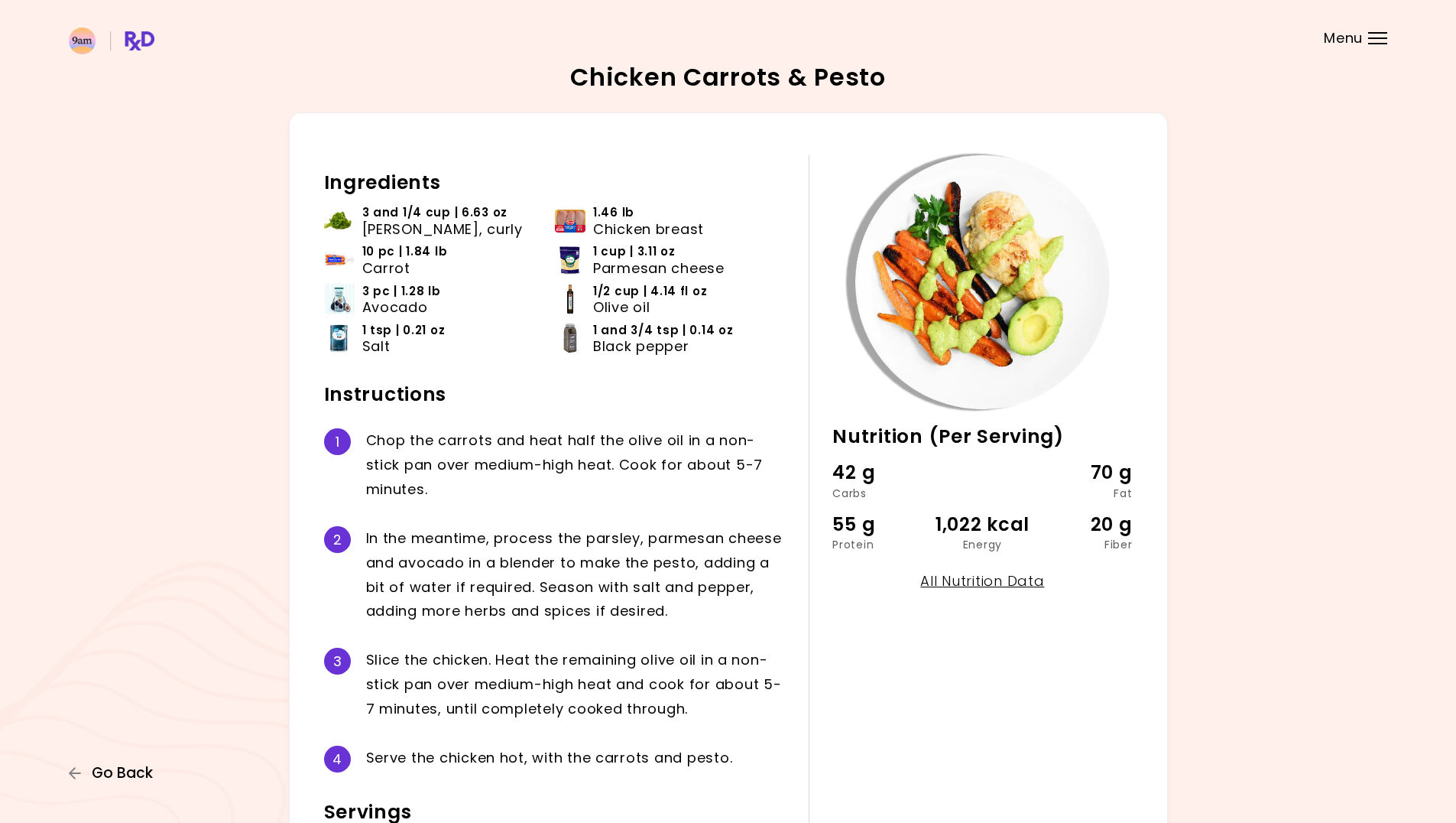
click at [75, 776] on icon "button" at bounding box center [75, 772] width 13 height 13
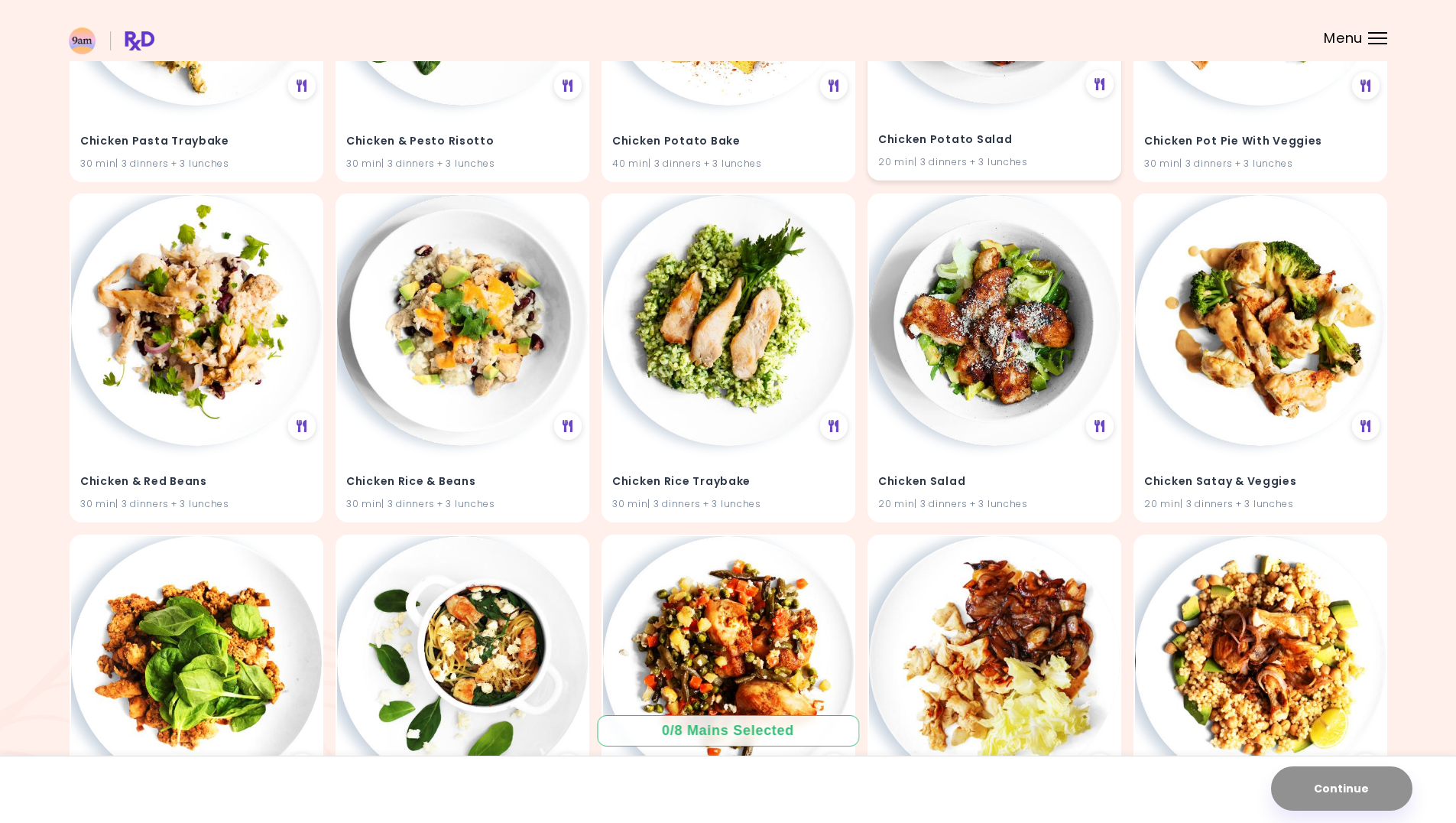
scroll to position [3436, 0]
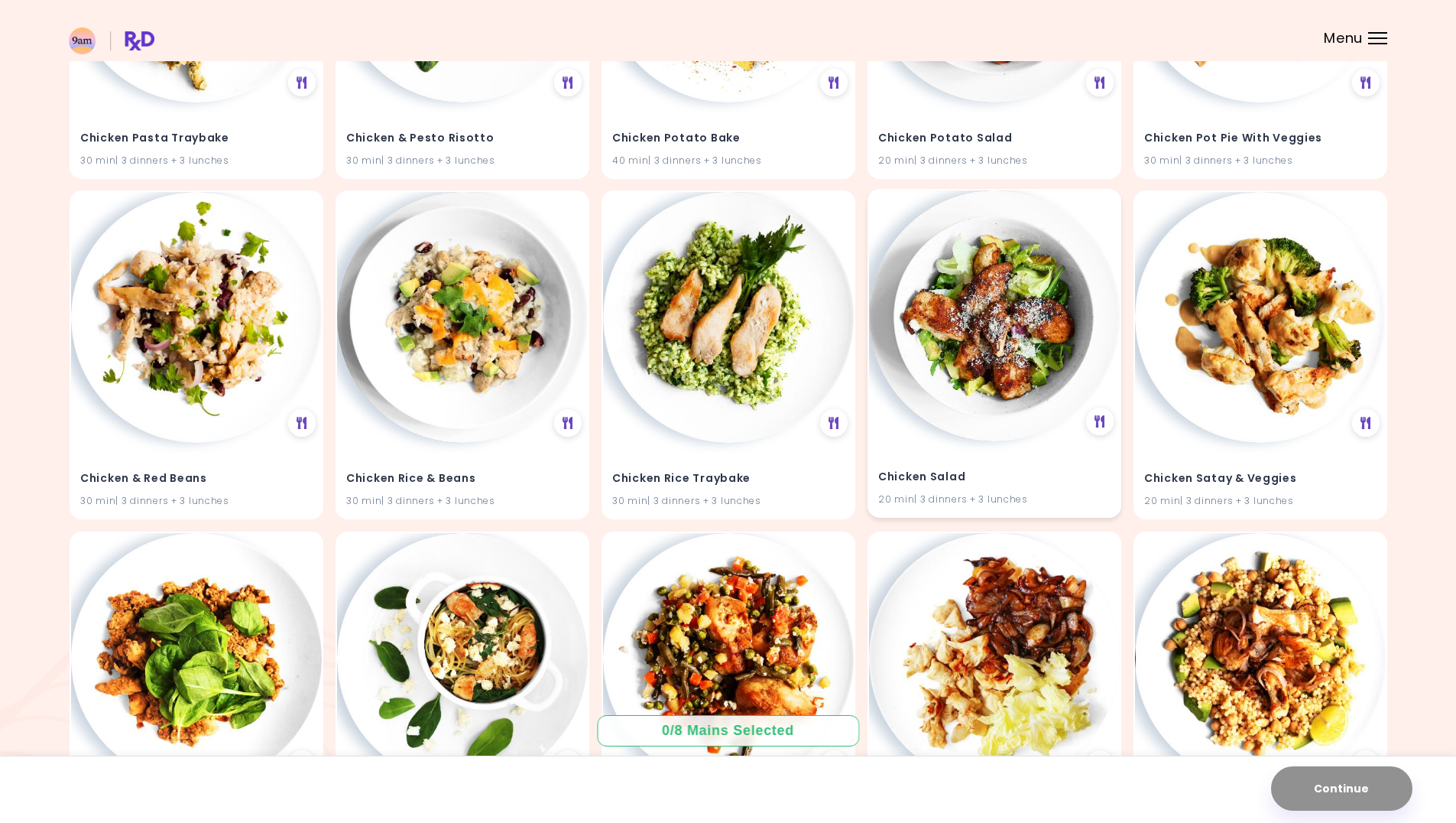
click at [1039, 455] on div "Chicken Salad 20 min | 3 dinners + 3 lunches" at bounding box center [993, 477] width 250 height 74
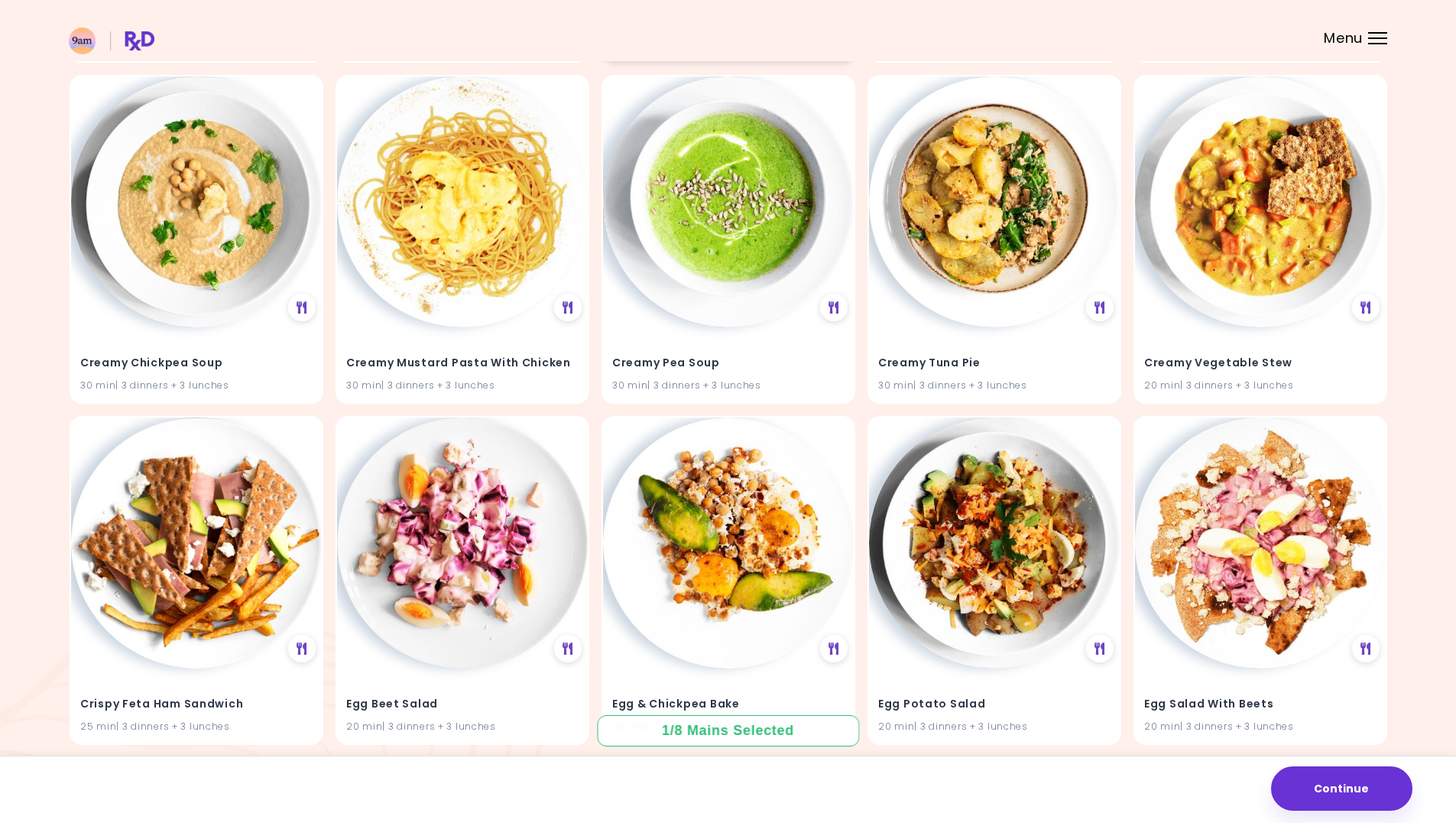
scroll to position [4277, 0]
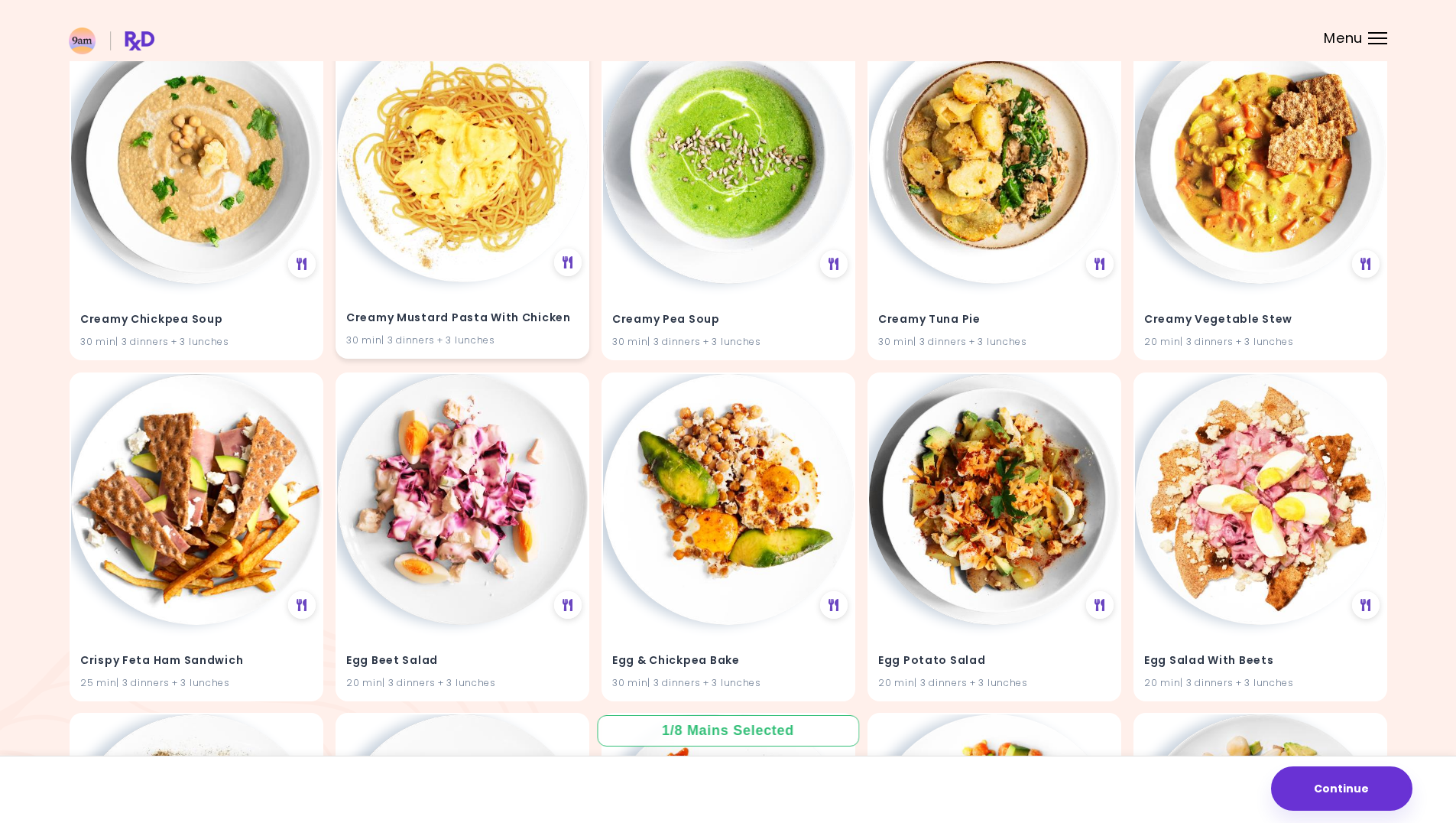
click at [448, 327] on h4 "Creamy Mustard Pasta With Chicken" at bounding box center [462, 317] width 232 height 24
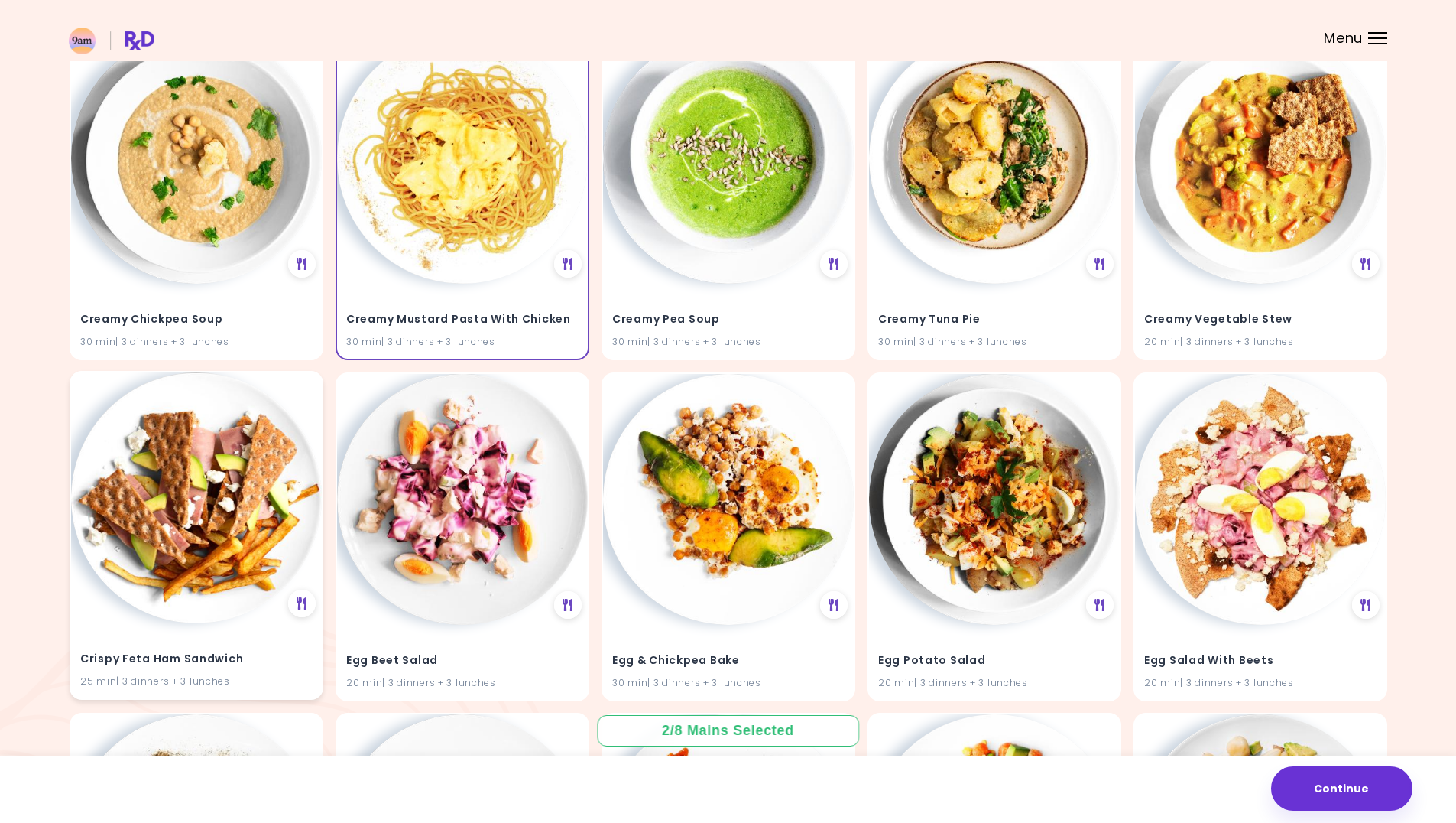
click at [262, 652] on h4 "Crispy Feta Ham Sandwich" at bounding box center [196, 658] width 232 height 24
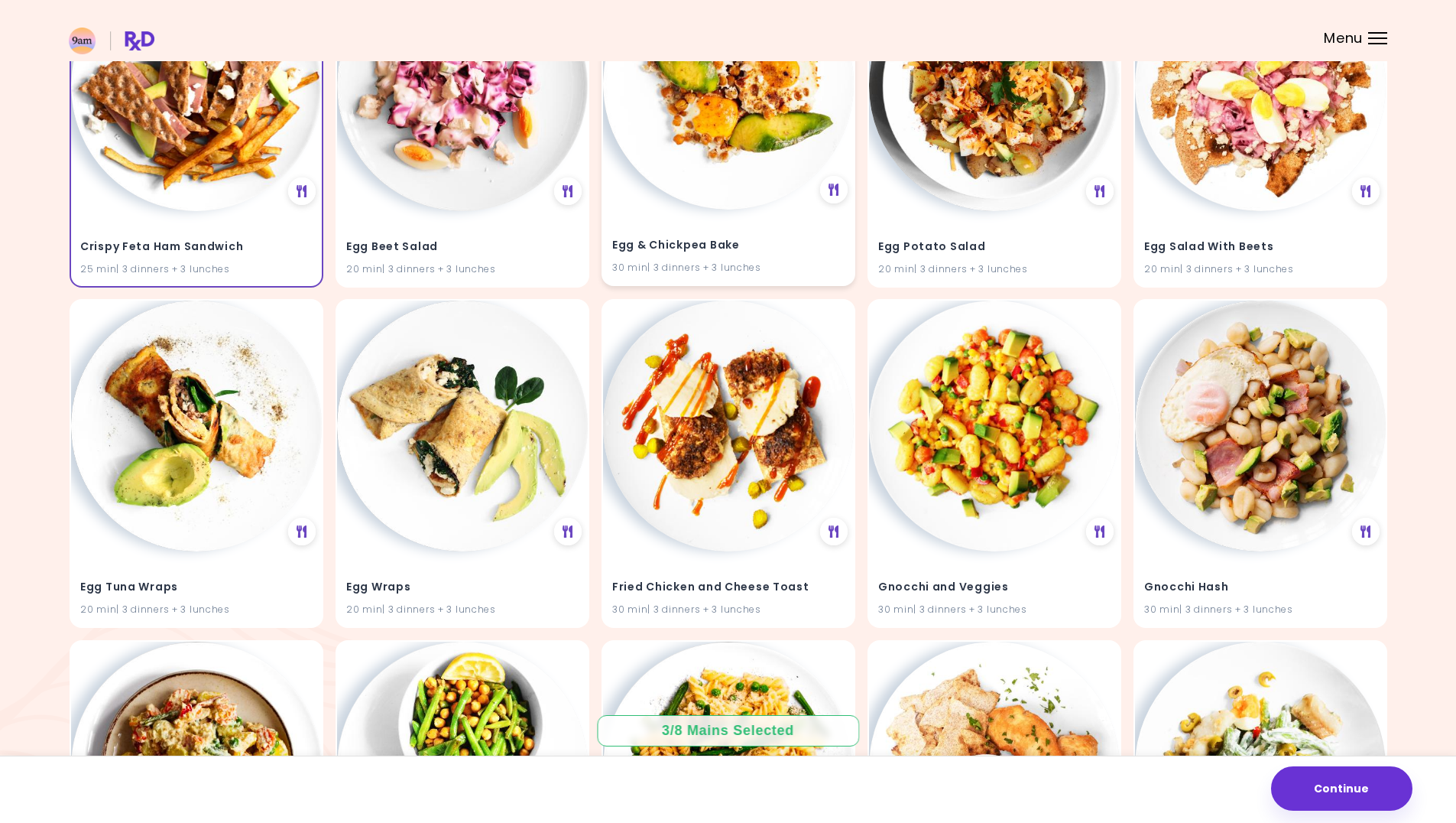
scroll to position [4736, 0]
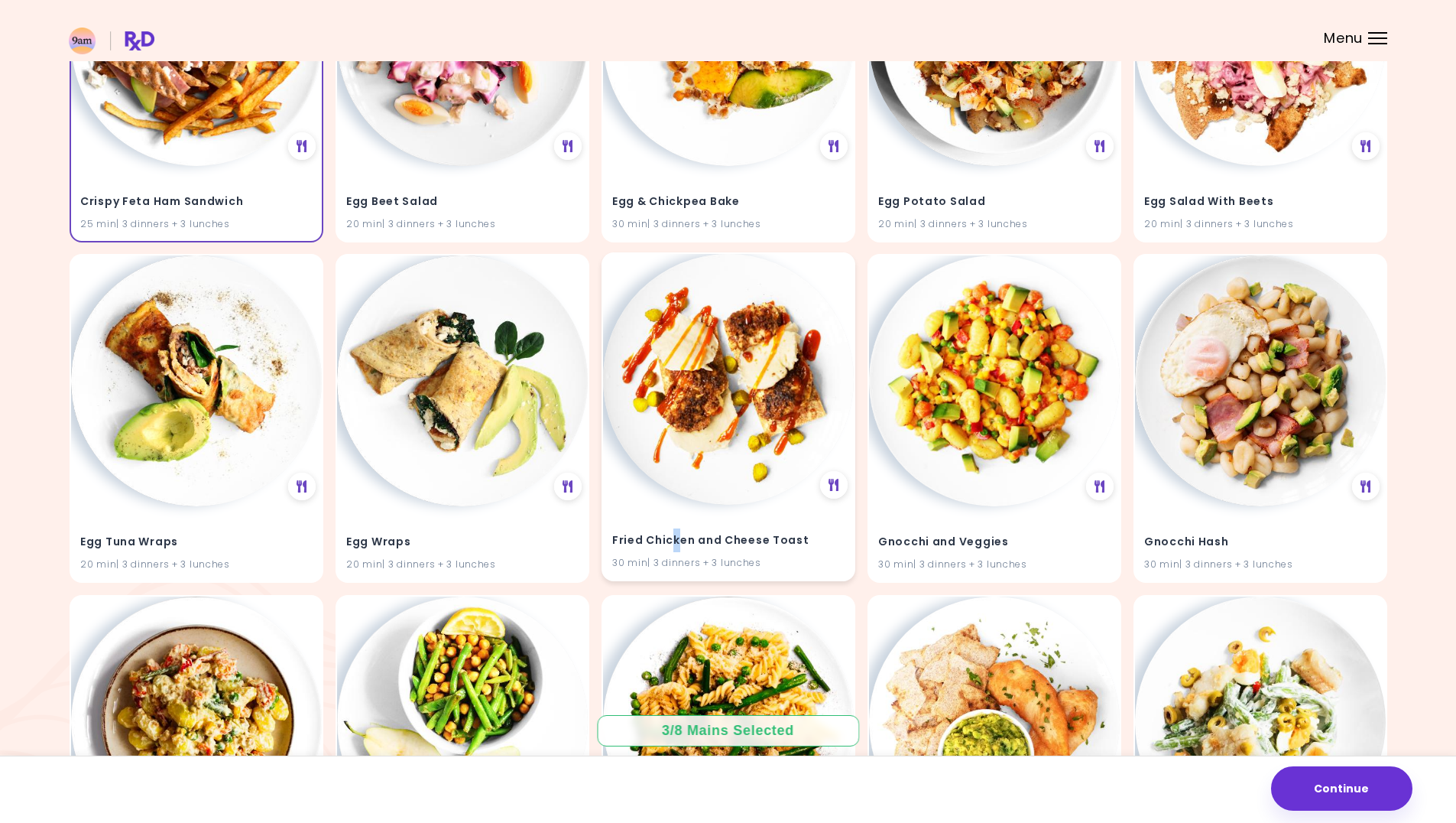
drag, startPoint x: 674, startPoint y: 542, endPoint x: 682, endPoint y: 539, distance: 8.5
click at [682, 539] on h4 "Fried Chicken and Cheese Toast" at bounding box center [728, 540] width 232 height 24
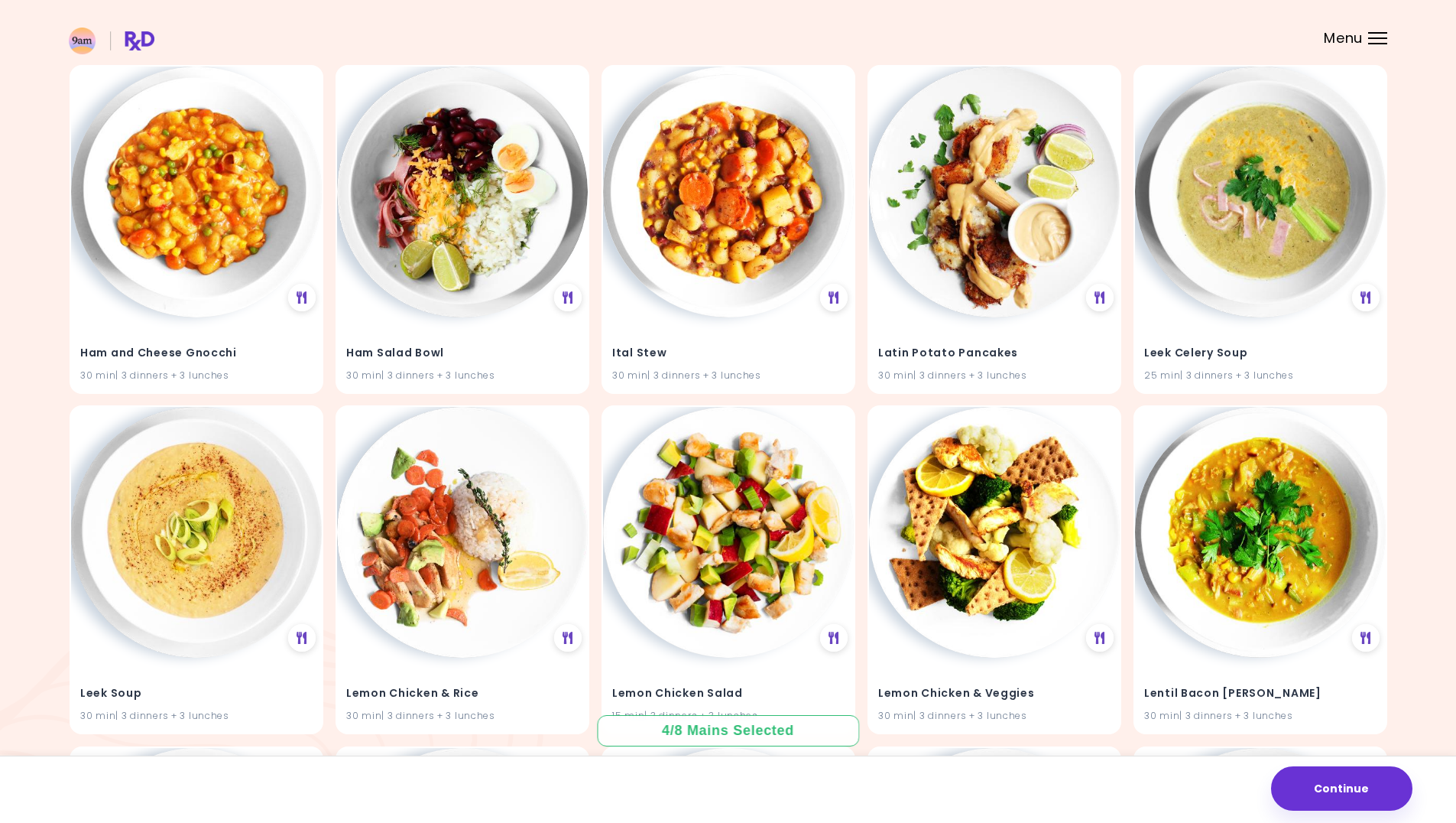
scroll to position [5615, 0]
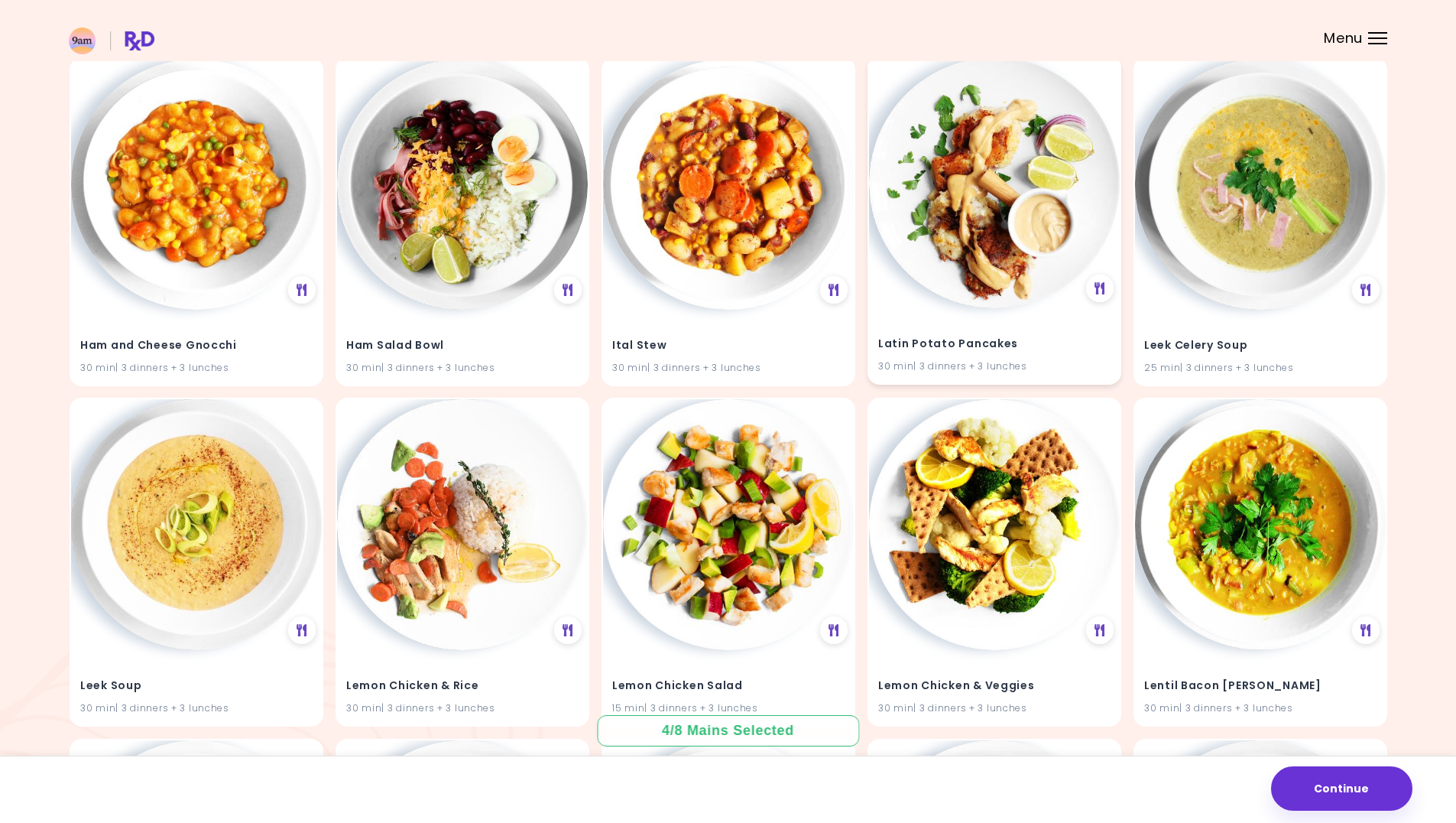
click at [967, 345] on h4 "Latin Potato Pancakes" at bounding box center [994, 343] width 232 height 24
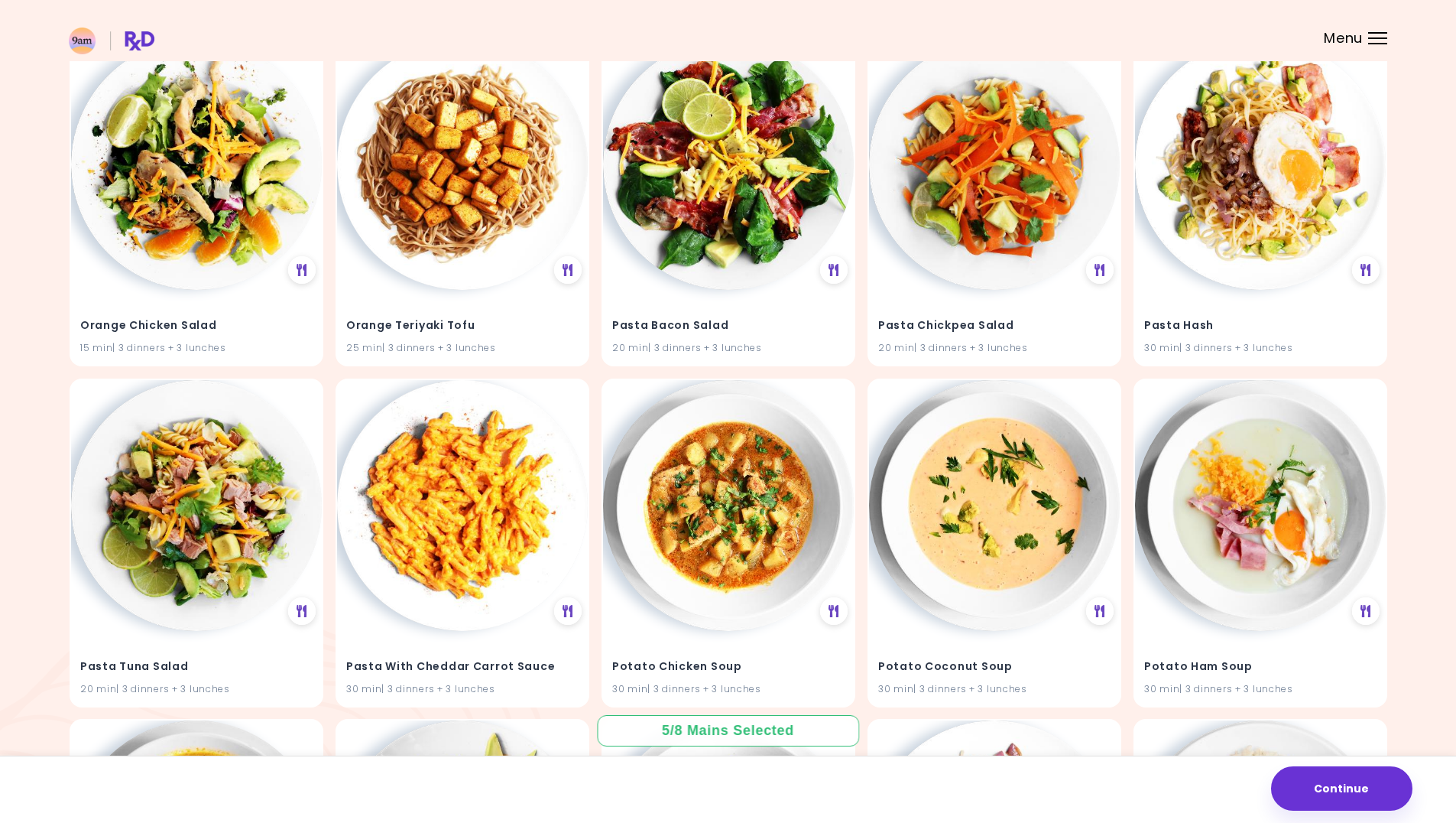
scroll to position [7373, 0]
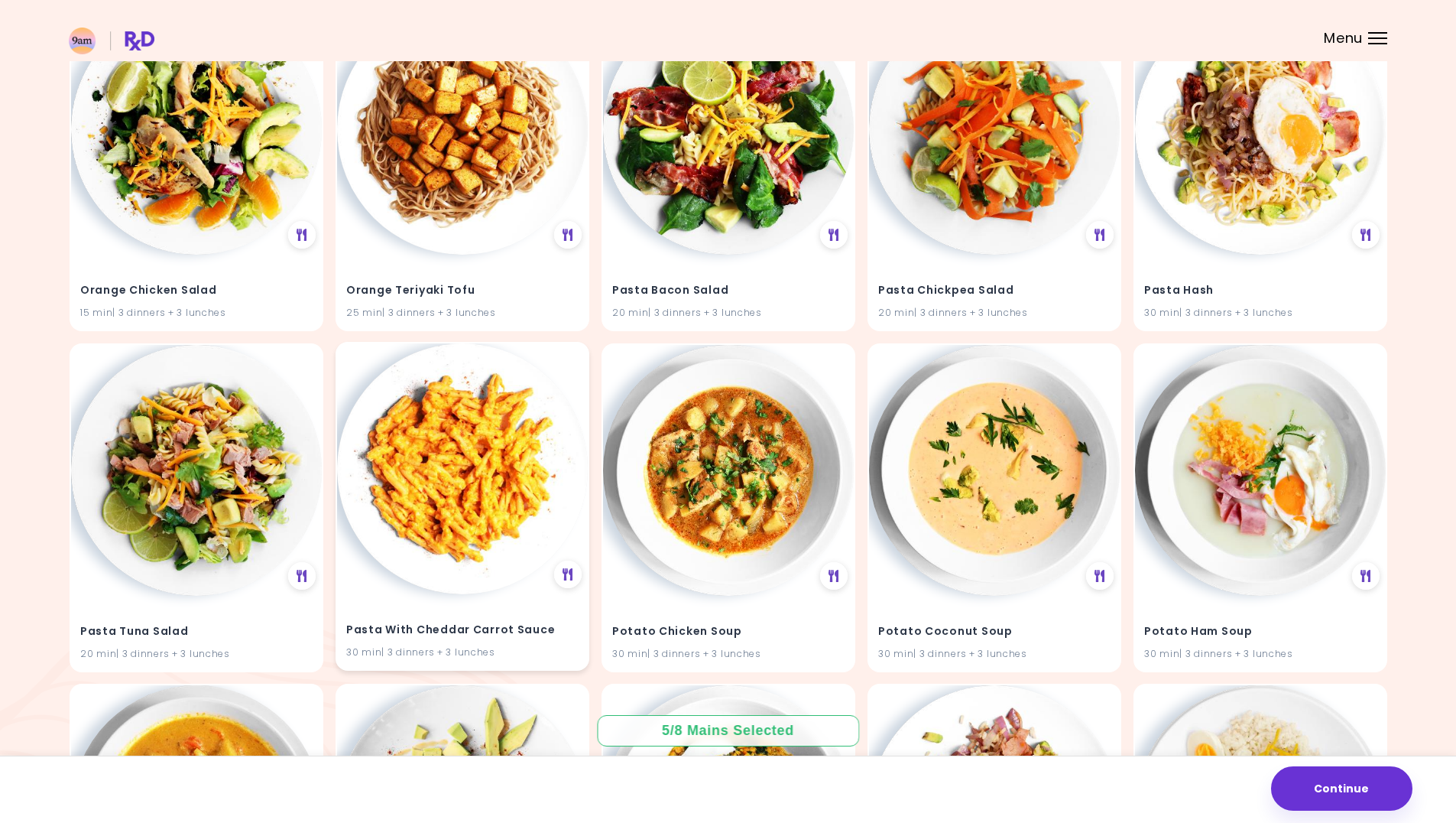
click at [534, 479] on img at bounding box center [462, 468] width 250 height 250
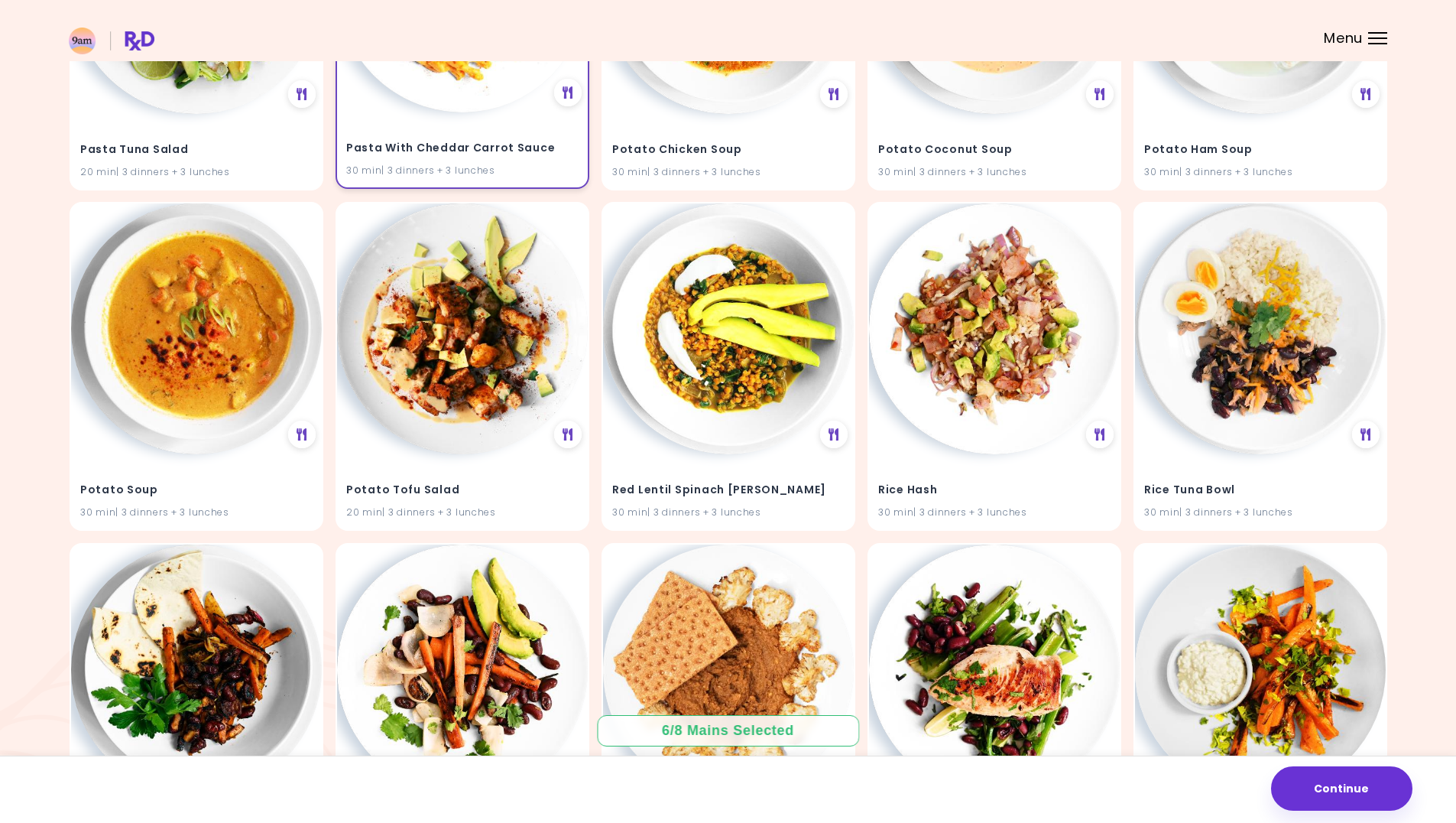
scroll to position [8085, 0]
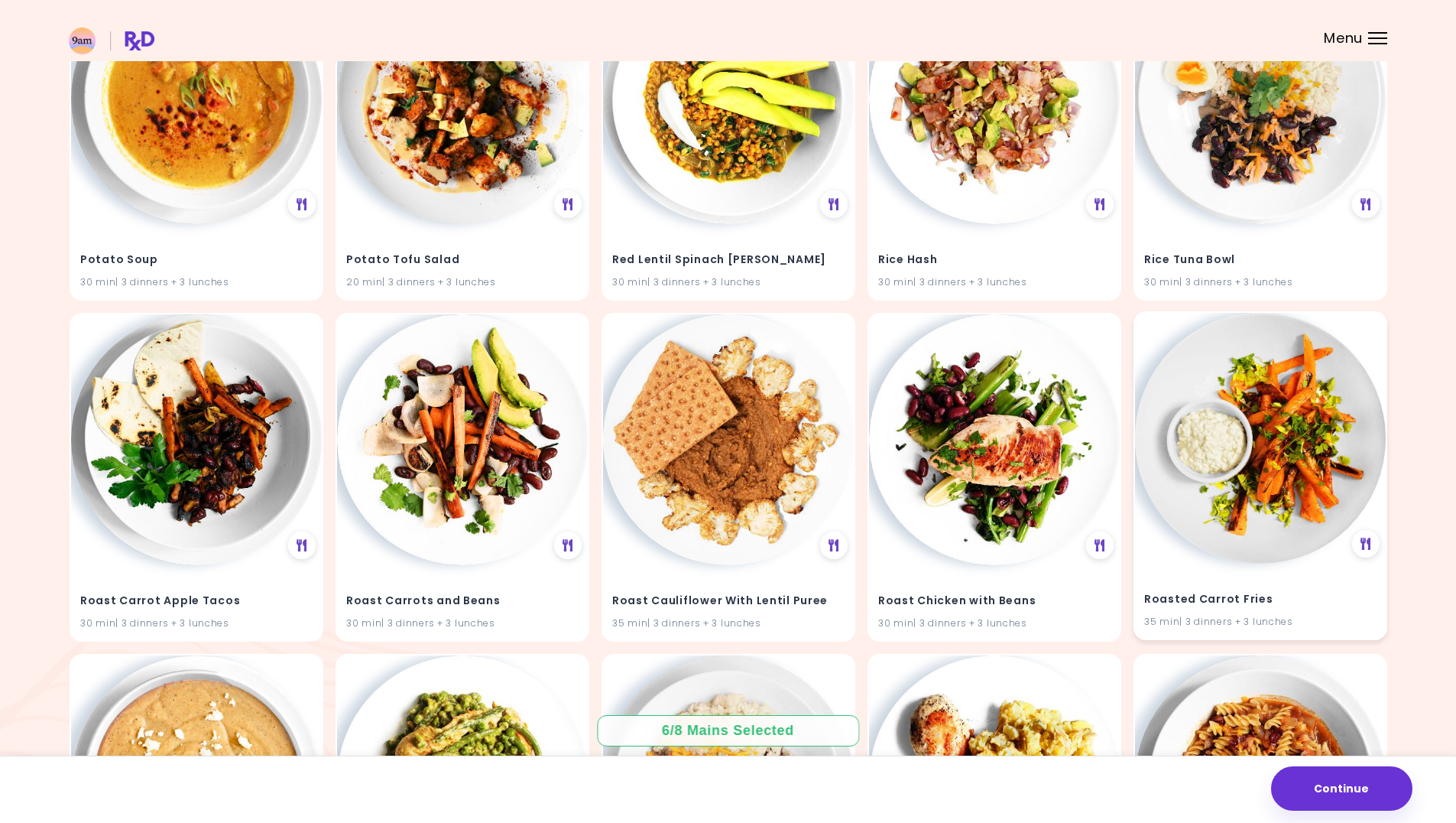
click at [1335, 571] on div "Roasted Carrot Fries 35 min | 3 dinners + 3 lunches" at bounding box center [1260, 600] width 250 height 74
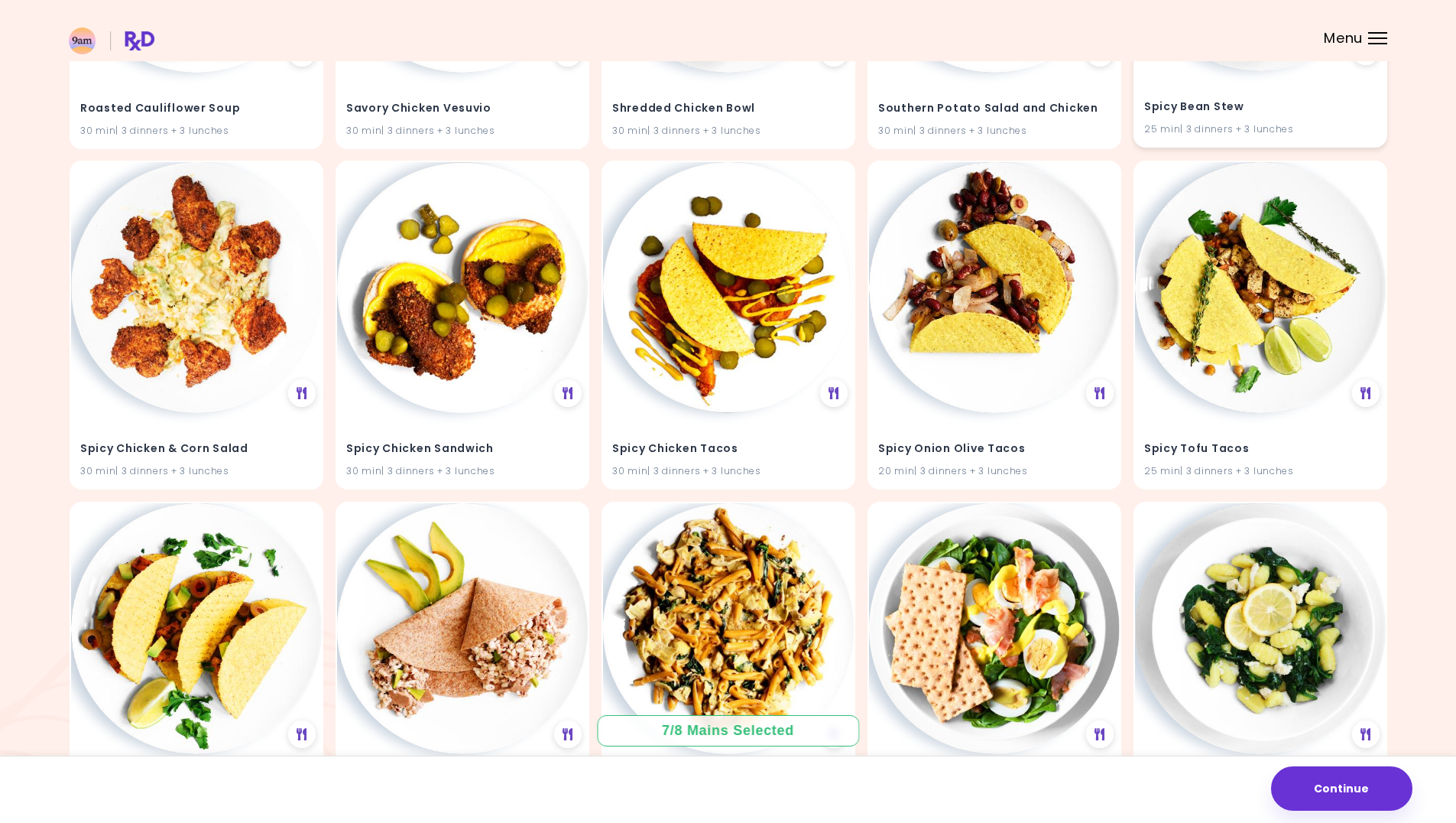
scroll to position [8926, 0]
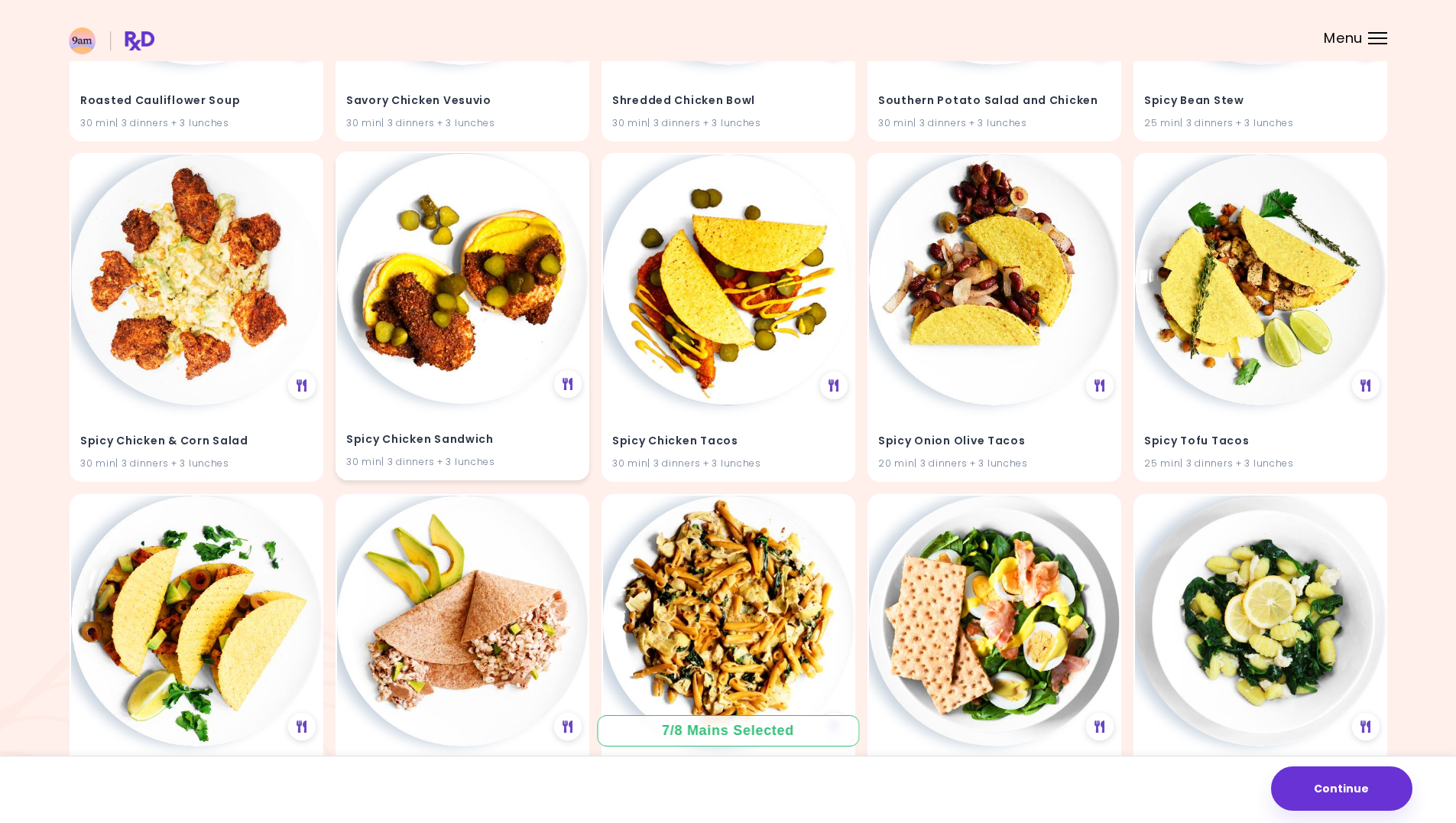
click at [506, 395] on img at bounding box center [462, 277] width 250 height 250
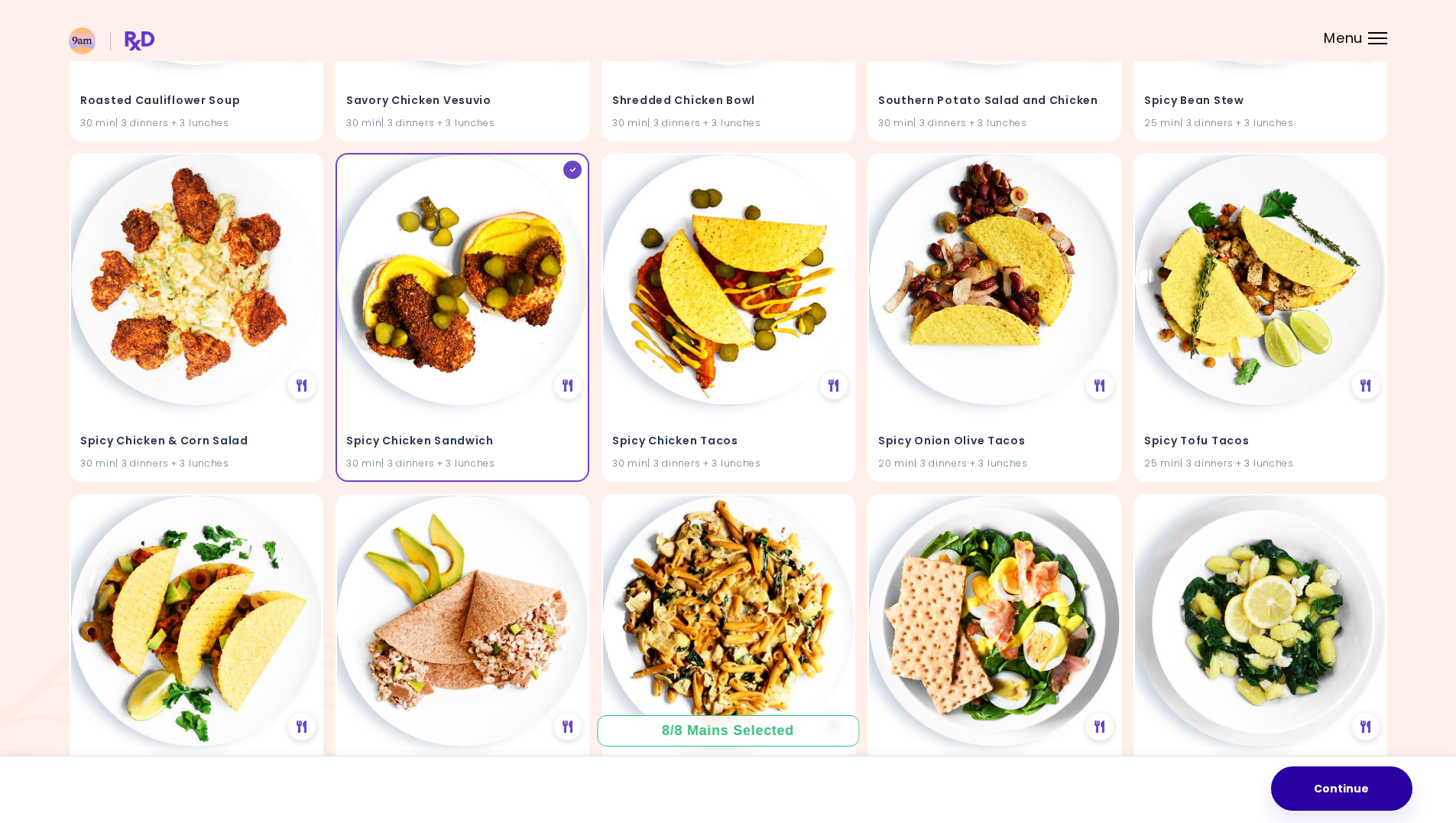
click at [1307, 795] on button "Continue" at bounding box center [1342, 787] width 142 height 44
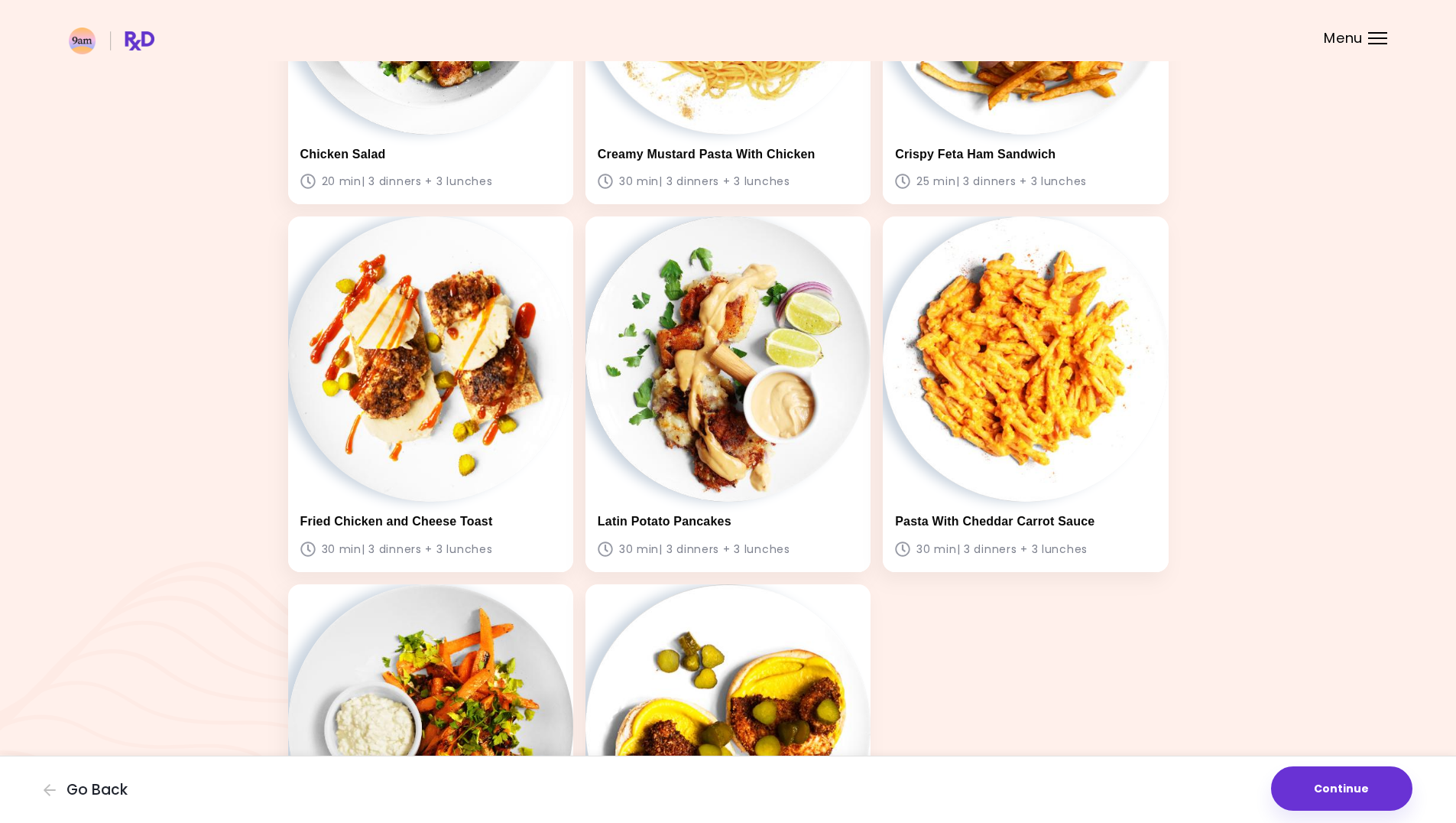
scroll to position [169, 0]
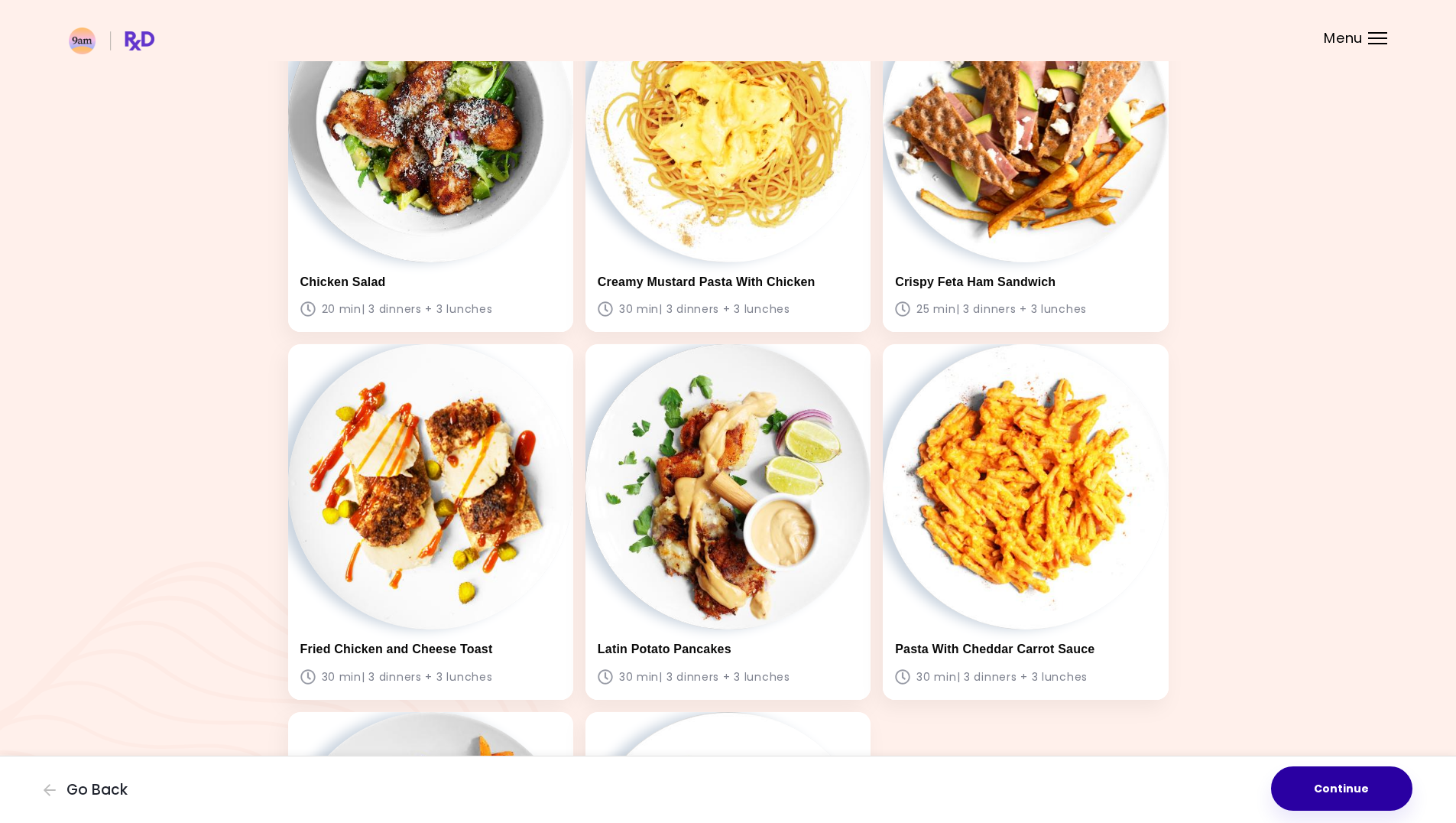
click at [1364, 783] on button "Continue" at bounding box center [1342, 787] width 142 height 44
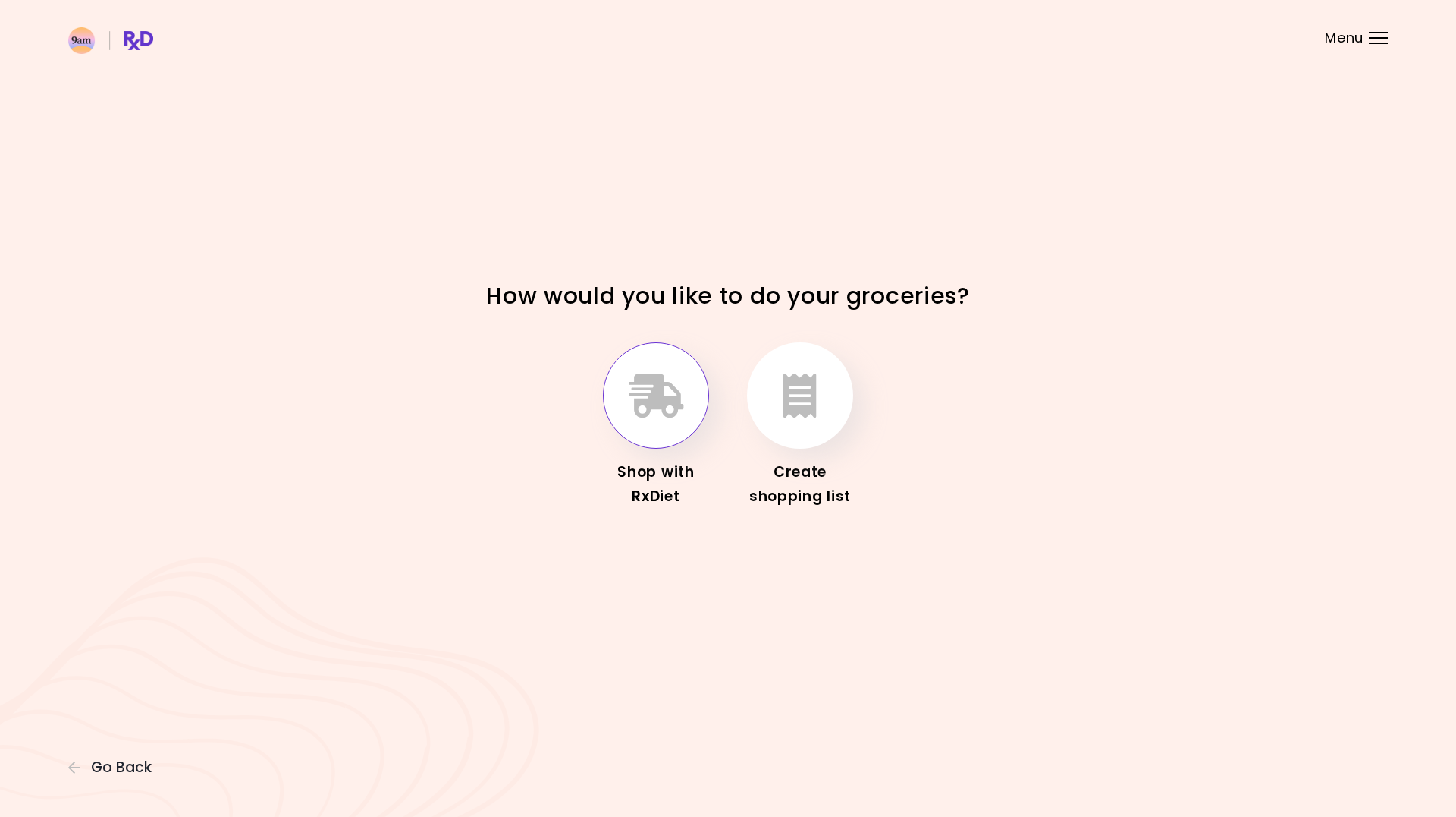
click at [621, 416] on button "button" at bounding box center [655, 395] width 106 height 106
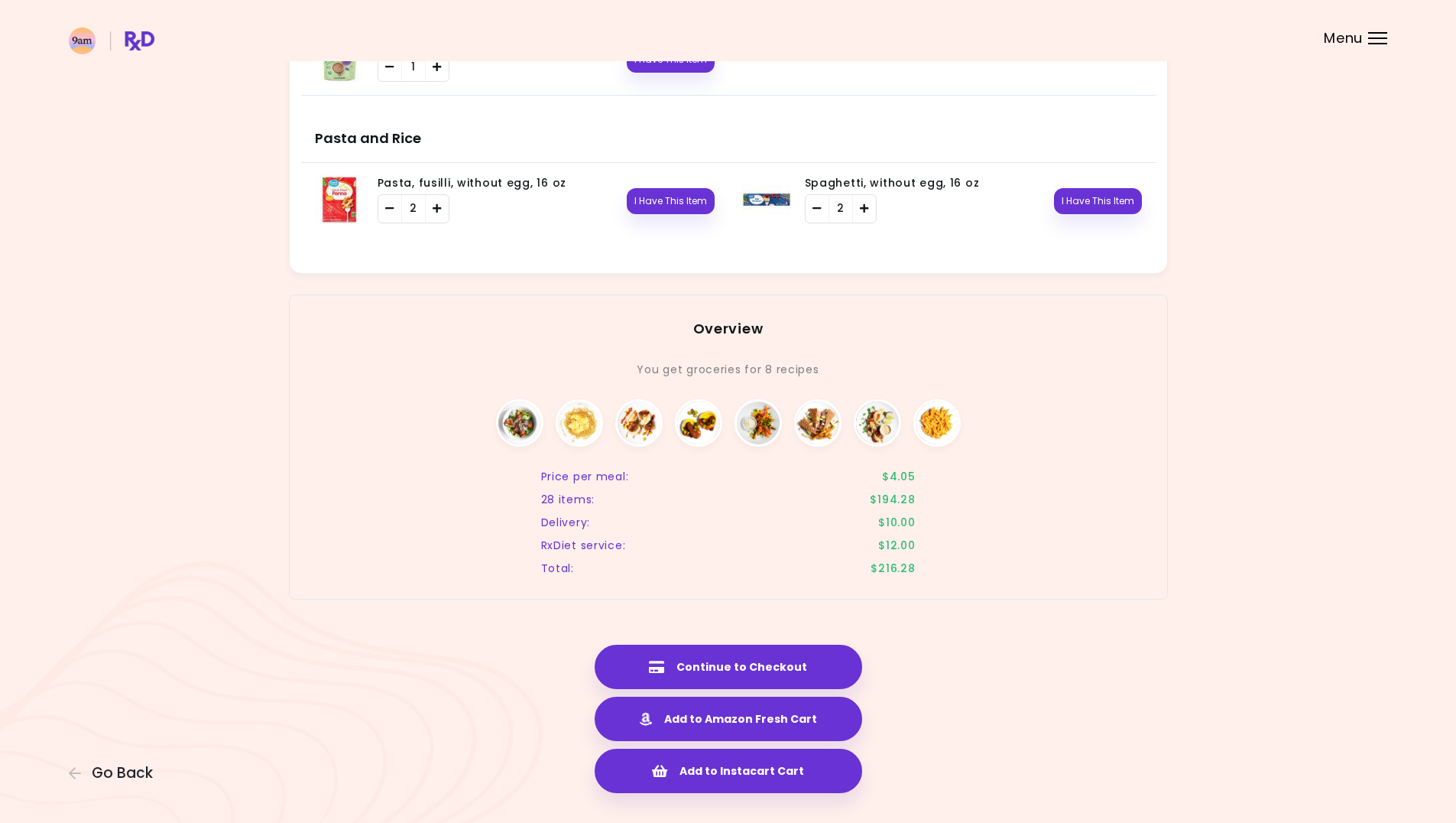
scroll to position [2117, 0]
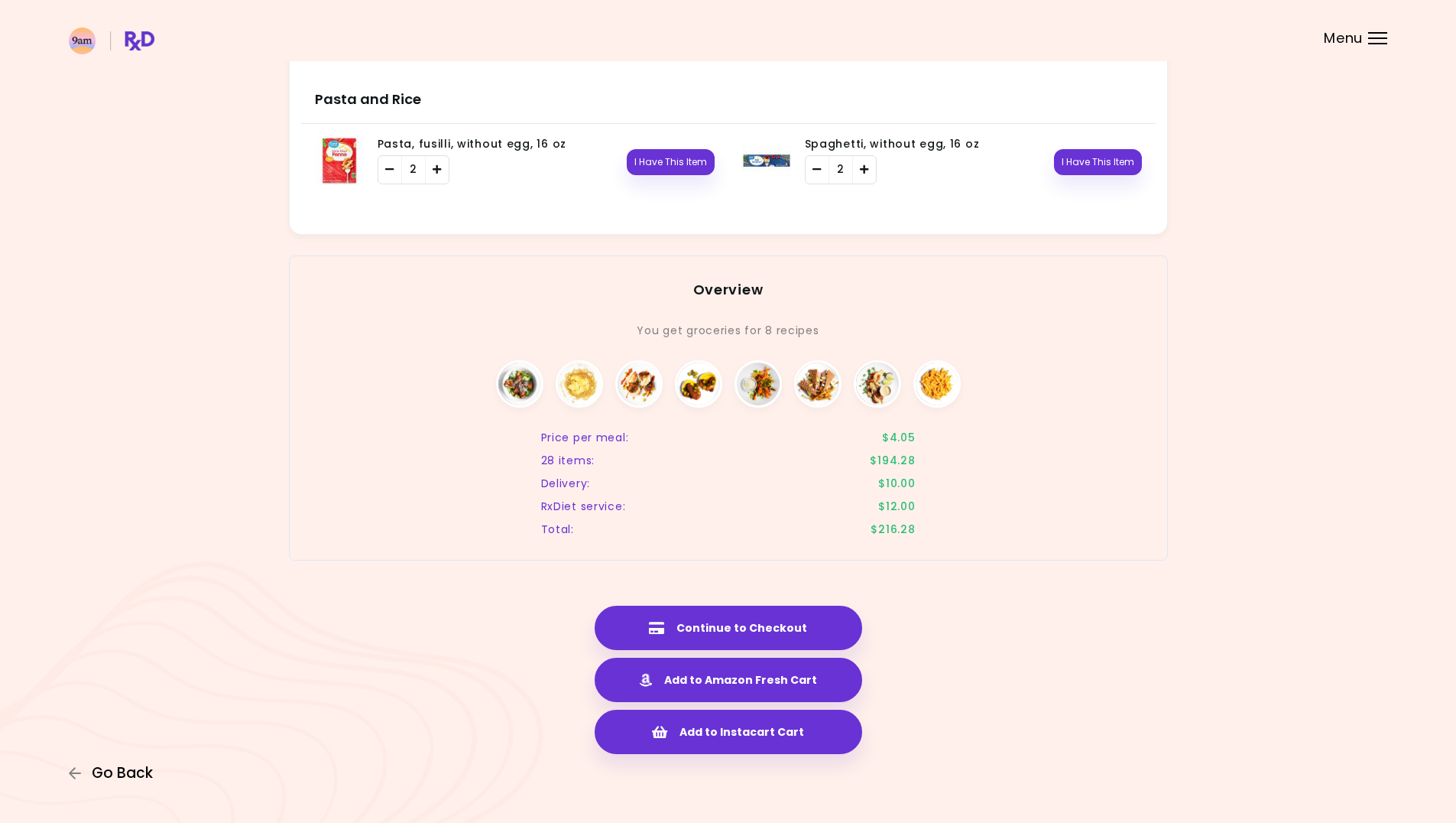
click at [133, 779] on span "Go Back" at bounding box center [122, 773] width 61 height 17
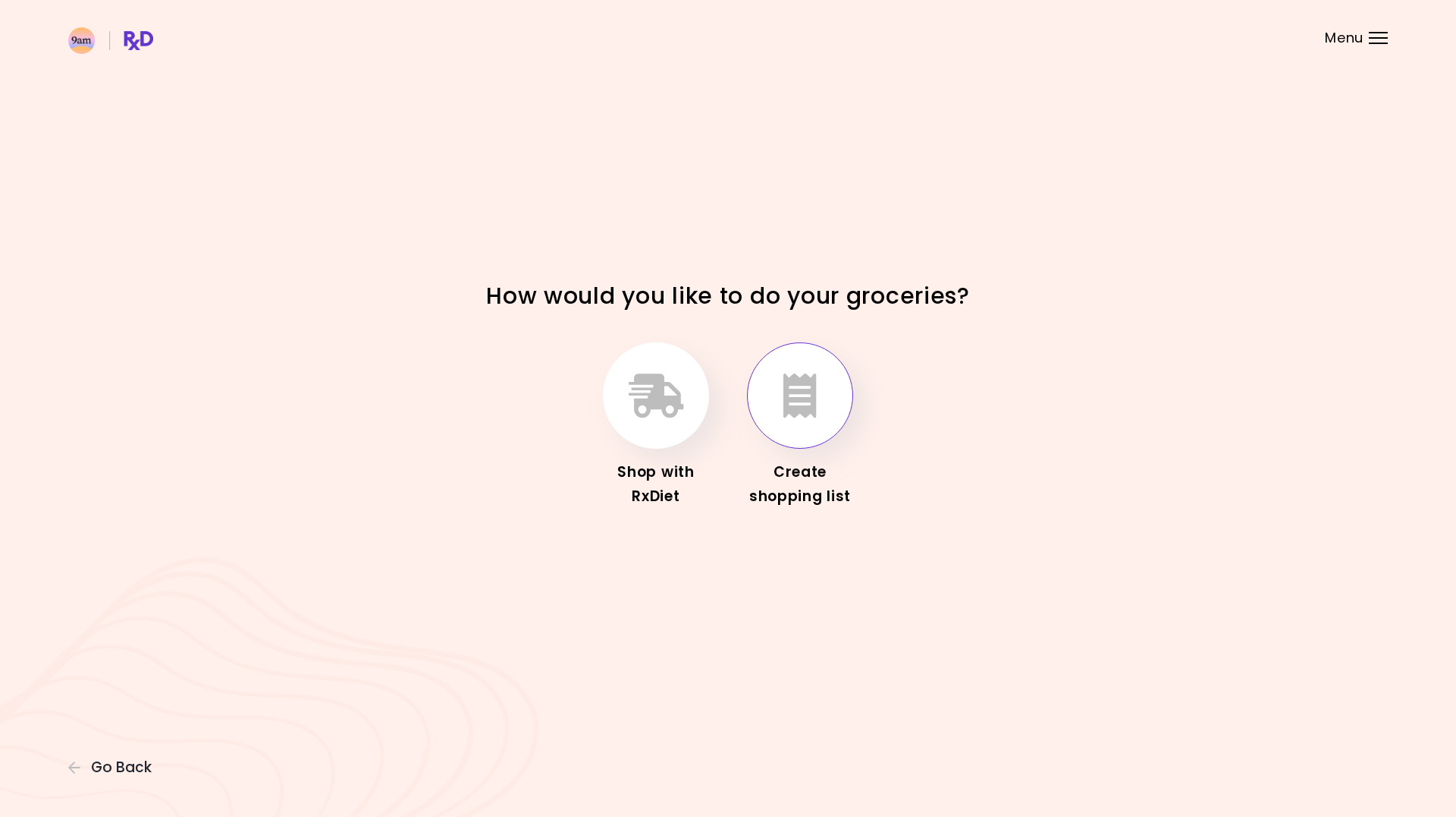
click at [825, 420] on button "button" at bounding box center [800, 395] width 106 height 106
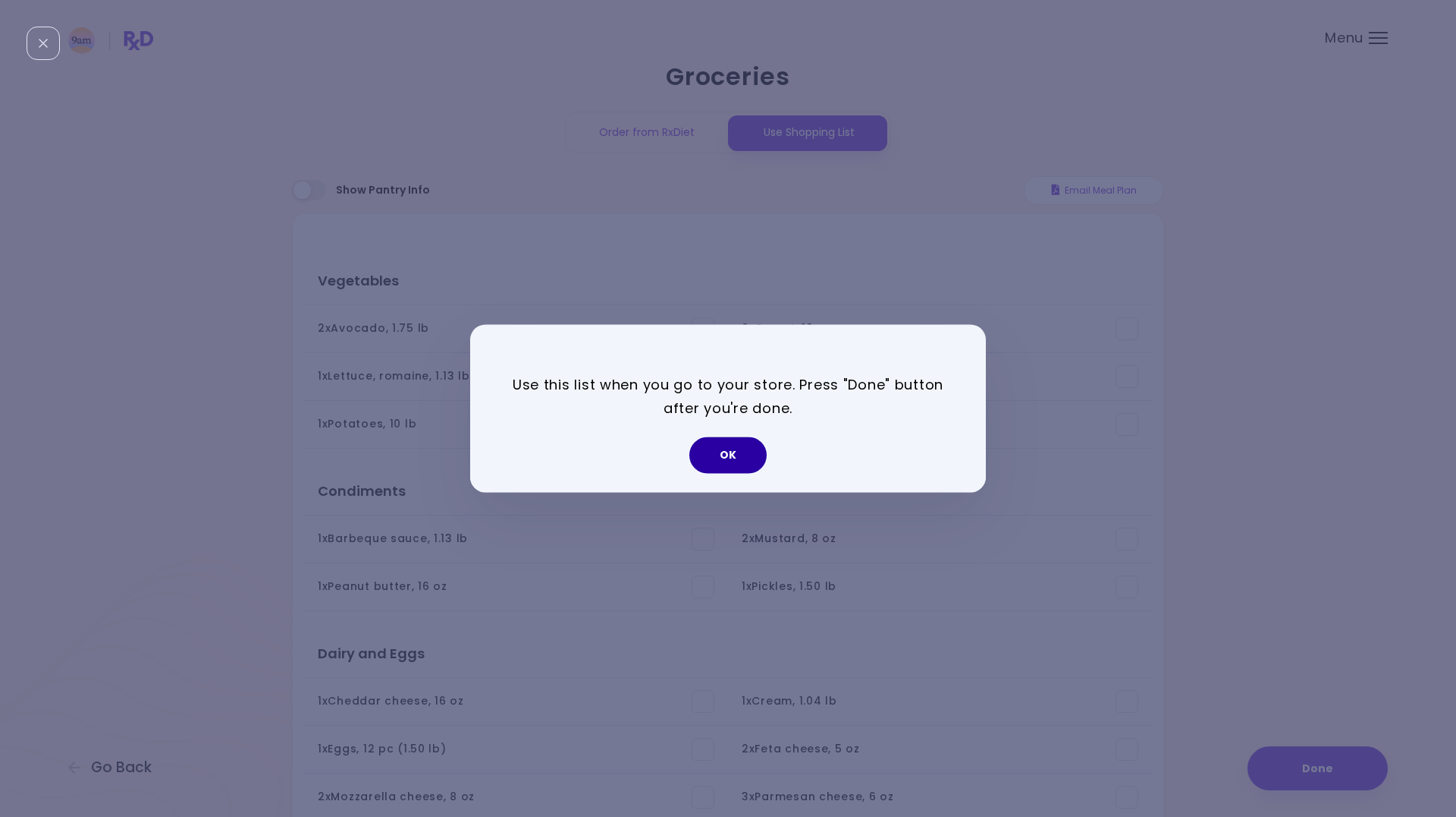
click at [732, 453] on button "OK" at bounding box center [728, 455] width 77 height 37
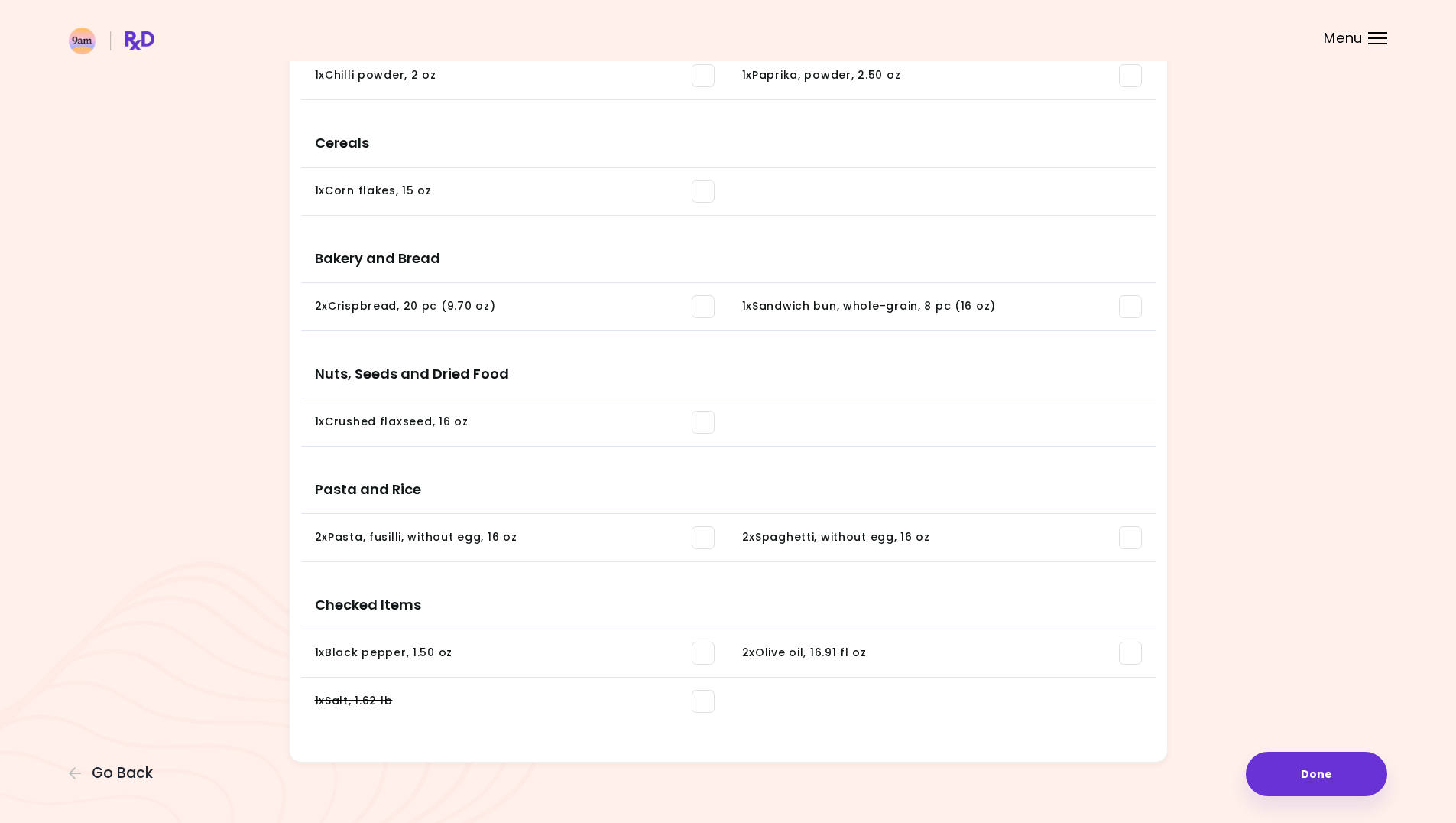
scroll to position [1126, 0]
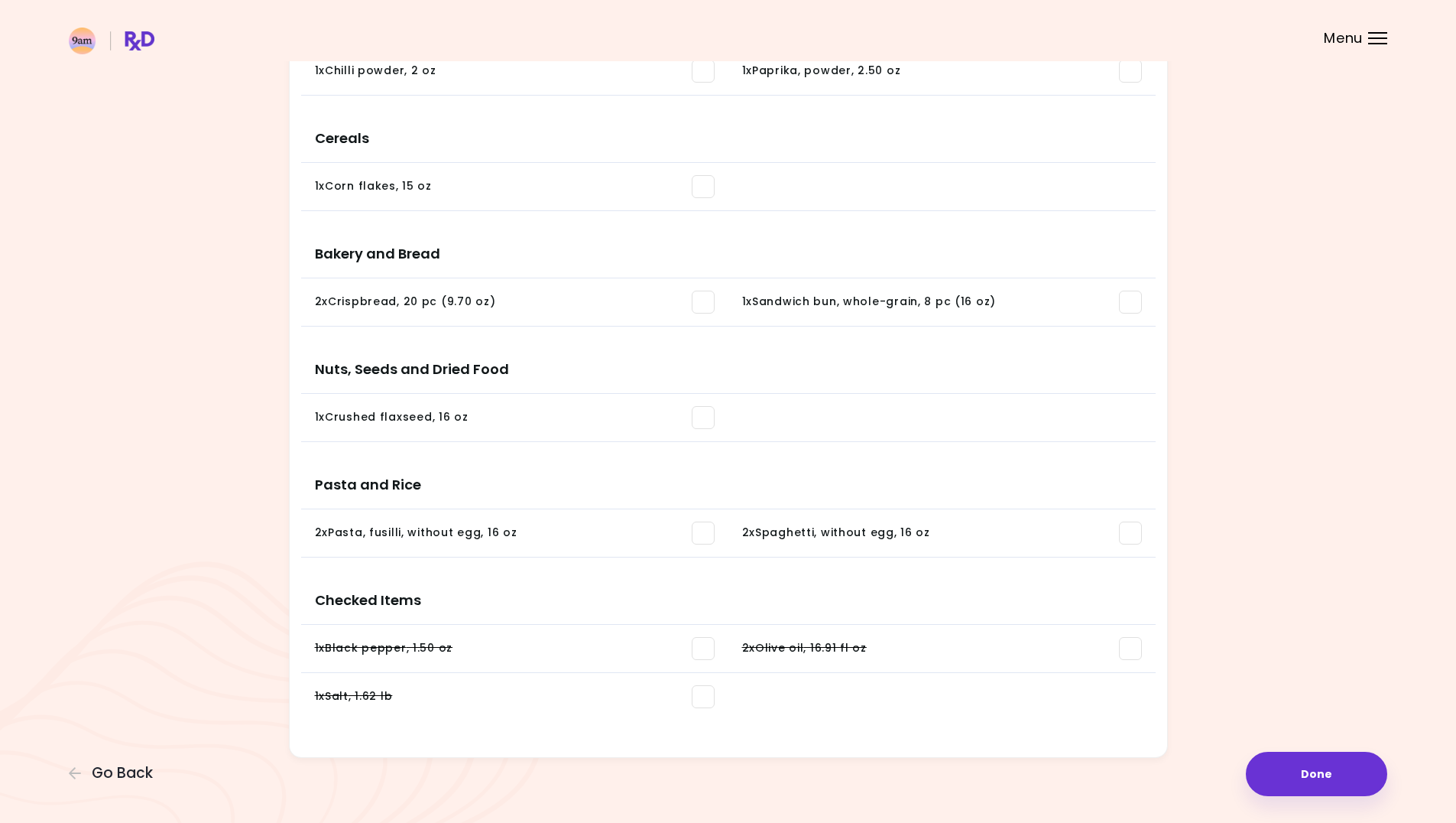
click at [699, 533] on span at bounding box center [703, 533] width 23 height 23
click at [1137, 538] on span at bounding box center [1130, 533] width 23 height 23
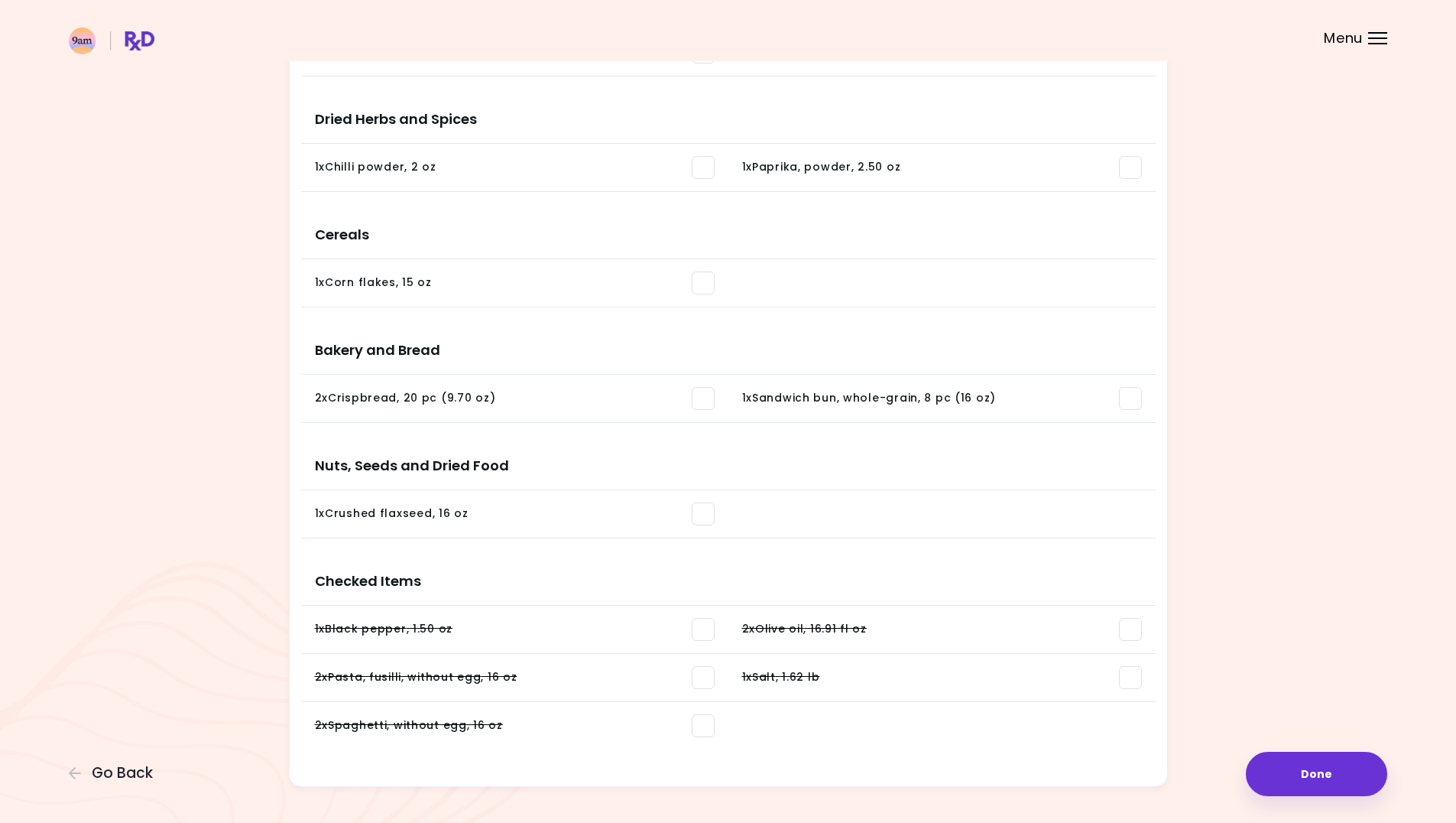
scroll to position [983, 0]
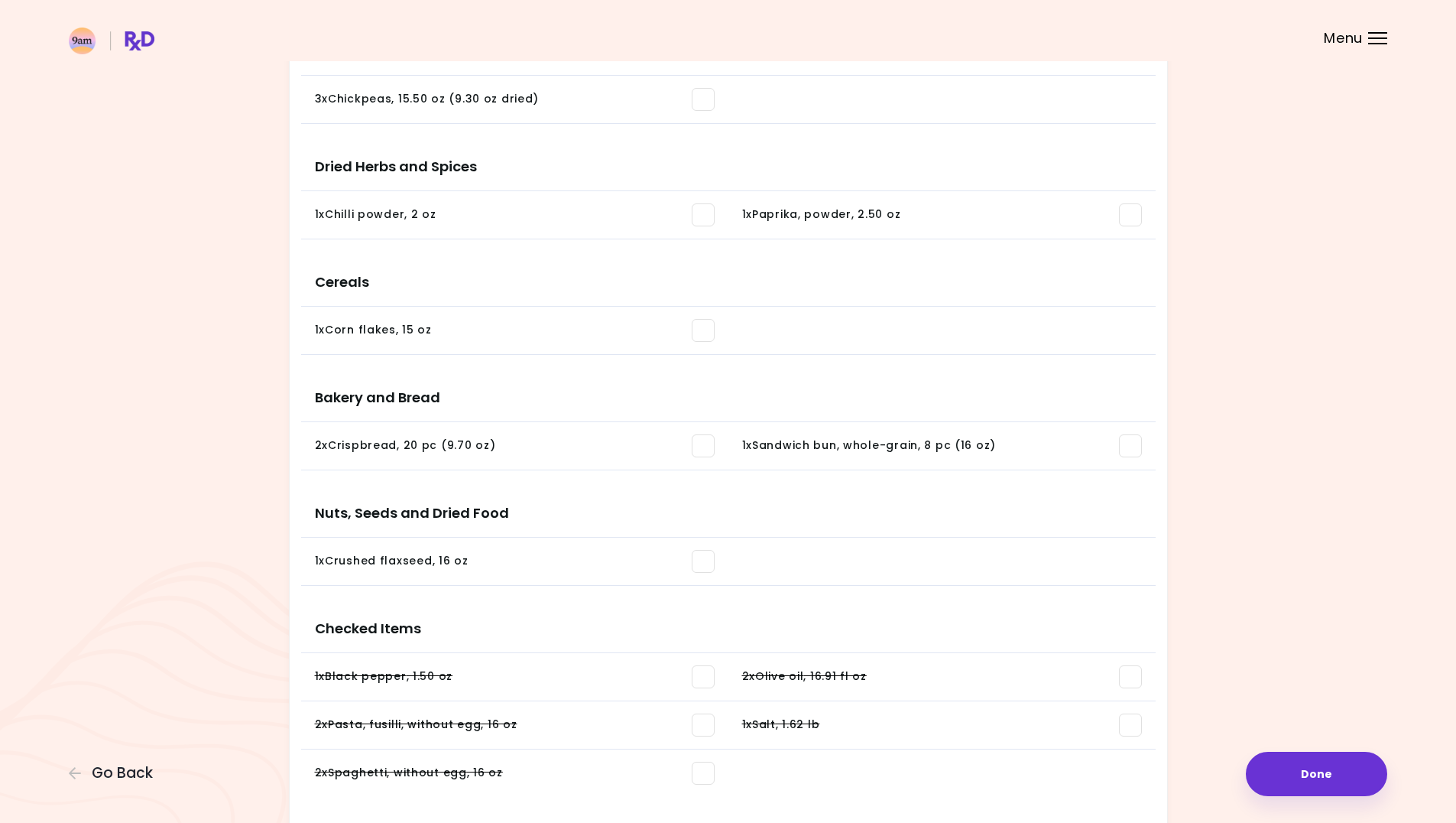
click at [1140, 441] on span at bounding box center [1130, 446] width 23 height 23
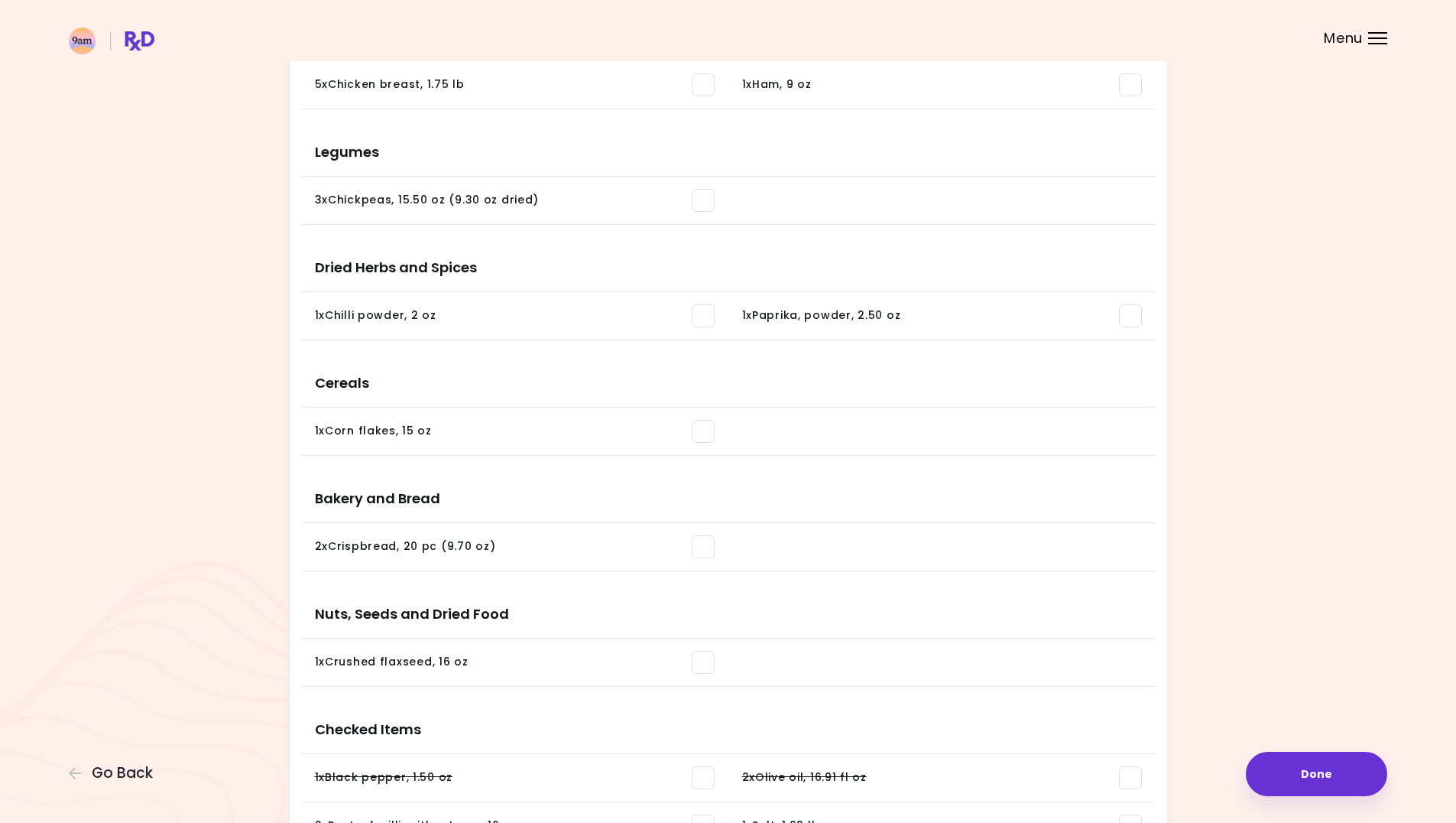
scroll to position [753, 0]
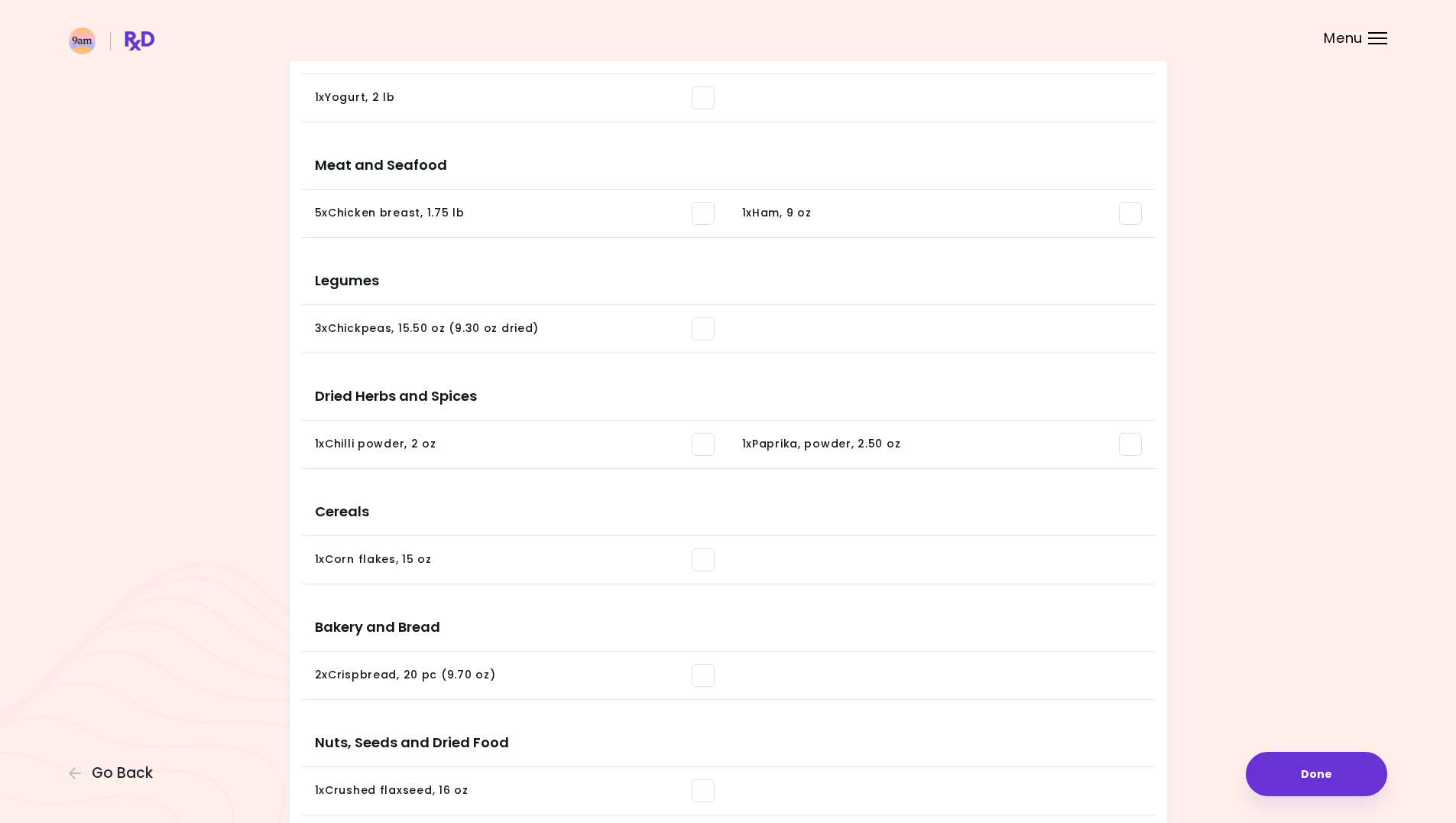
click at [1127, 441] on span at bounding box center [1130, 444] width 23 height 23
click at [704, 443] on span at bounding box center [703, 444] width 23 height 23
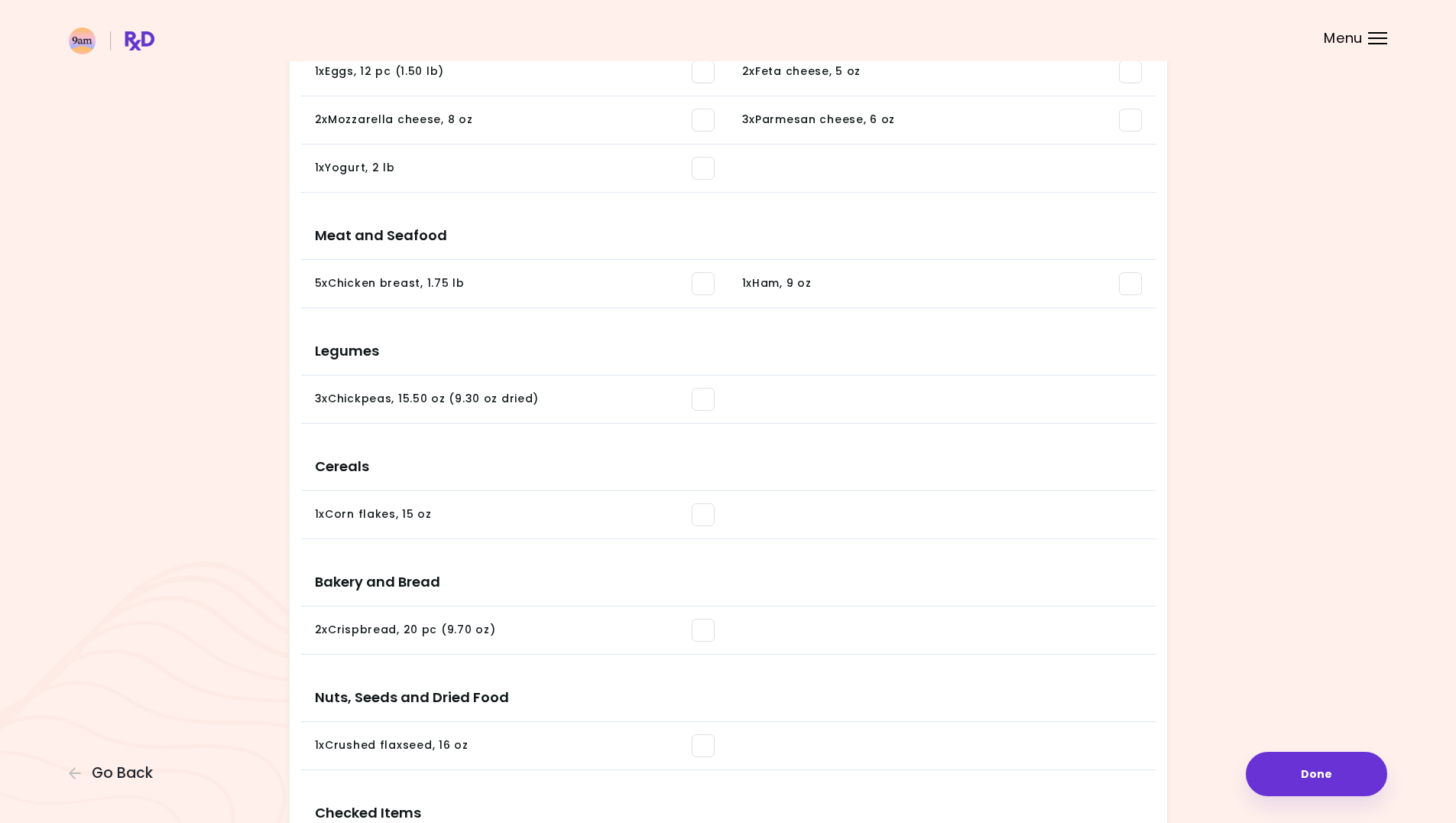
scroll to position [677, 0]
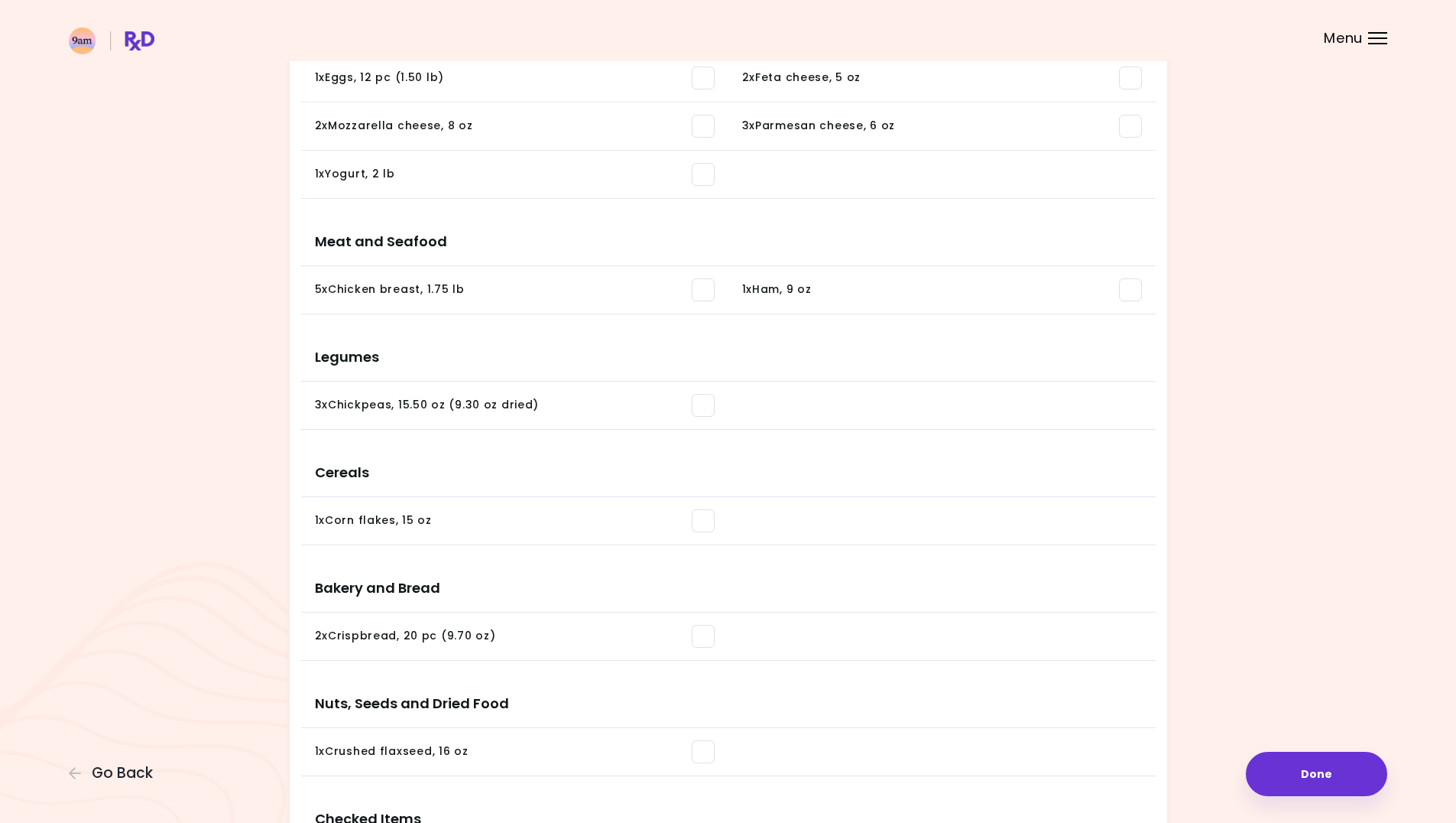
click at [707, 409] on span at bounding box center [703, 406] width 23 height 23
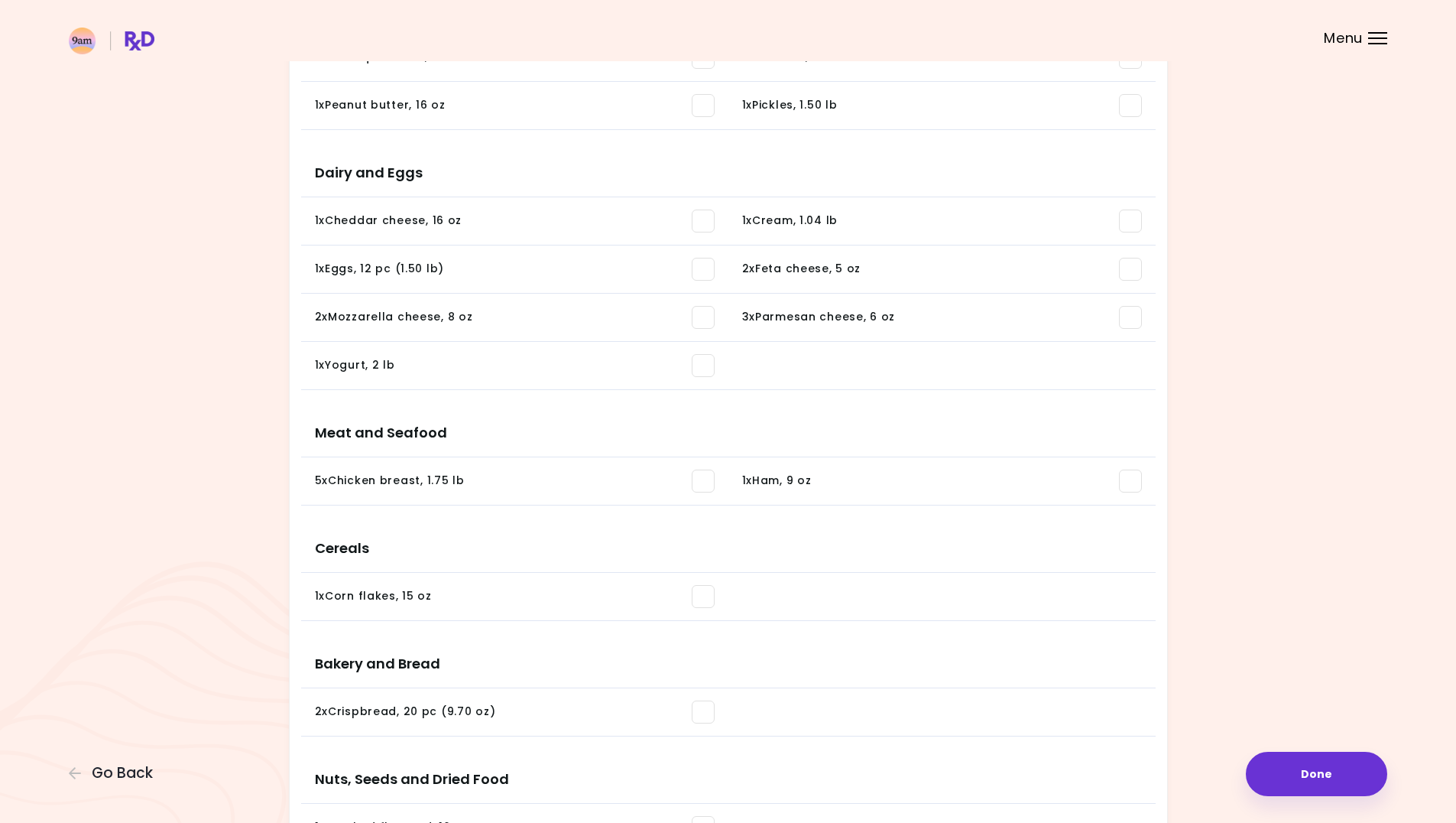
scroll to position [371, 0]
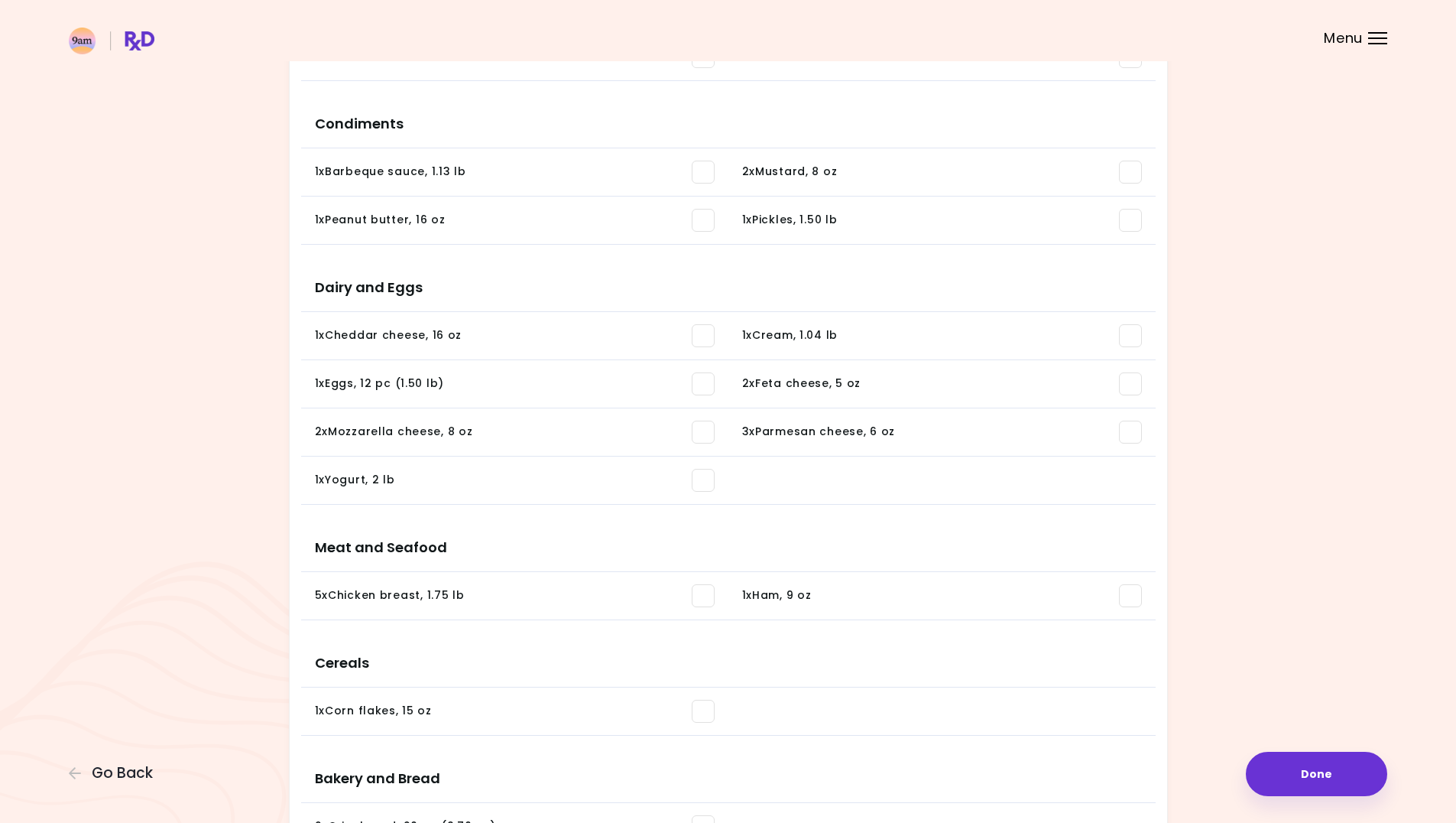
click at [710, 223] on span at bounding box center [703, 221] width 23 height 23
click at [702, 163] on span at bounding box center [703, 172] width 23 height 23
click at [1131, 172] on span at bounding box center [1130, 172] width 23 height 23
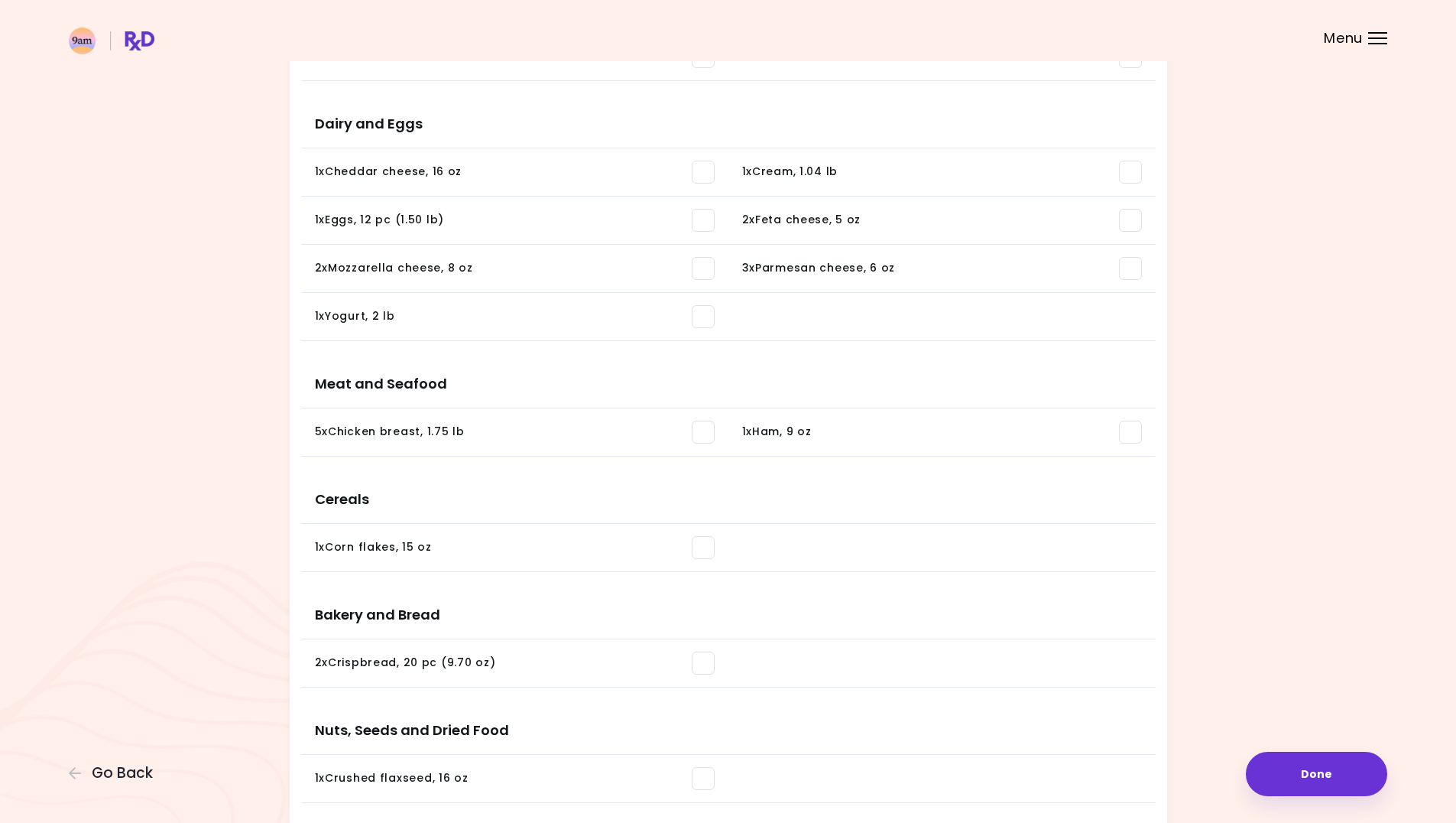
click at [710, 219] on span at bounding box center [703, 221] width 23 height 23
click at [705, 315] on span at bounding box center [703, 317] width 23 height 23
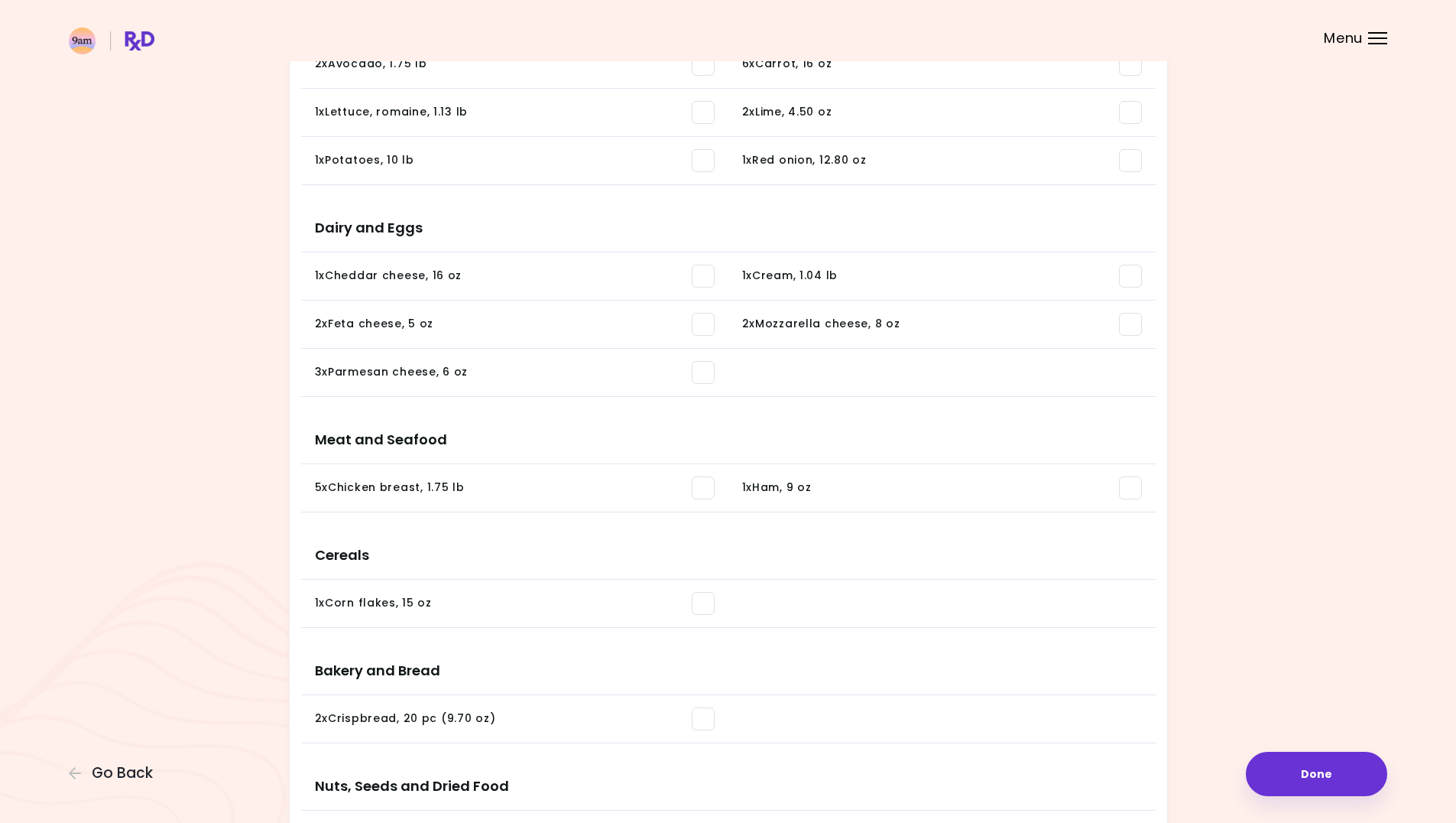
scroll to position [76, 0]
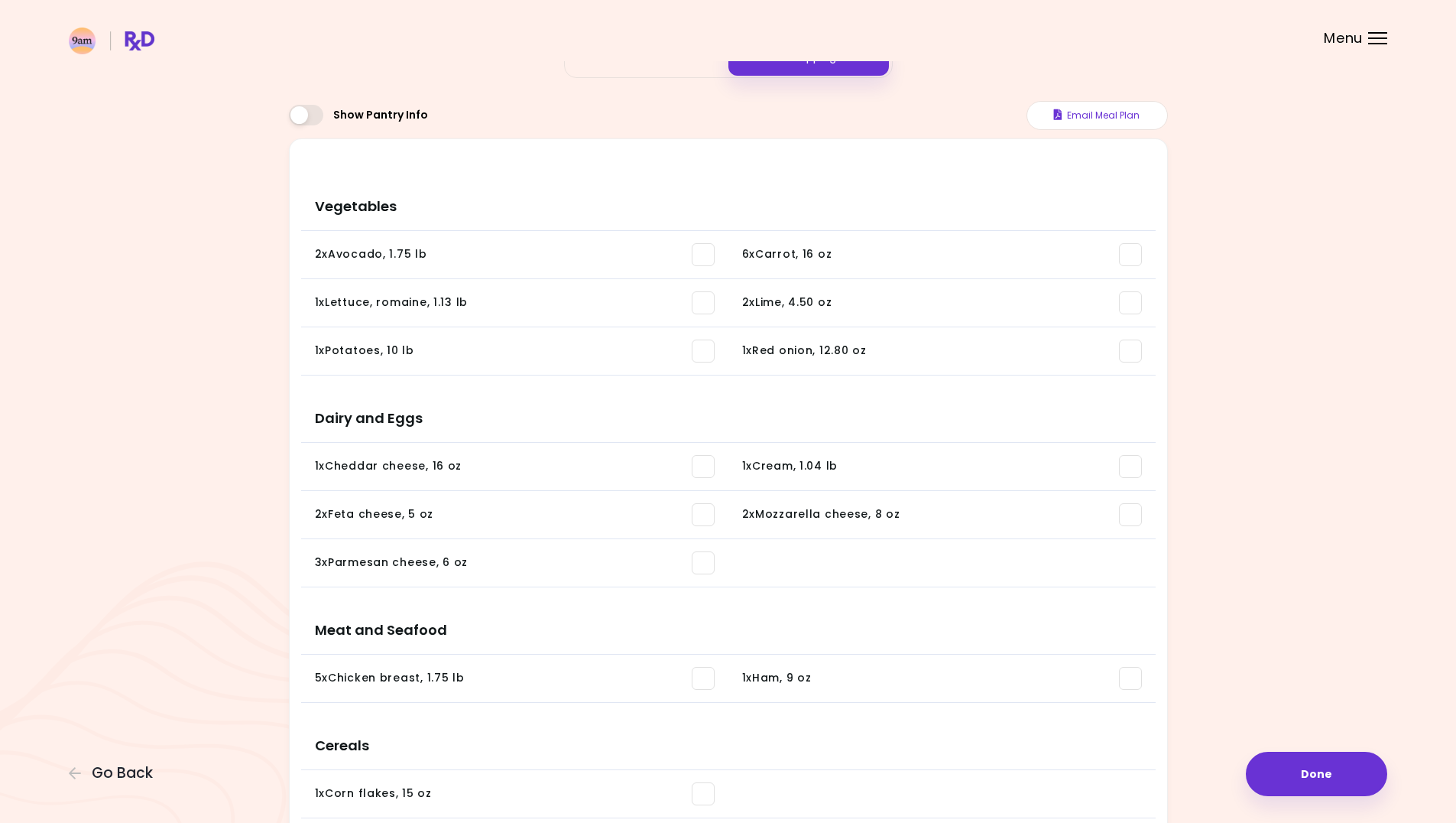
click at [1134, 358] on span at bounding box center [1130, 351] width 23 height 23
click at [1133, 253] on span at bounding box center [1130, 255] width 23 height 23
click at [707, 354] on span at bounding box center [703, 351] width 23 height 23
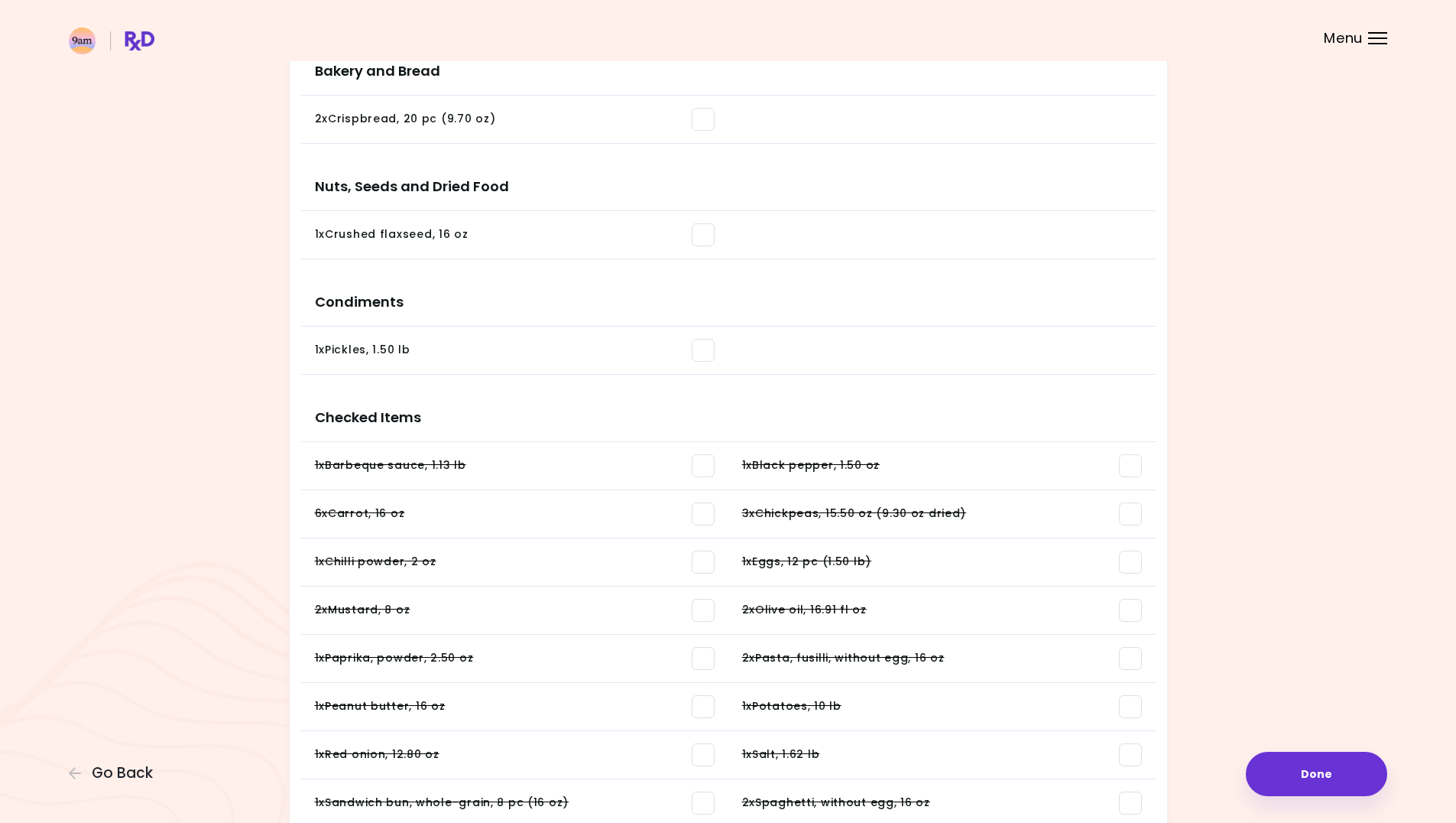
scroll to position [972, 0]
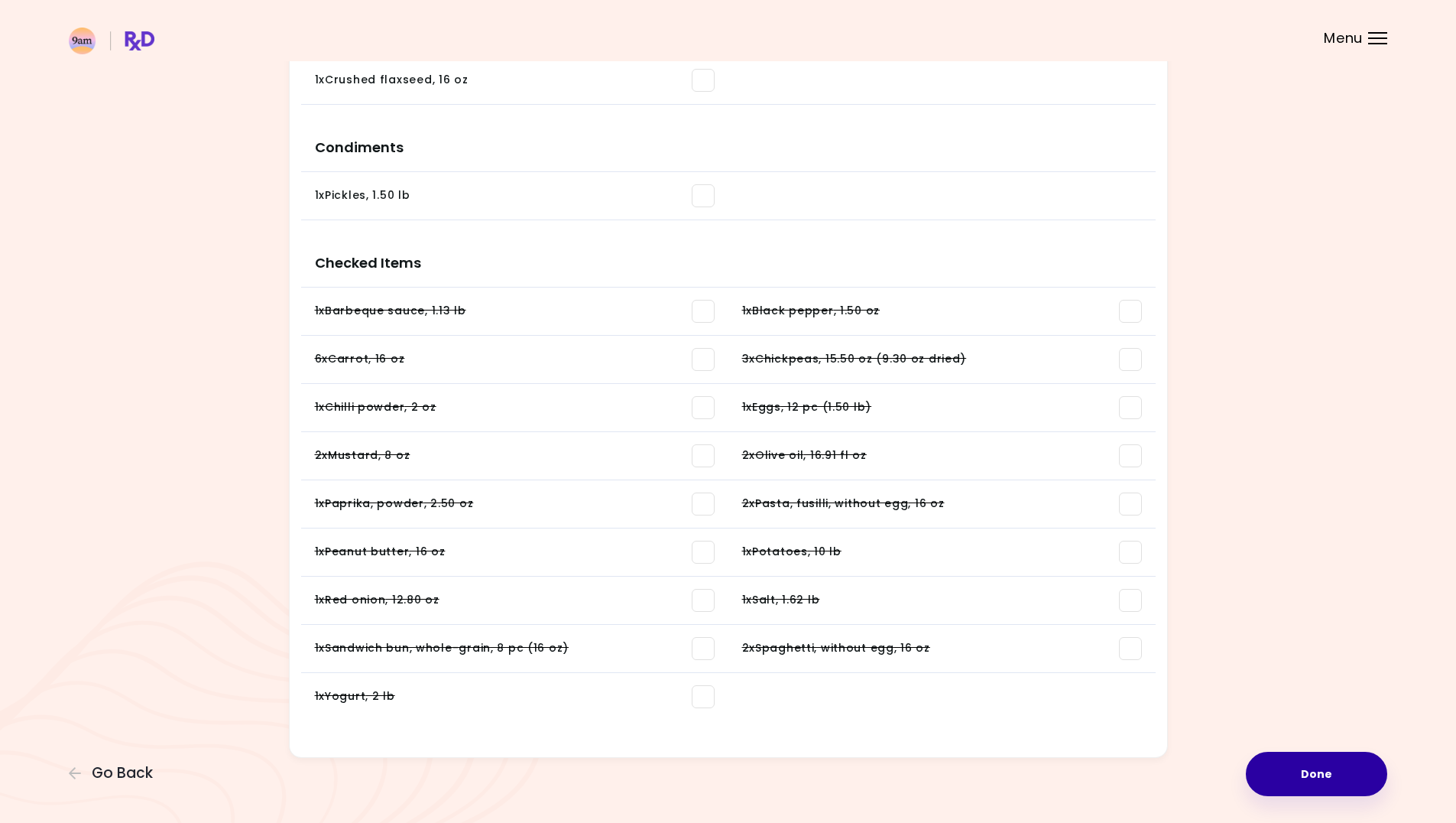
click at [1317, 772] on button "Done" at bounding box center [1316, 773] width 142 height 44
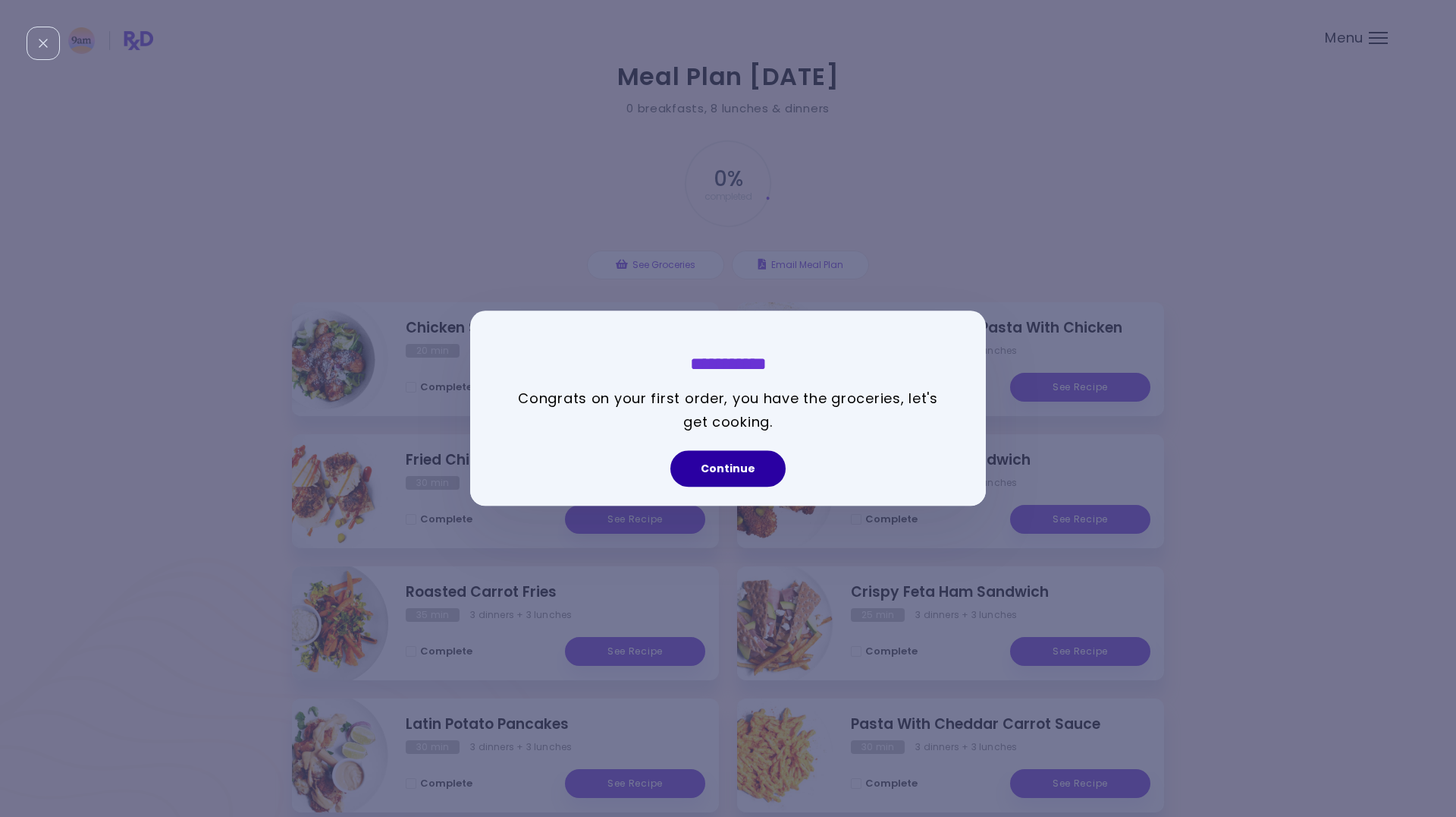
click at [738, 470] on button "Continue" at bounding box center [728, 469] width 115 height 37
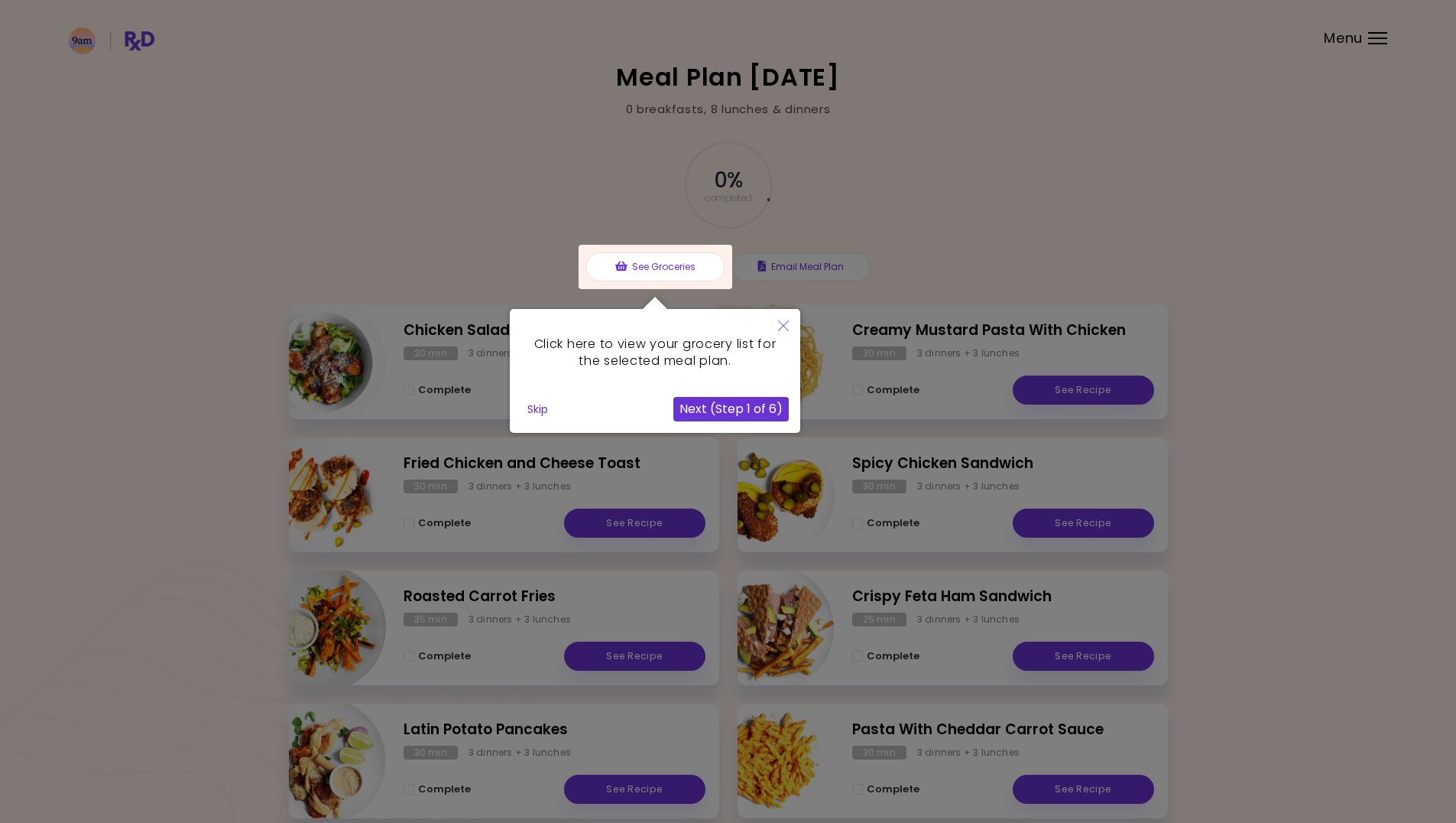
click at [755, 399] on button "Next (Step 1 of 6)" at bounding box center [730, 408] width 116 height 24
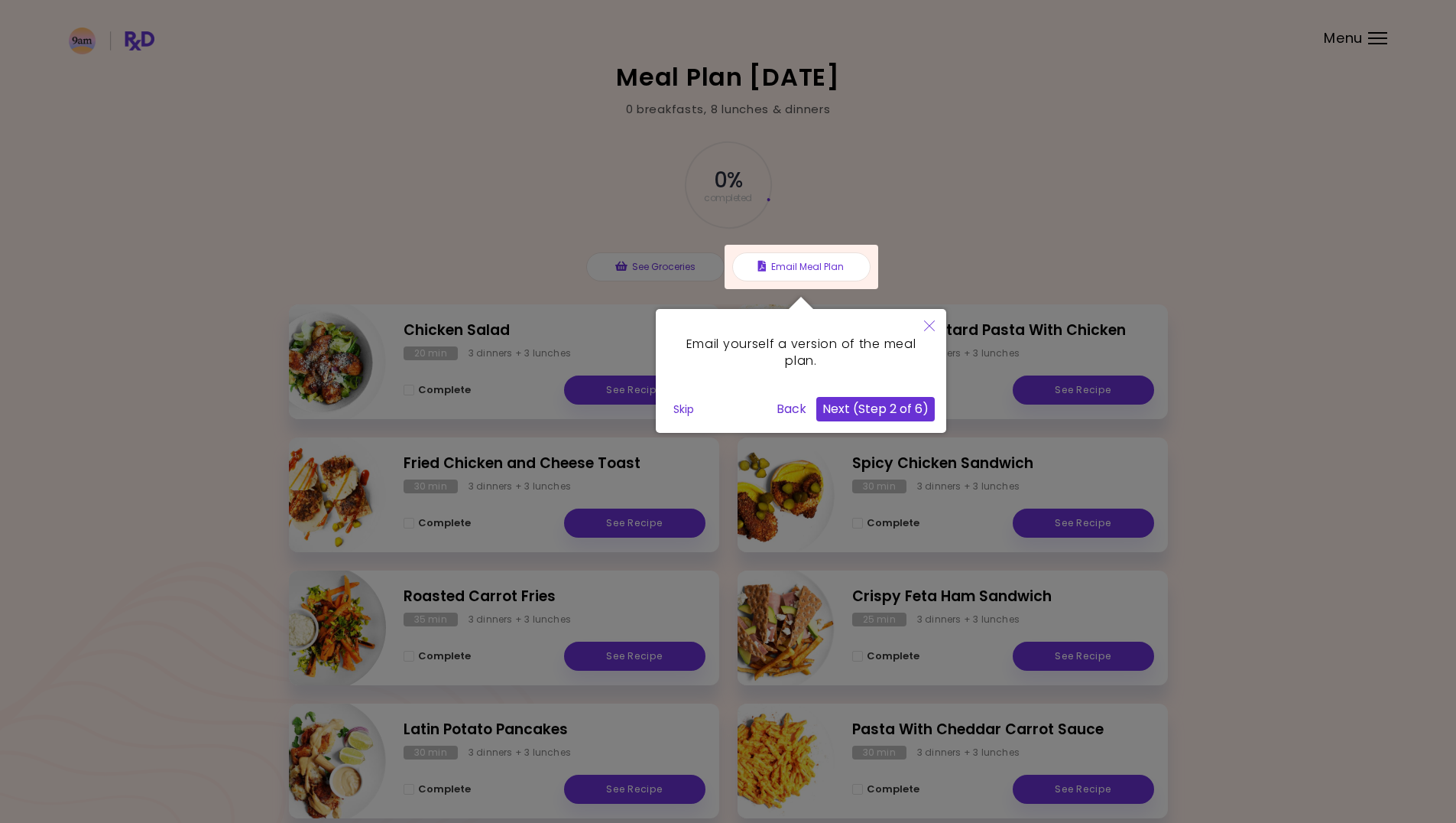
click at [885, 413] on button "Next (Step 2 of 6)" at bounding box center [876, 408] width 118 height 24
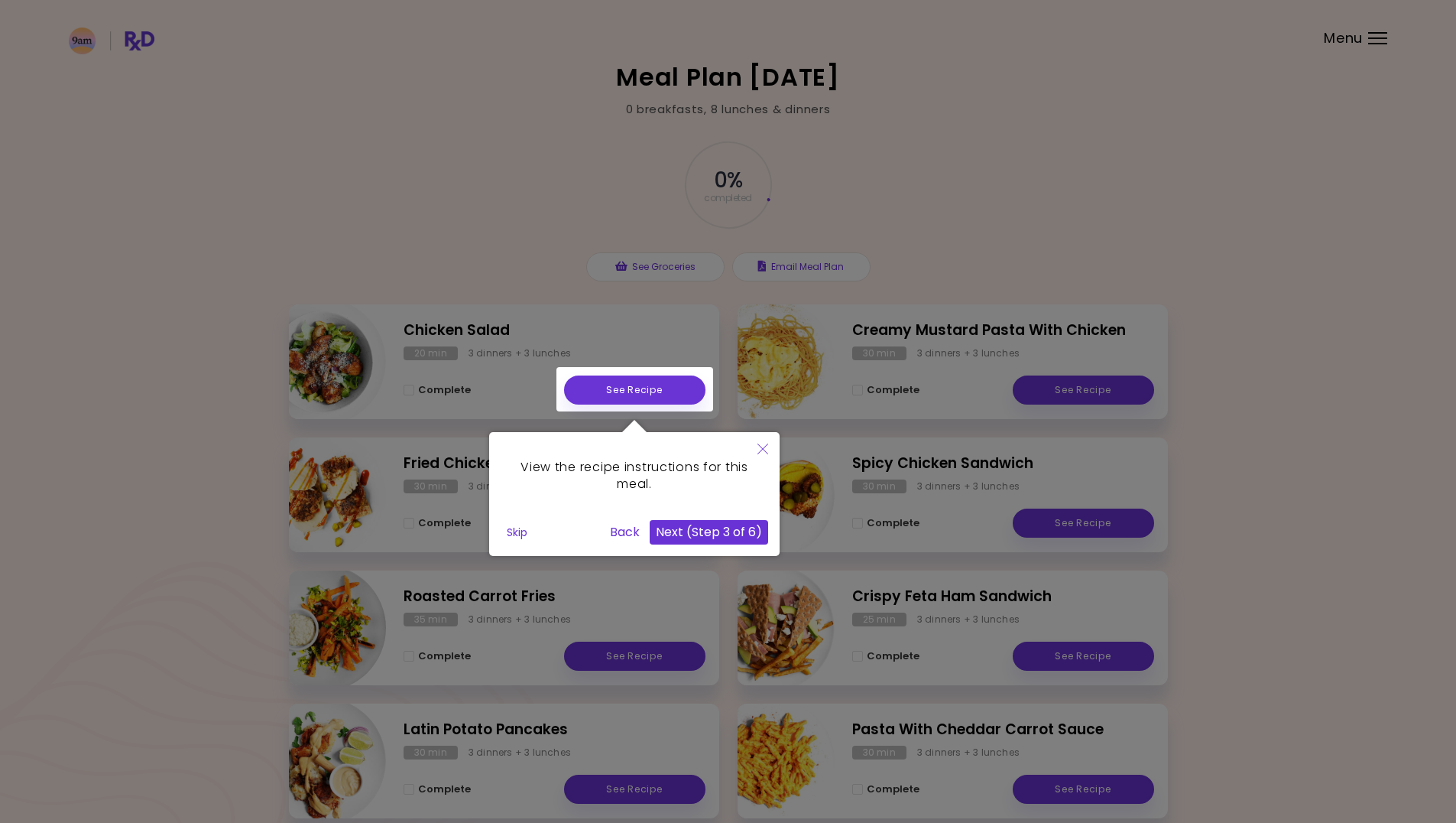
click at [718, 535] on button "Next (Step 3 of 6)" at bounding box center [709, 531] width 118 height 24
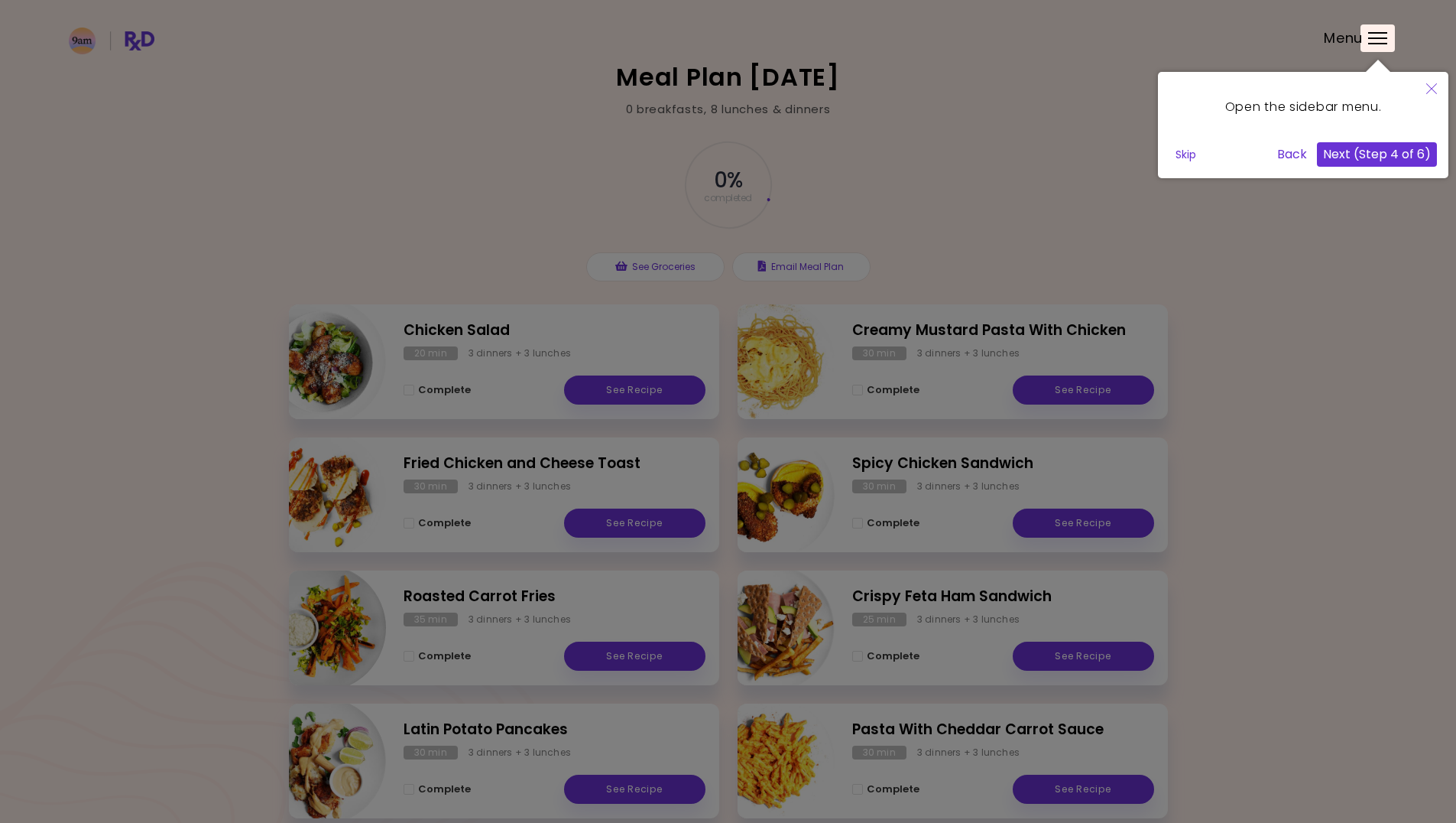
click at [1408, 152] on button "Next (Step 4 of 6)" at bounding box center [1377, 153] width 120 height 24
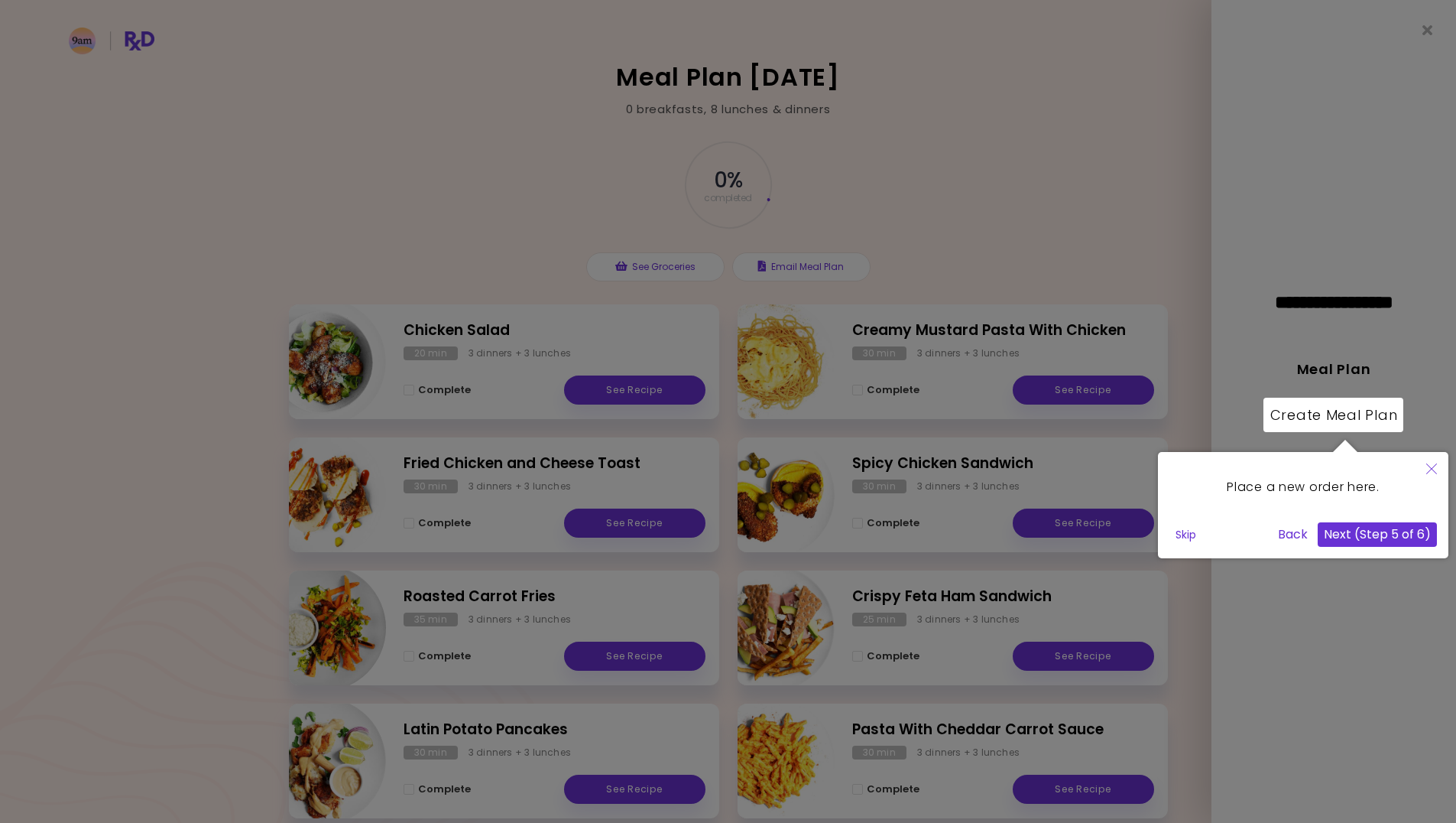
click at [1408, 152] on div at bounding box center [728, 451] width 1456 height 901
click at [1407, 153] on div at bounding box center [728, 451] width 1456 height 901
click at [1039, 218] on div at bounding box center [728, 451] width 1456 height 901
click at [1367, 533] on button "Next (Step 5 of 6)" at bounding box center [1376, 534] width 119 height 24
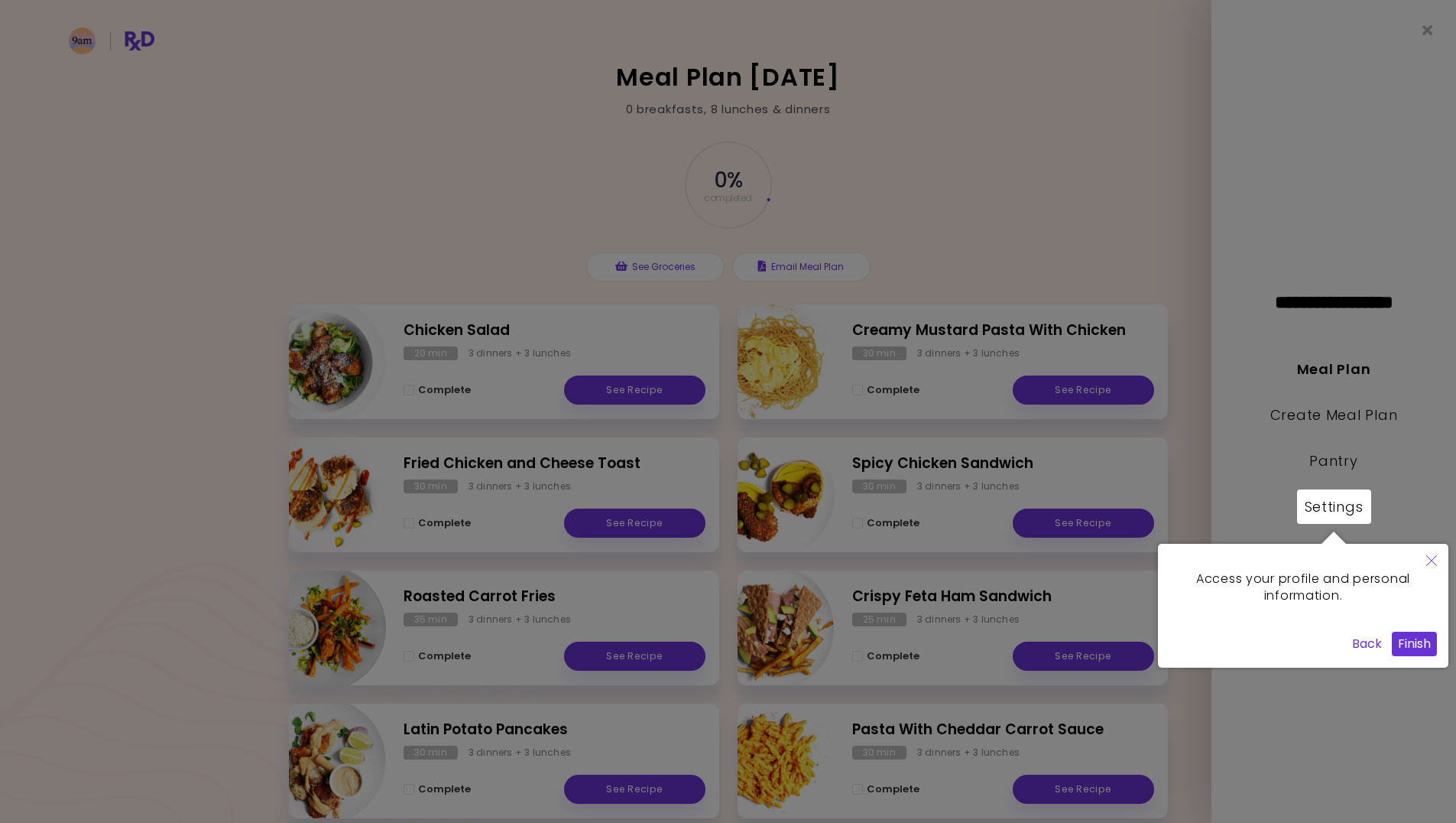
click at [1428, 644] on button "Finish" at bounding box center [1414, 644] width 45 height 24
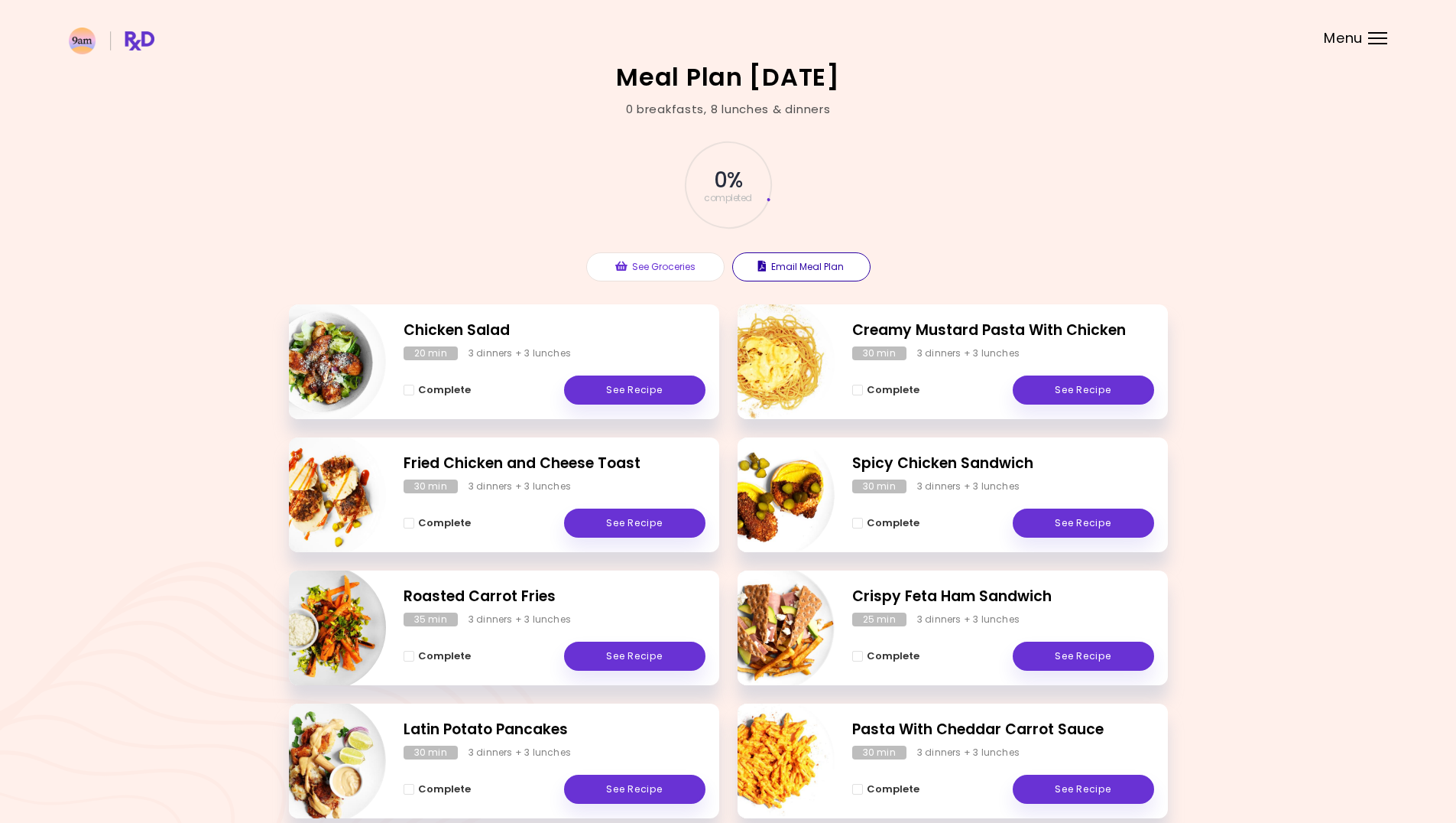
click at [784, 260] on button "Email Meal Plan" at bounding box center [801, 267] width 138 height 29
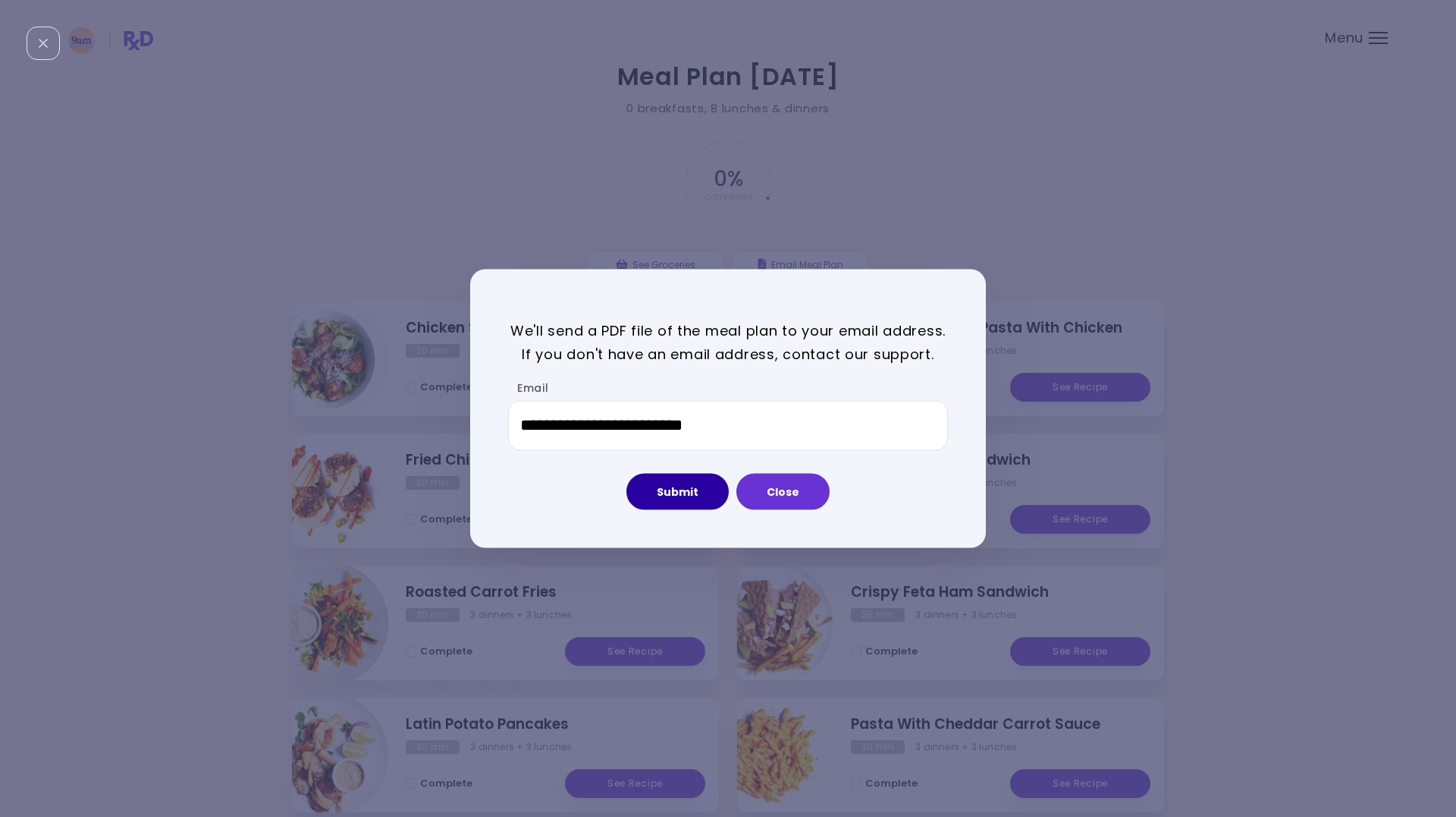
click at [663, 497] on button "Submit" at bounding box center [678, 491] width 102 height 37
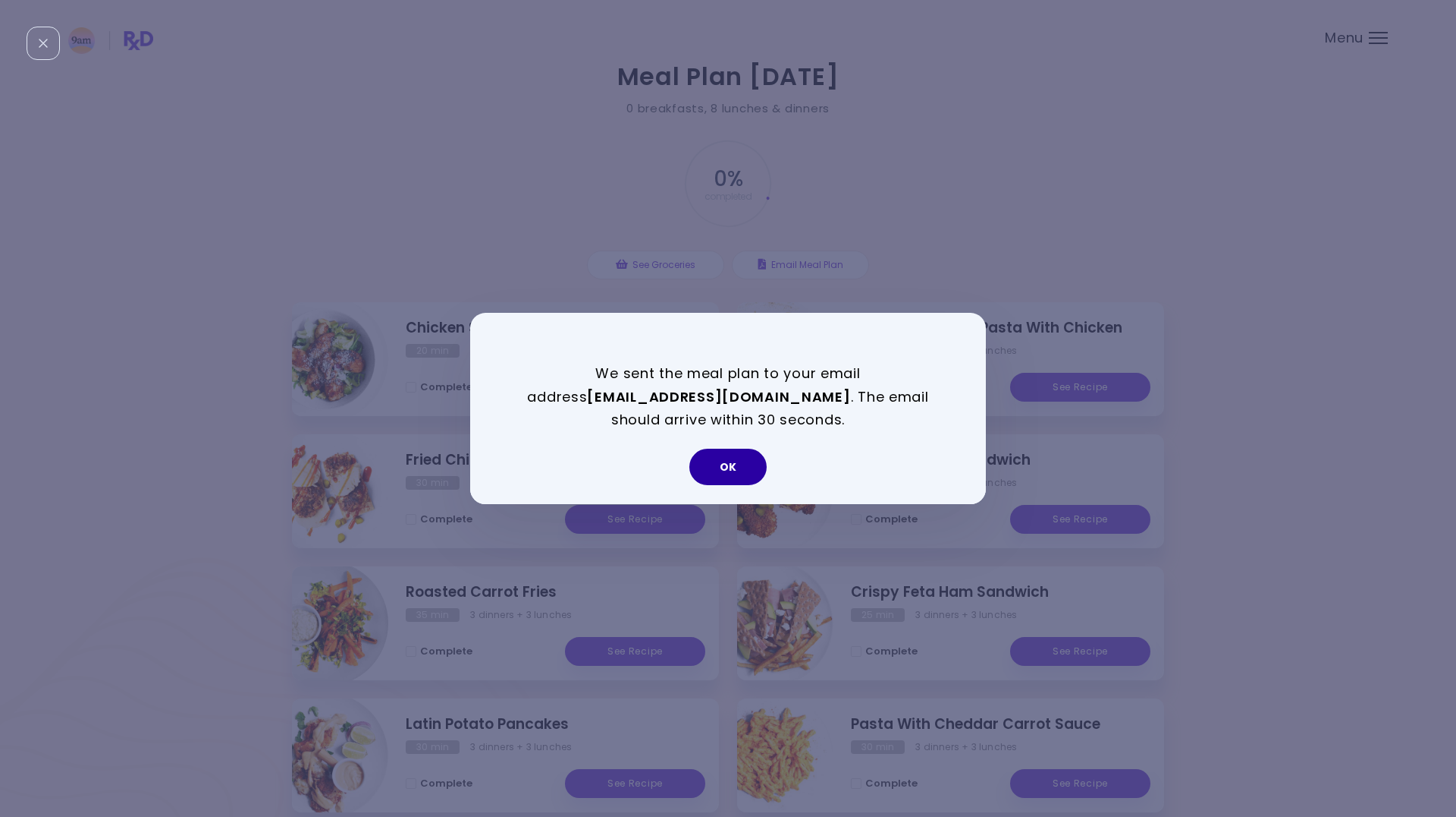
click at [722, 462] on button "OK" at bounding box center [728, 466] width 77 height 37
